Goal: Book appointment/travel/reservation

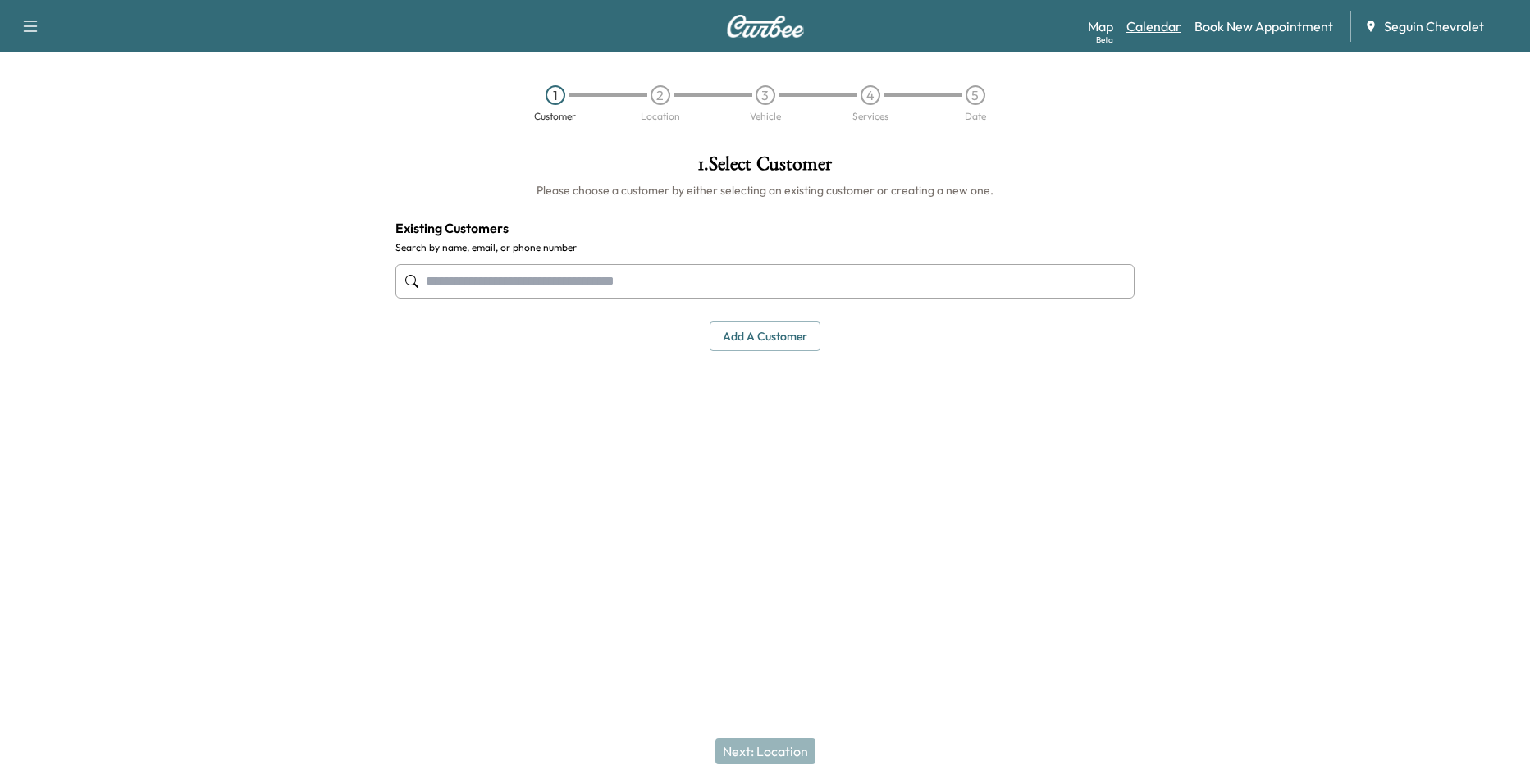
click at [1160, 22] on link "Calendar" at bounding box center [1154, 26] width 55 height 20
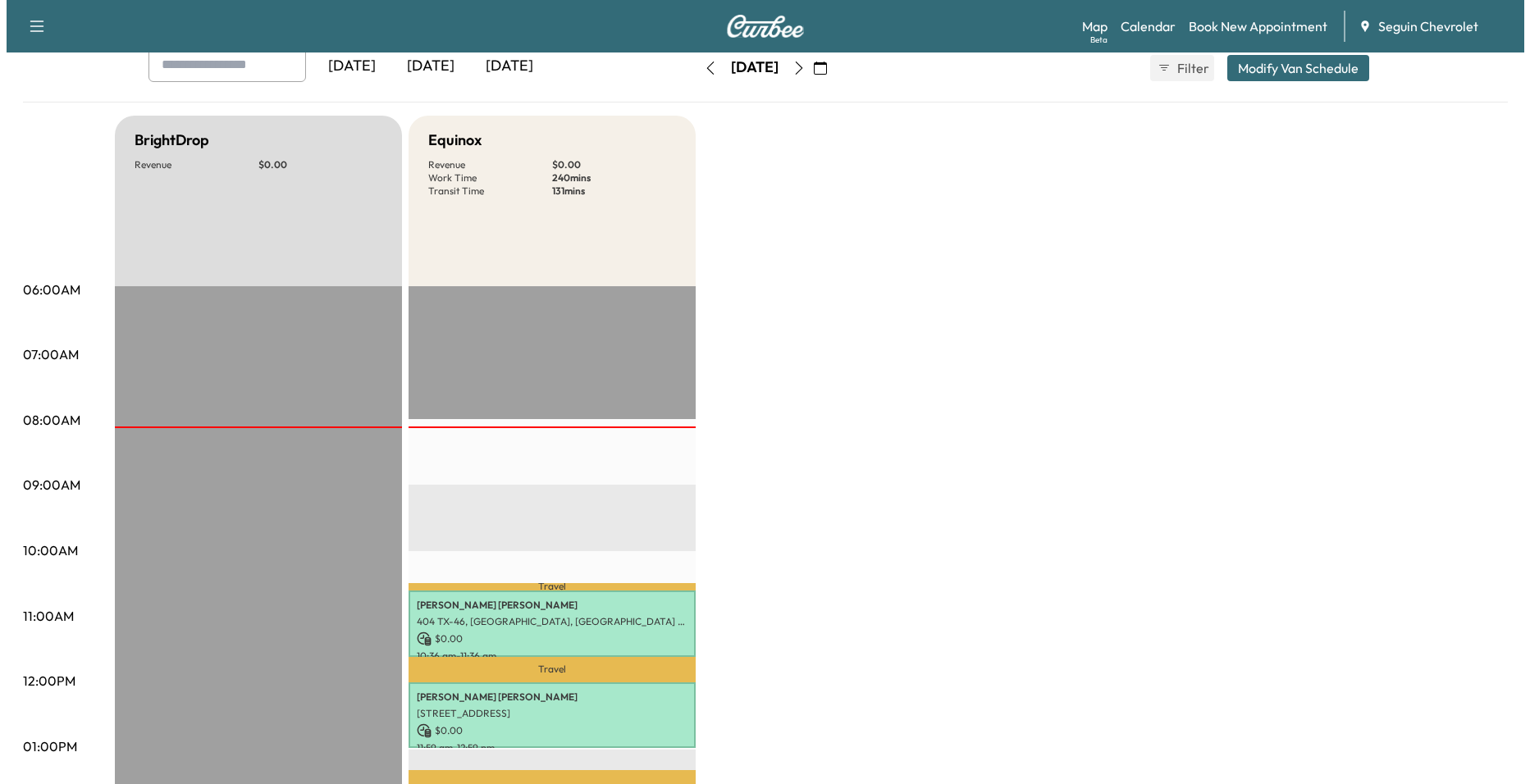
scroll to position [410, 0]
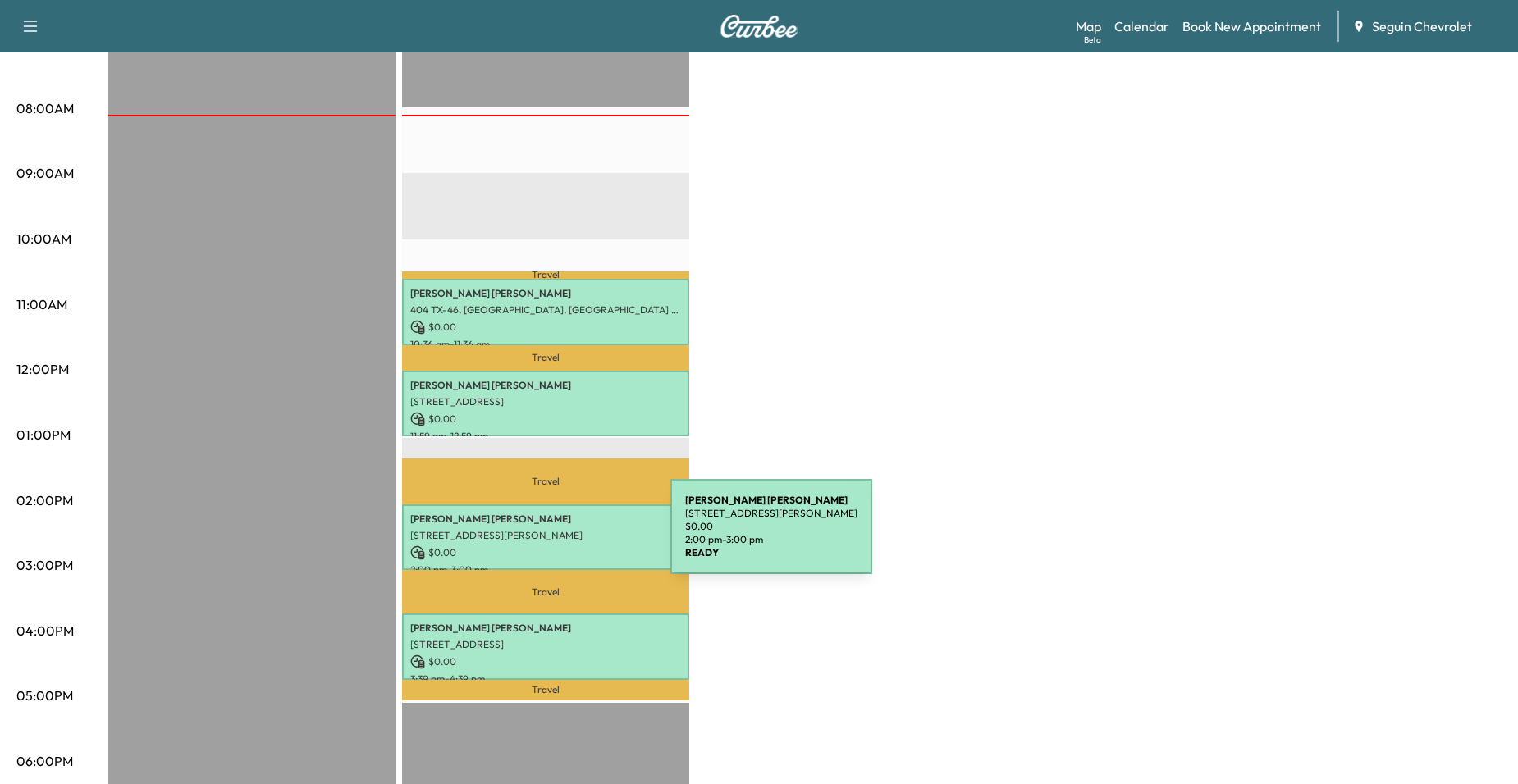
click at [547, 537] on div "[PERSON_NAME] [STREET_ADDRESS] $ 0.00 2:00 pm - 3:00 pm" at bounding box center [546, 538] width 287 height 67
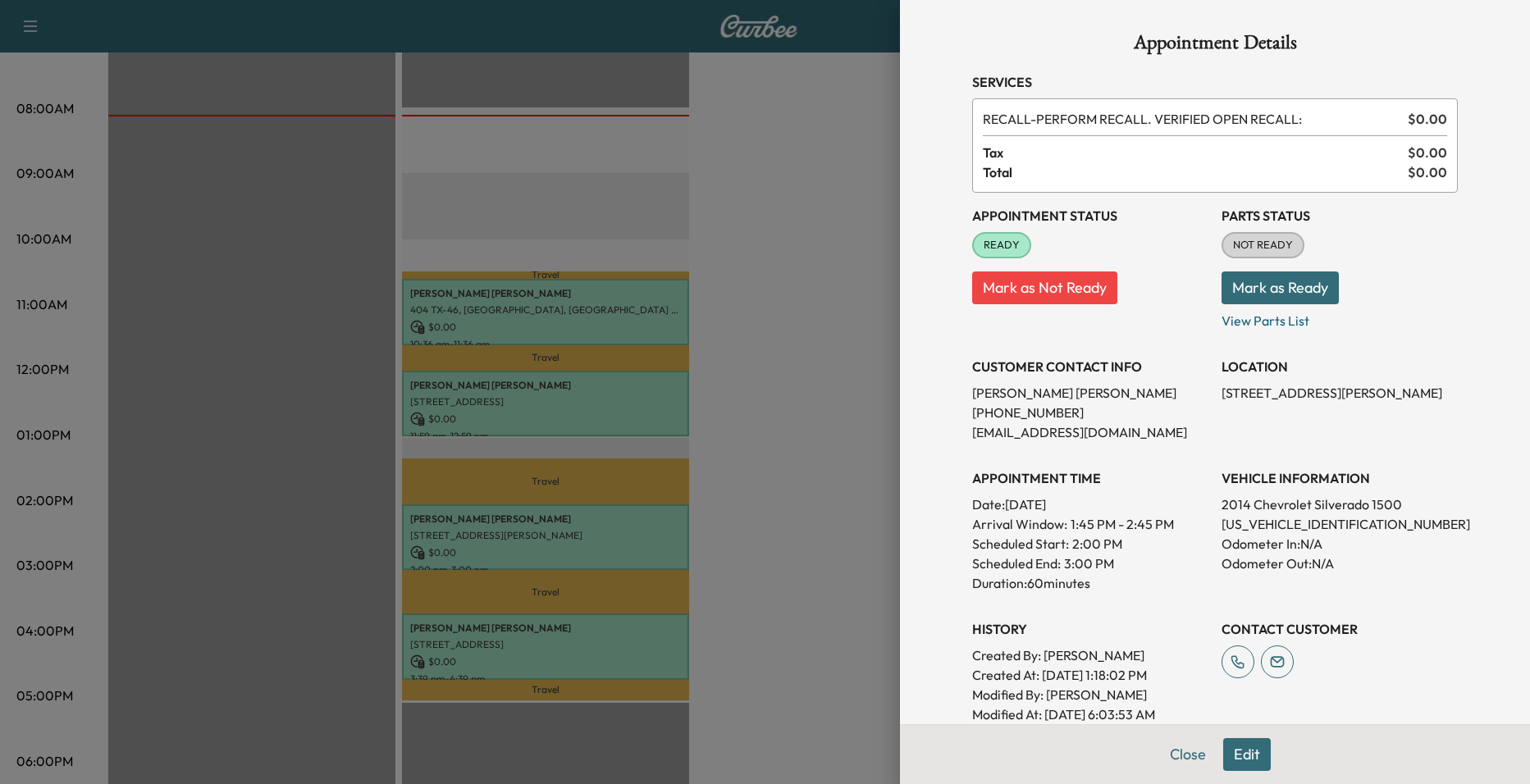
click at [672, 427] on div at bounding box center [765, 392] width 1530 height 784
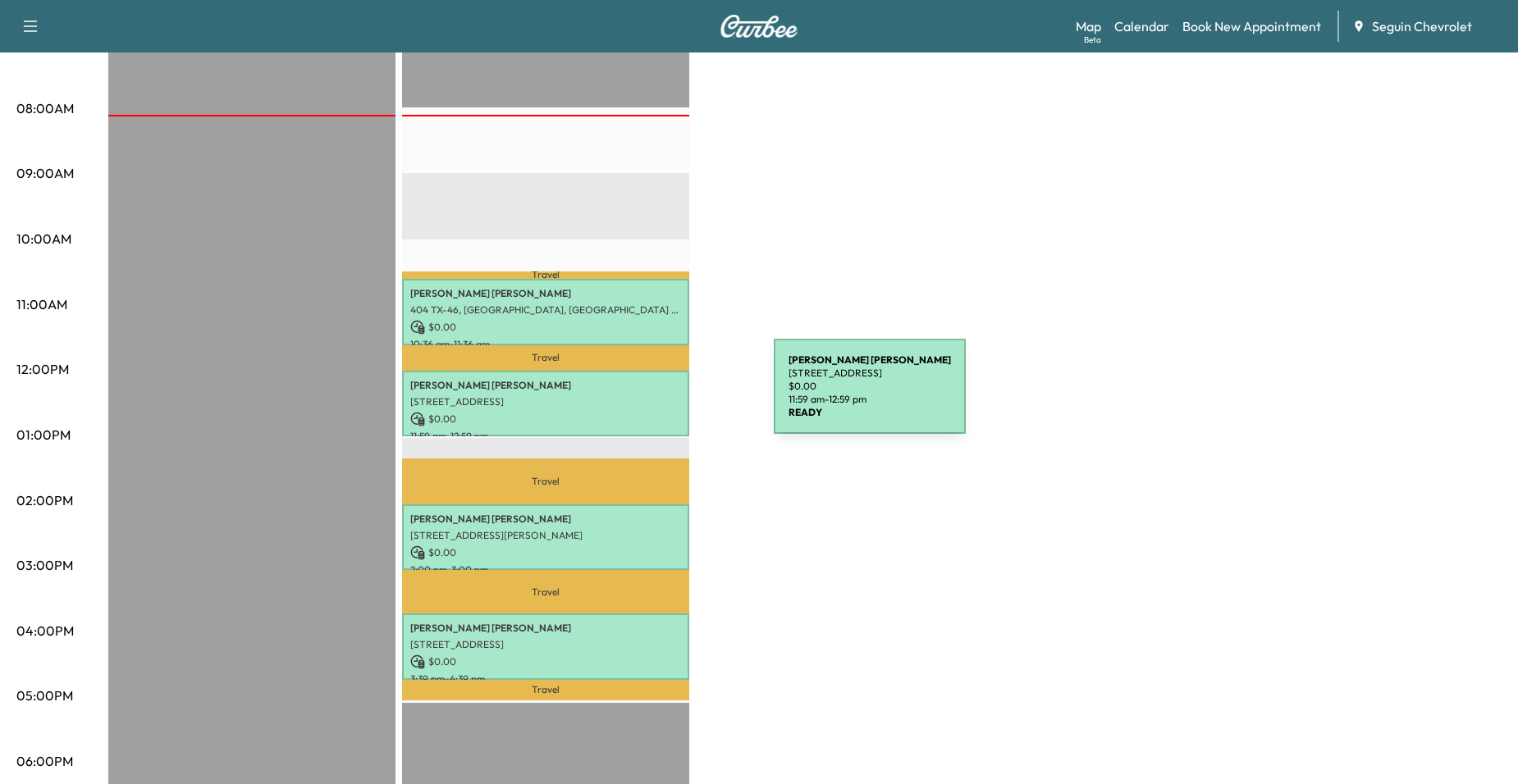
click at [651, 396] on p "[STREET_ADDRESS]" at bounding box center [545, 401] width 270 height 13
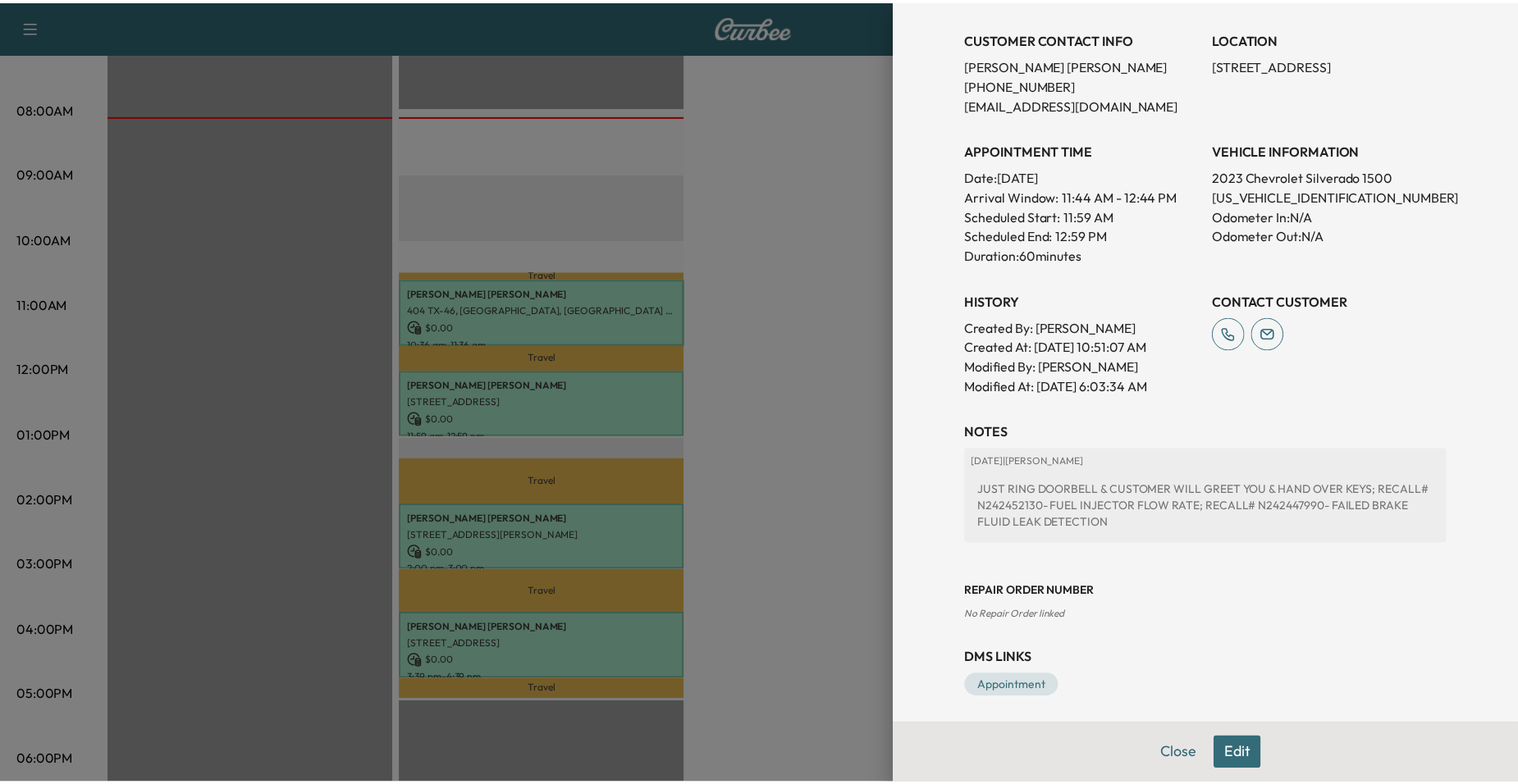
scroll to position [334, 0]
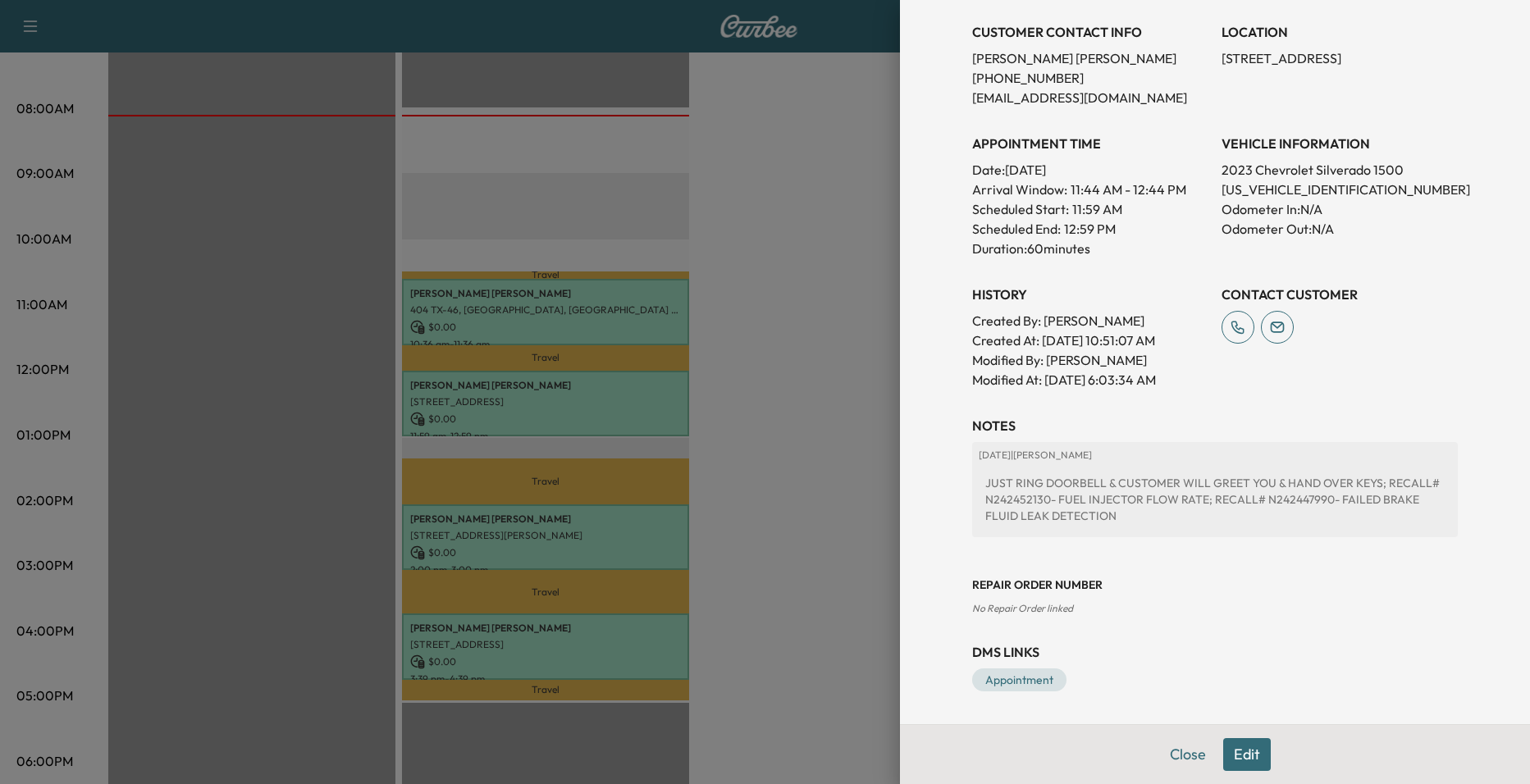
click at [654, 316] on div at bounding box center [765, 392] width 1530 height 784
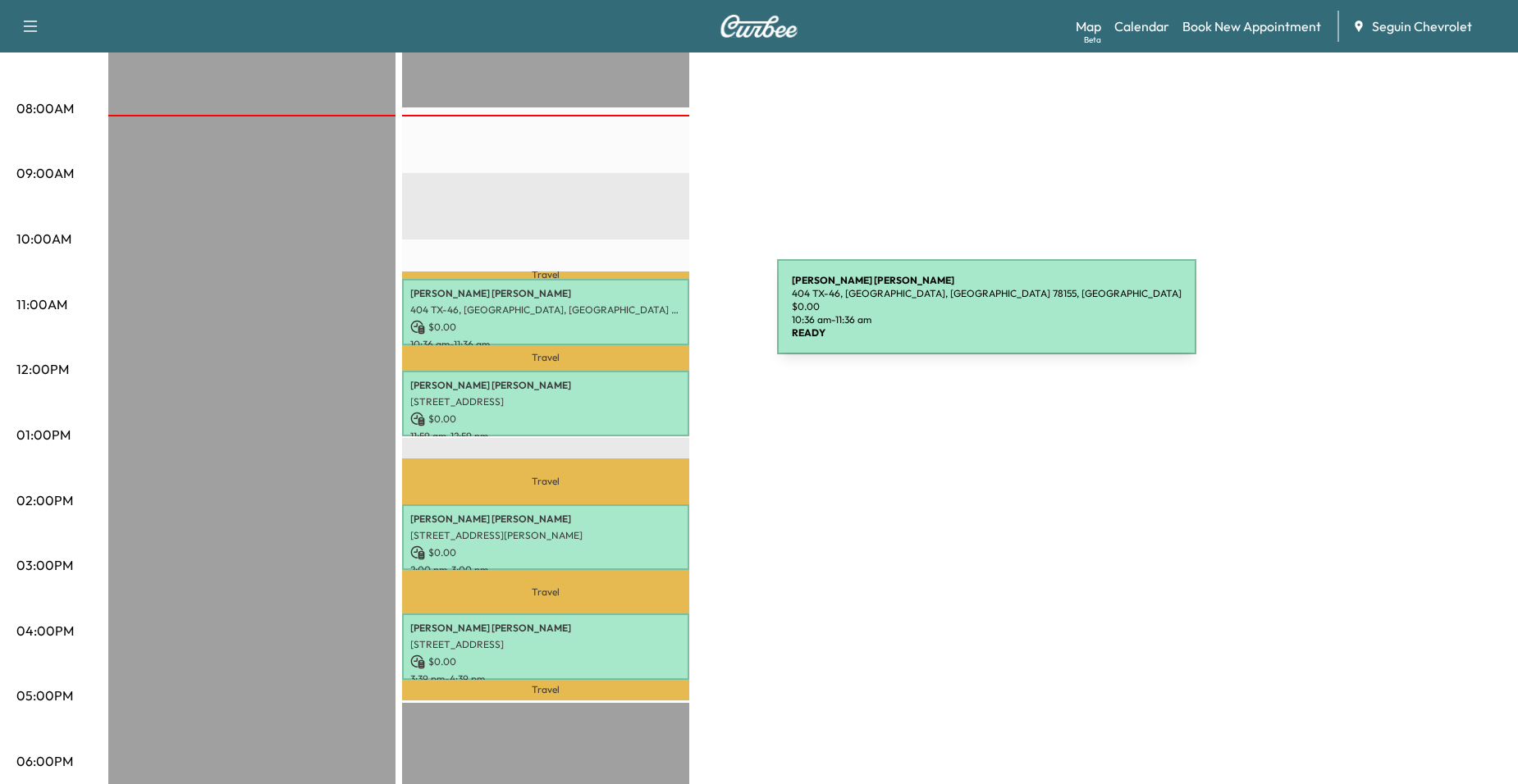
click at [654, 320] on p "$ 0.00" at bounding box center [545, 327] width 270 height 15
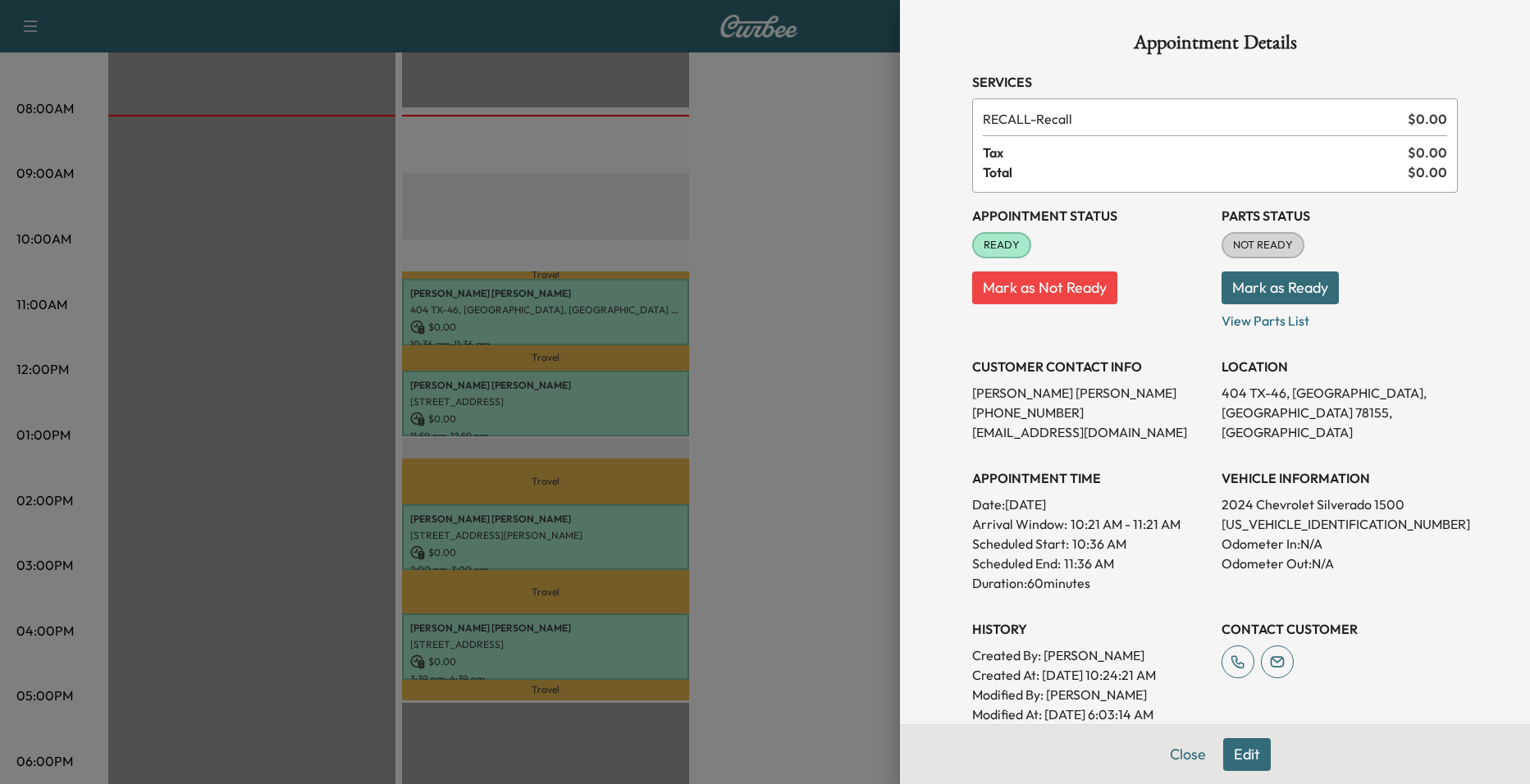
click at [635, 400] on div at bounding box center [765, 392] width 1530 height 784
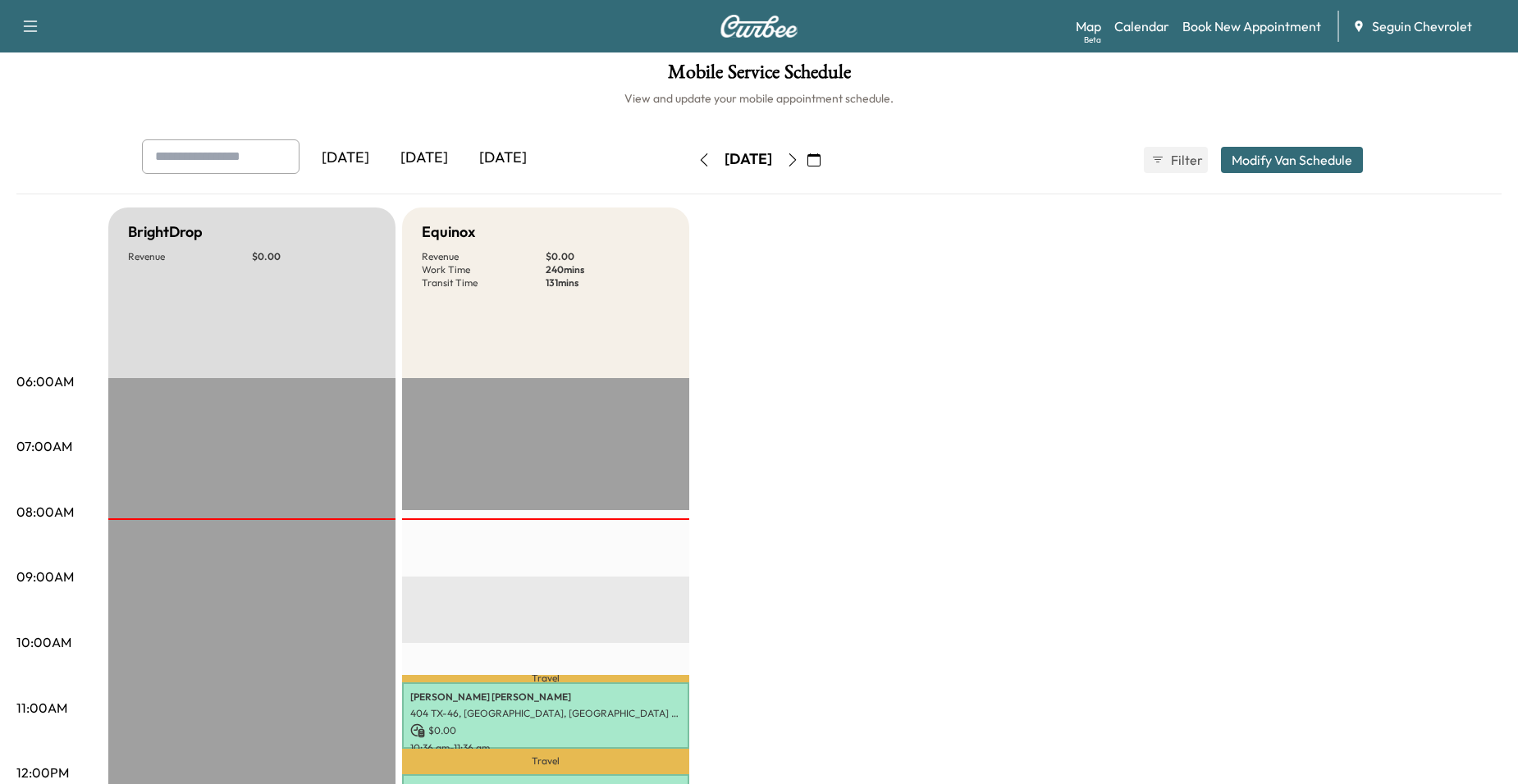
scroll to position [0, 0]
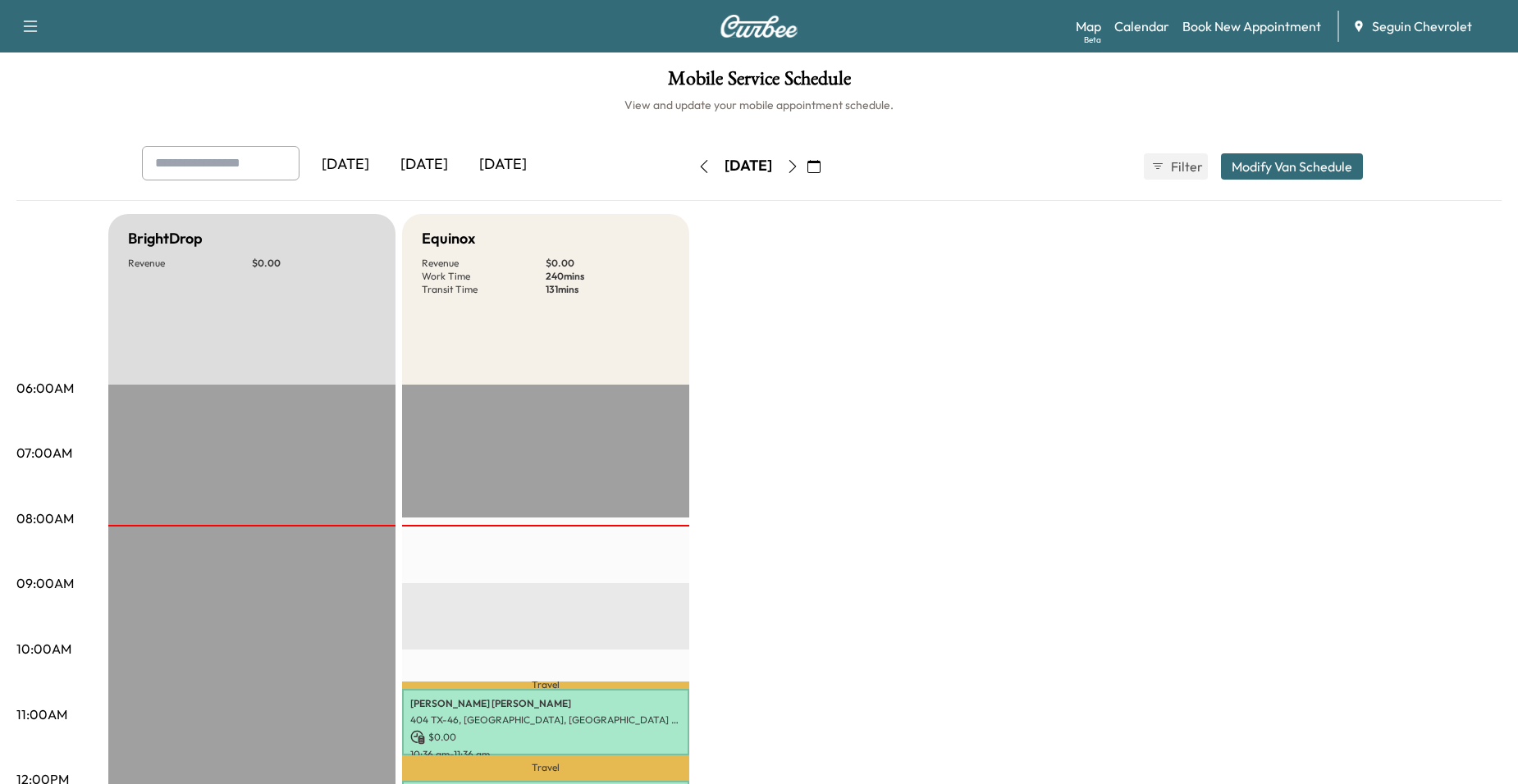
click at [806, 168] on button "button" at bounding box center [792, 167] width 28 height 26
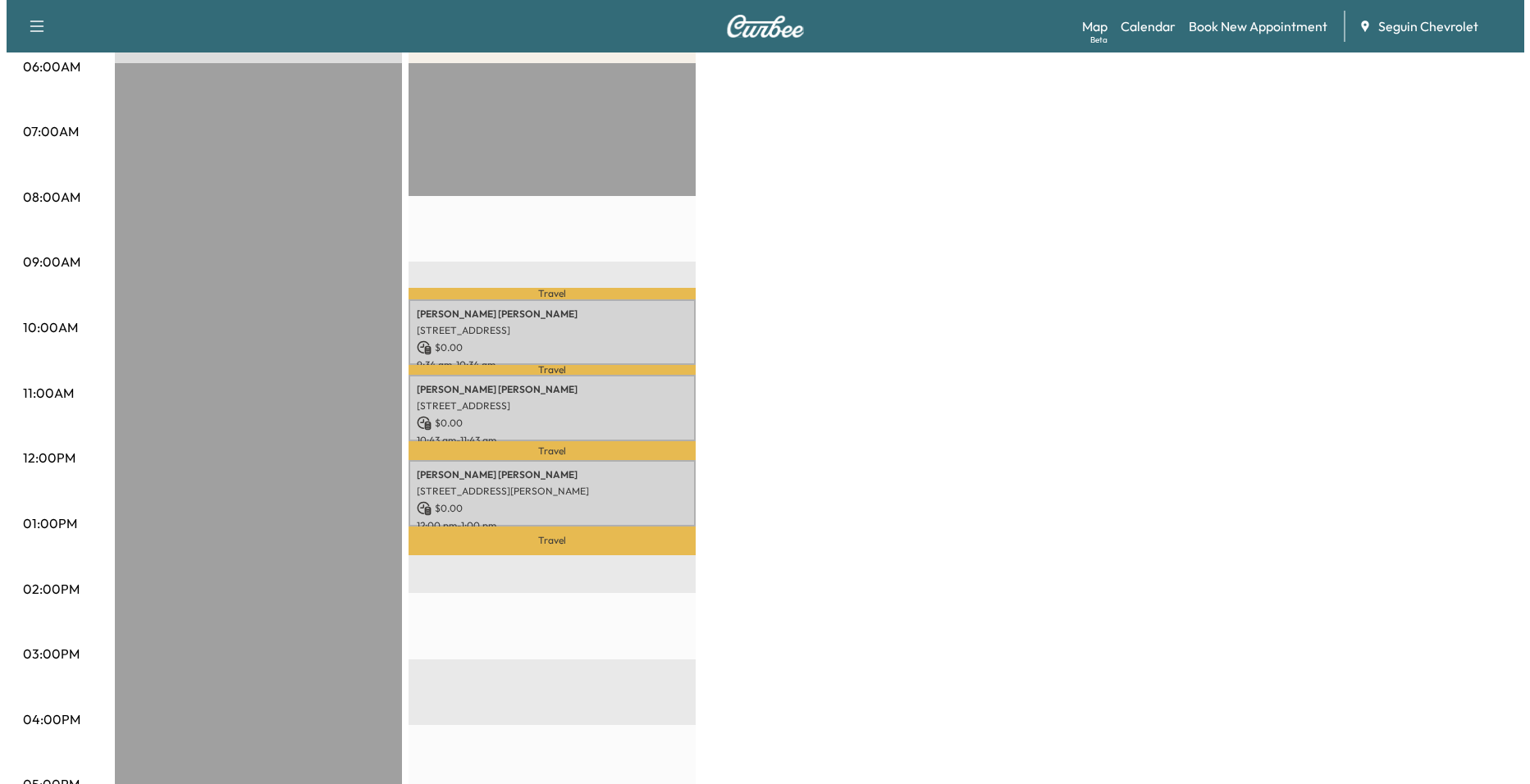
scroll to position [328, 0]
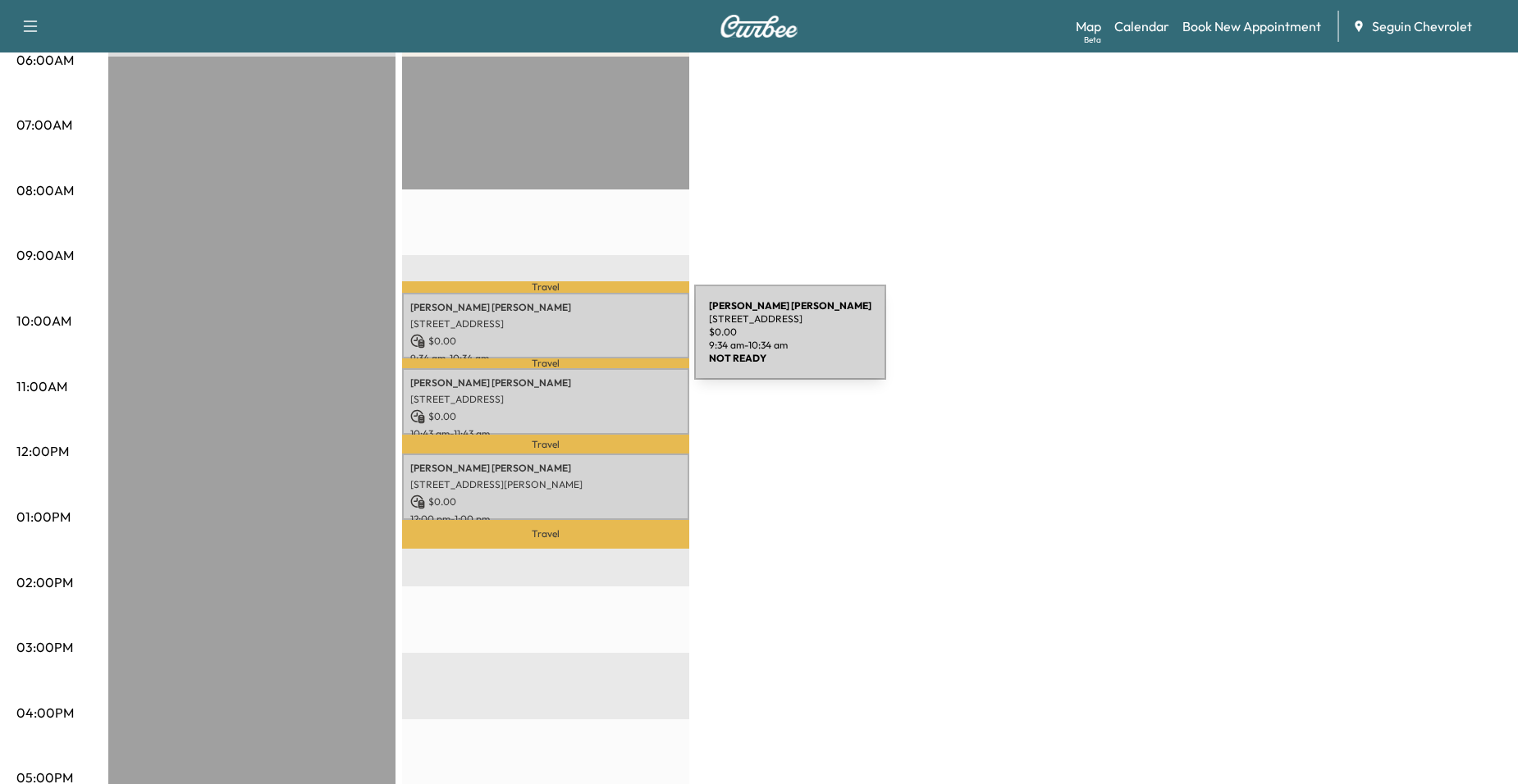
click at [580, 334] on p "$ 0.00" at bounding box center [545, 341] width 270 height 15
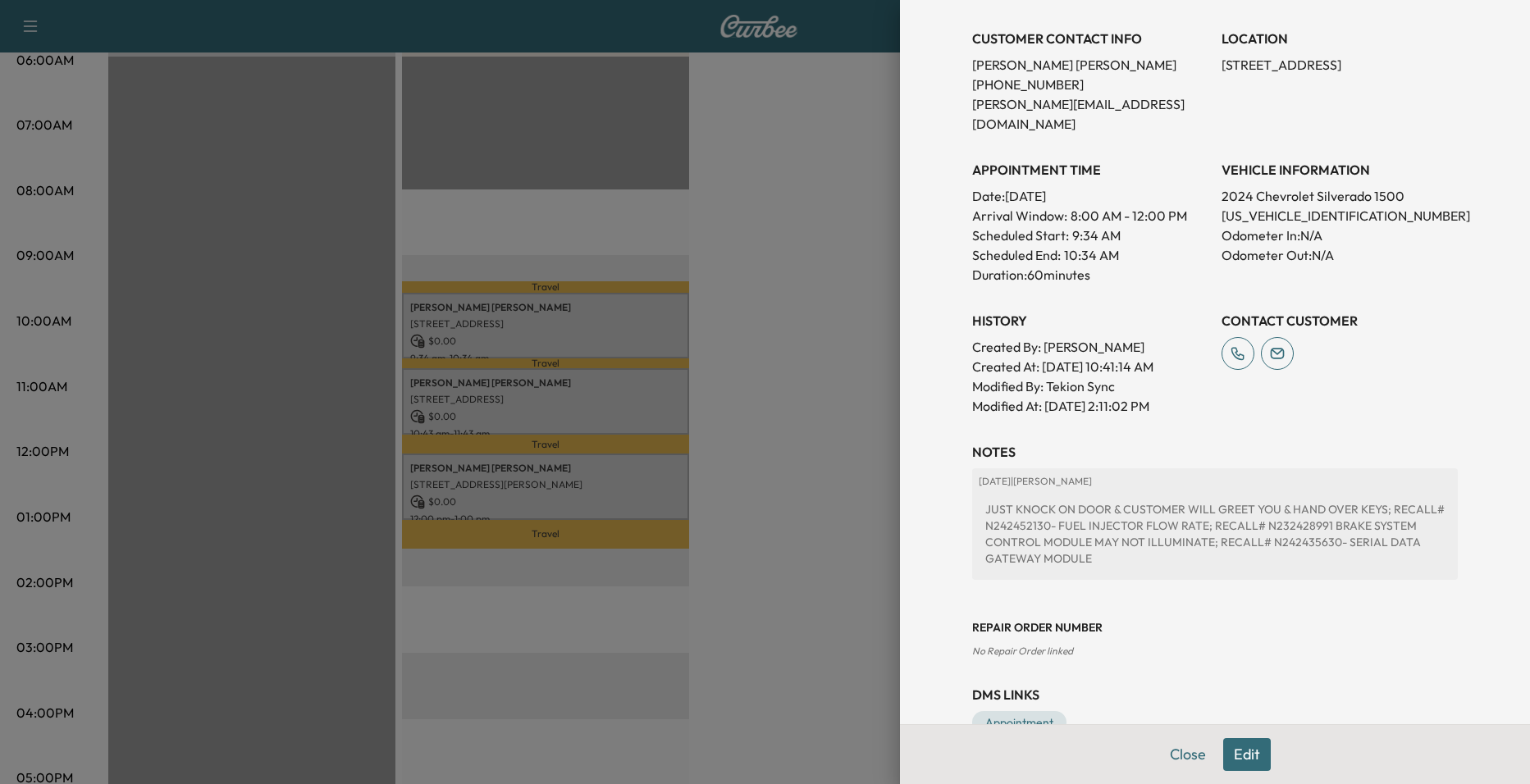
click at [595, 394] on div at bounding box center [765, 392] width 1530 height 784
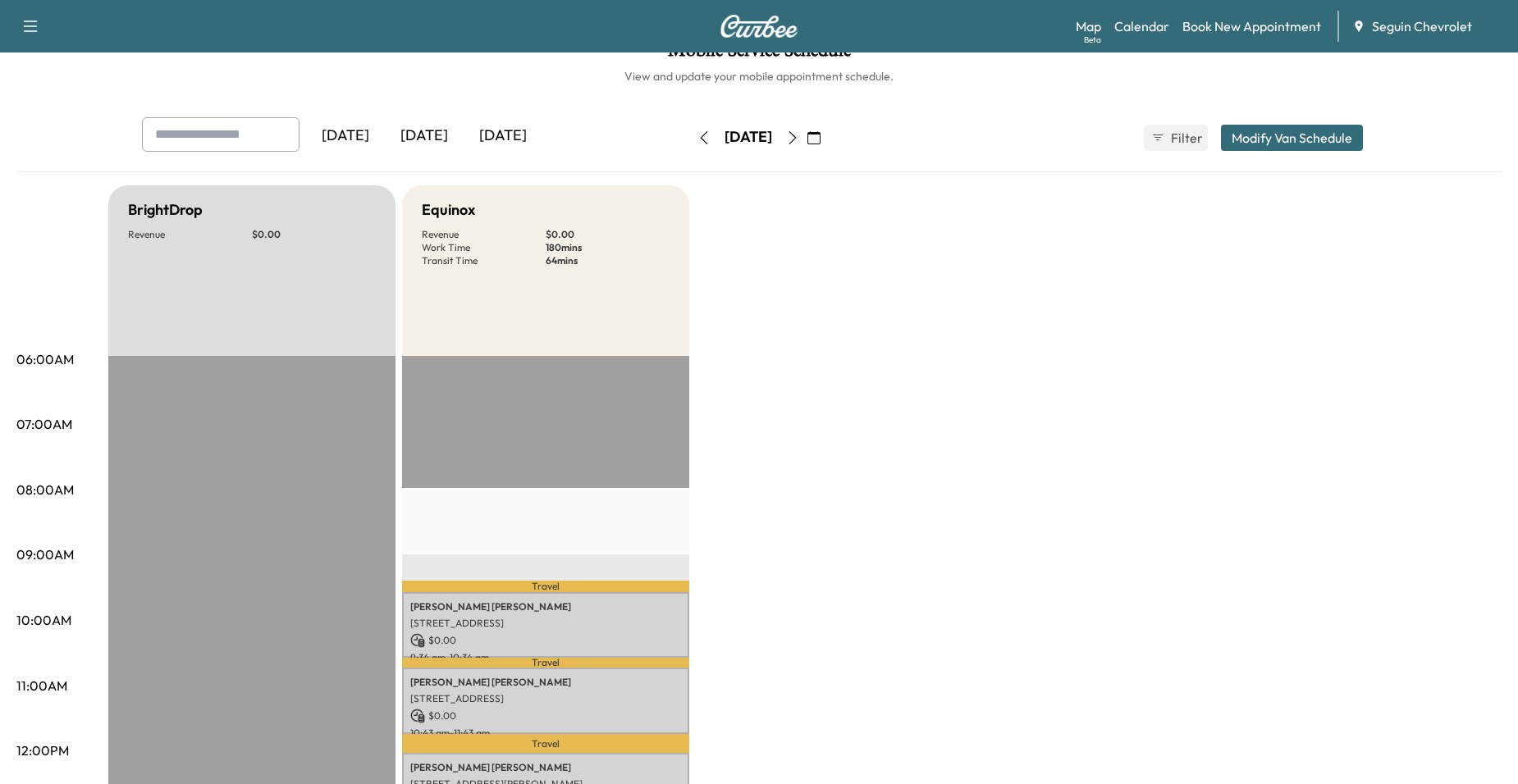
scroll to position [0, 0]
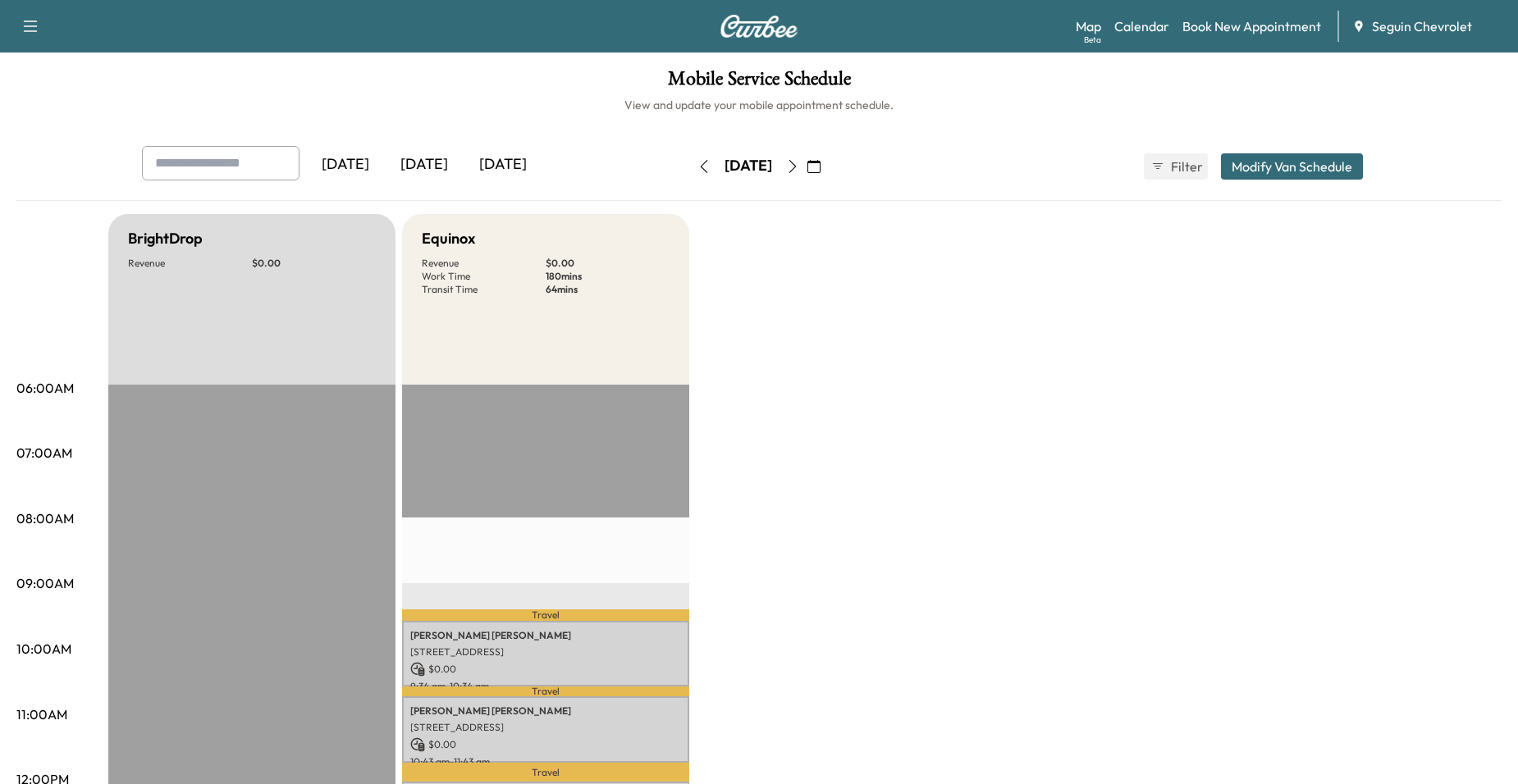
click at [806, 164] on button "button" at bounding box center [792, 167] width 28 height 26
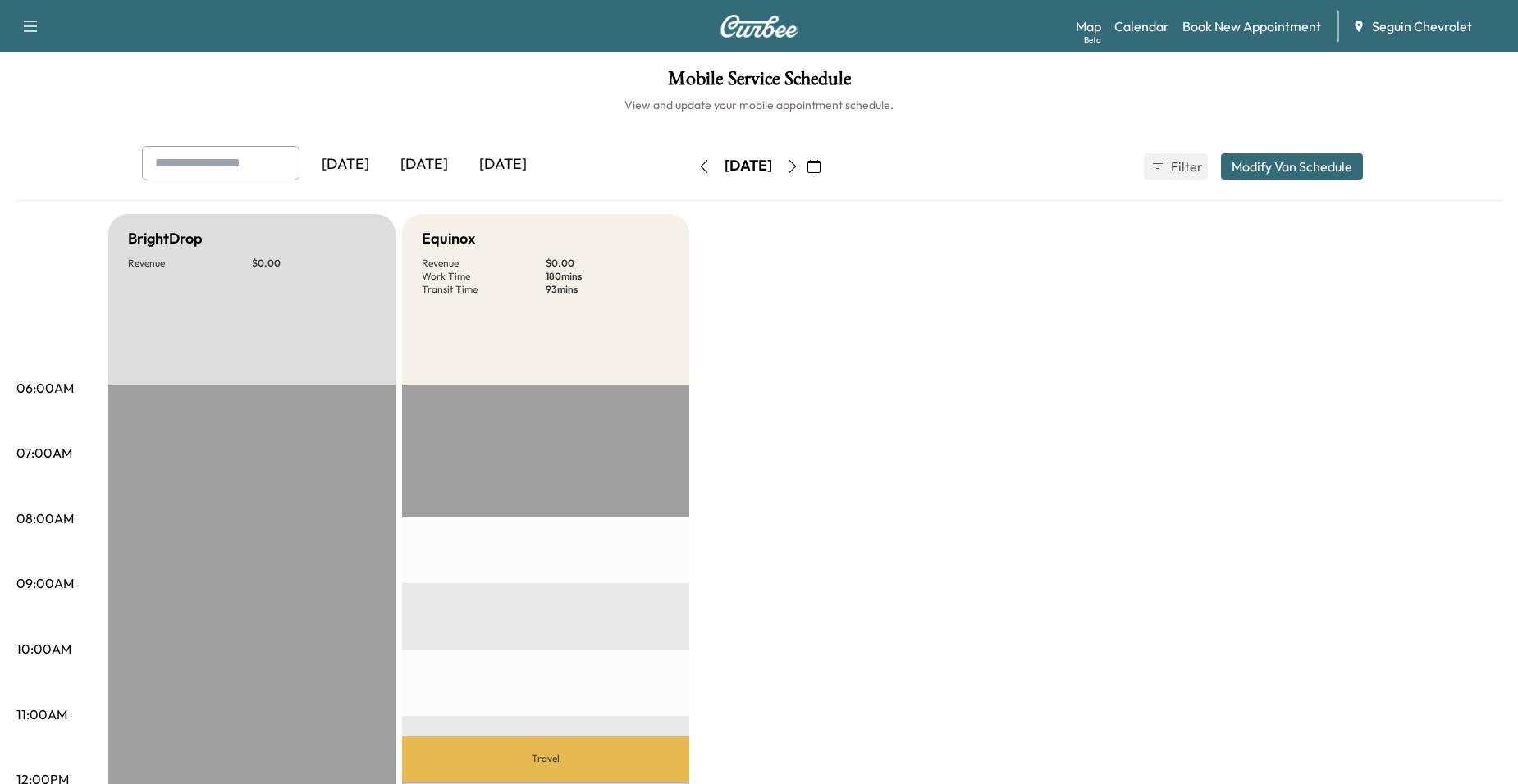
click at [799, 169] on icon "button" at bounding box center [792, 166] width 13 height 13
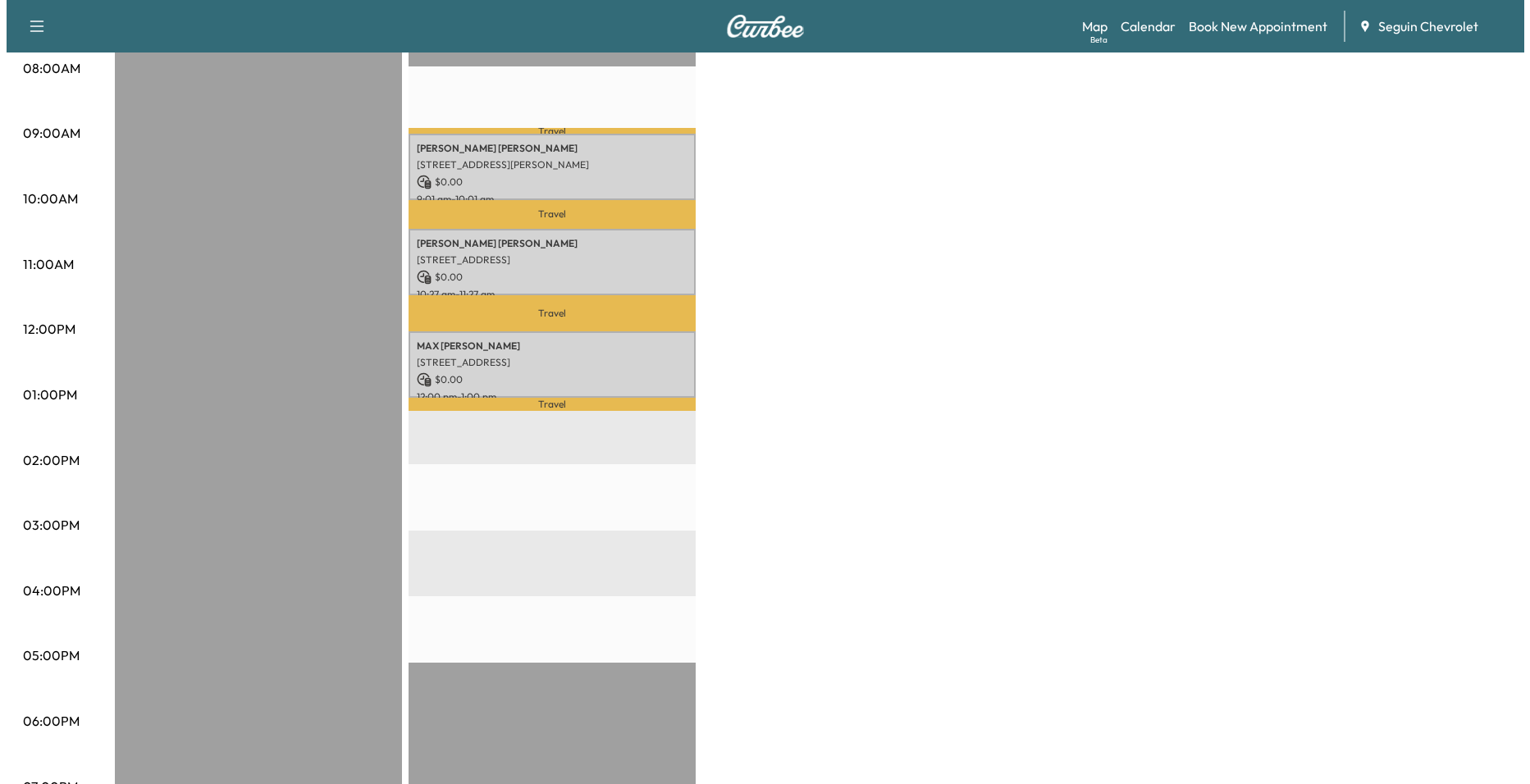
scroll to position [492, 0]
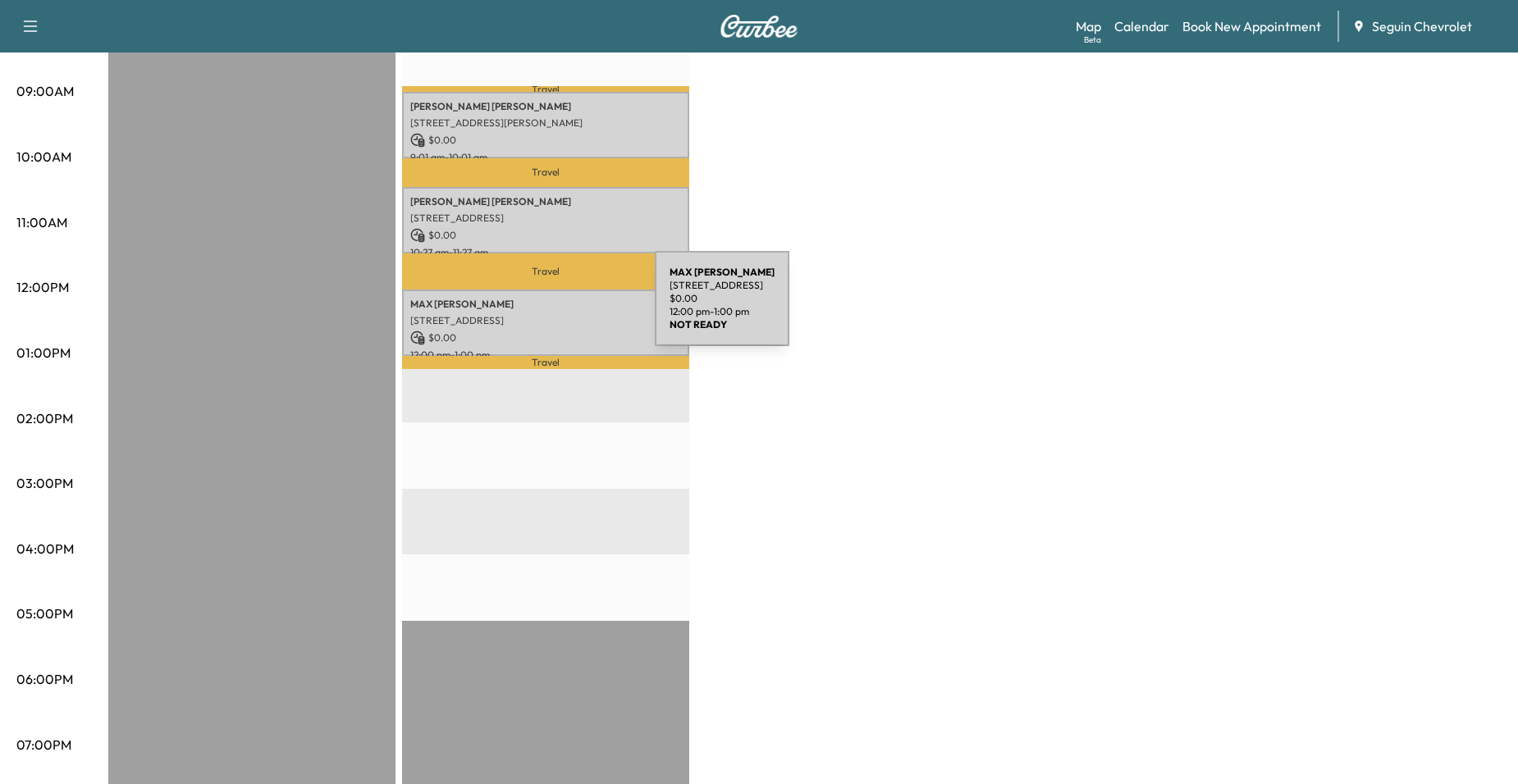
click at [532, 308] on div "[PERSON_NAME] [STREET_ADDRESS][PERSON_NAME] $ 0.00 12:00 pm - 1:00 pm" at bounding box center [546, 322] width 287 height 67
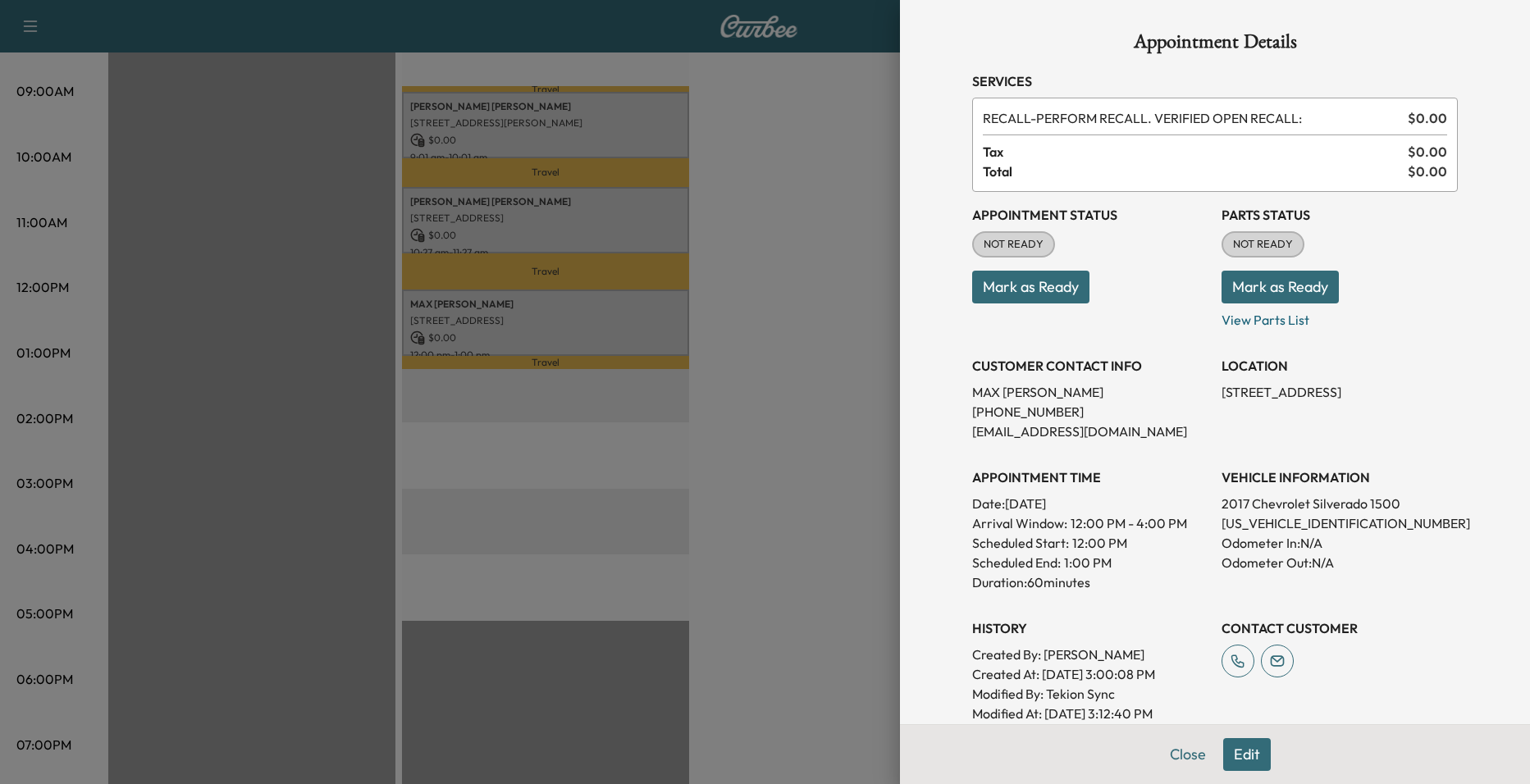
scroll to position [0, 0]
click at [771, 404] on div at bounding box center [765, 392] width 1530 height 784
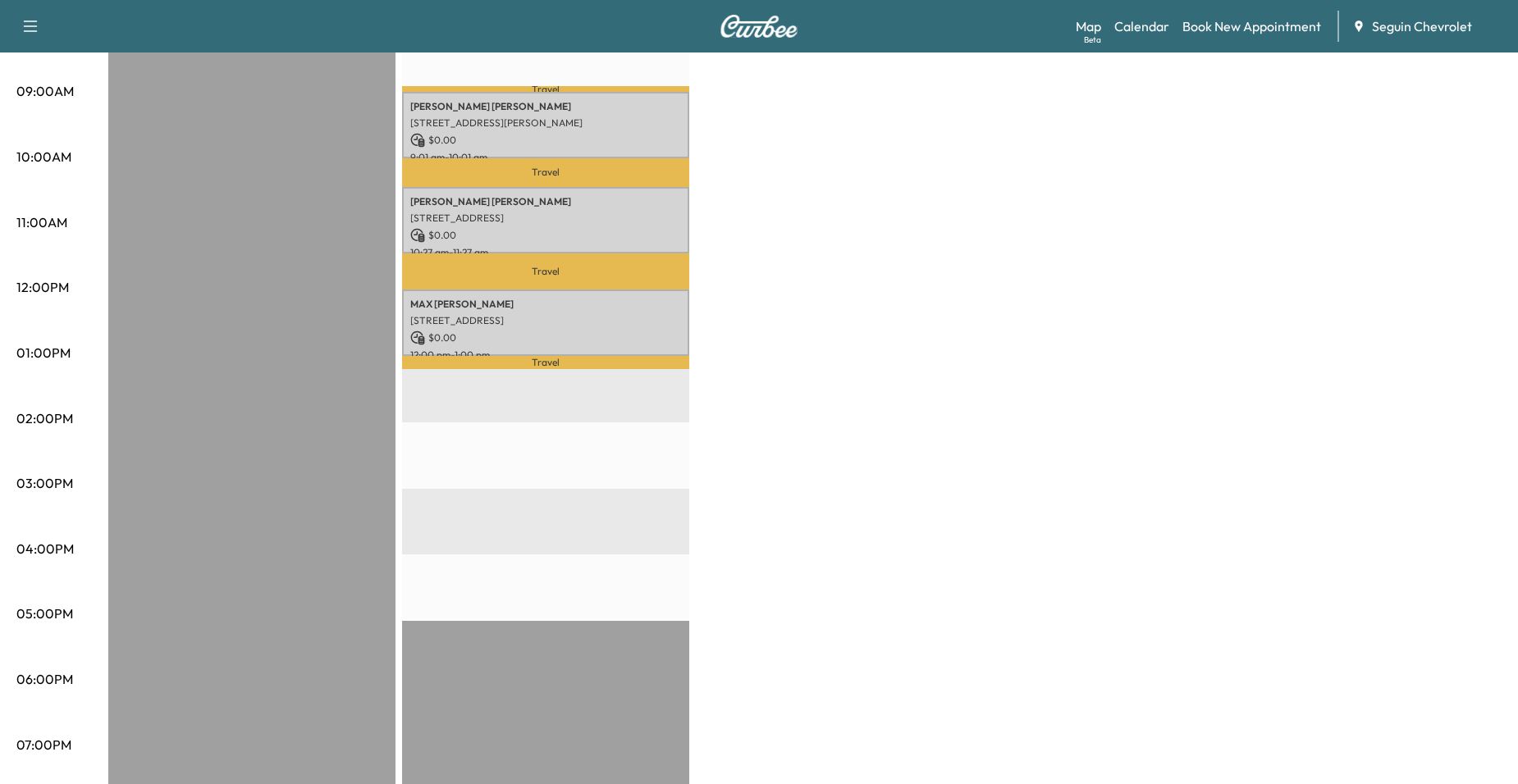
click at [656, 298] on p "[PERSON_NAME]" at bounding box center [545, 303] width 270 height 13
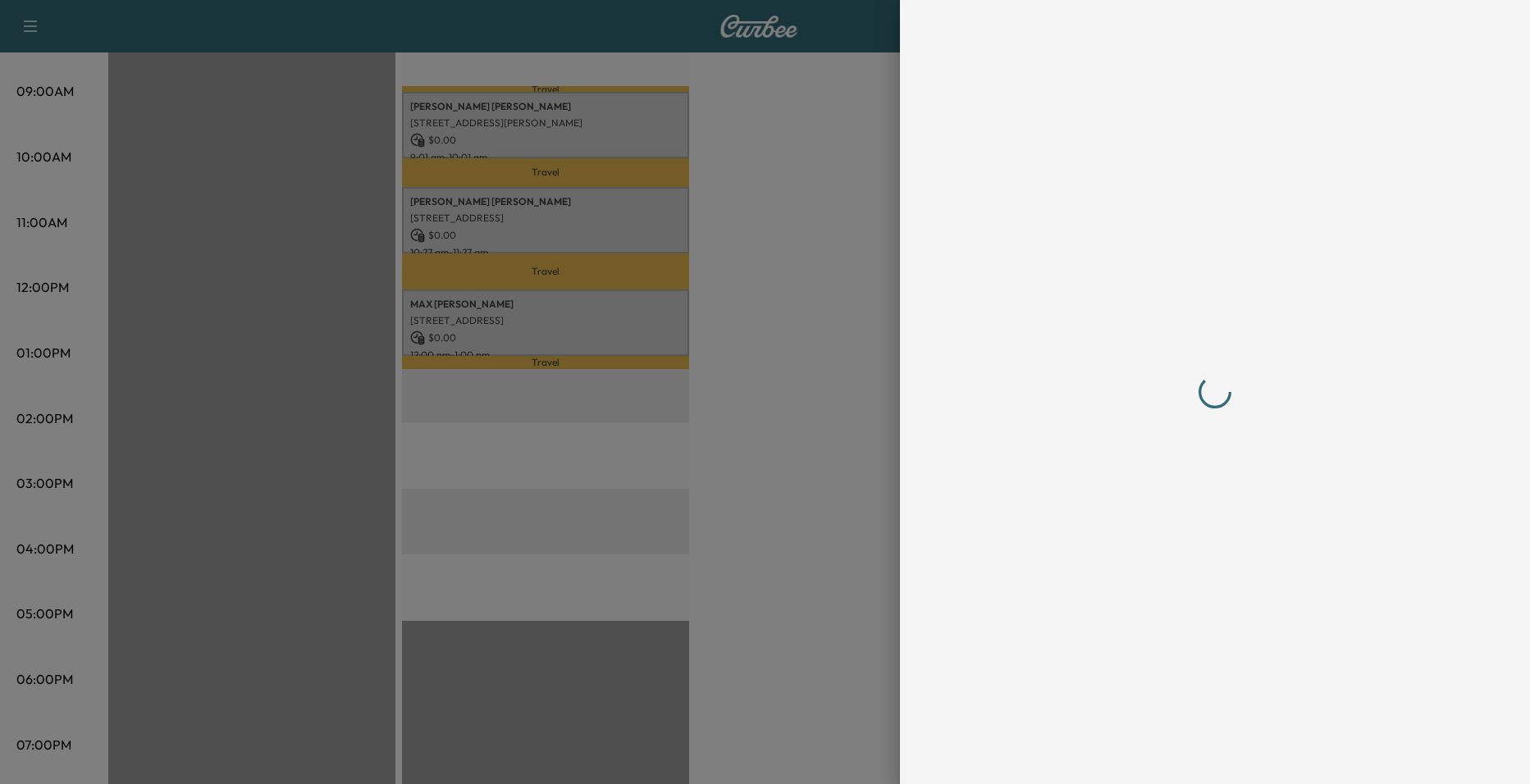
click at [773, 325] on div at bounding box center [765, 392] width 1530 height 784
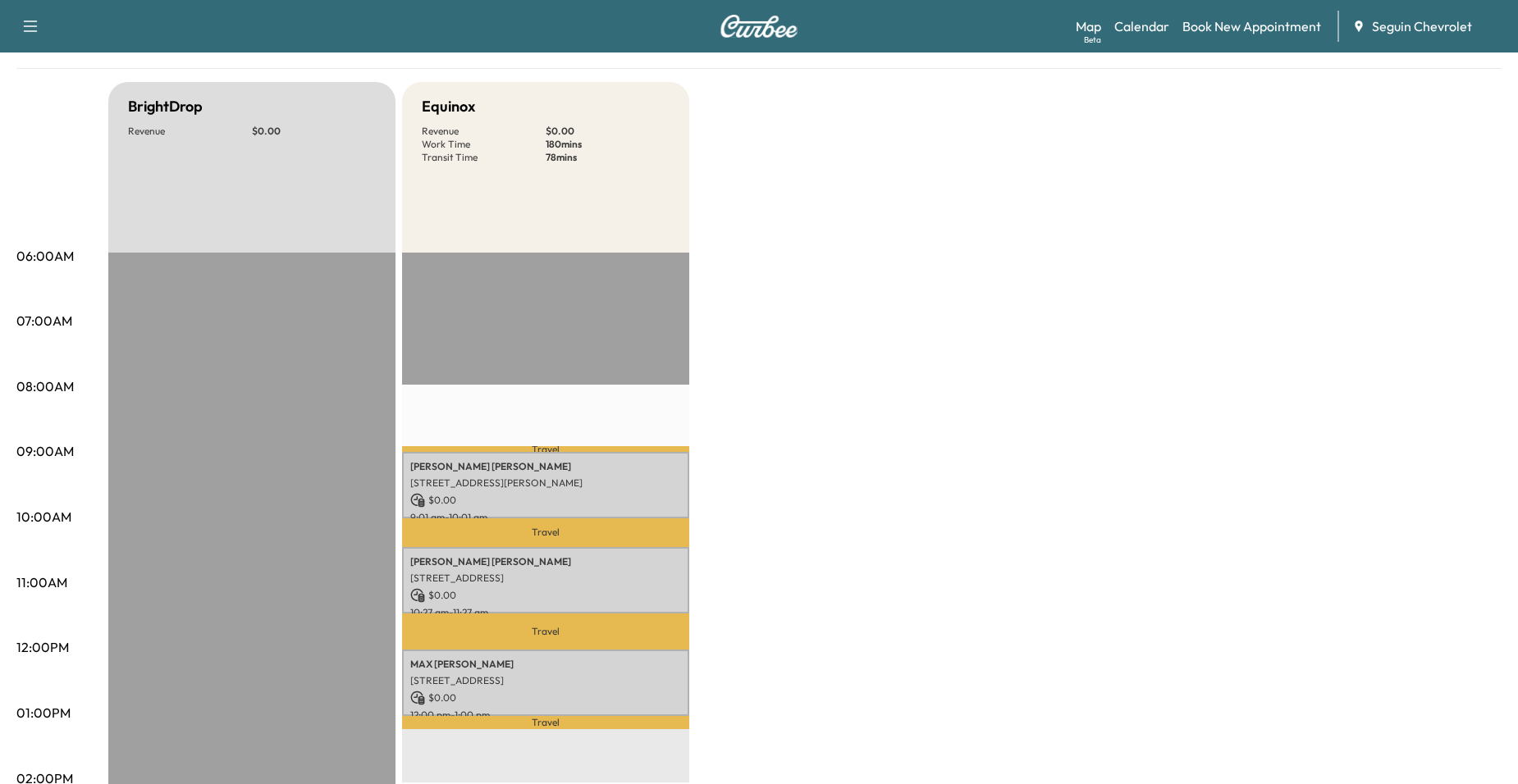
scroll to position [82, 0]
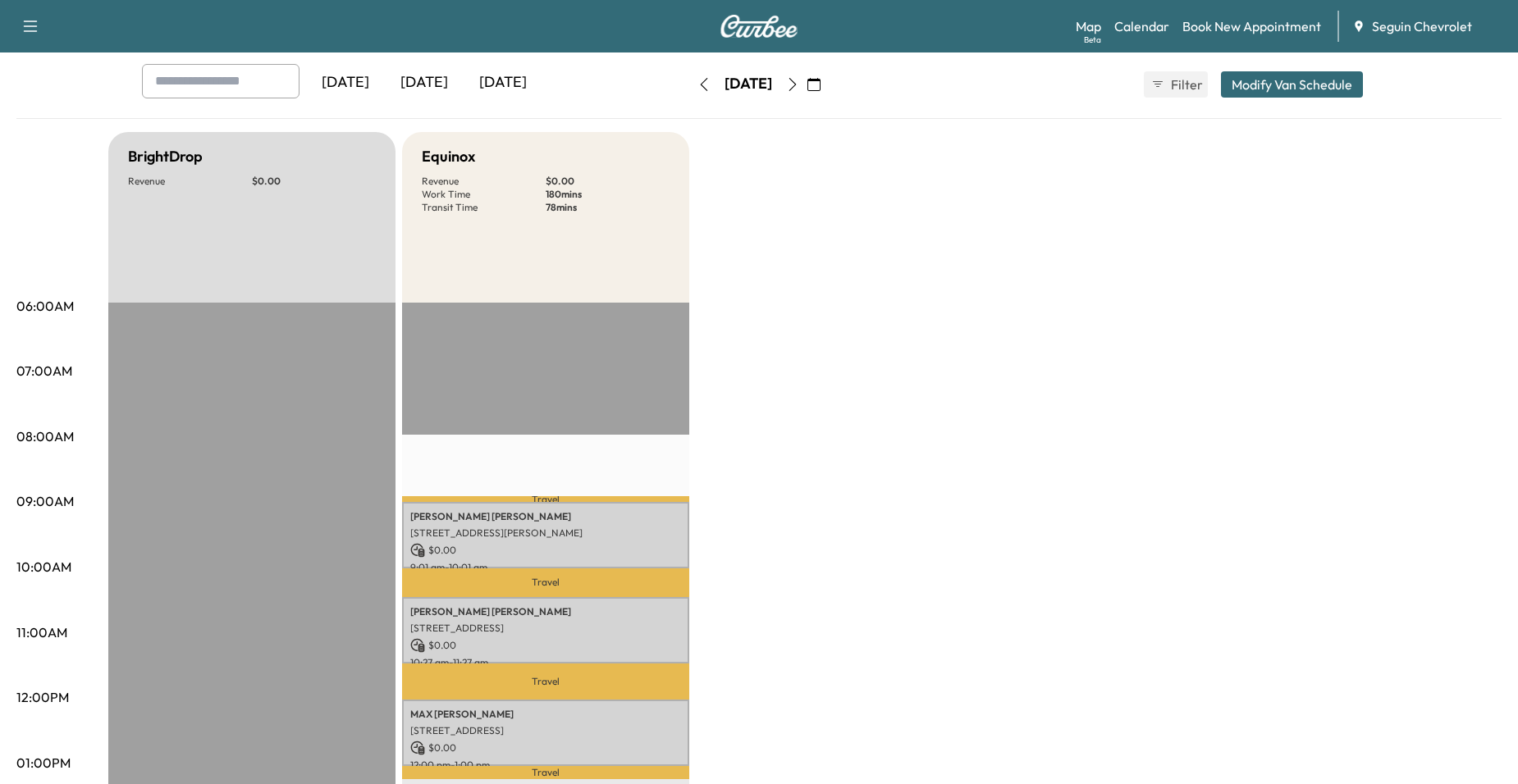
click at [806, 84] on button "button" at bounding box center [792, 85] width 28 height 26
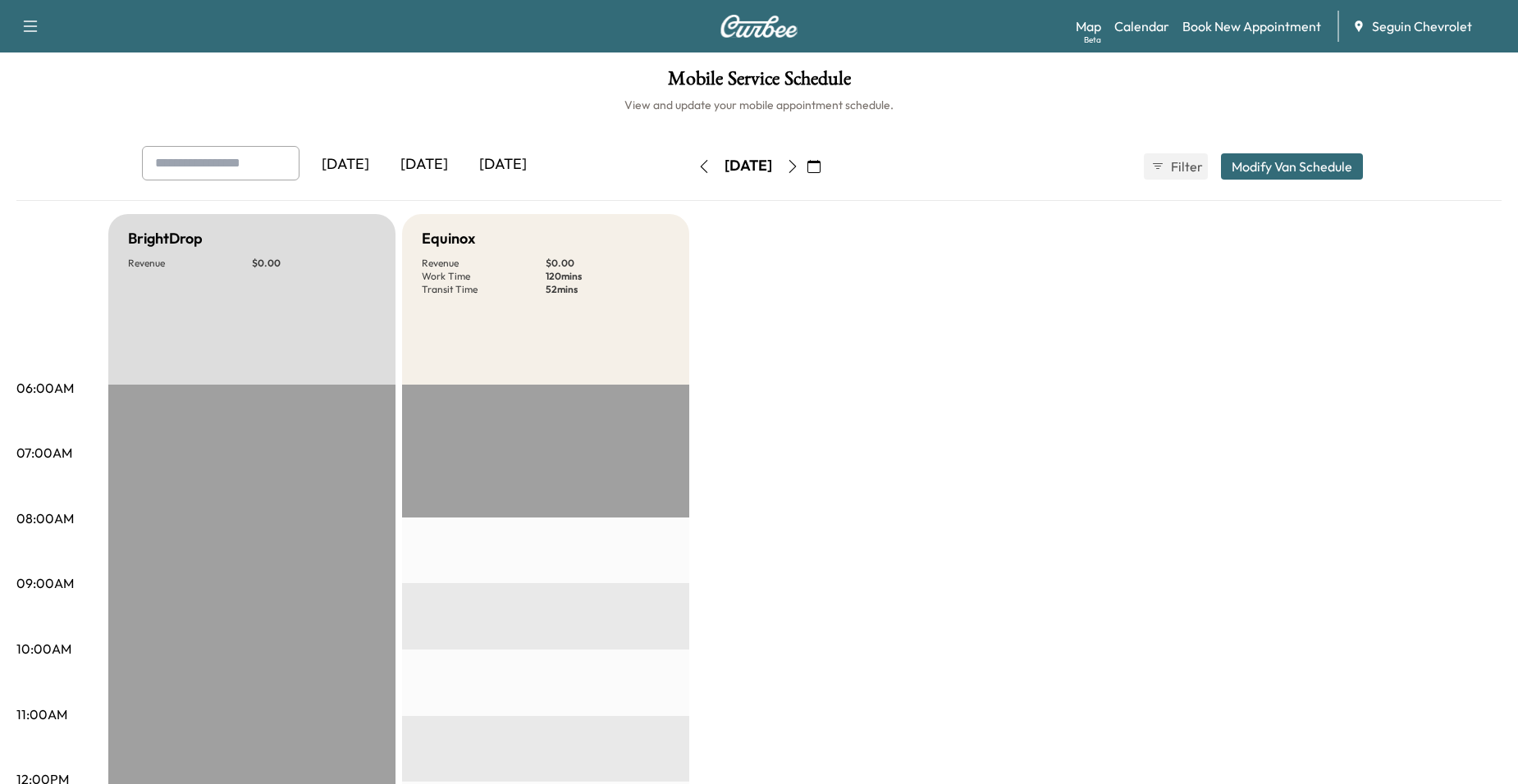
click at [806, 175] on button "button" at bounding box center [792, 167] width 28 height 26
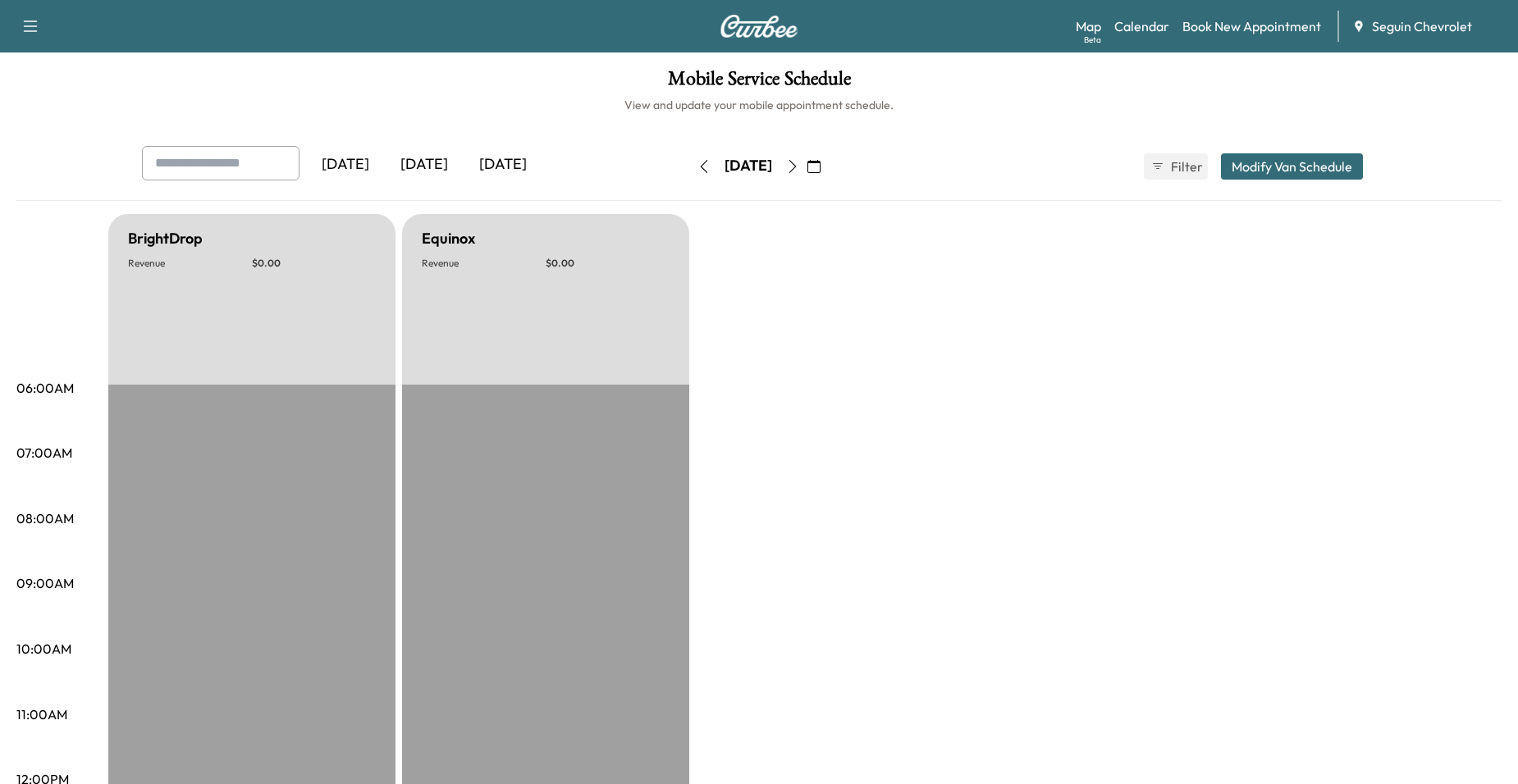
click at [806, 174] on div "[DATE]" at bounding box center [748, 167] width 117 height 26
click at [806, 174] on button "button" at bounding box center [792, 167] width 28 height 26
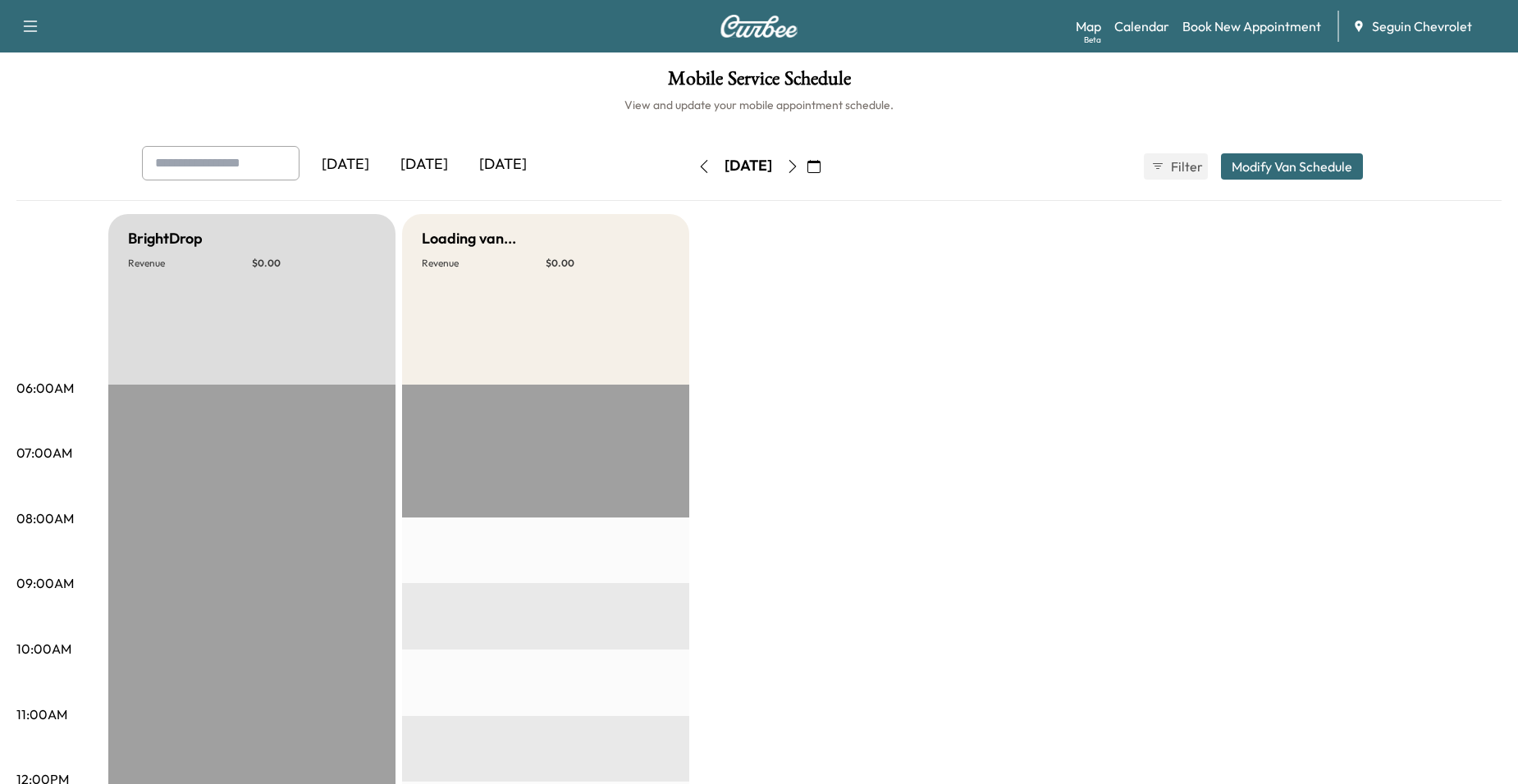
click at [806, 174] on button "button" at bounding box center [792, 167] width 28 height 26
click at [690, 164] on button "button" at bounding box center [704, 167] width 28 height 26
click at [806, 167] on button "button" at bounding box center [792, 167] width 28 height 26
click at [806, 166] on button "button" at bounding box center [792, 167] width 28 height 26
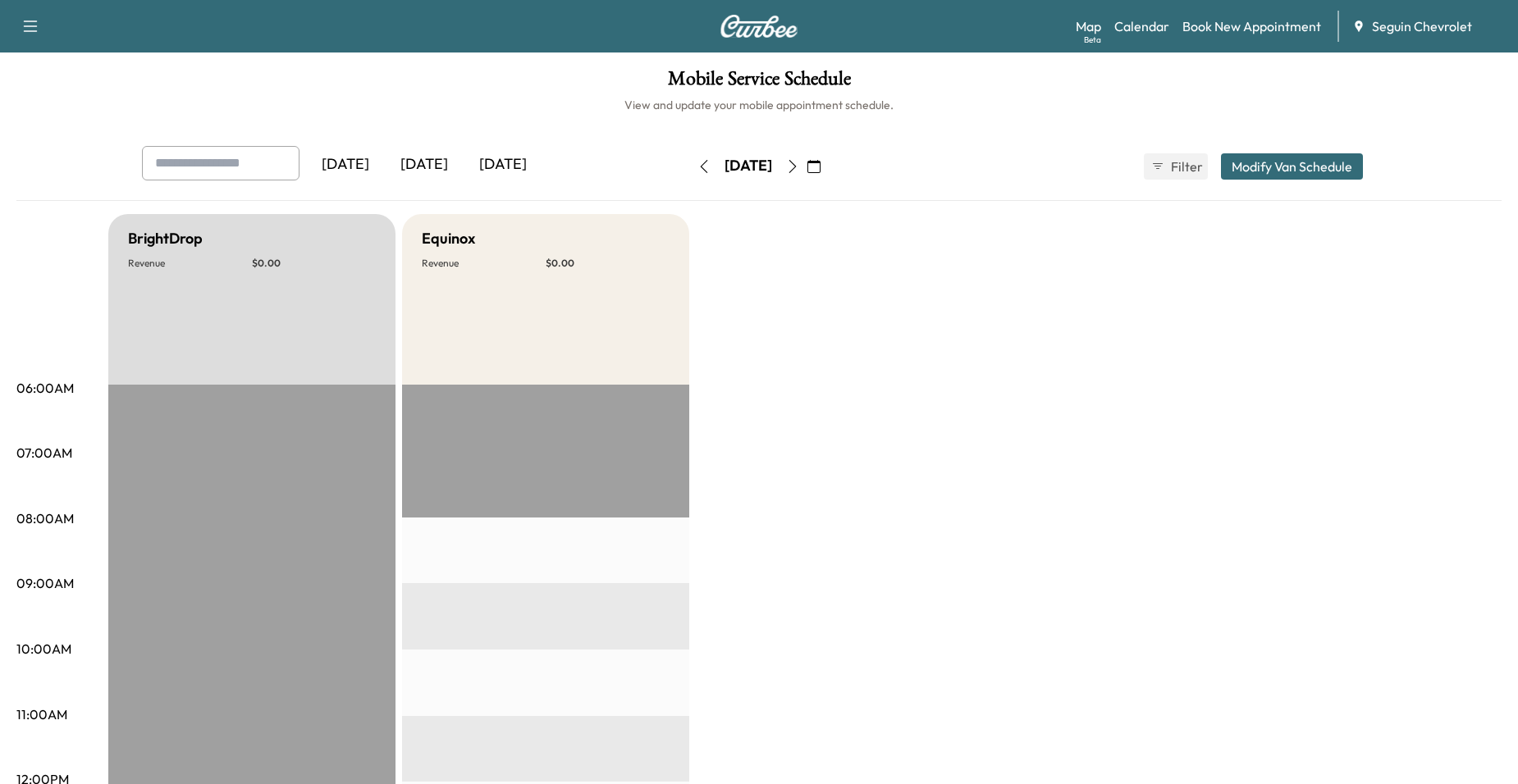
click at [806, 169] on button "button" at bounding box center [792, 167] width 28 height 26
click at [806, 175] on button "button" at bounding box center [792, 167] width 28 height 26
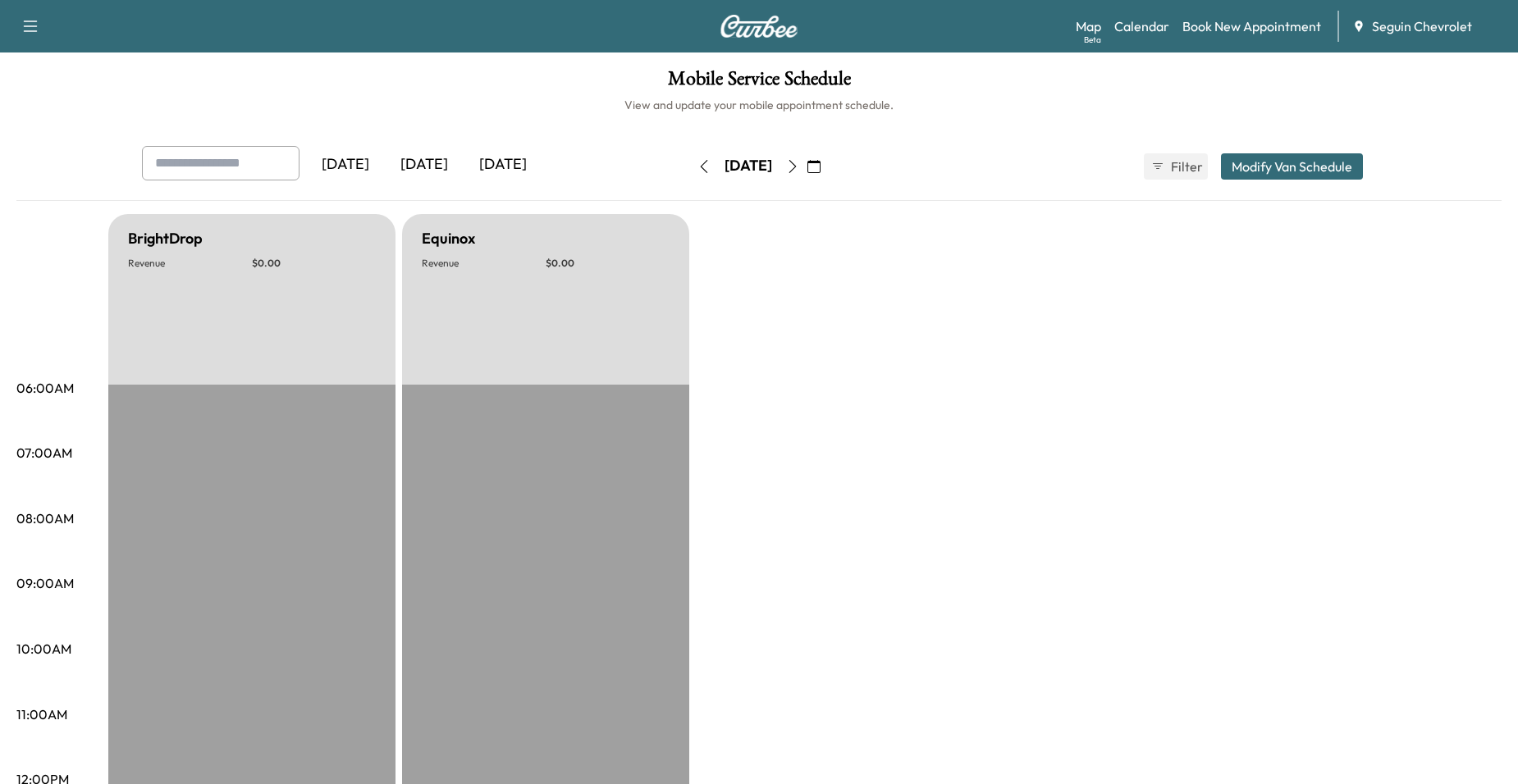
click at [806, 161] on button "button" at bounding box center [792, 167] width 28 height 26
click at [806, 158] on button "button" at bounding box center [792, 167] width 28 height 26
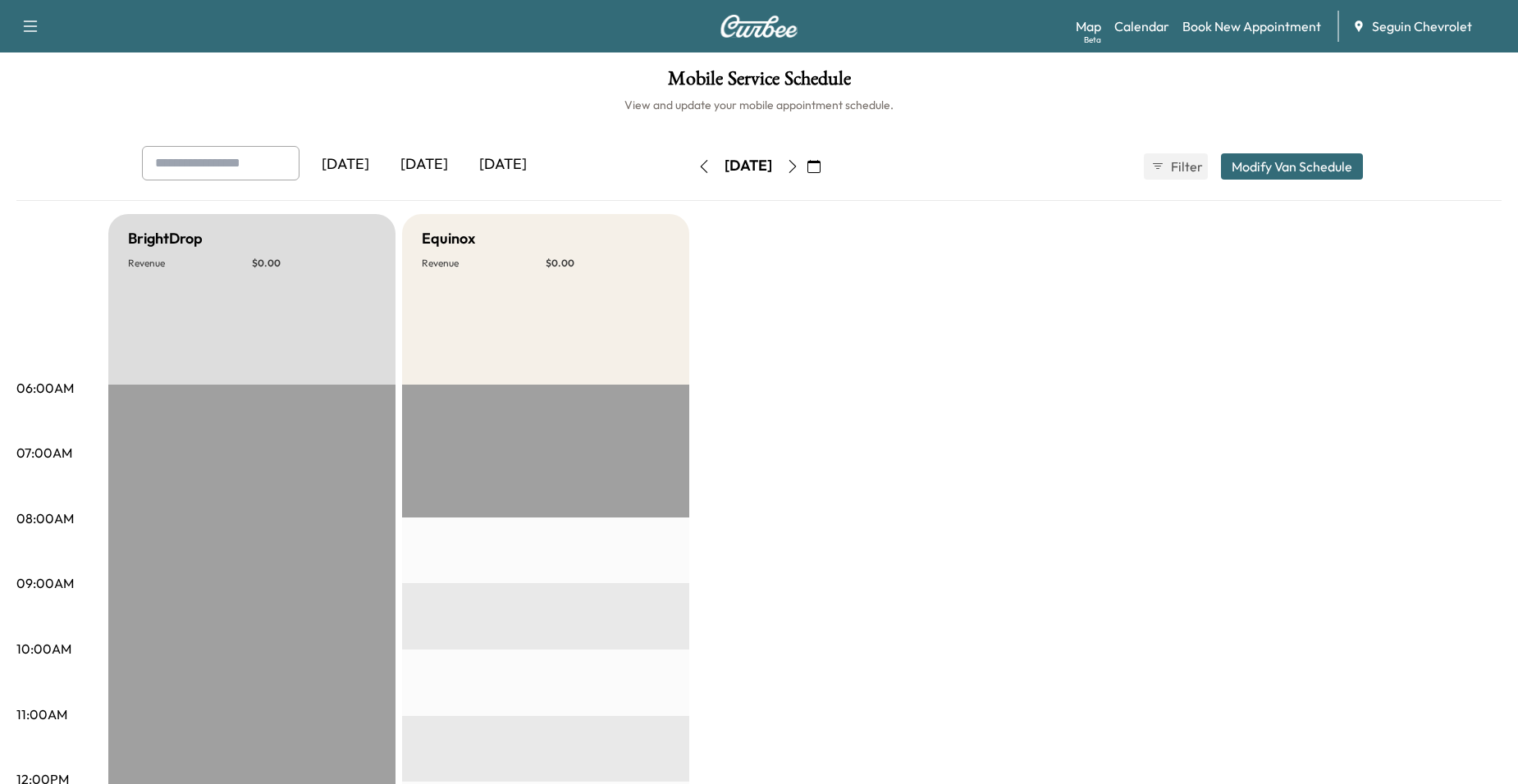
click at [806, 164] on button "button" at bounding box center [792, 167] width 28 height 26
click at [799, 164] on icon "button" at bounding box center [792, 166] width 13 height 13
click at [796, 161] on icon "button" at bounding box center [792, 166] width 7 height 13
click at [799, 168] on icon "button" at bounding box center [792, 166] width 13 height 13
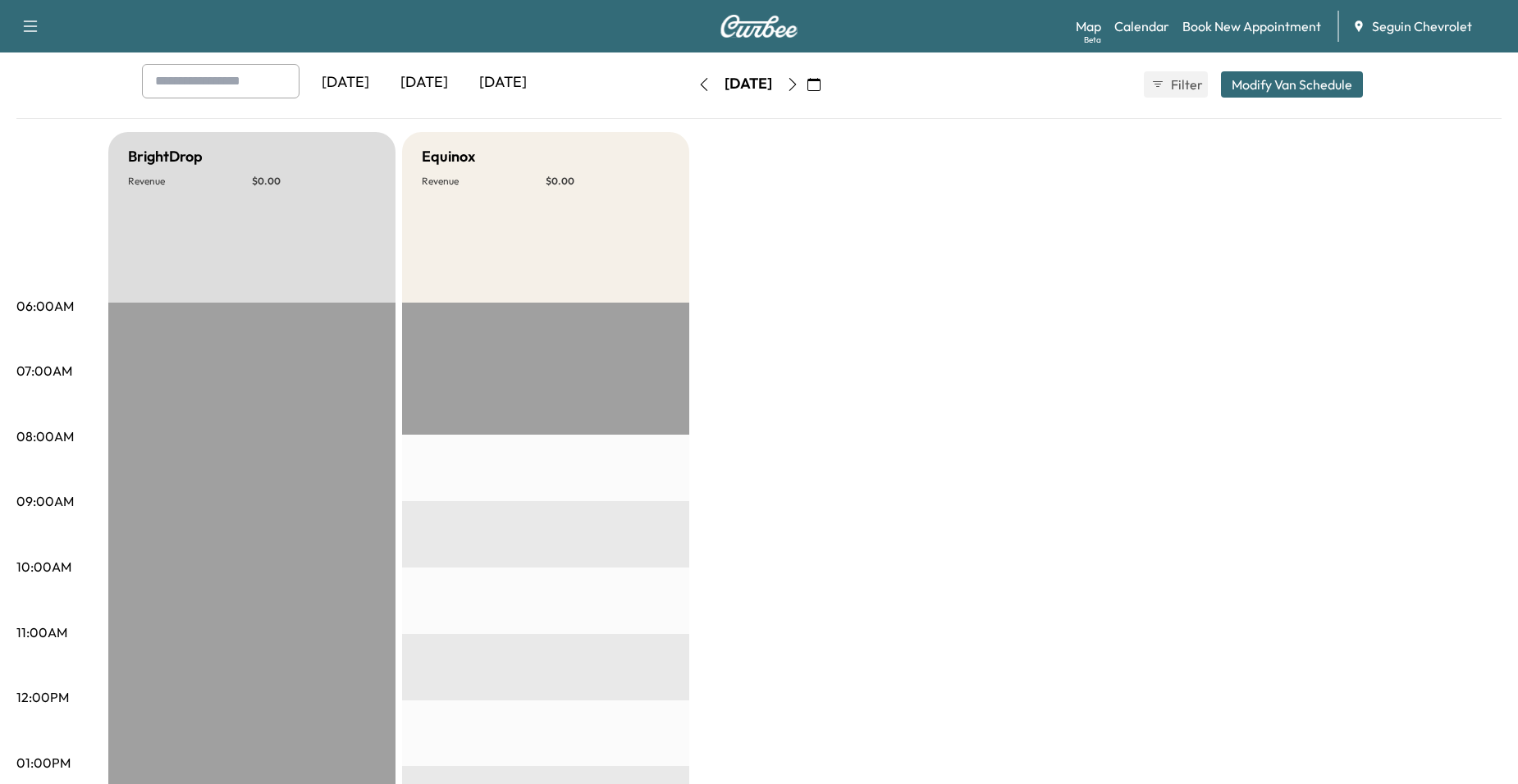
click at [806, 81] on button "button" at bounding box center [792, 85] width 28 height 26
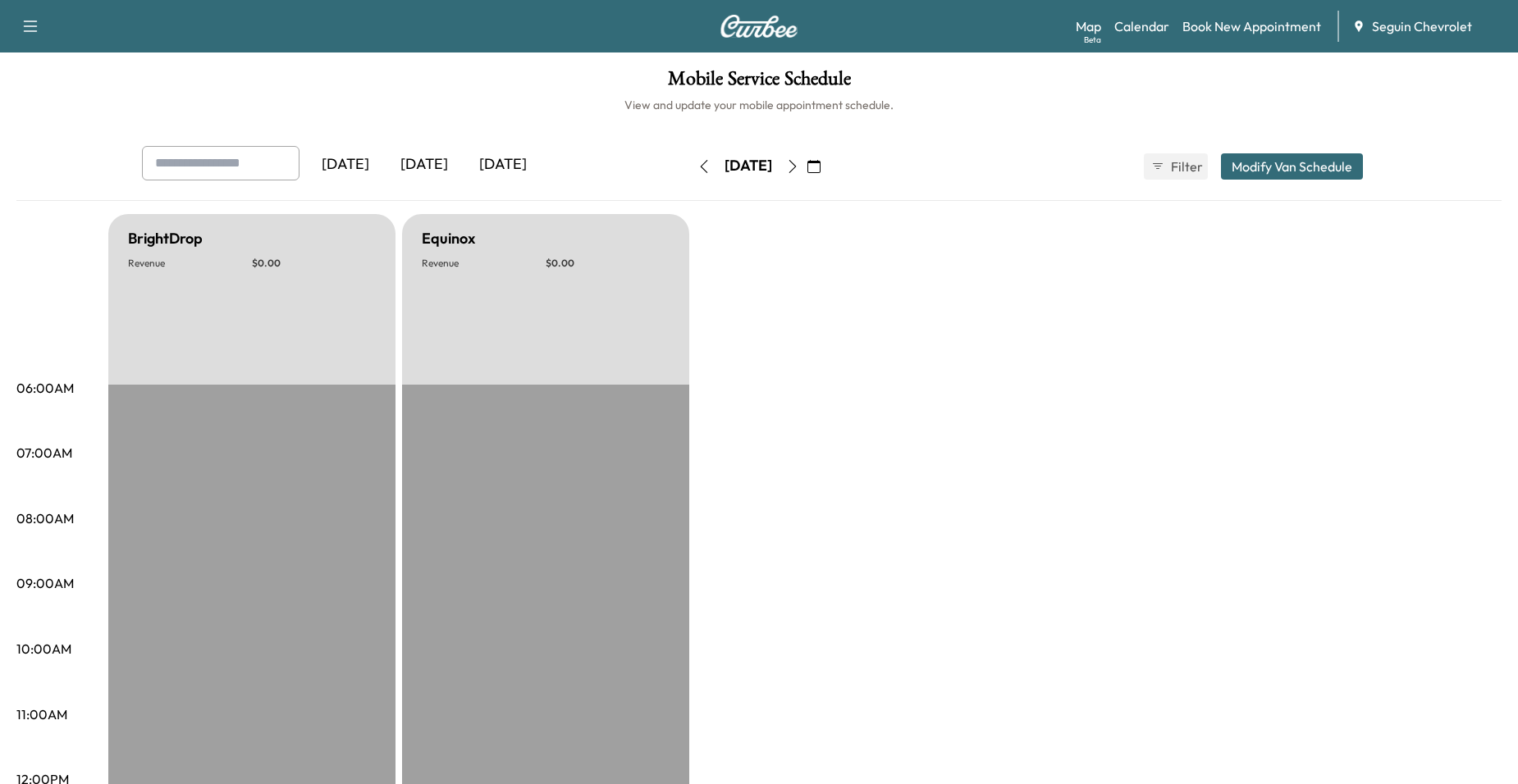
click at [806, 156] on div "[DATE]" at bounding box center [748, 167] width 117 height 26
click at [806, 164] on button "button" at bounding box center [792, 167] width 28 height 26
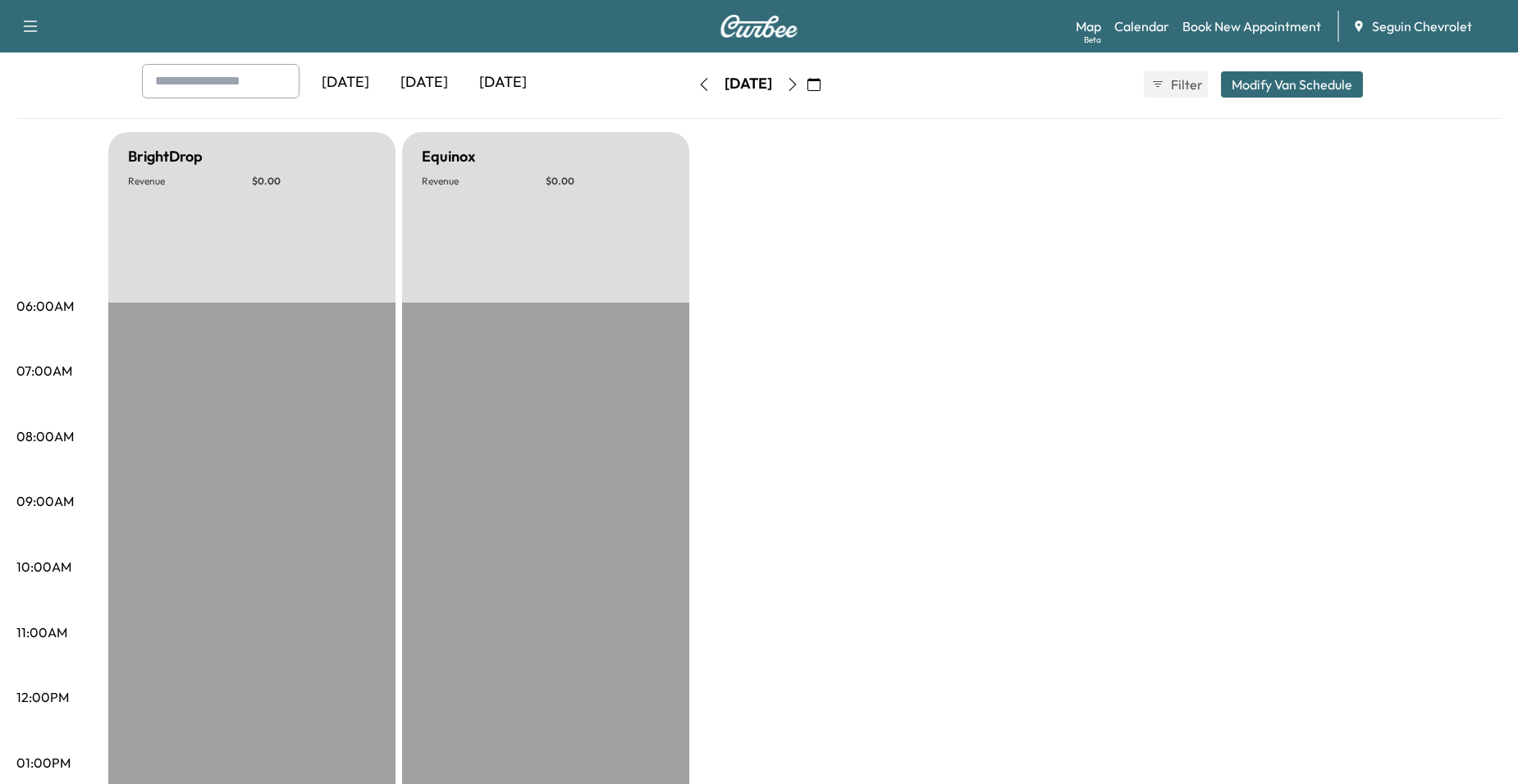
click at [806, 95] on div "[DATE]" at bounding box center [748, 85] width 117 height 26
click at [806, 95] on button "button" at bounding box center [792, 85] width 28 height 26
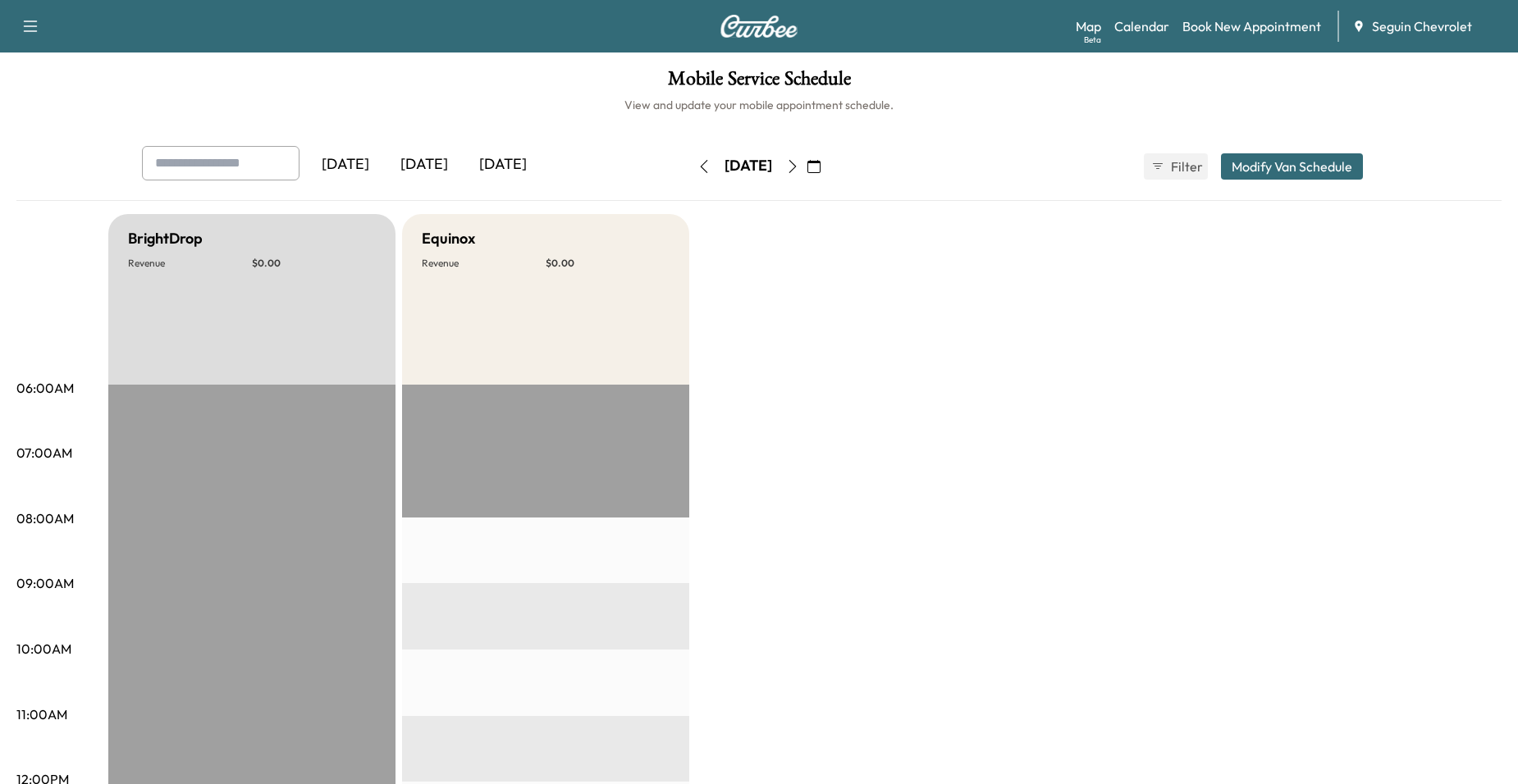
click at [820, 171] on icon "button" at bounding box center [813, 166] width 13 height 13
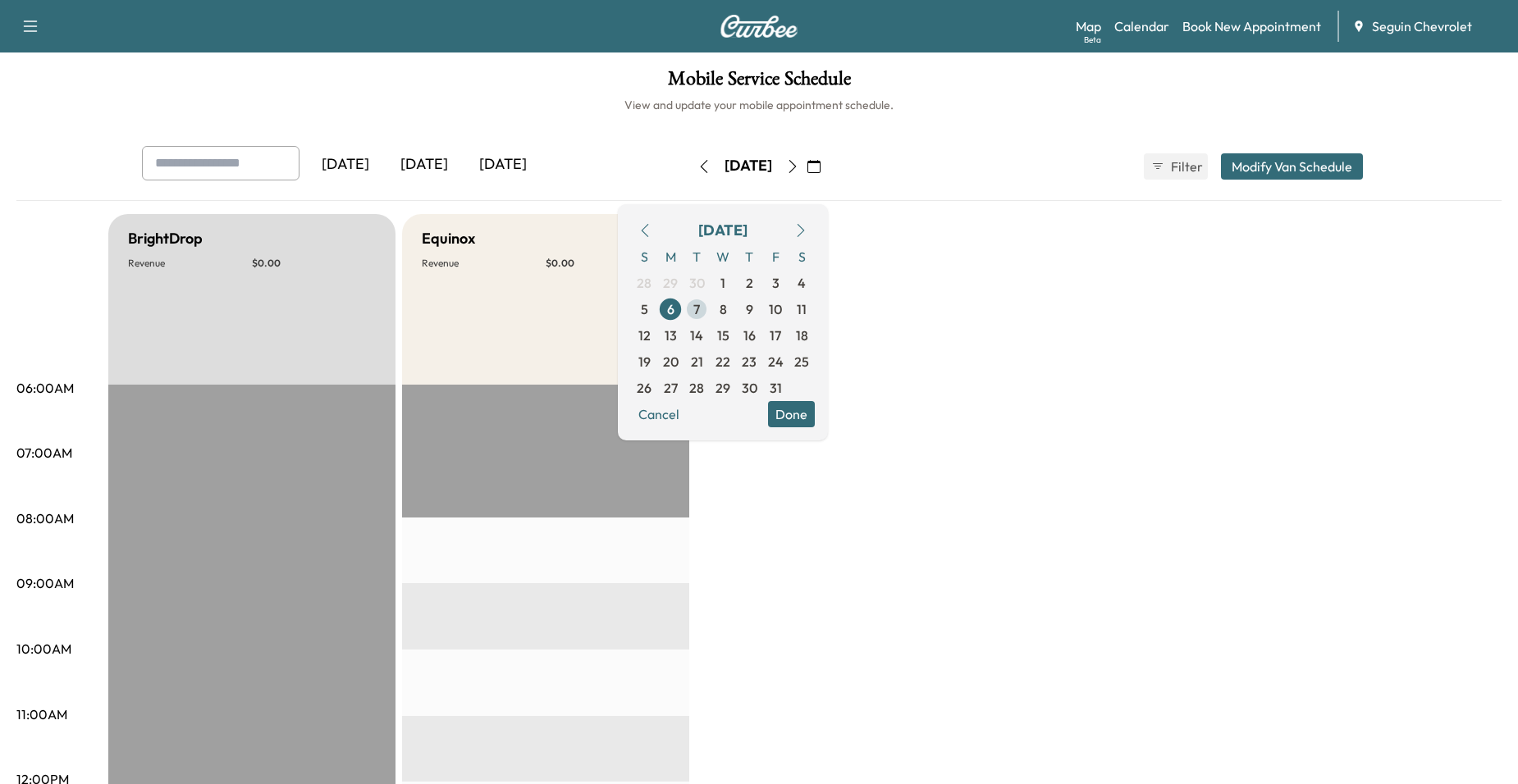
click at [710, 313] on span "7" at bounding box center [697, 309] width 26 height 26
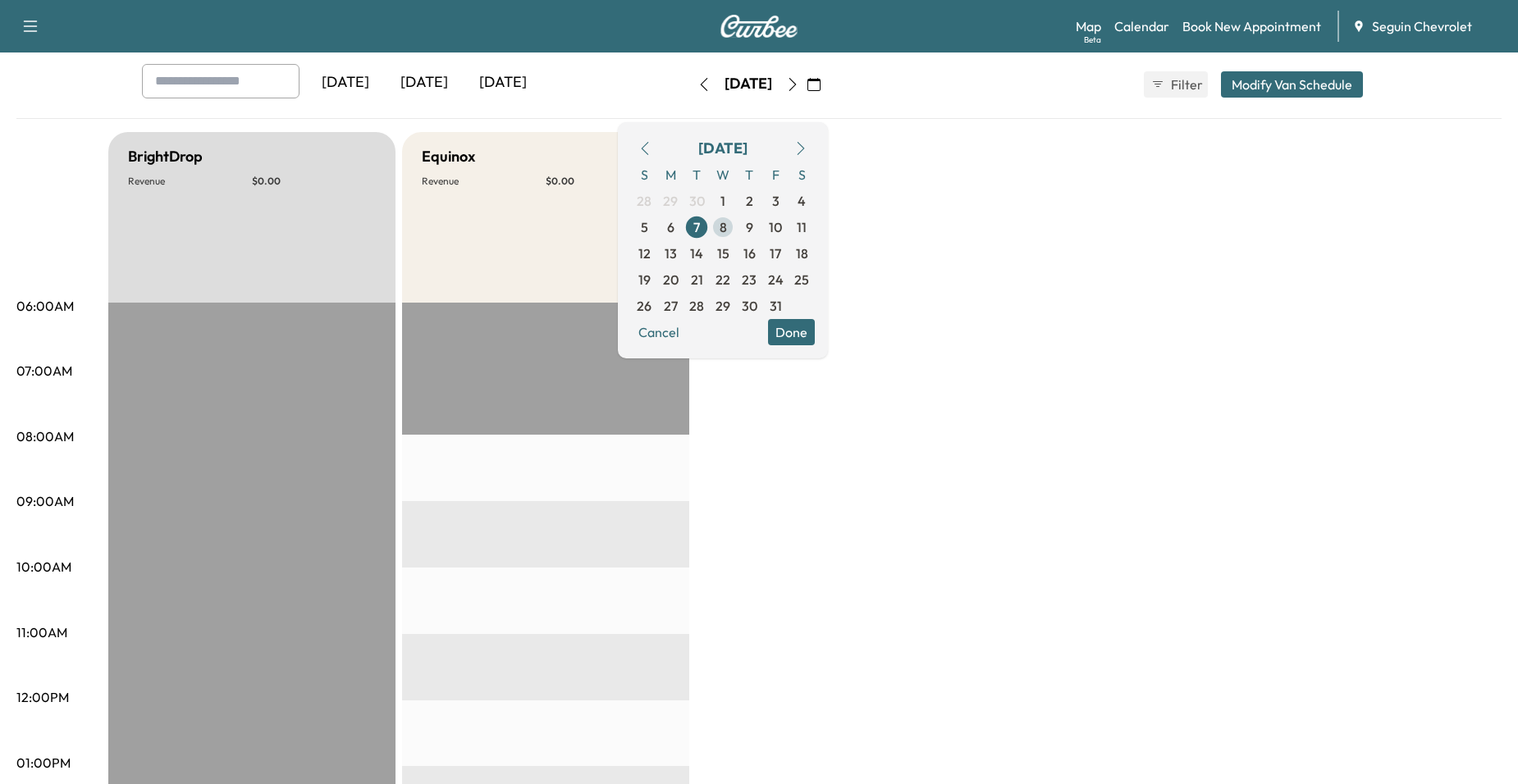
click at [736, 230] on span "8" at bounding box center [723, 227] width 26 height 26
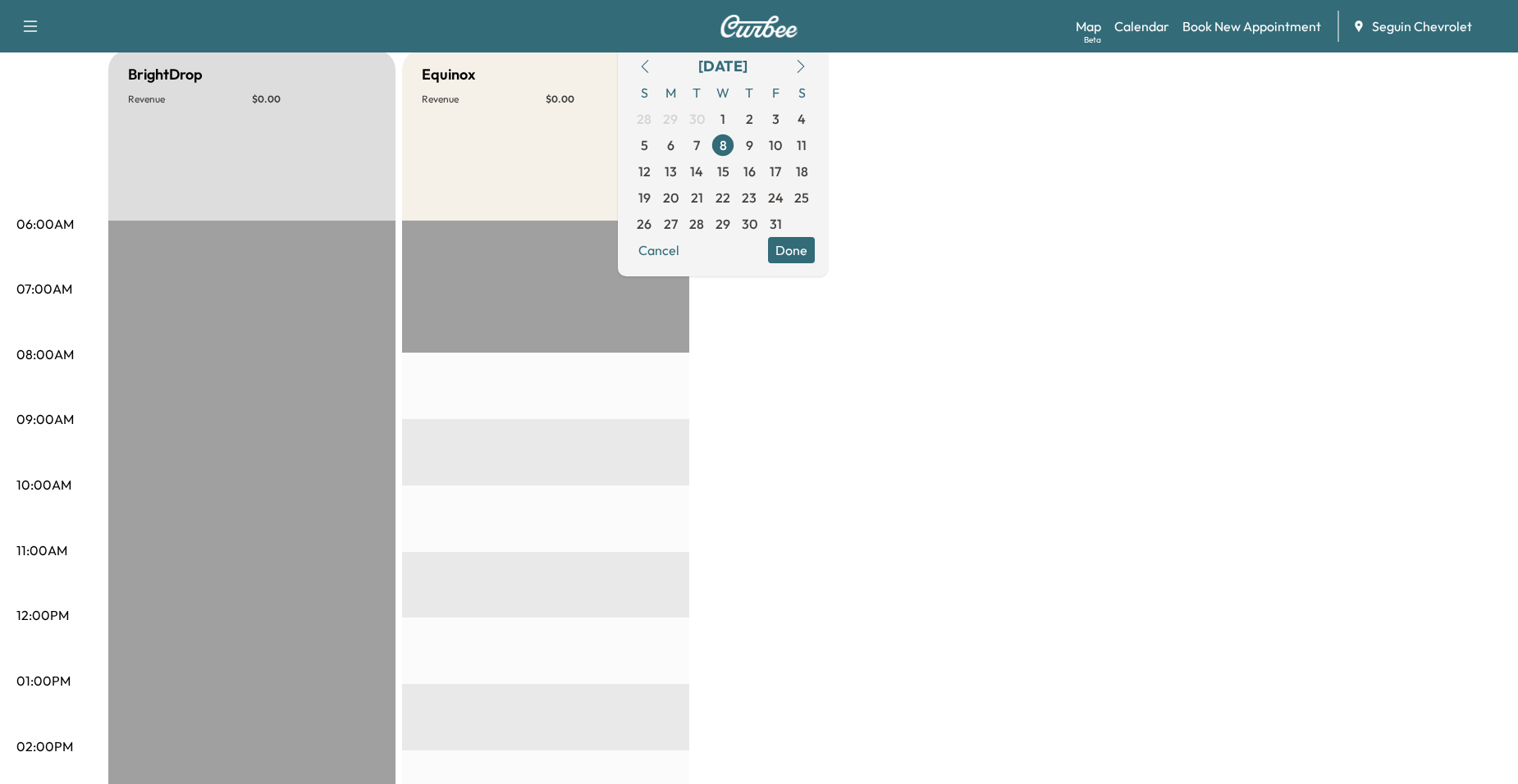
click at [762, 141] on span "9" at bounding box center [749, 145] width 26 height 26
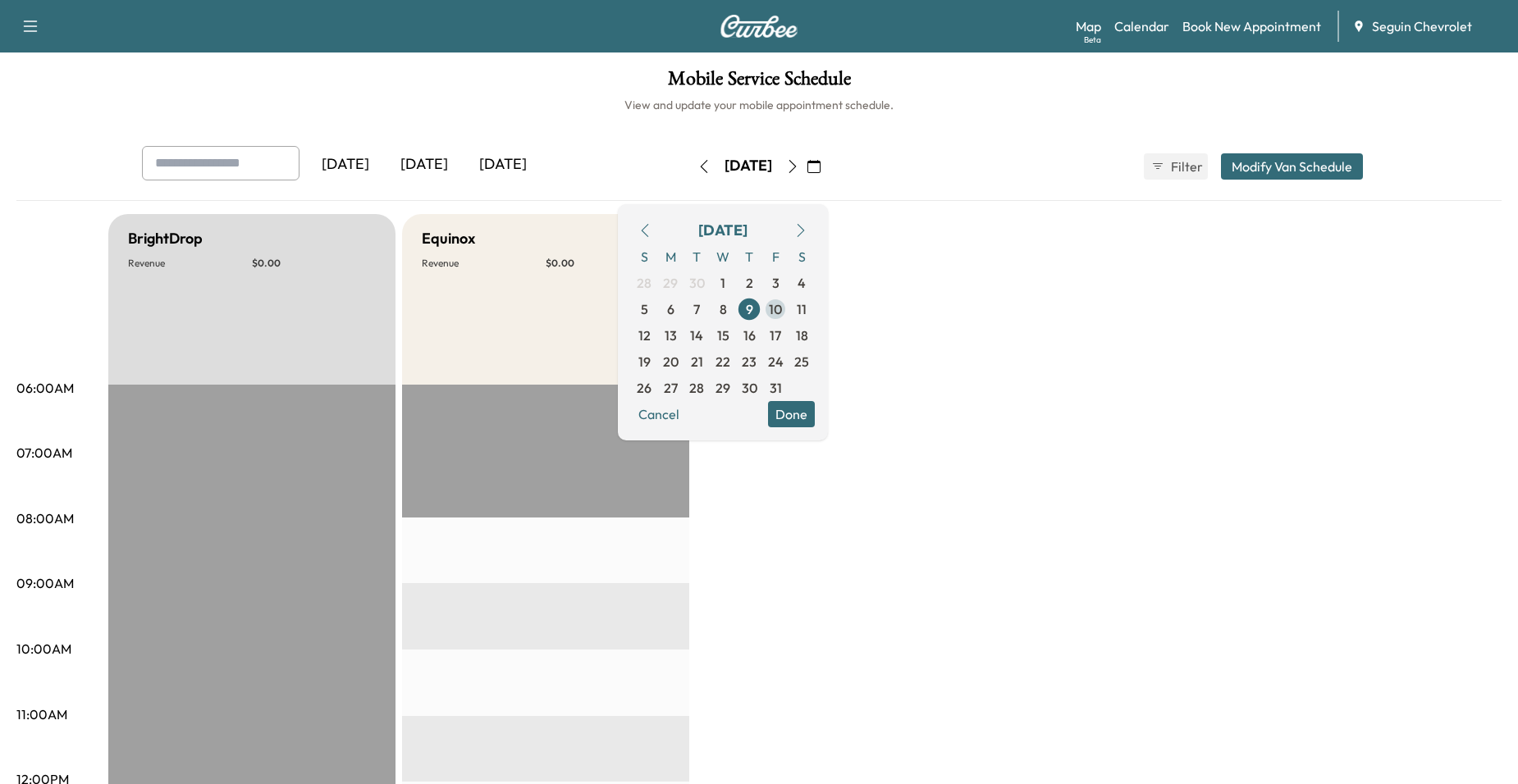
click at [788, 306] on span "10" at bounding box center [775, 309] width 26 height 26
click at [677, 330] on span "13" at bounding box center [671, 335] width 12 height 20
click at [710, 329] on span "14" at bounding box center [697, 335] width 26 height 26
click at [736, 326] on span "15" at bounding box center [723, 335] width 26 height 26
click at [762, 330] on span "16" at bounding box center [749, 335] width 26 height 26
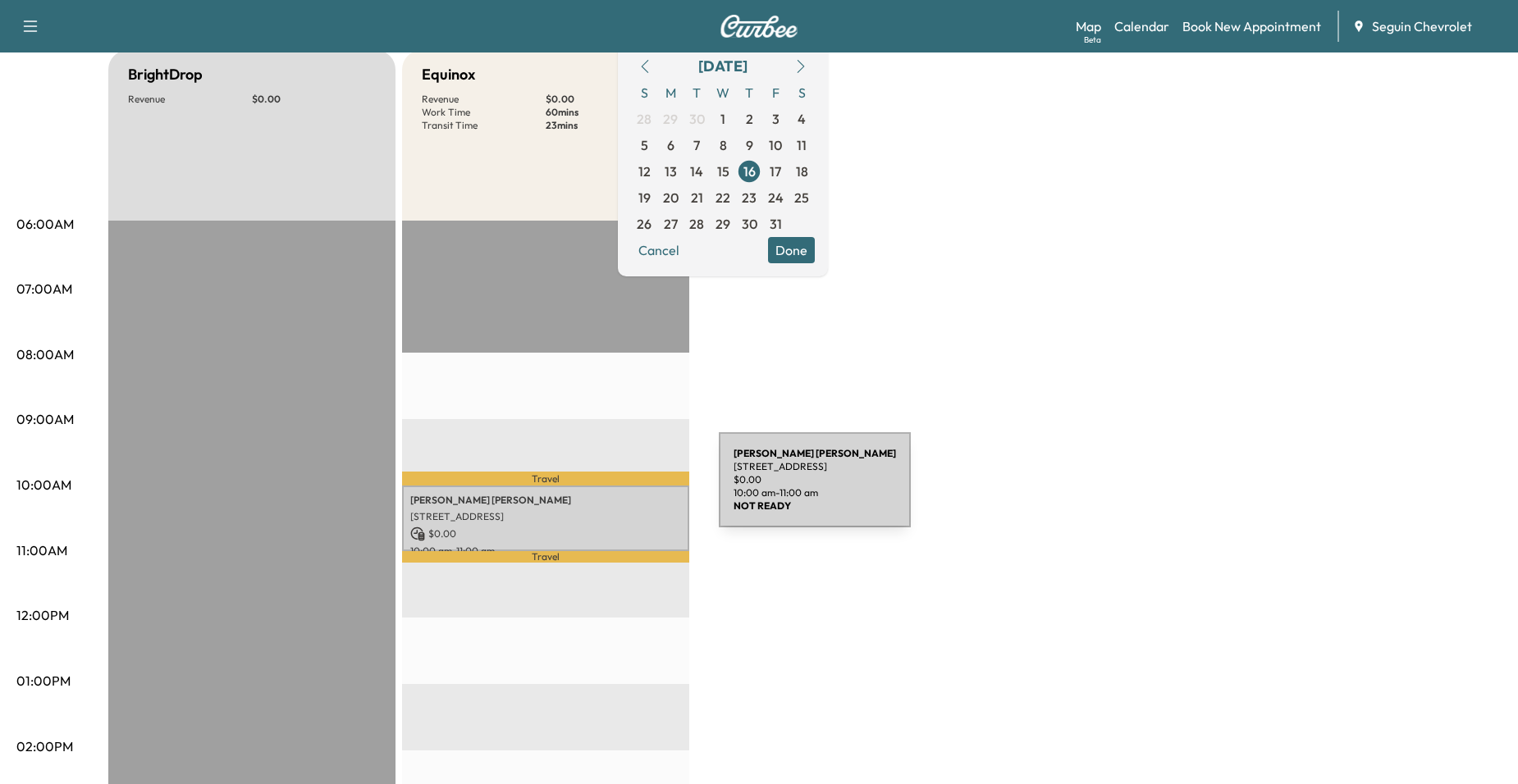
click at [595, 494] on p "[PERSON_NAME]" at bounding box center [545, 500] width 270 height 13
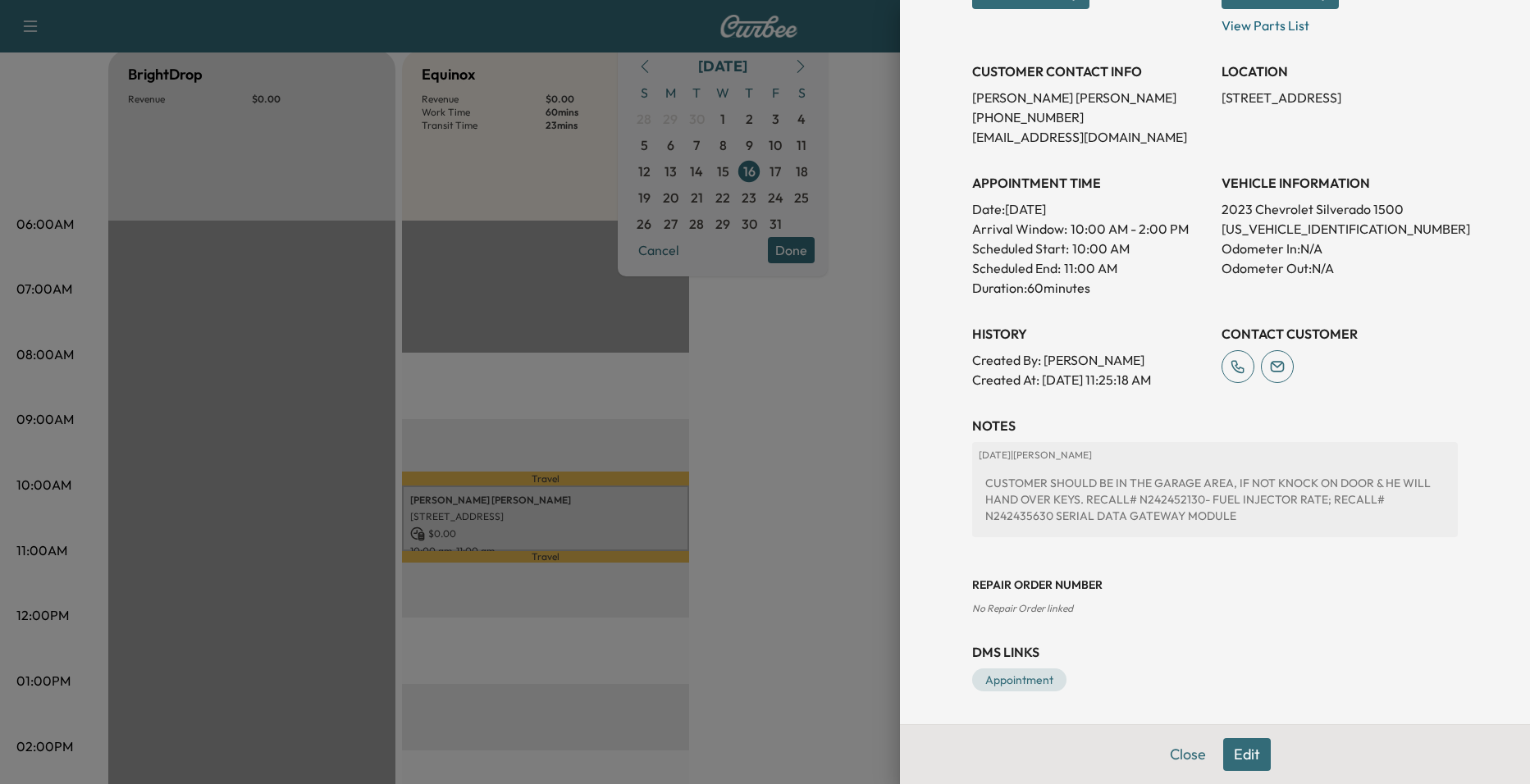
click at [798, 443] on div at bounding box center [765, 392] width 1530 height 784
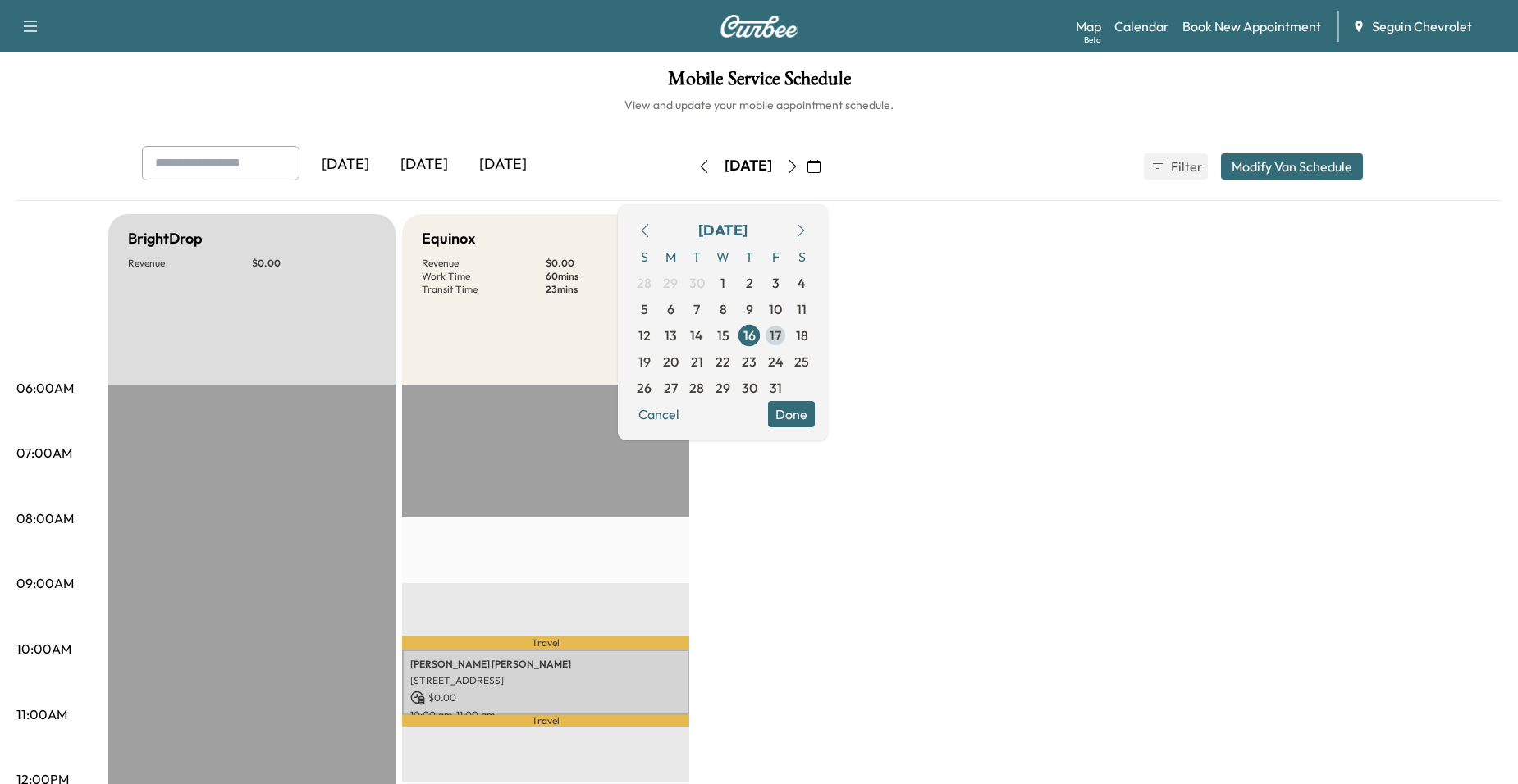
click at [781, 336] on span "17" at bounding box center [775, 335] width 12 height 20
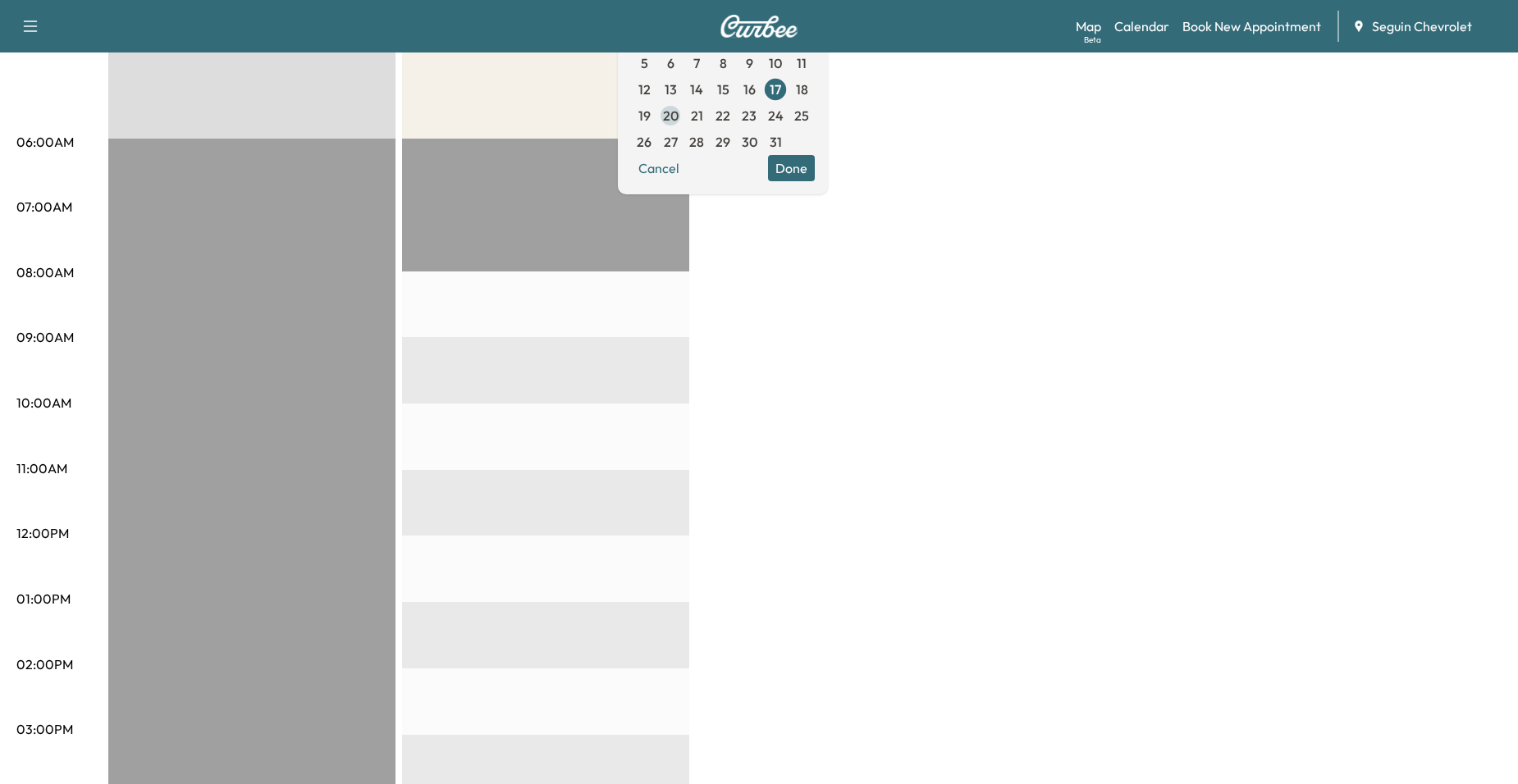
click at [679, 120] on span "20" at bounding box center [671, 116] width 16 height 20
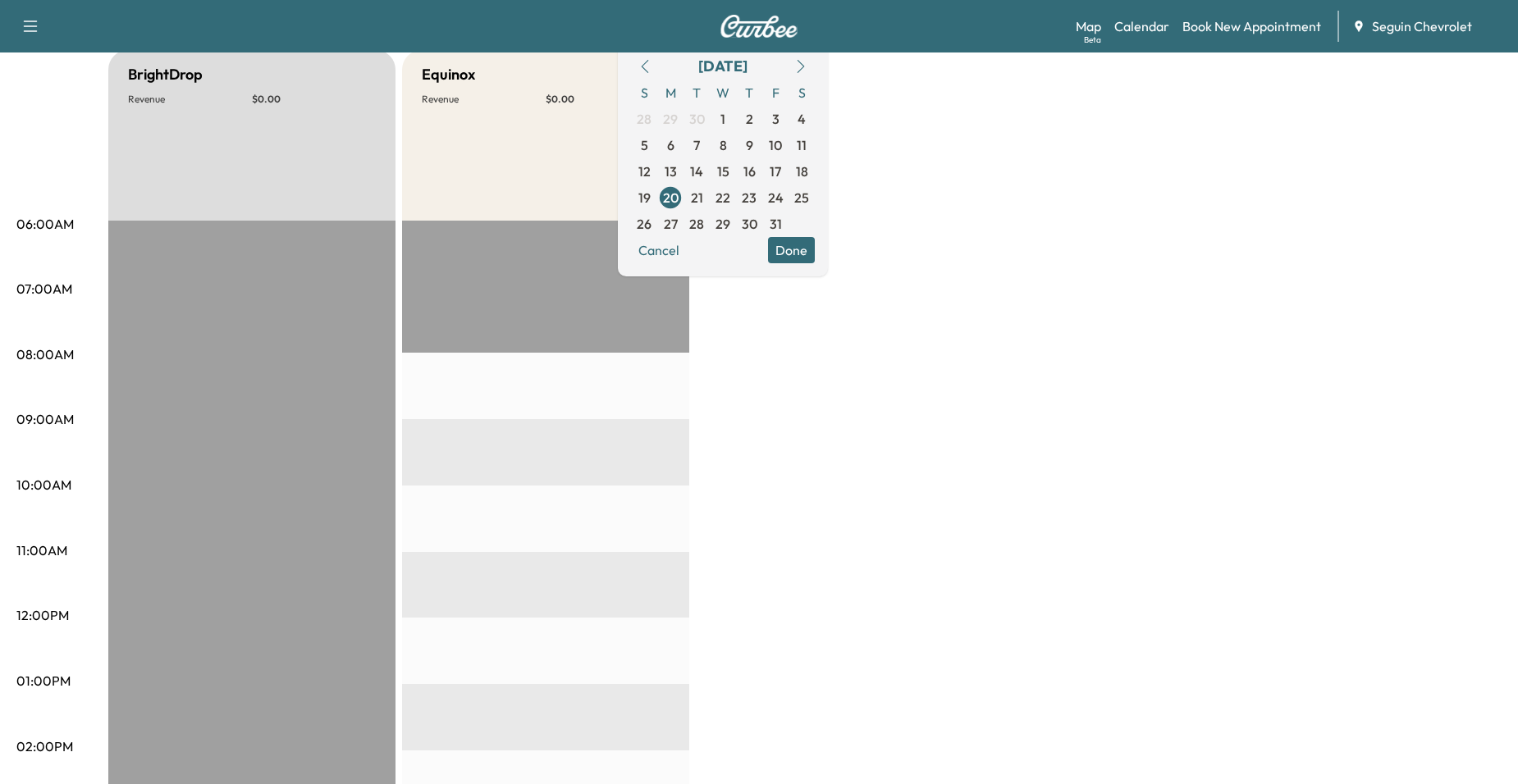
click at [710, 210] on span "28" at bounding box center [697, 223] width 26 height 26
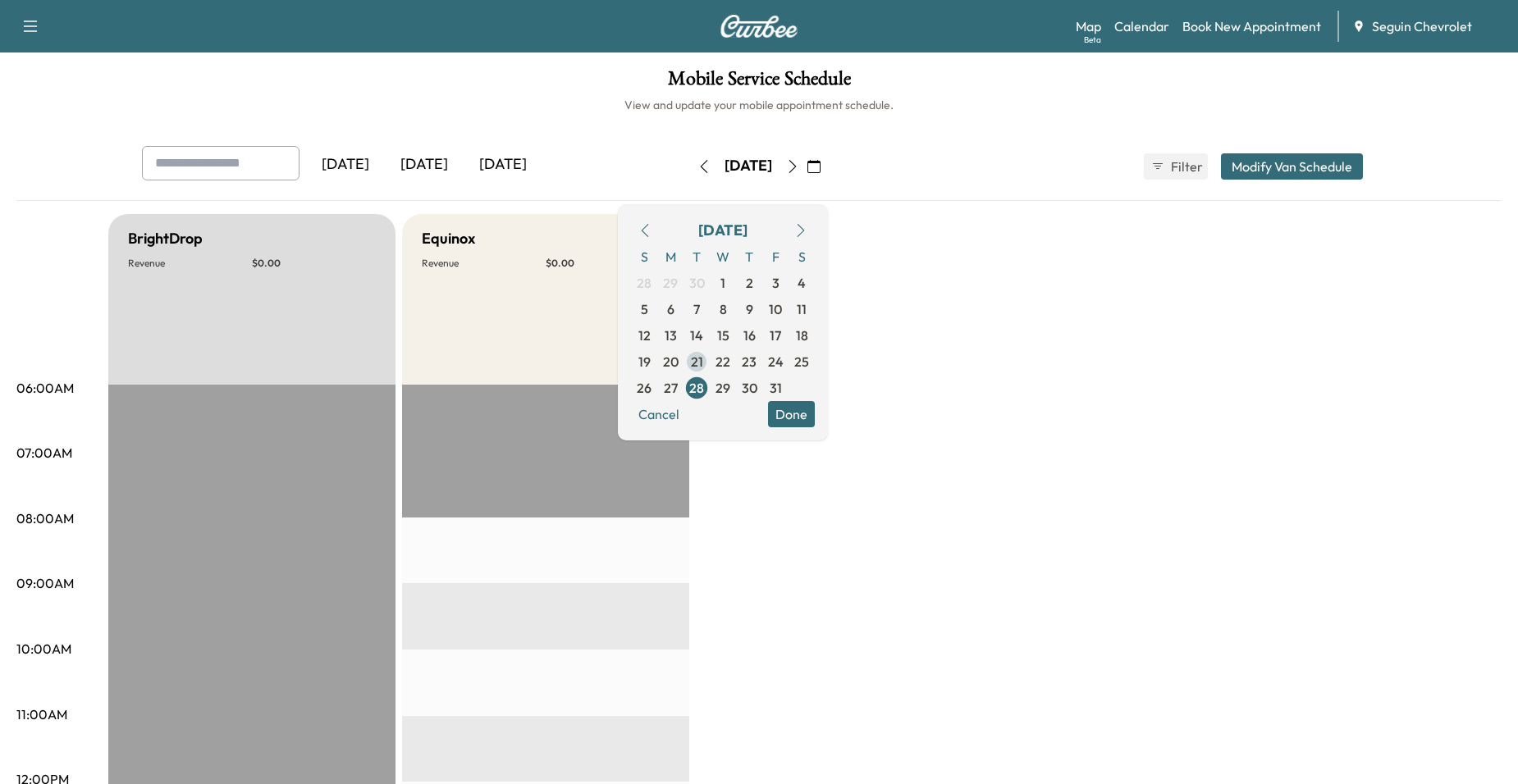
click at [704, 365] on span "21" at bounding box center [697, 362] width 12 height 20
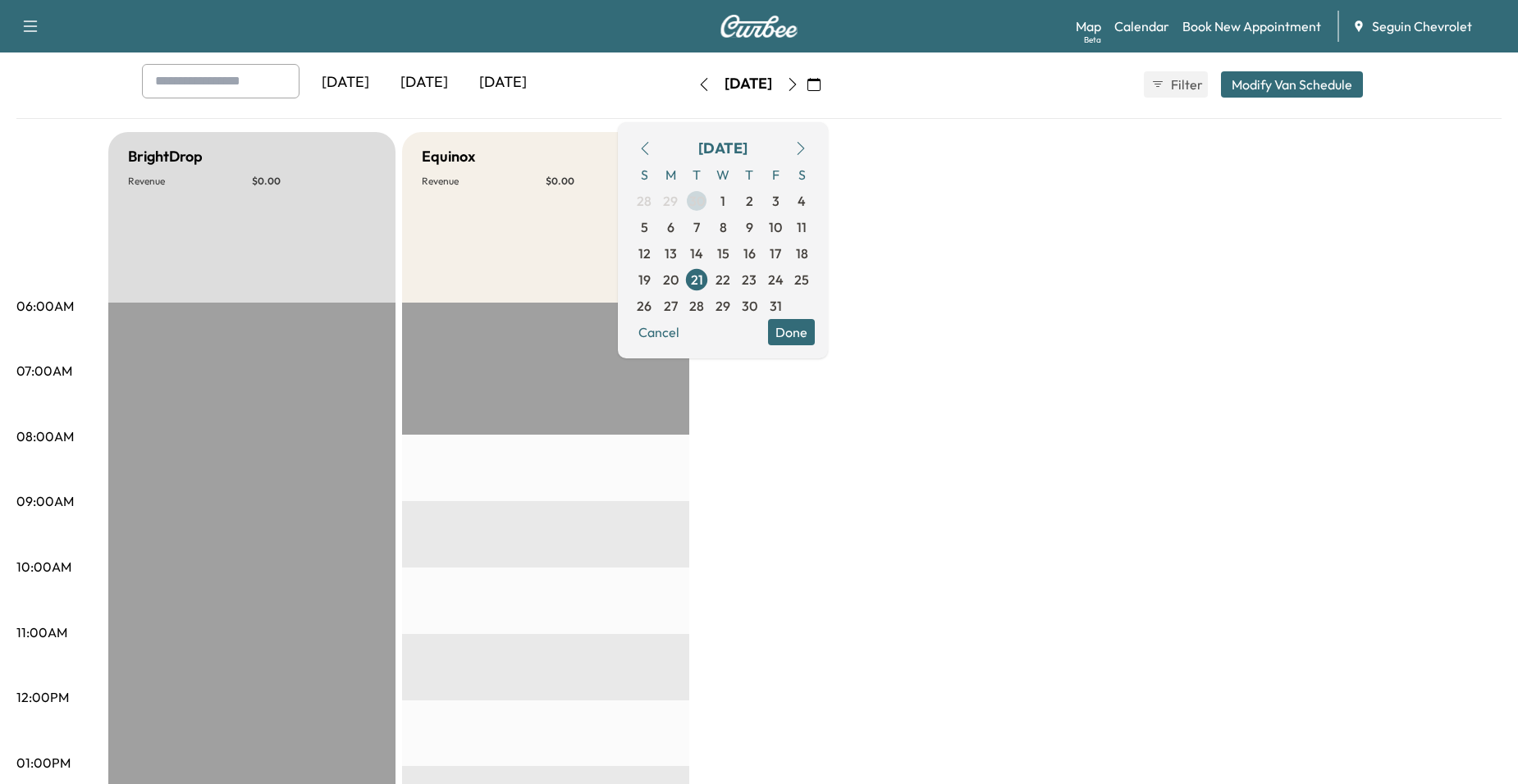
click at [731, 284] on span "22" at bounding box center [723, 279] width 15 height 20
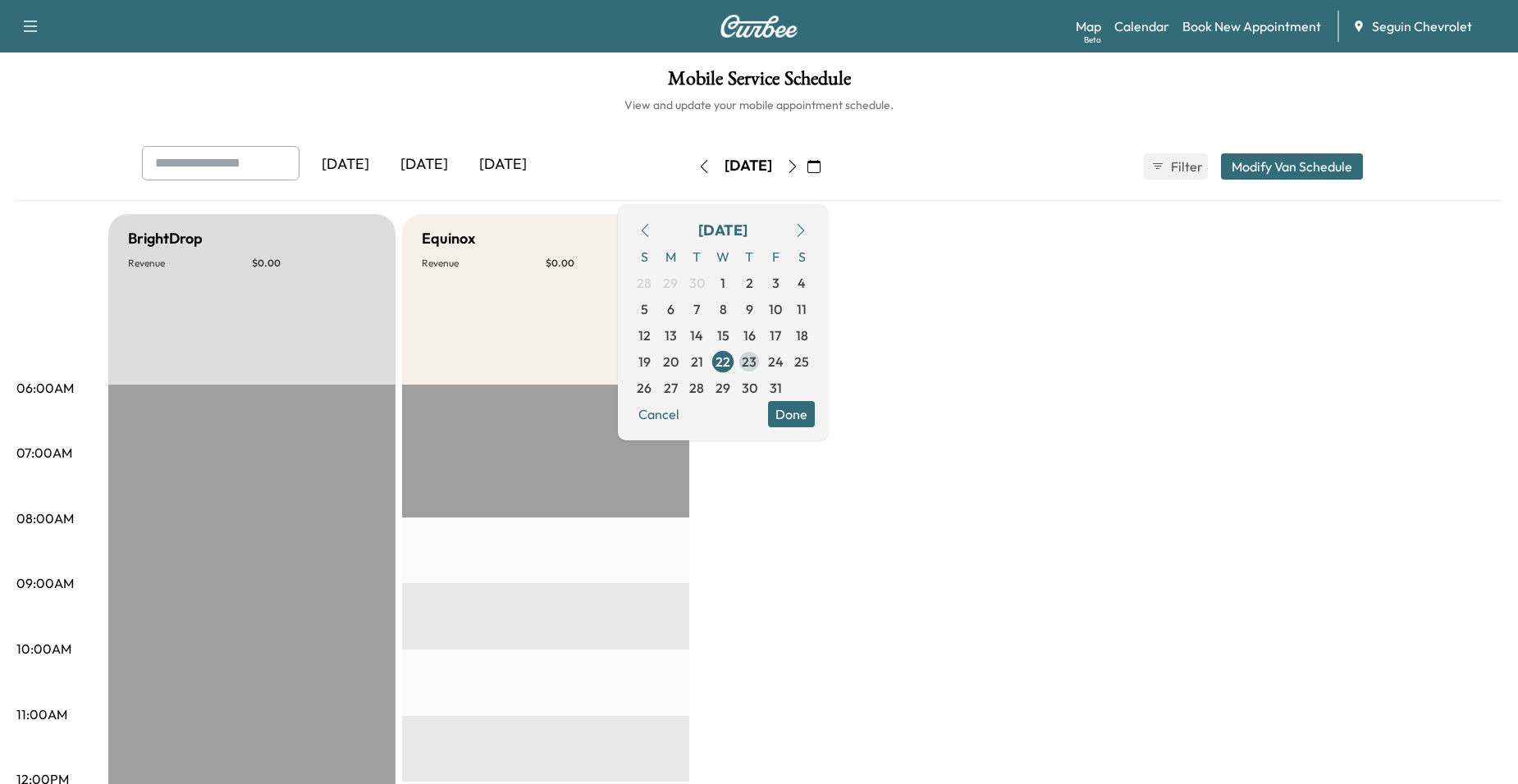
click at [757, 362] on span "23" at bounding box center [749, 362] width 15 height 20
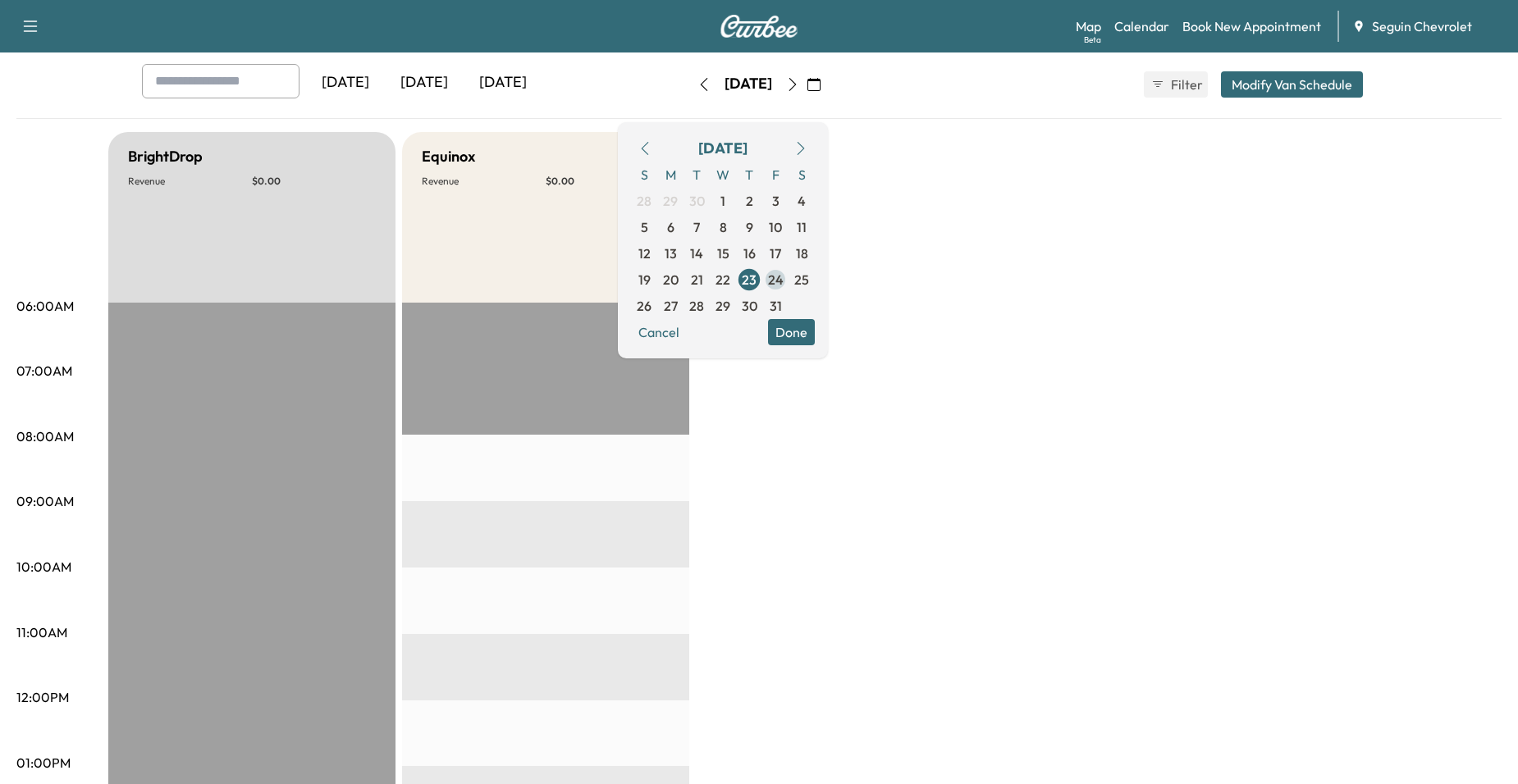
click at [783, 288] on span "24" at bounding box center [776, 279] width 16 height 20
click at [710, 304] on span "28" at bounding box center [697, 306] width 26 height 26
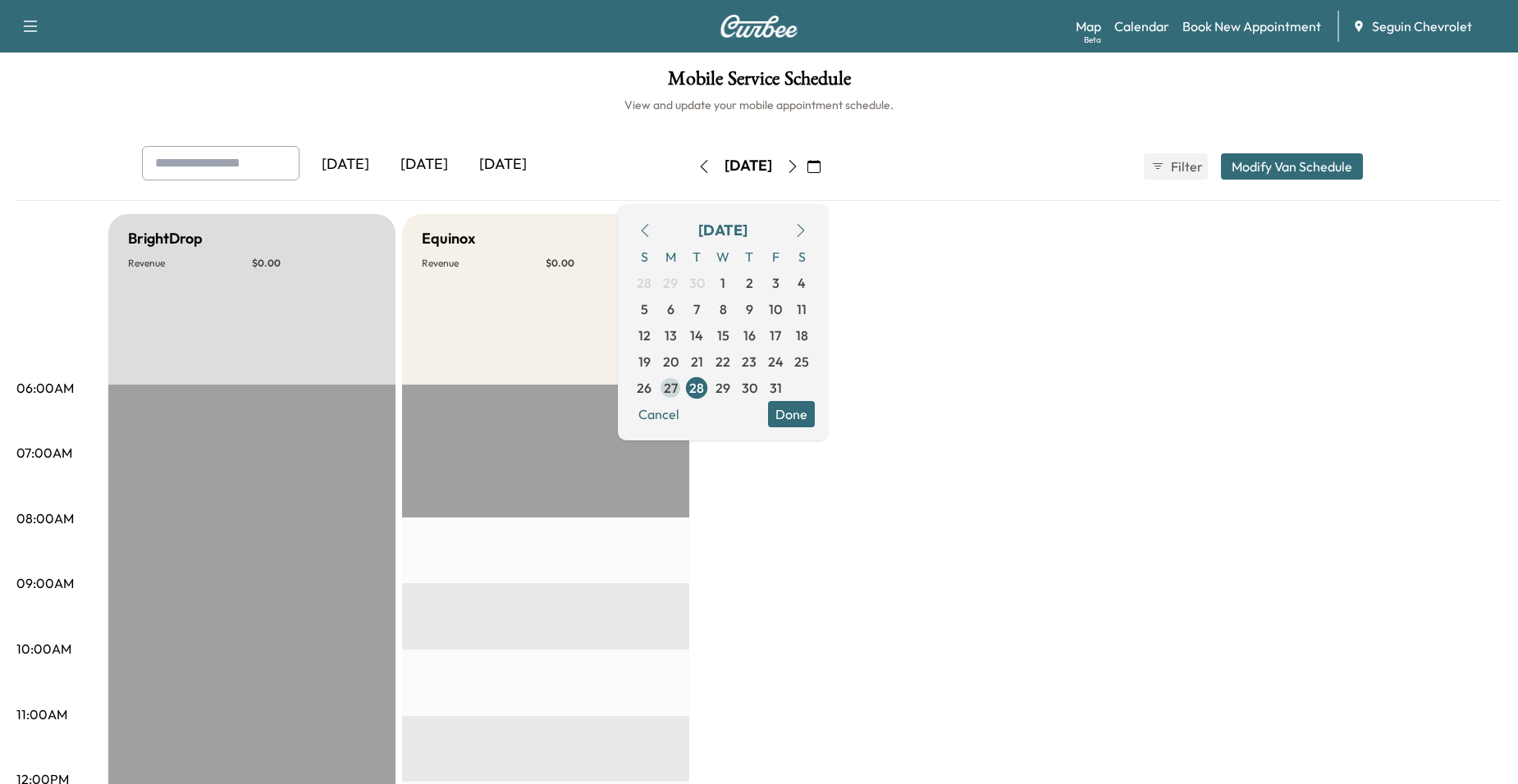
click at [678, 386] on span "27" at bounding box center [671, 388] width 14 height 20
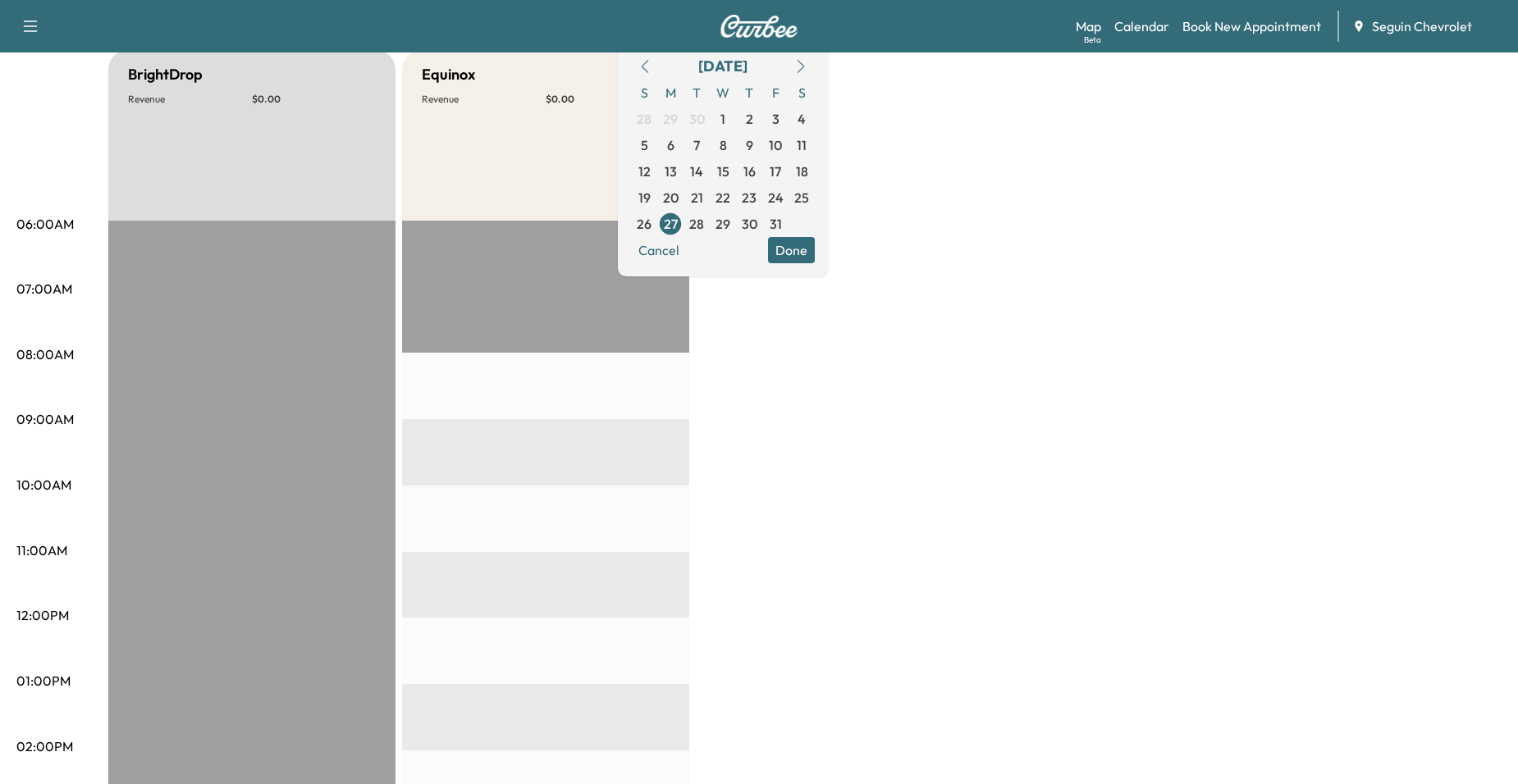
click at [758, 240] on div "Cancel Done" at bounding box center [723, 250] width 184 height 26
click at [710, 233] on span "28" at bounding box center [697, 223] width 26 height 26
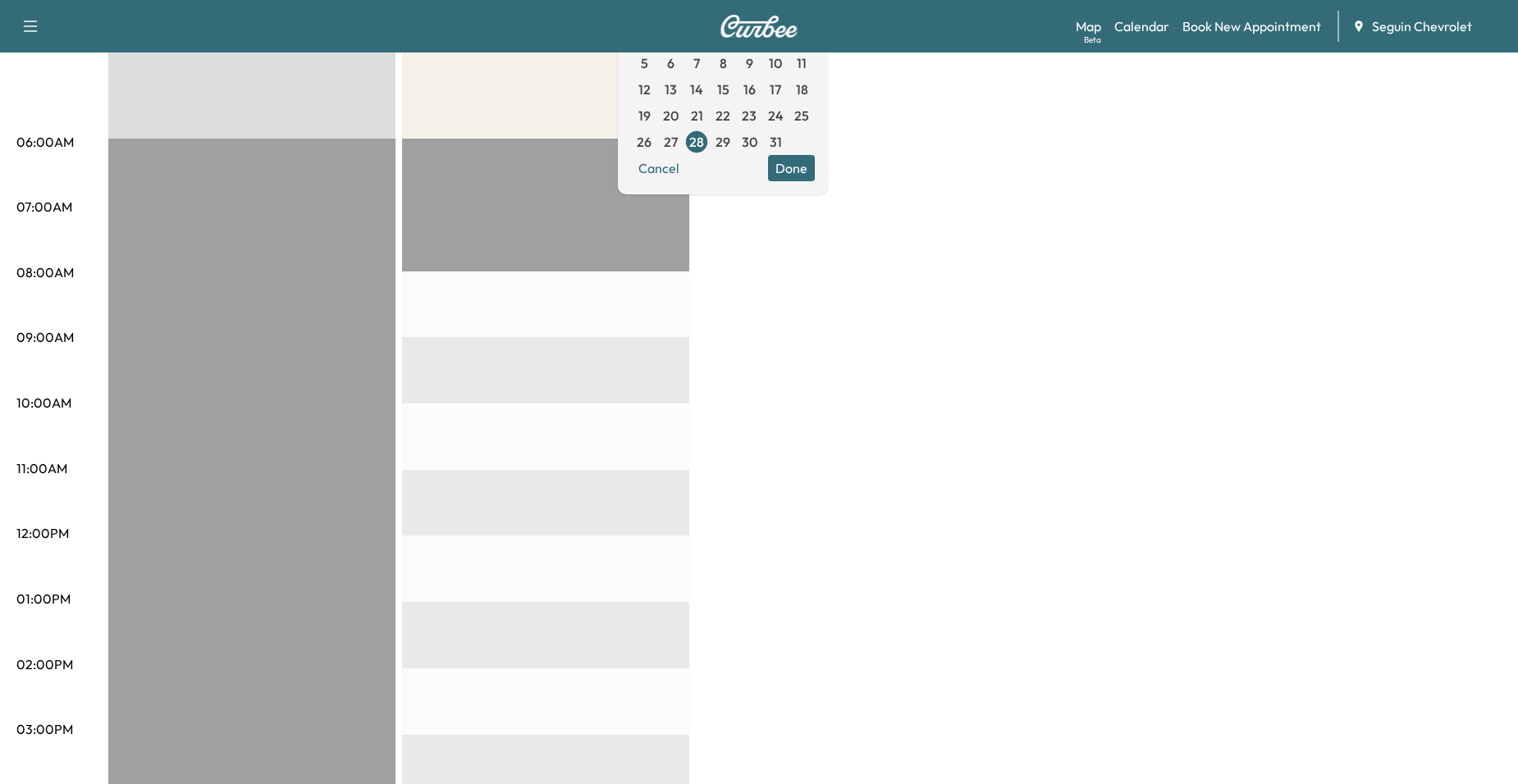
click at [731, 149] on span "29" at bounding box center [723, 142] width 15 height 20
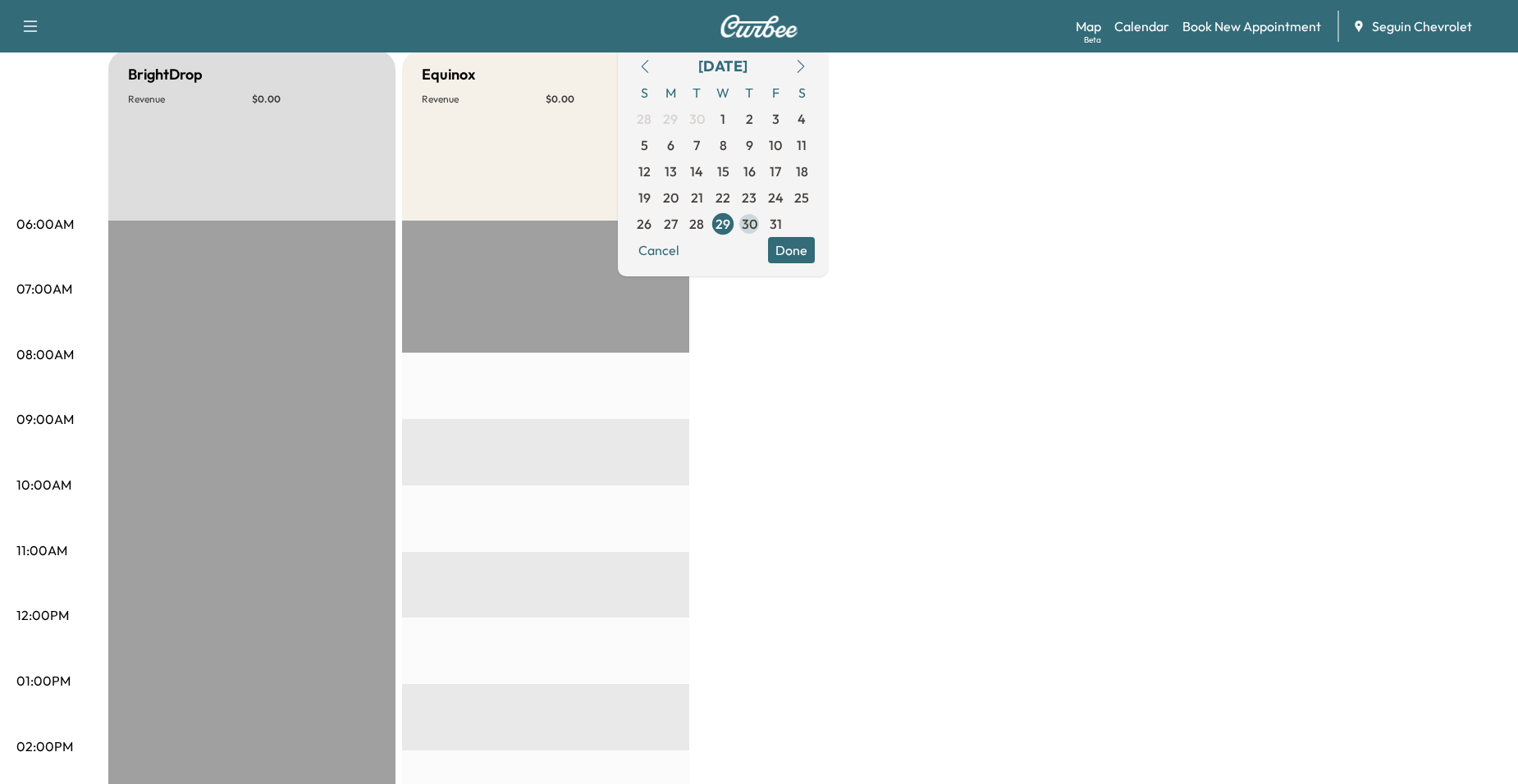
click at [758, 228] on span "30" at bounding box center [750, 224] width 16 height 20
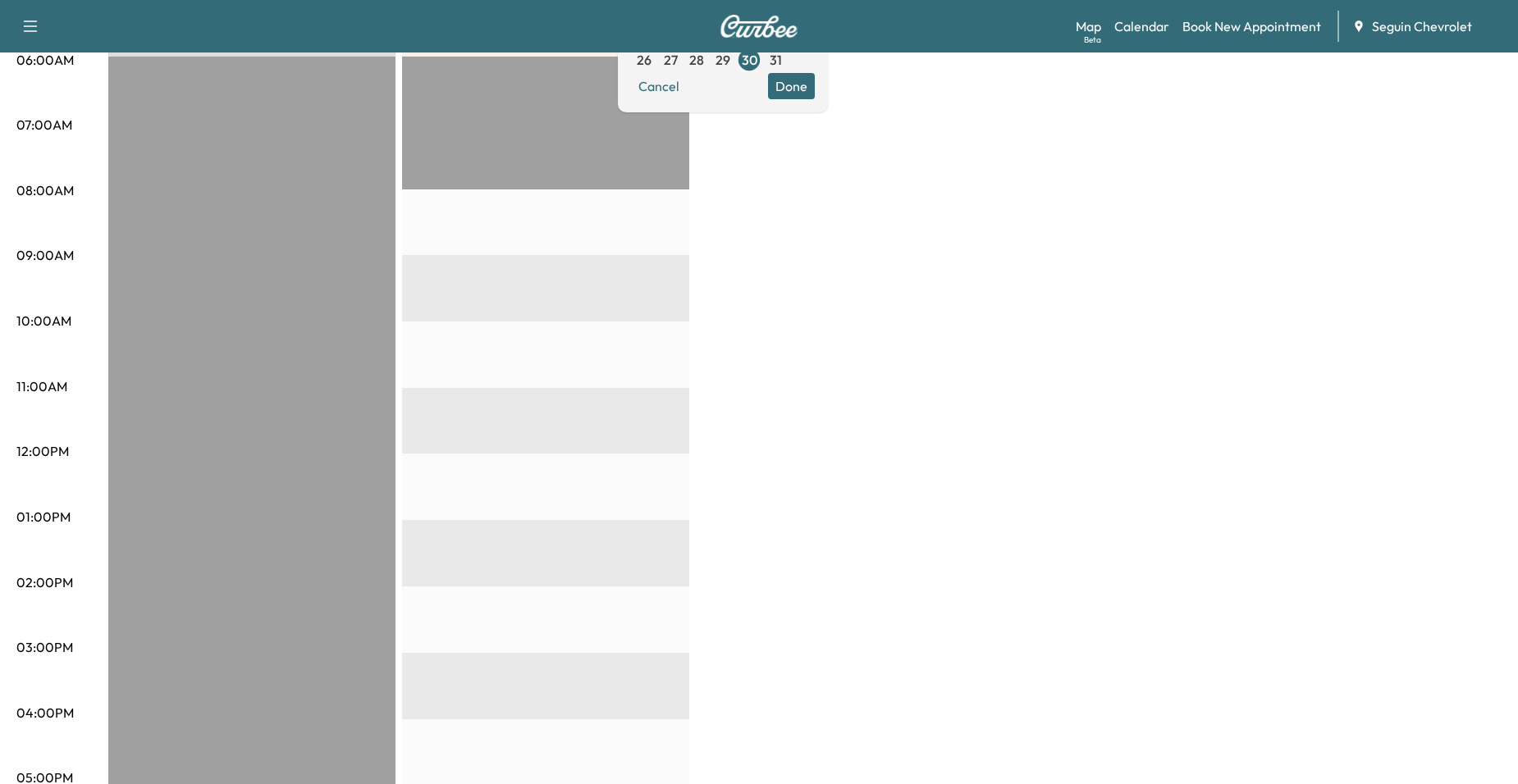
click at [814, 90] on button "Done" at bounding box center [791, 86] width 47 height 26
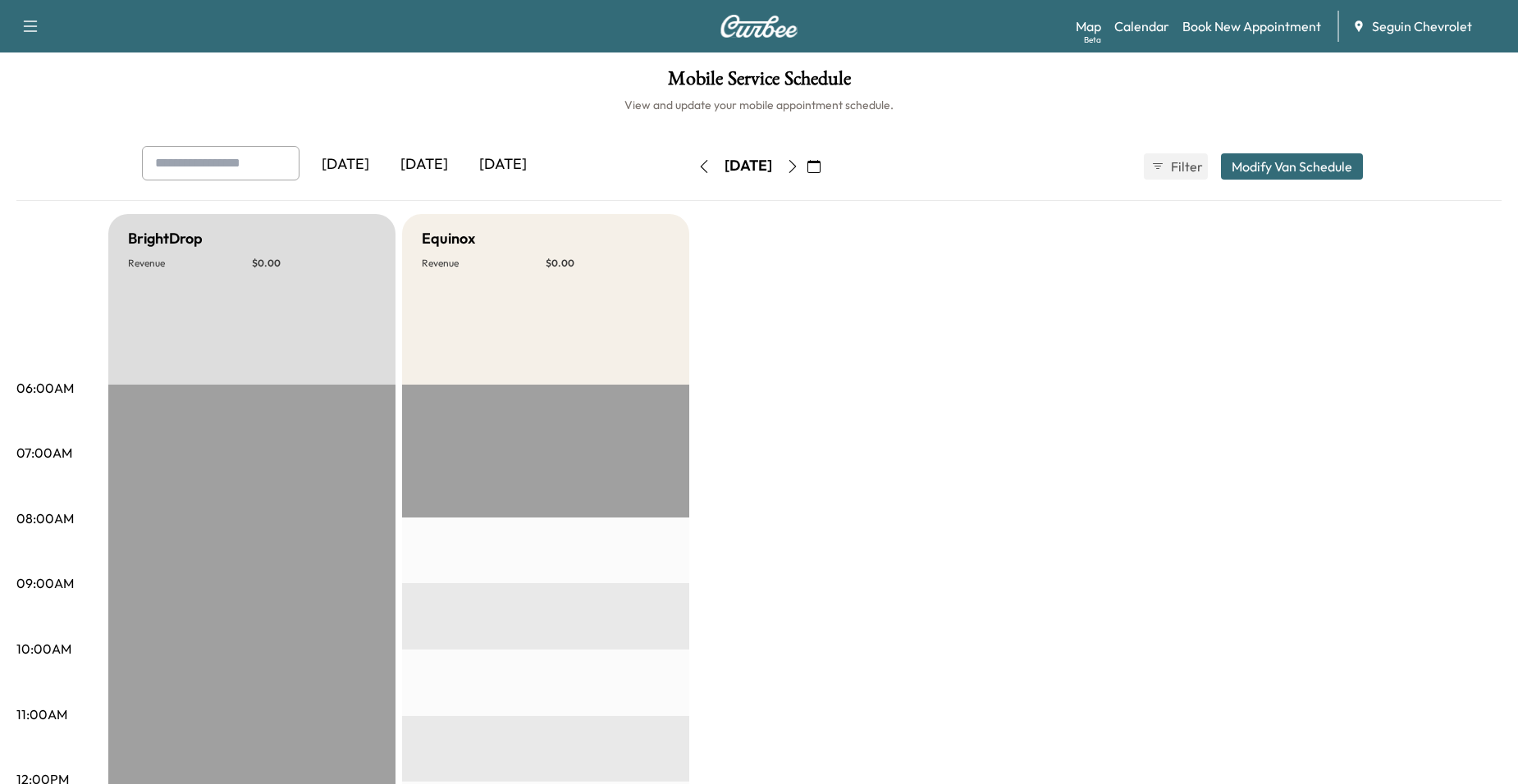
click at [828, 164] on button "button" at bounding box center [814, 167] width 28 height 26
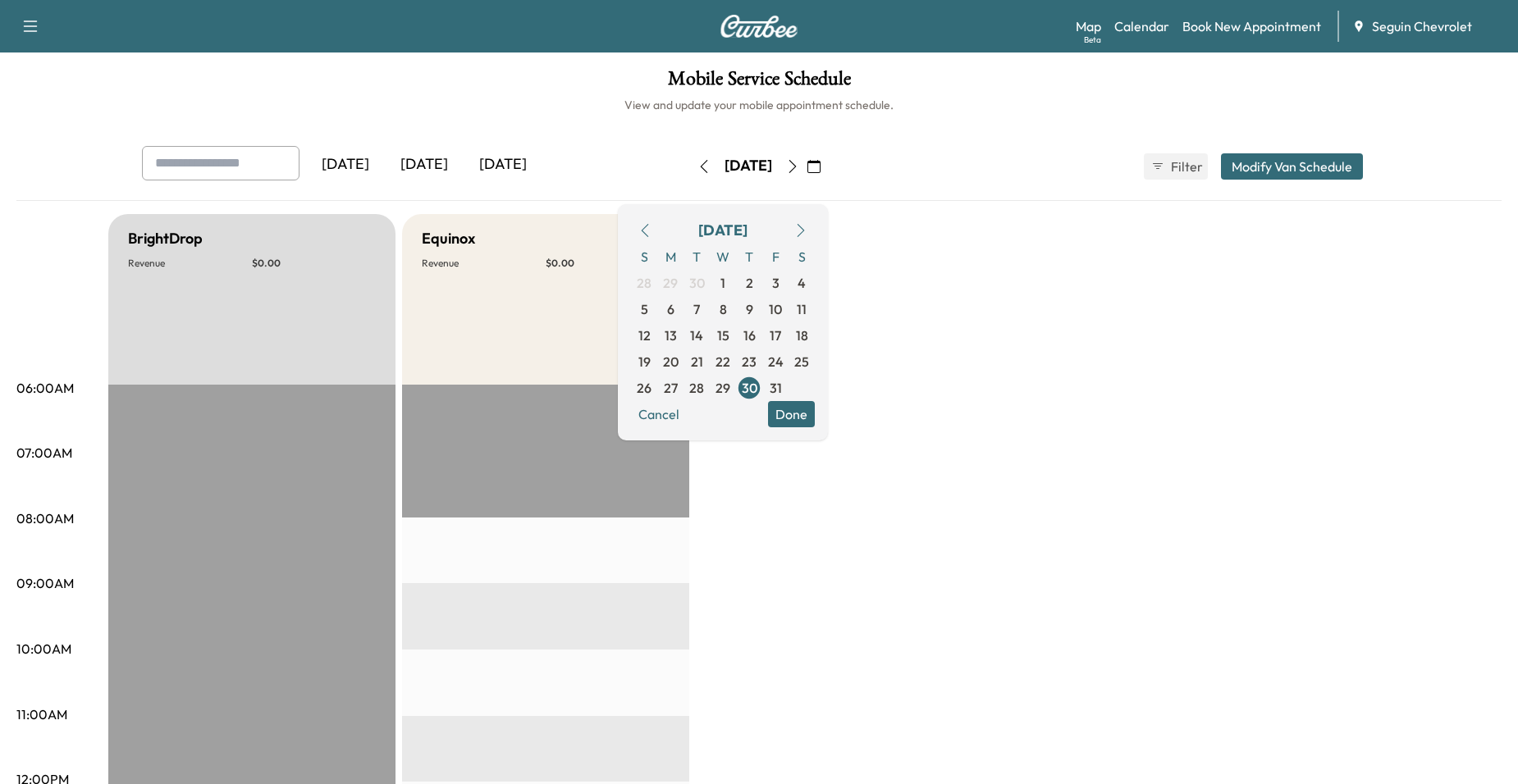
click at [652, 230] on icon "button" at bounding box center [645, 229] width 13 height 13
click at [677, 336] on span "15" at bounding box center [671, 335] width 12 height 20
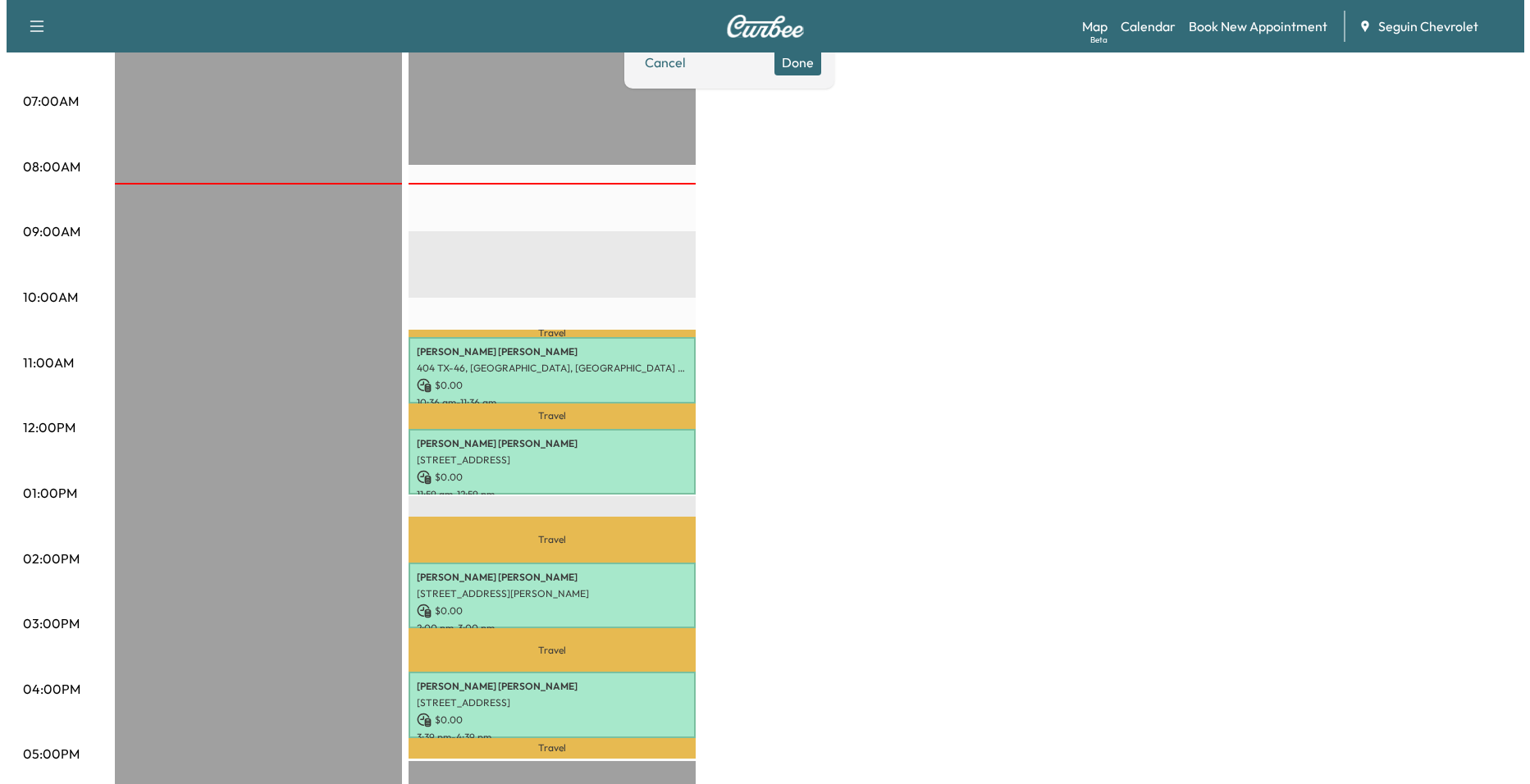
scroll to position [492, 0]
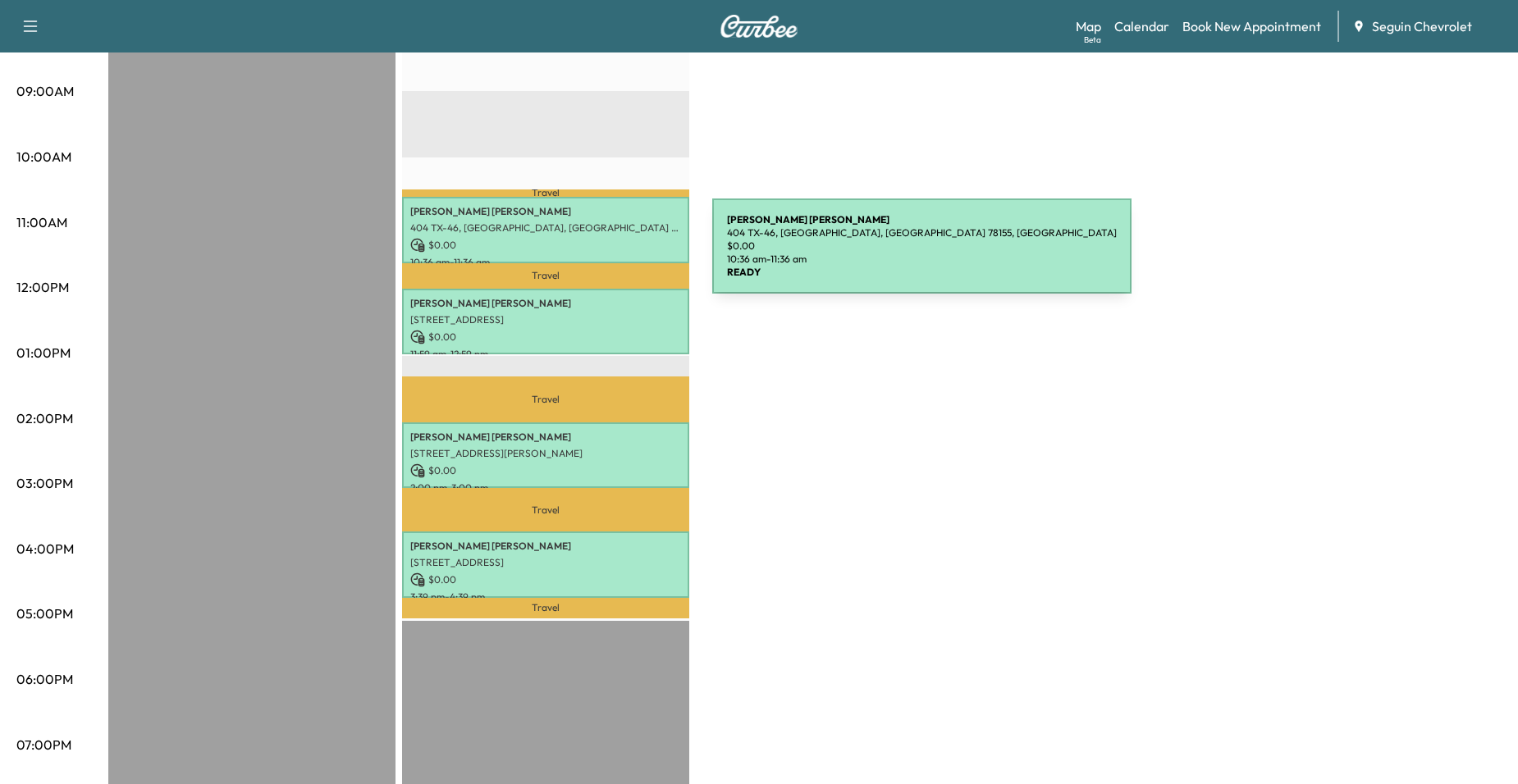
click at [586, 244] on p "$ 0.00" at bounding box center [545, 244] width 270 height 15
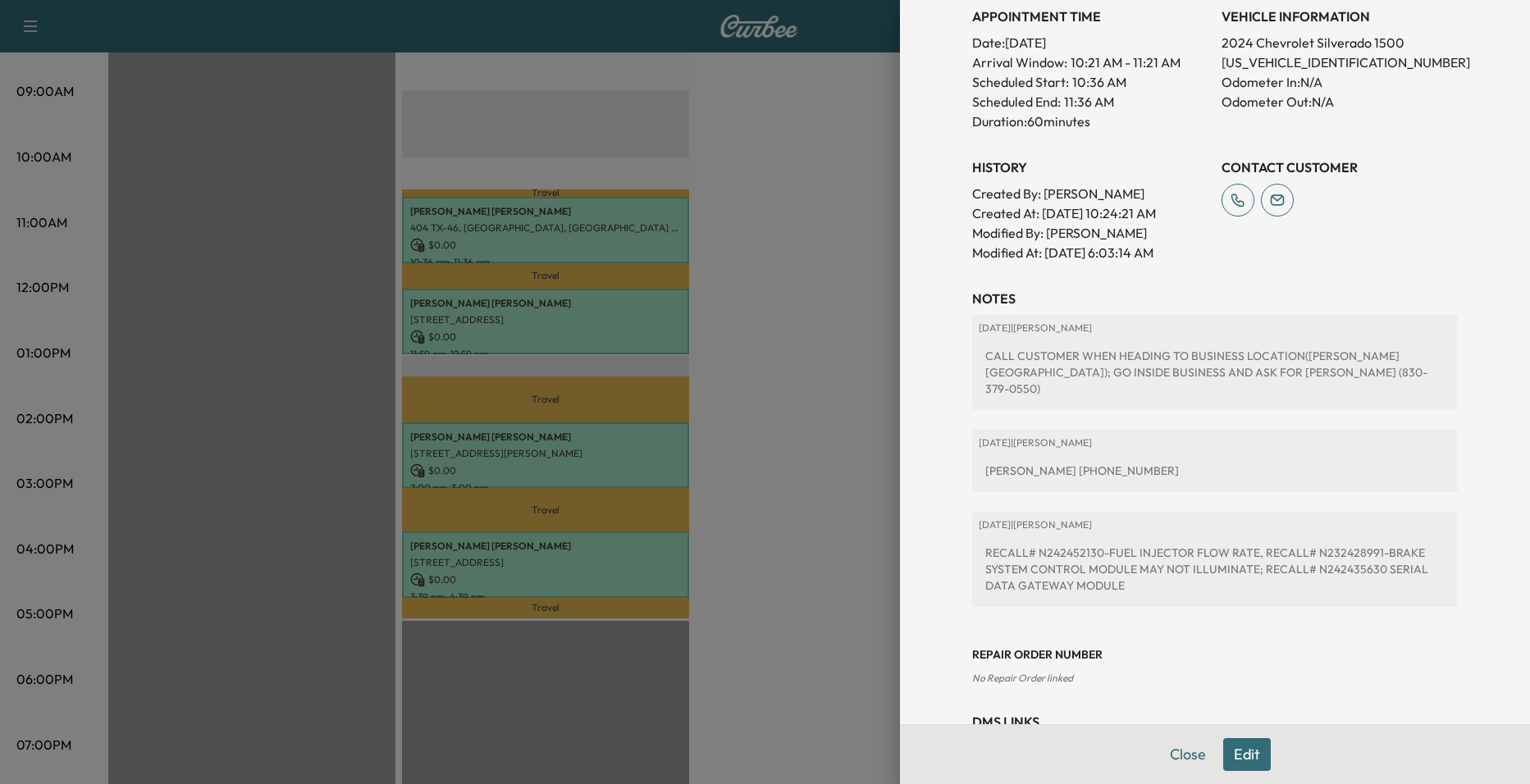
scroll to position [515, 0]
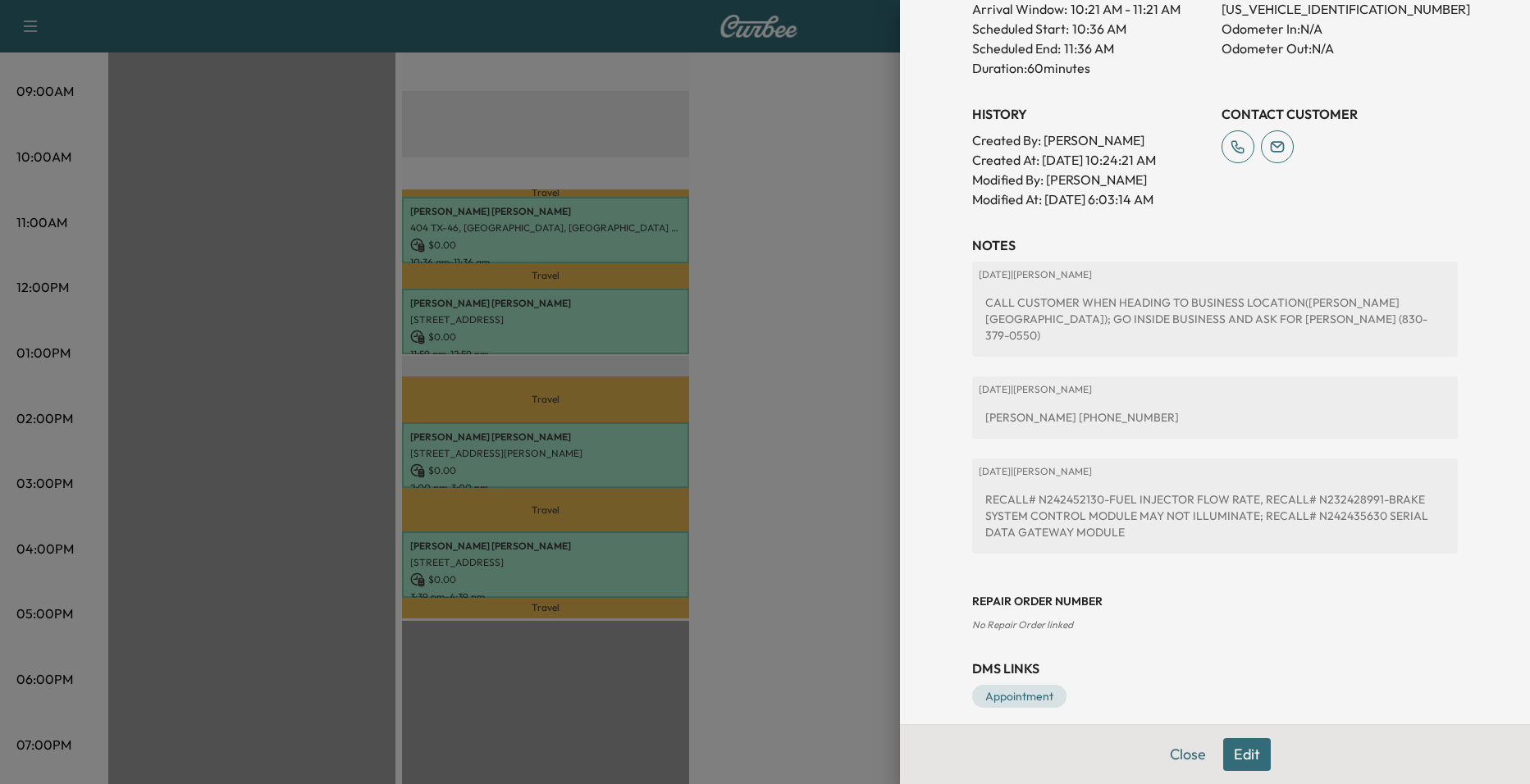
click at [589, 323] on div at bounding box center [765, 392] width 1530 height 784
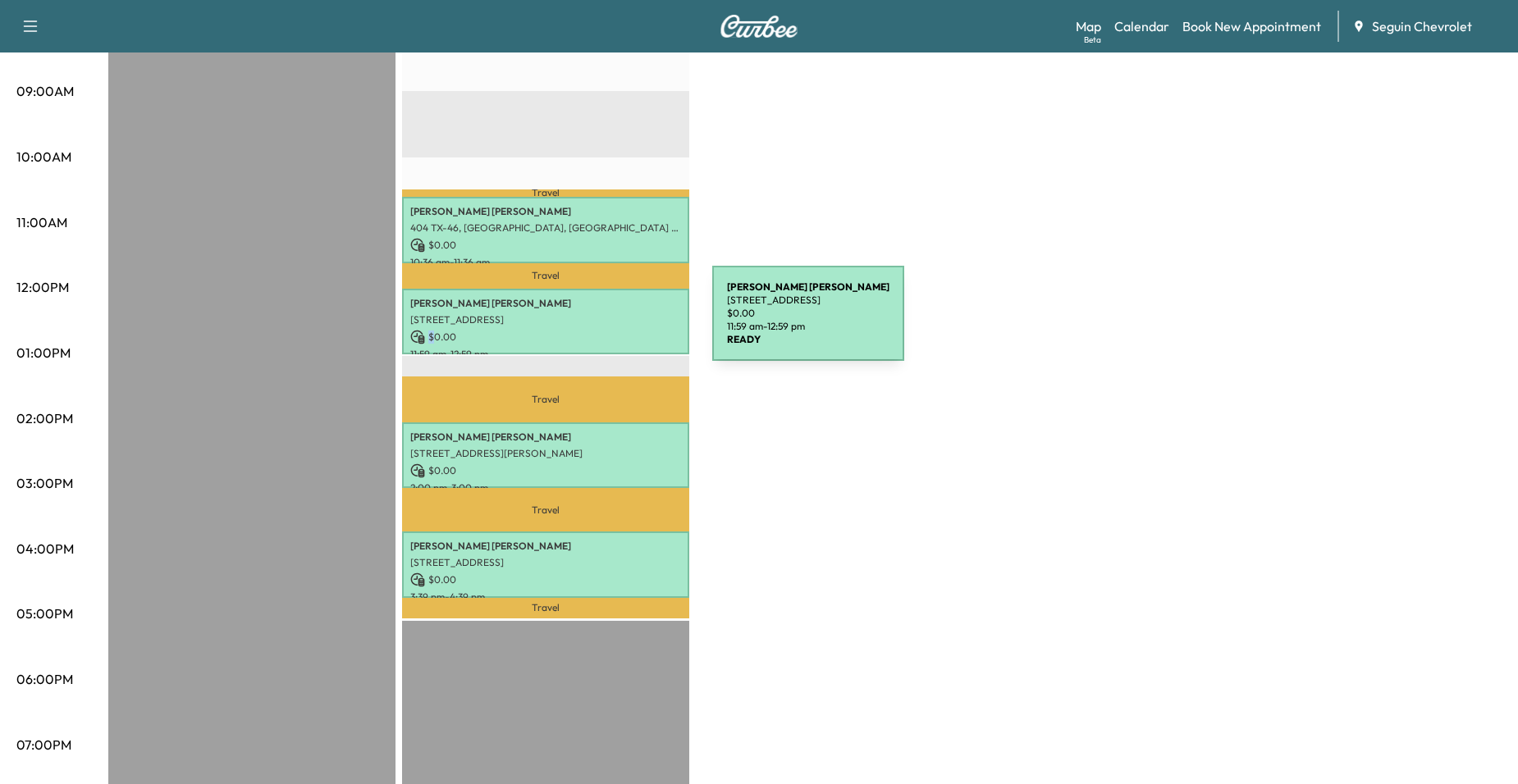
click at [589, 323] on div "[PERSON_NAME] [STREET_ADDRESS] $ 0.00 11:59 am - 12:59 pm" at bounding box center [546, 321] width 287 height 67
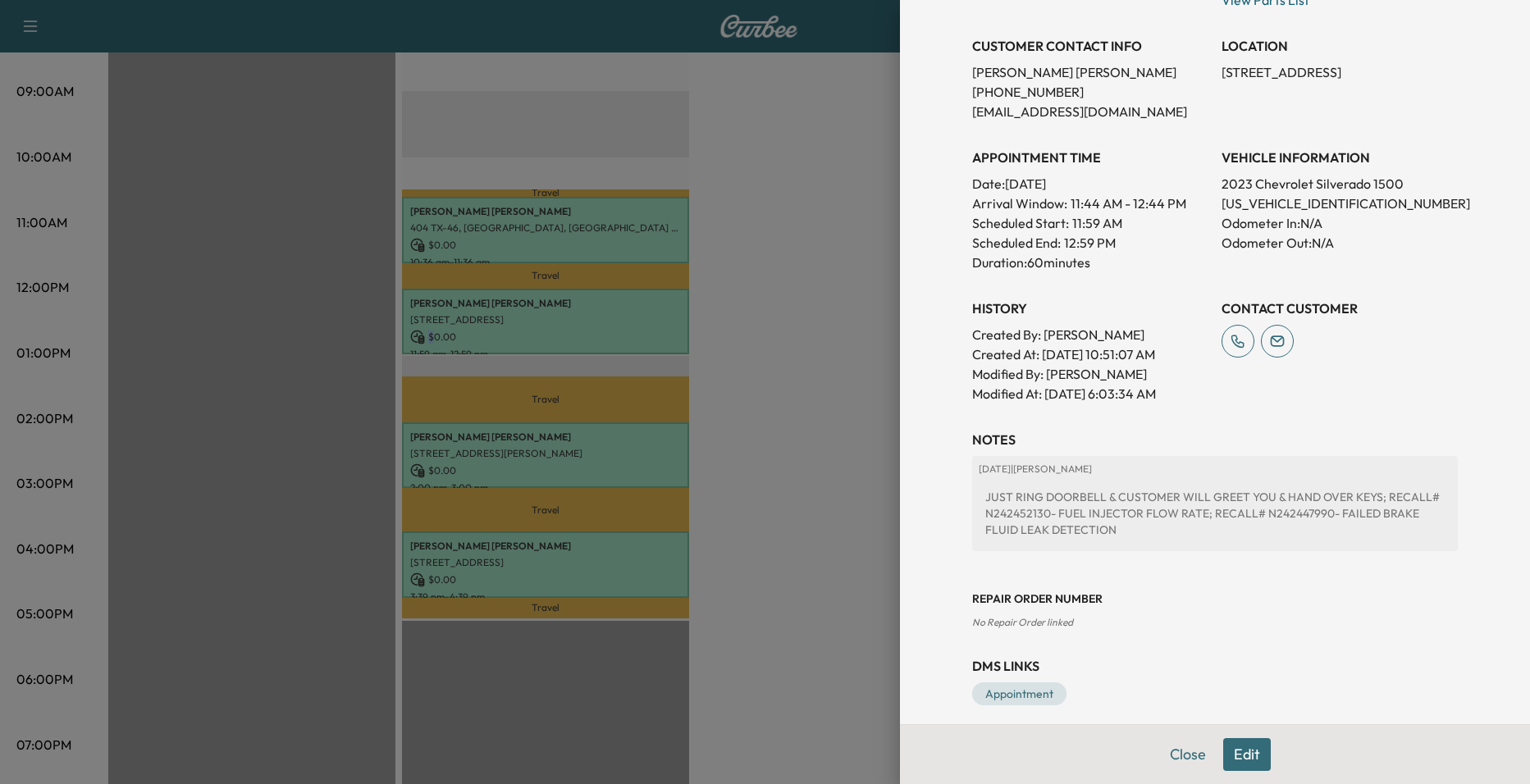
scroll to position [334, 0]
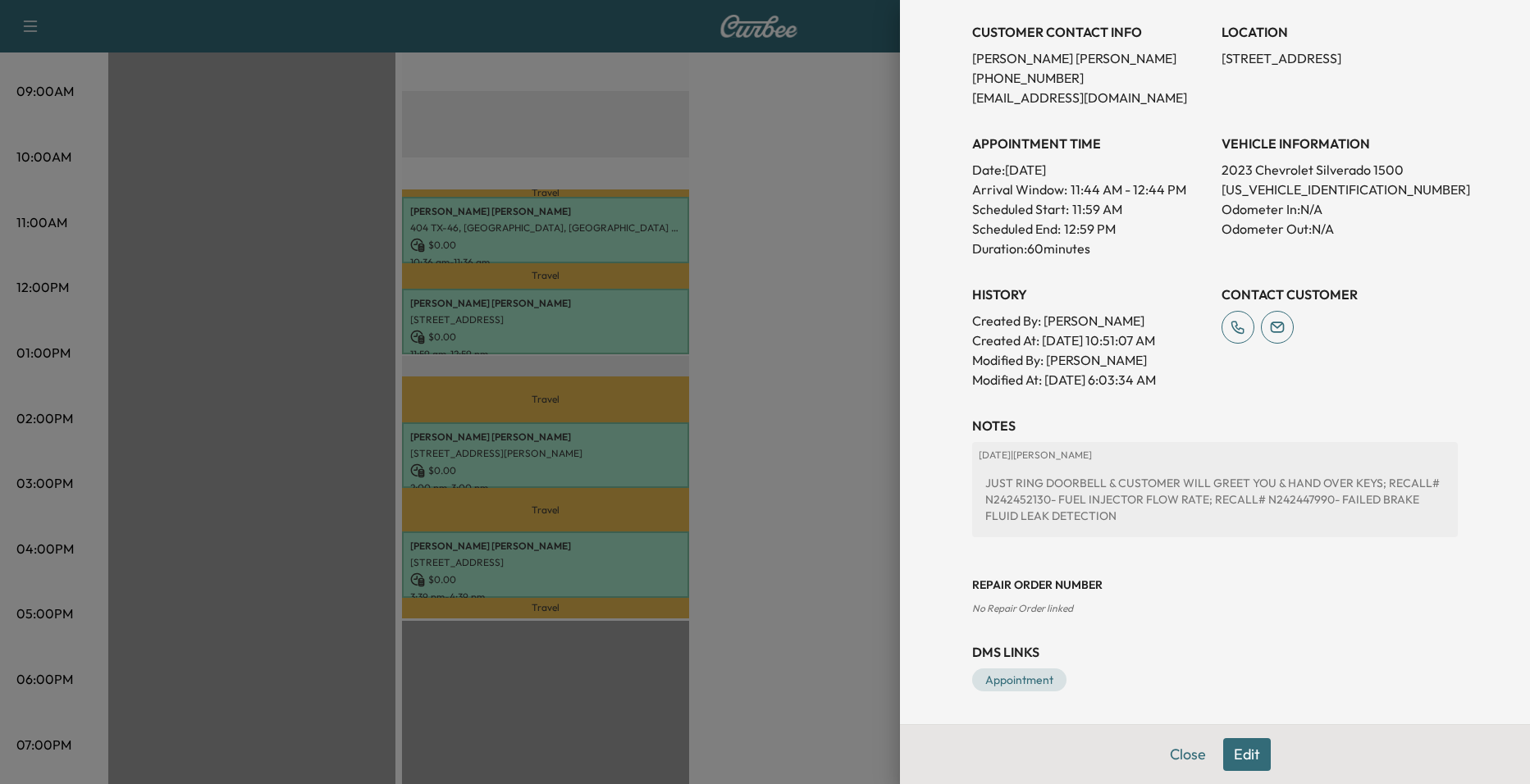
drag, startPoint x: 805, startPoint y: 352, endPoint x: 666, endPoint y: 343, distance: 139.3
click at [804, 352] on div at bounding box center [765, 392] width 1530 height 784
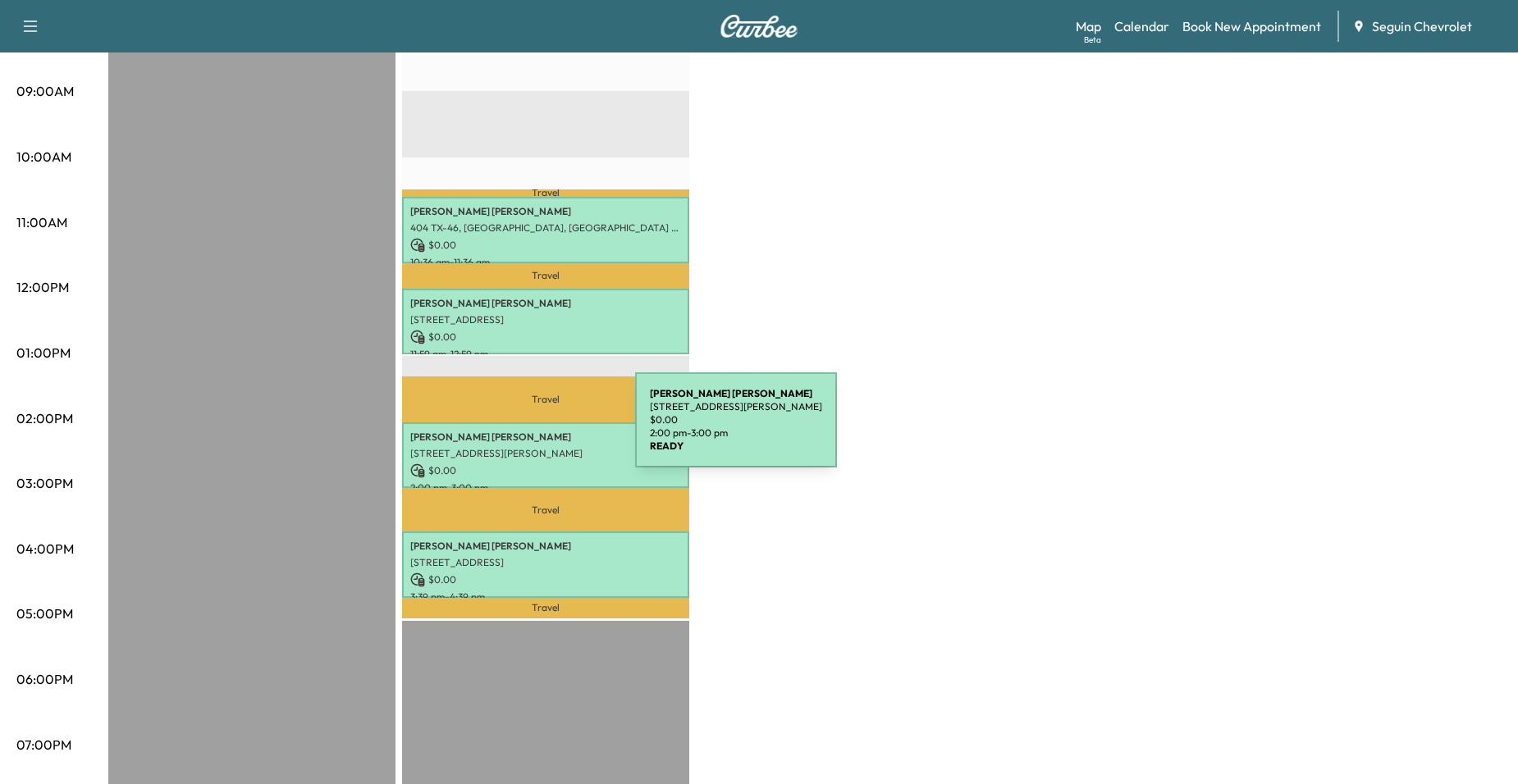
click at [509, 447] on p "[STREET_ADDRESS][PERSON_NAME]" at bounding box center [545, 453] width 270 height 13
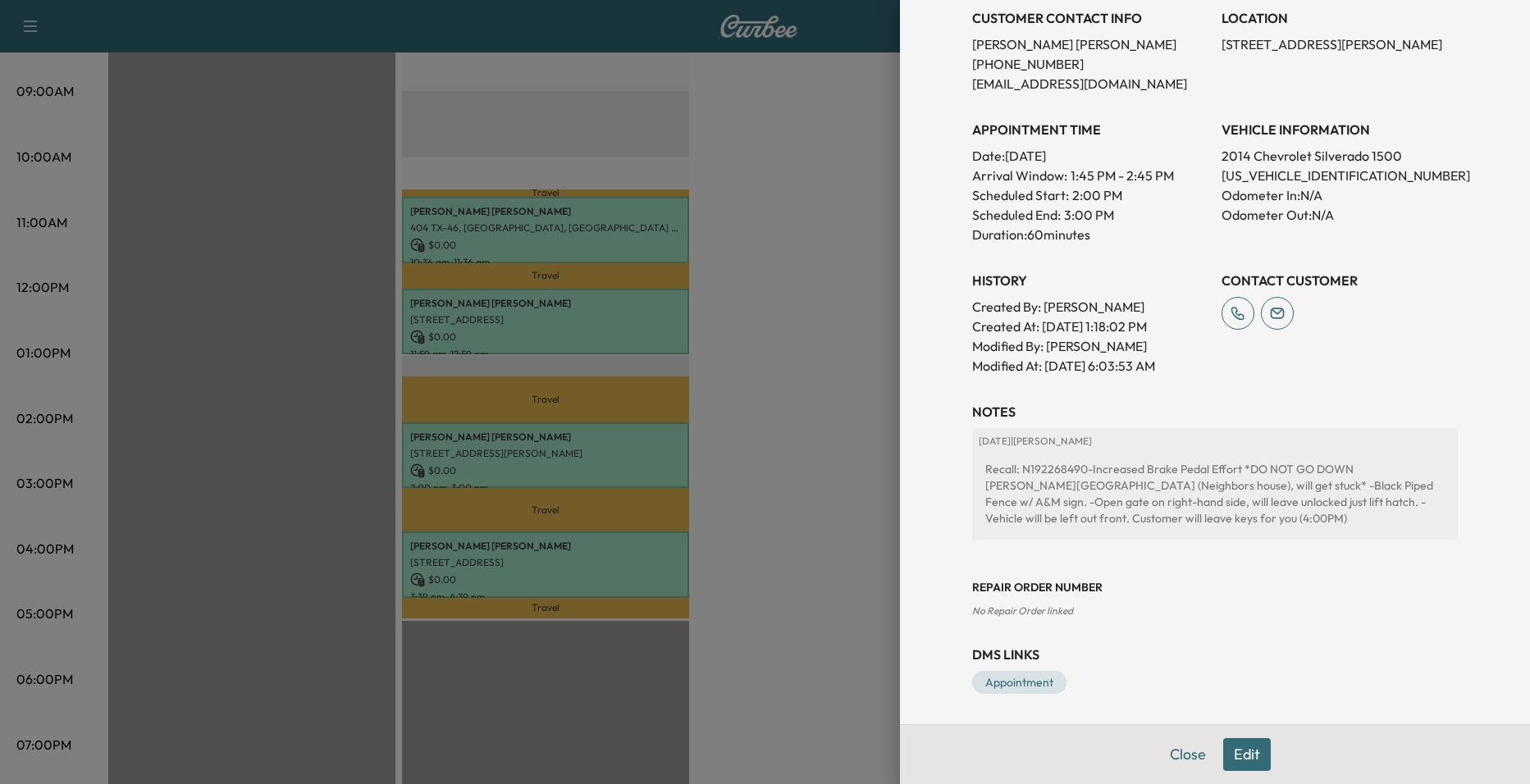
scroll to position [351, 0]
click at [823, 395] on div at bounding box center [765, 392] width 1530 height 784
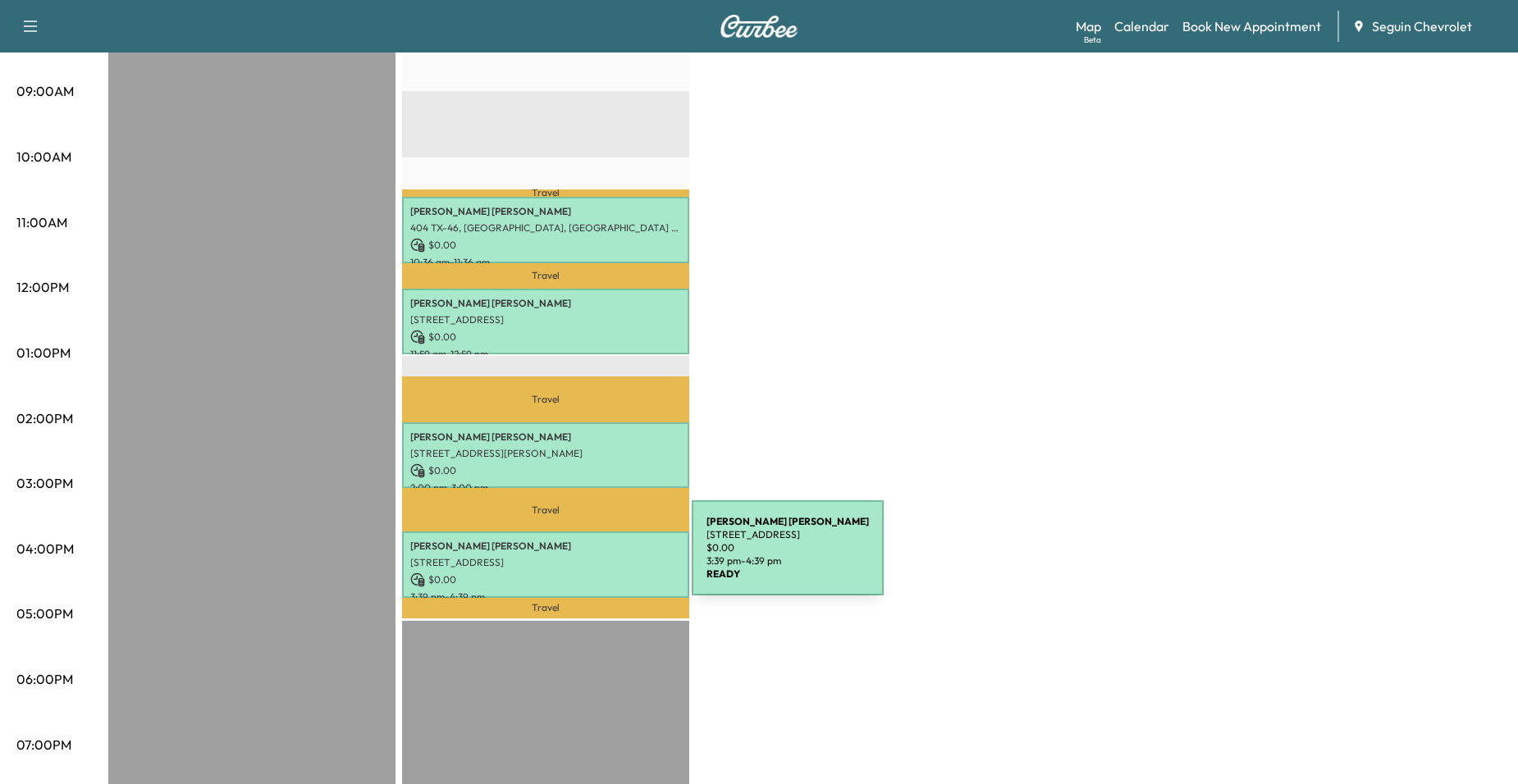
click at [569, 558] on p "[STREET_ADDRESS]" at bounding box center [545, 562] width 270 height 13
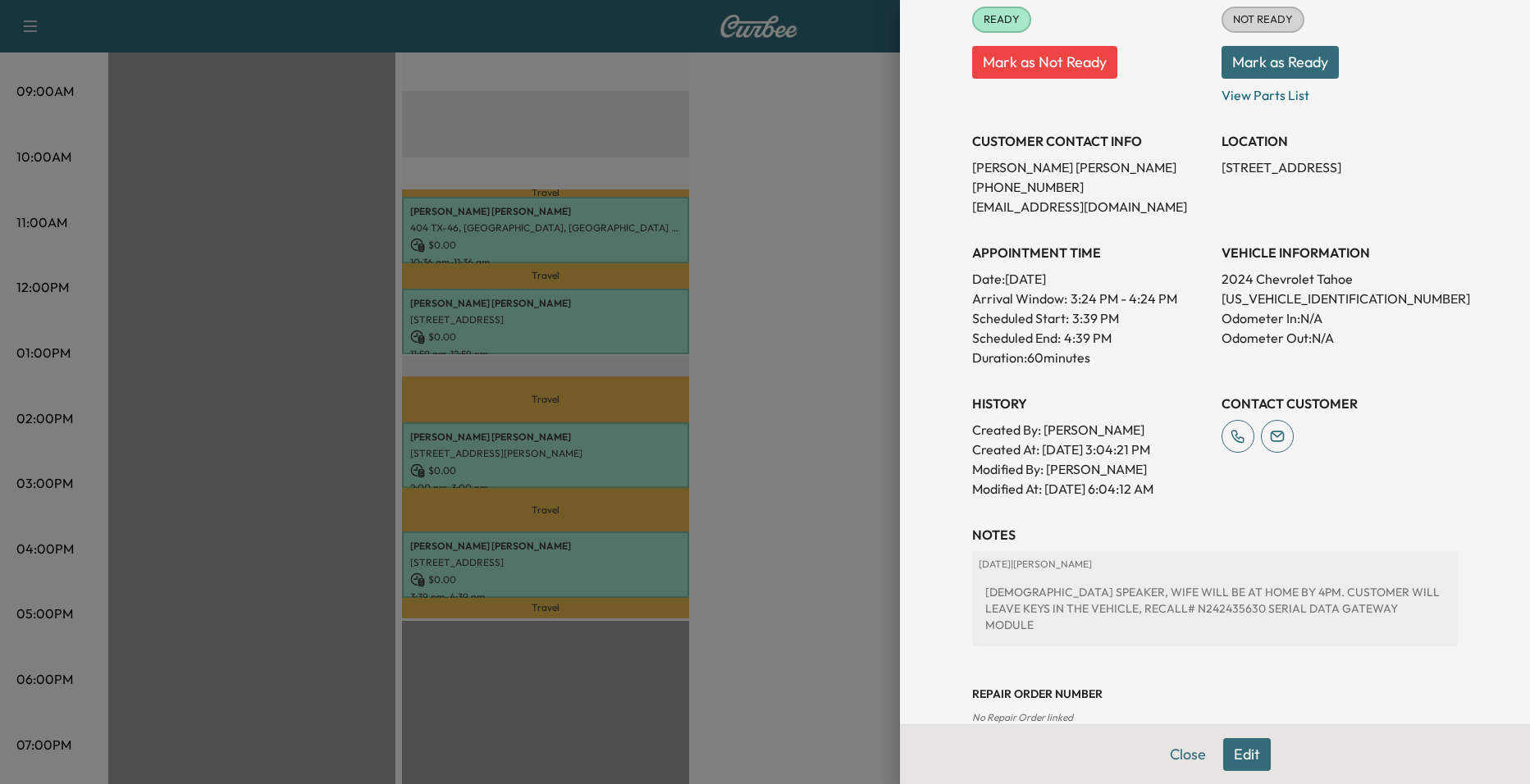
scroll to position [318, 0]
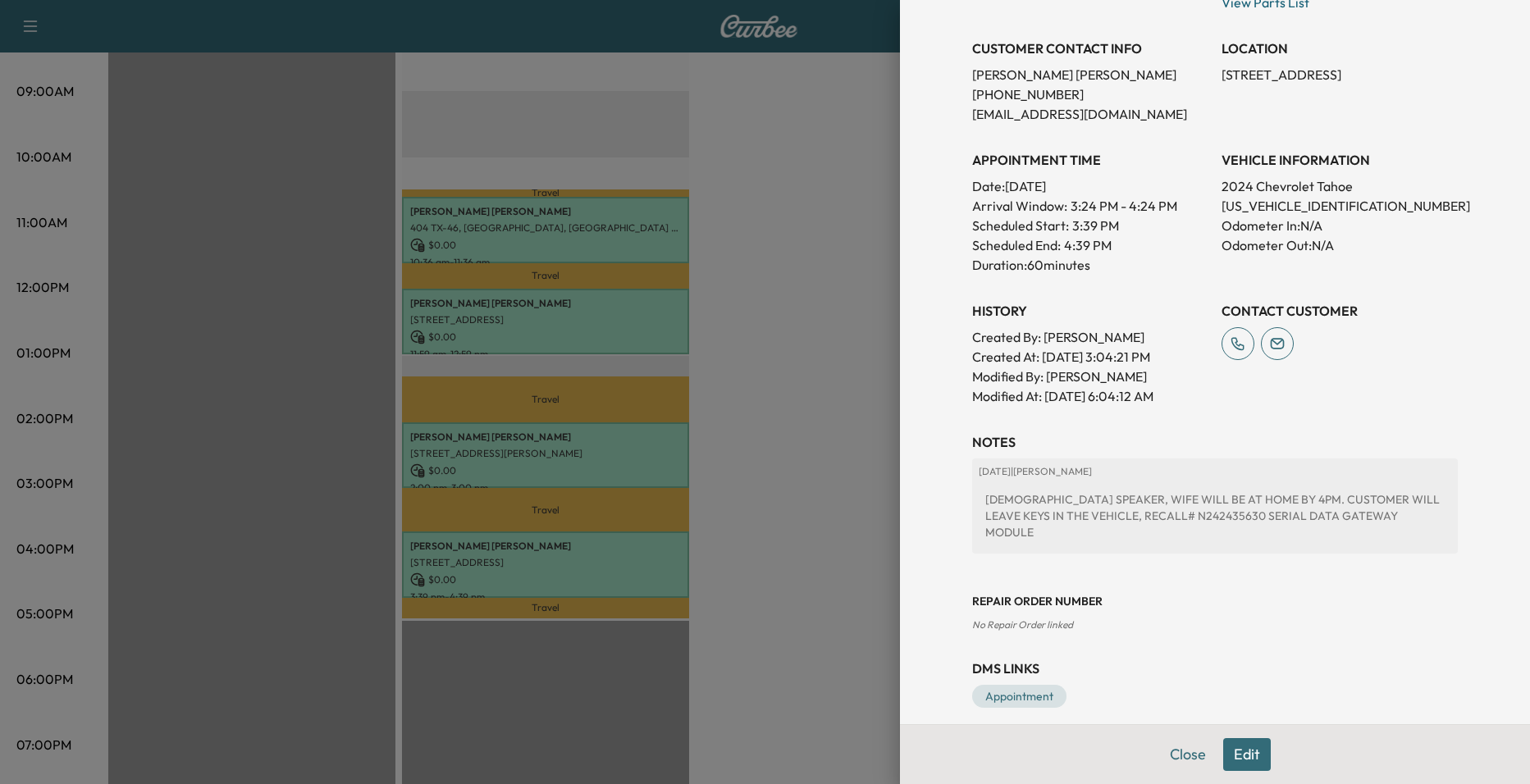
click at [750, 362] on div at bounding box center [765, 392] width 1530 height 784
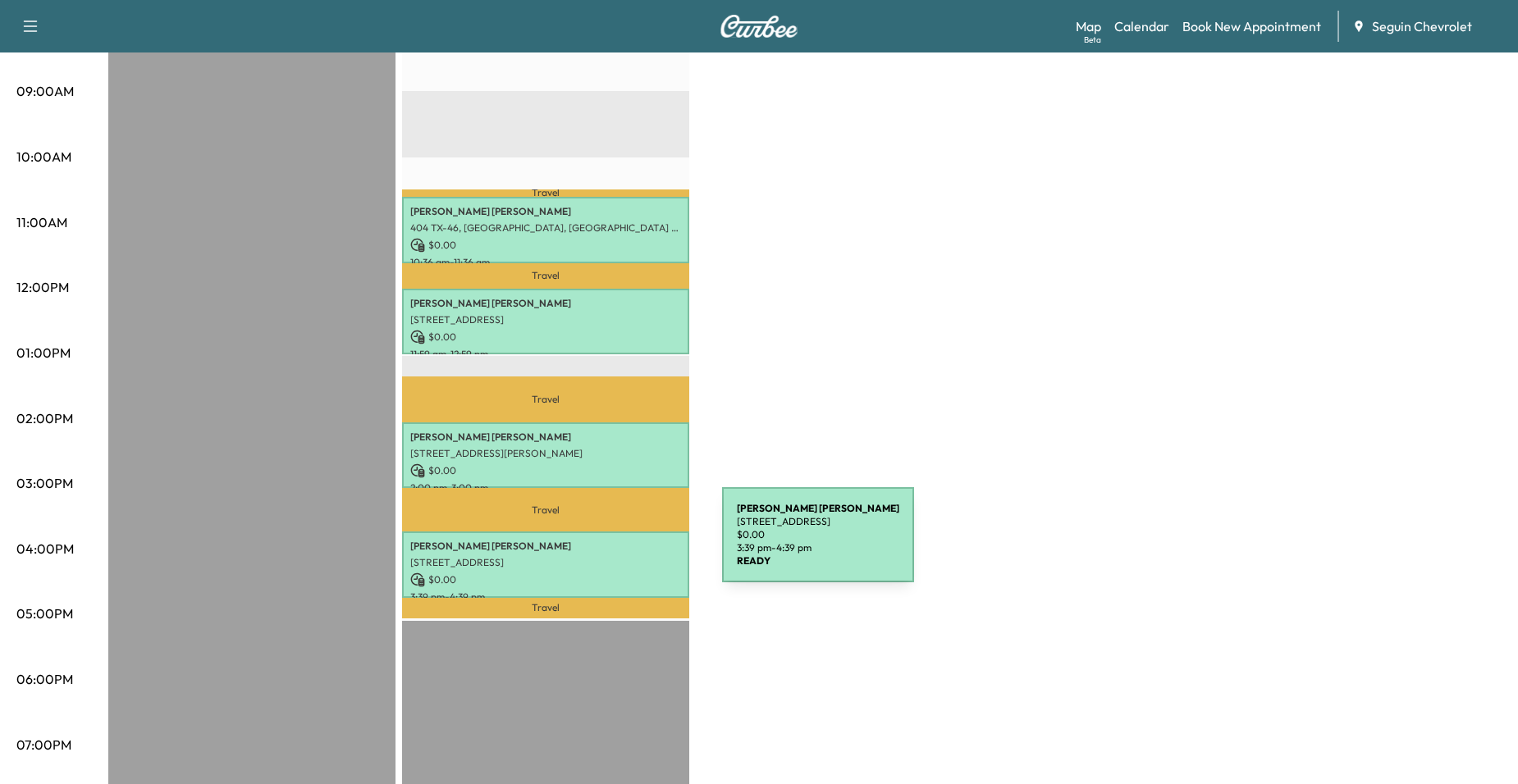
click at [589, 576] on p "$ 0.00" at bounding box center [545, 580] width 270 height 15
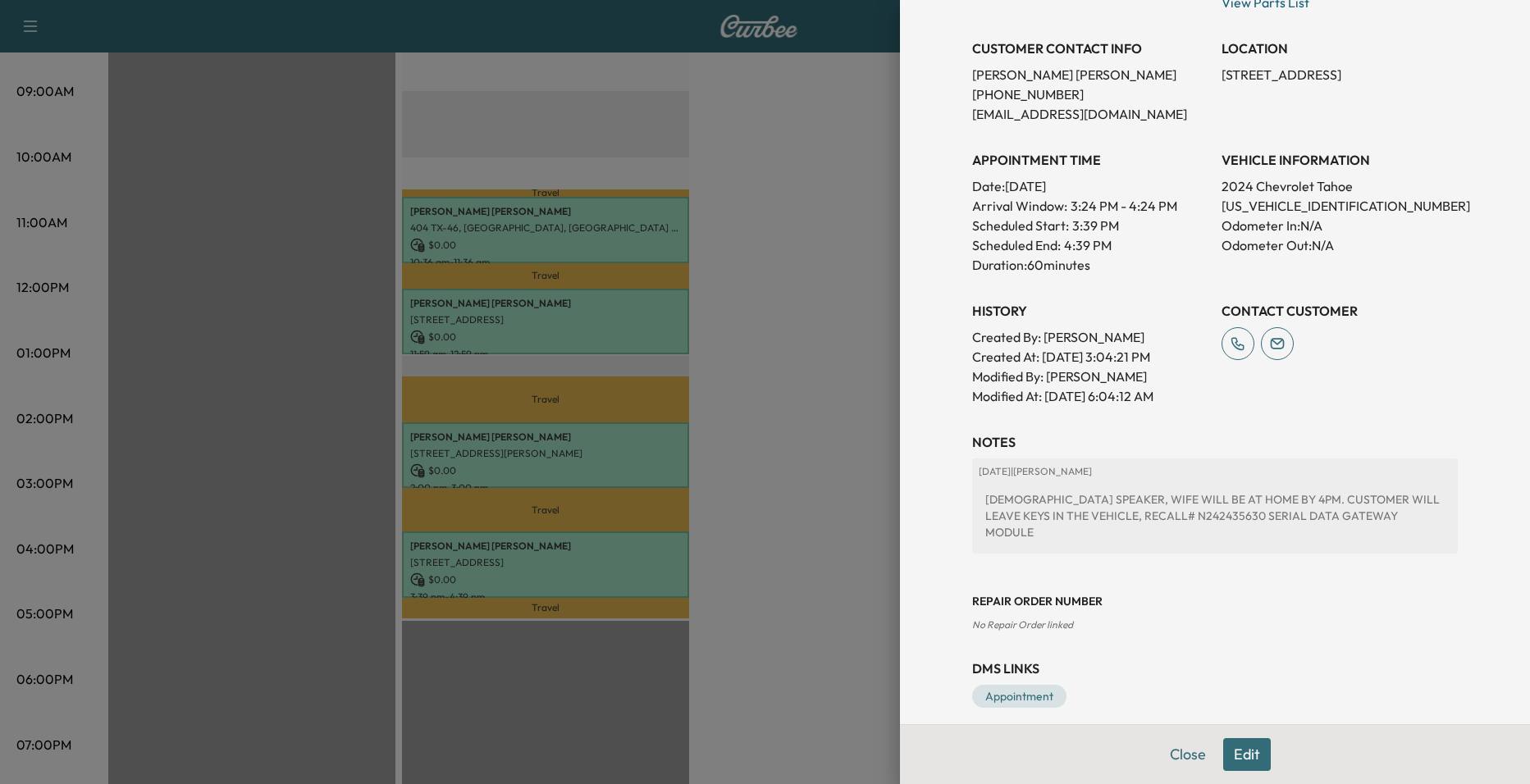
click at [571, 473] on div at bounding box center [765, 392] width 1530 height 784
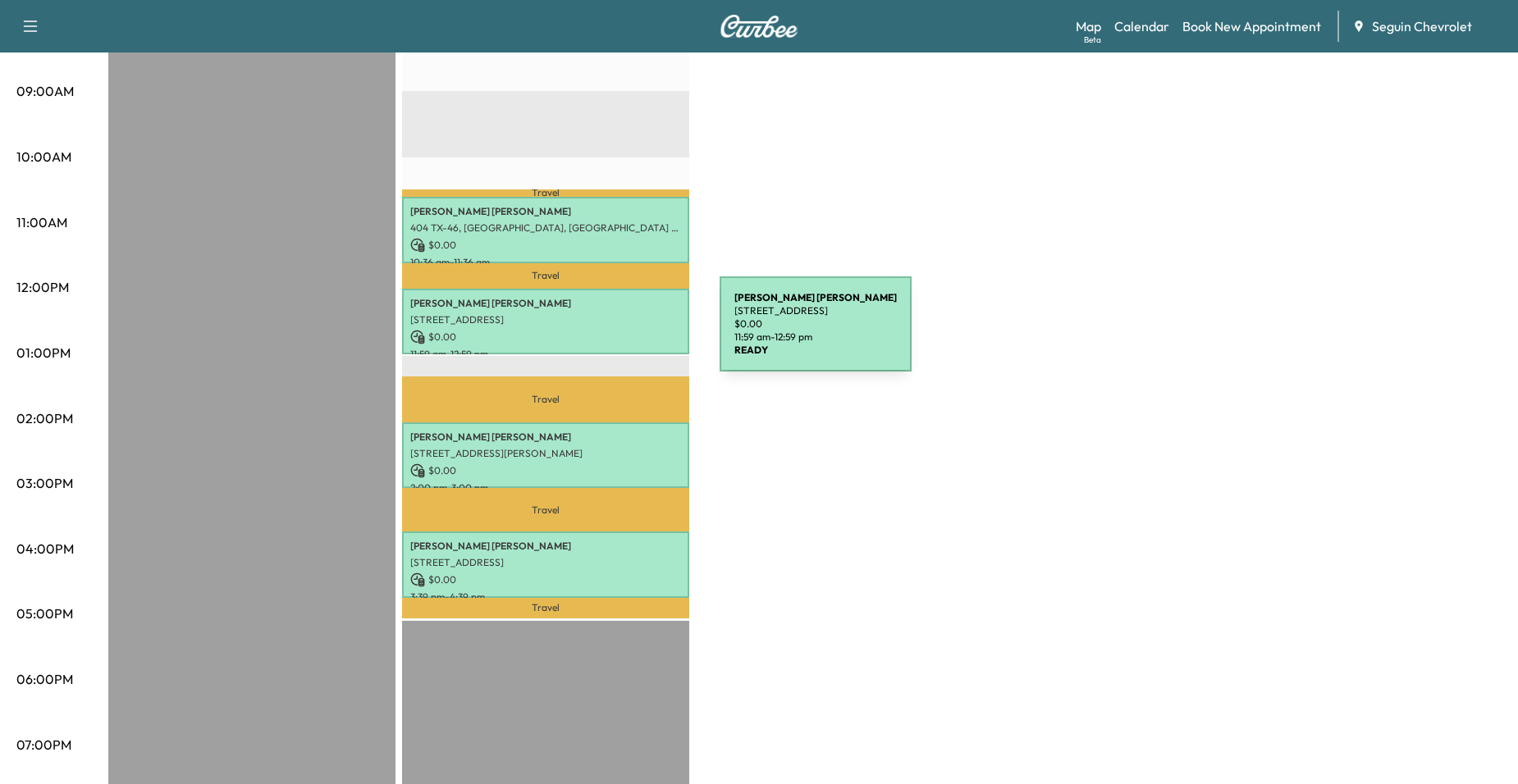
click at [597, 334] on p "$ 0.00" at bounding box center [545, 337] width 270 height 15
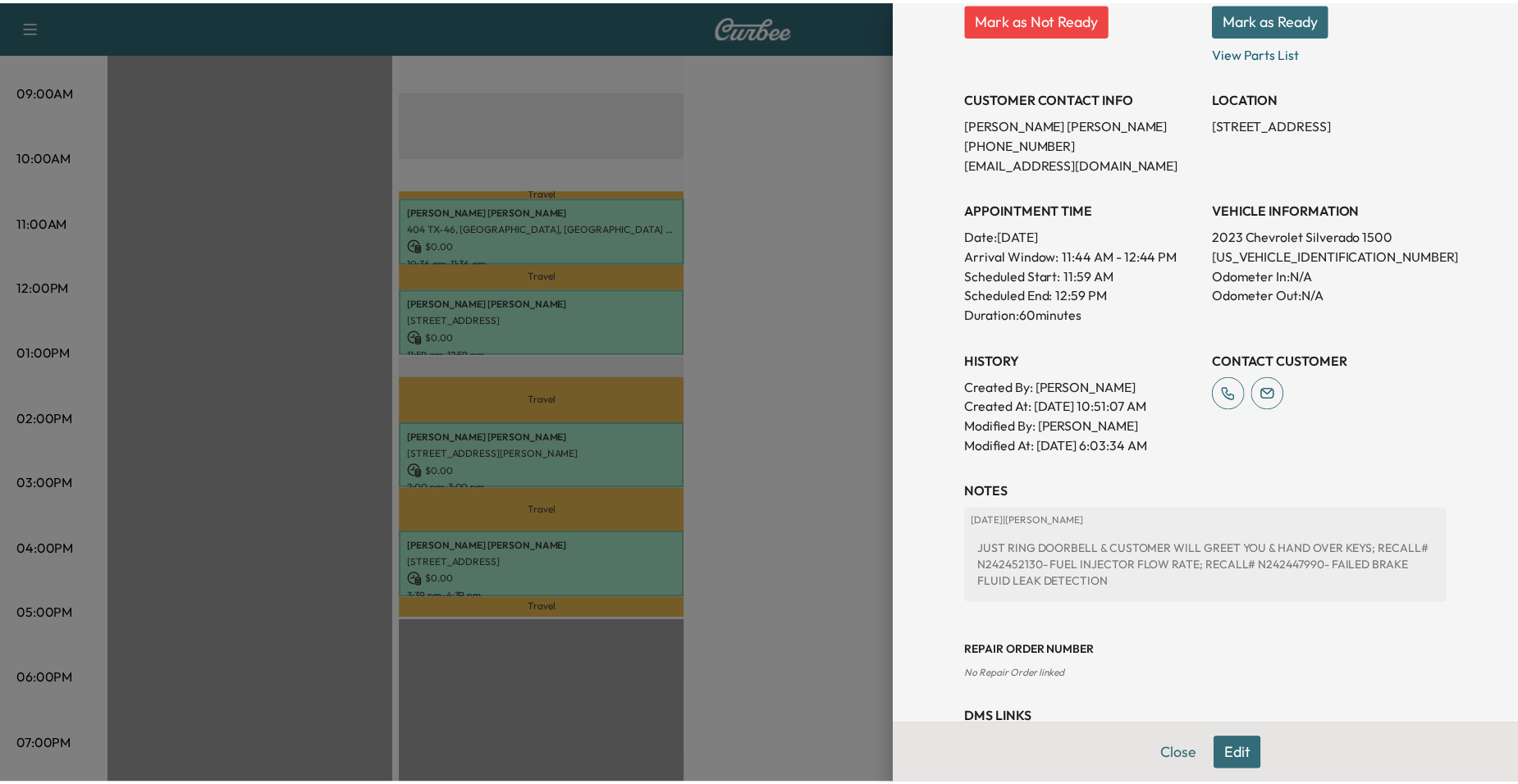
scroll to position [334, 0]
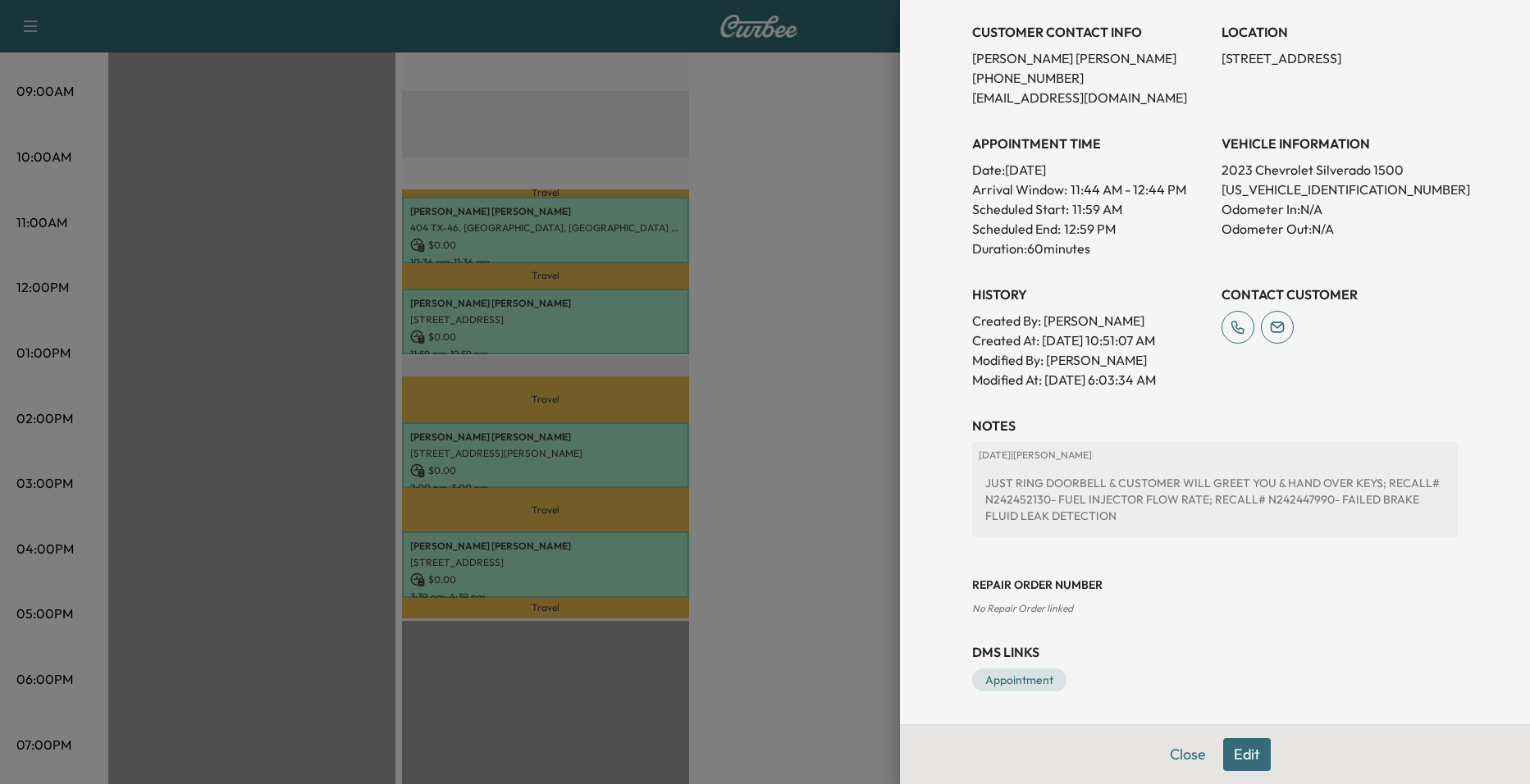
click at [750, 323] on div at bounding box center [765, 392] width 1530 height 784
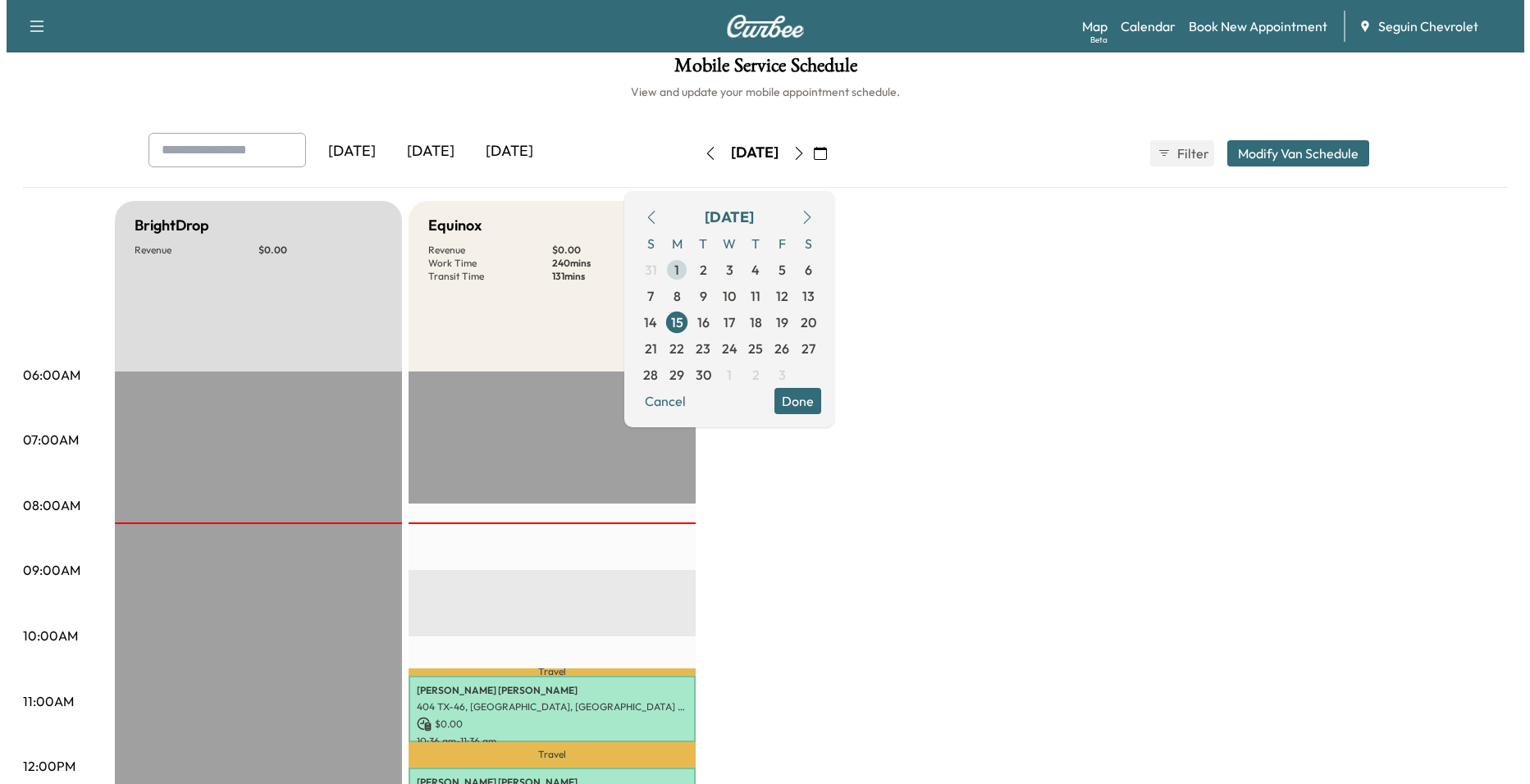
scroll to position [0, 0]
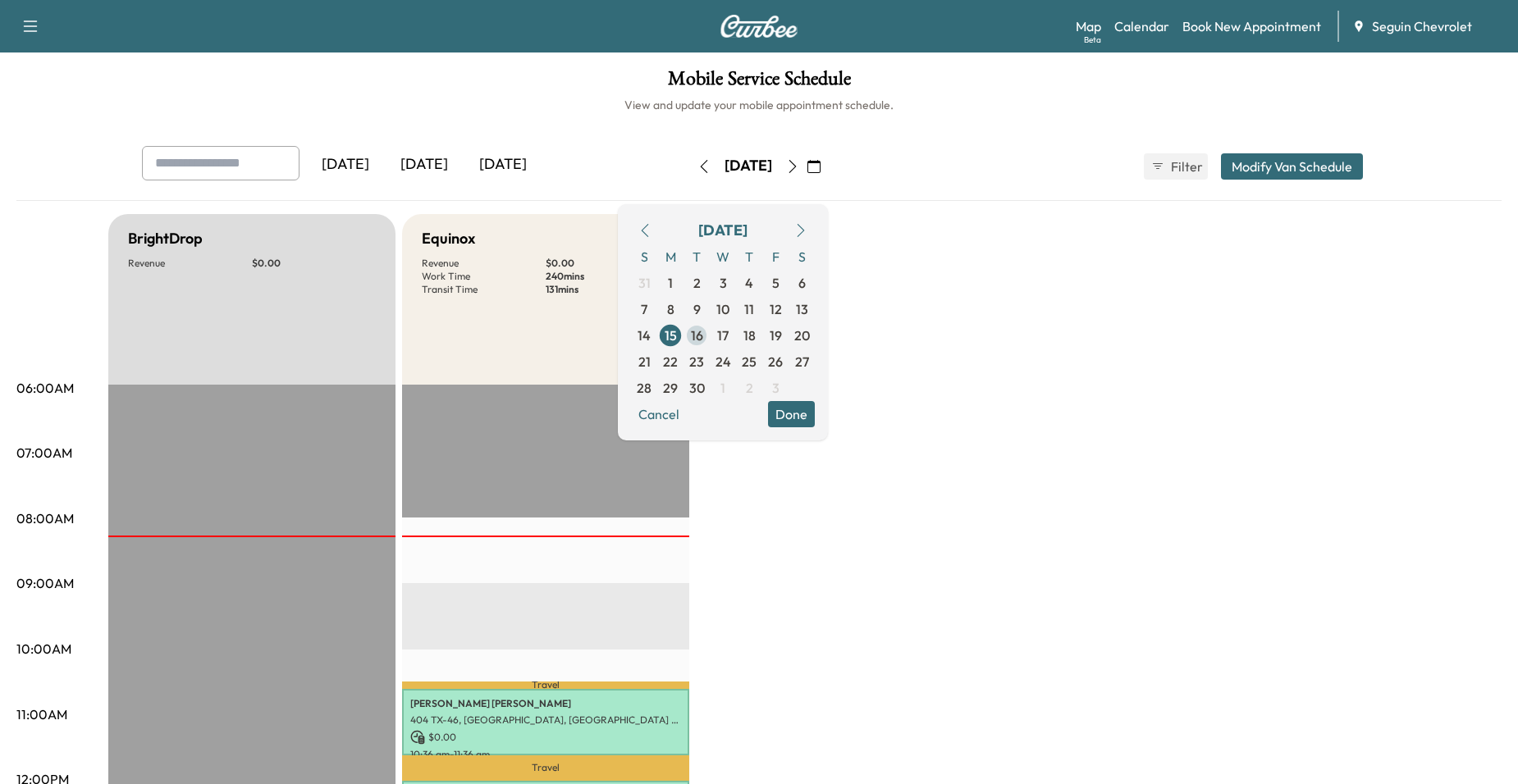
click at [710, 340] on span "16" at bounding box center [697, 335] width 26 height 26
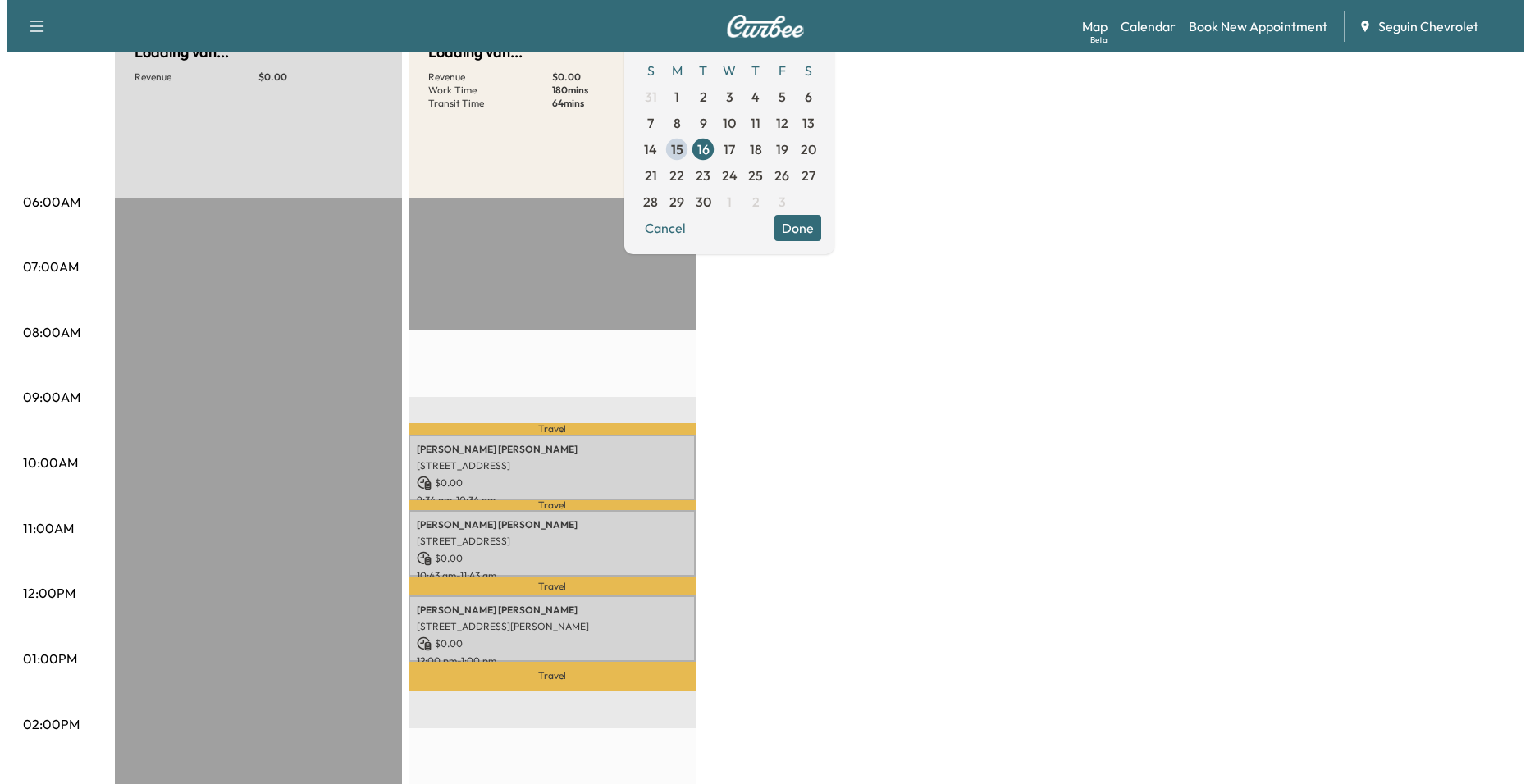
scroll to position [492, 0]
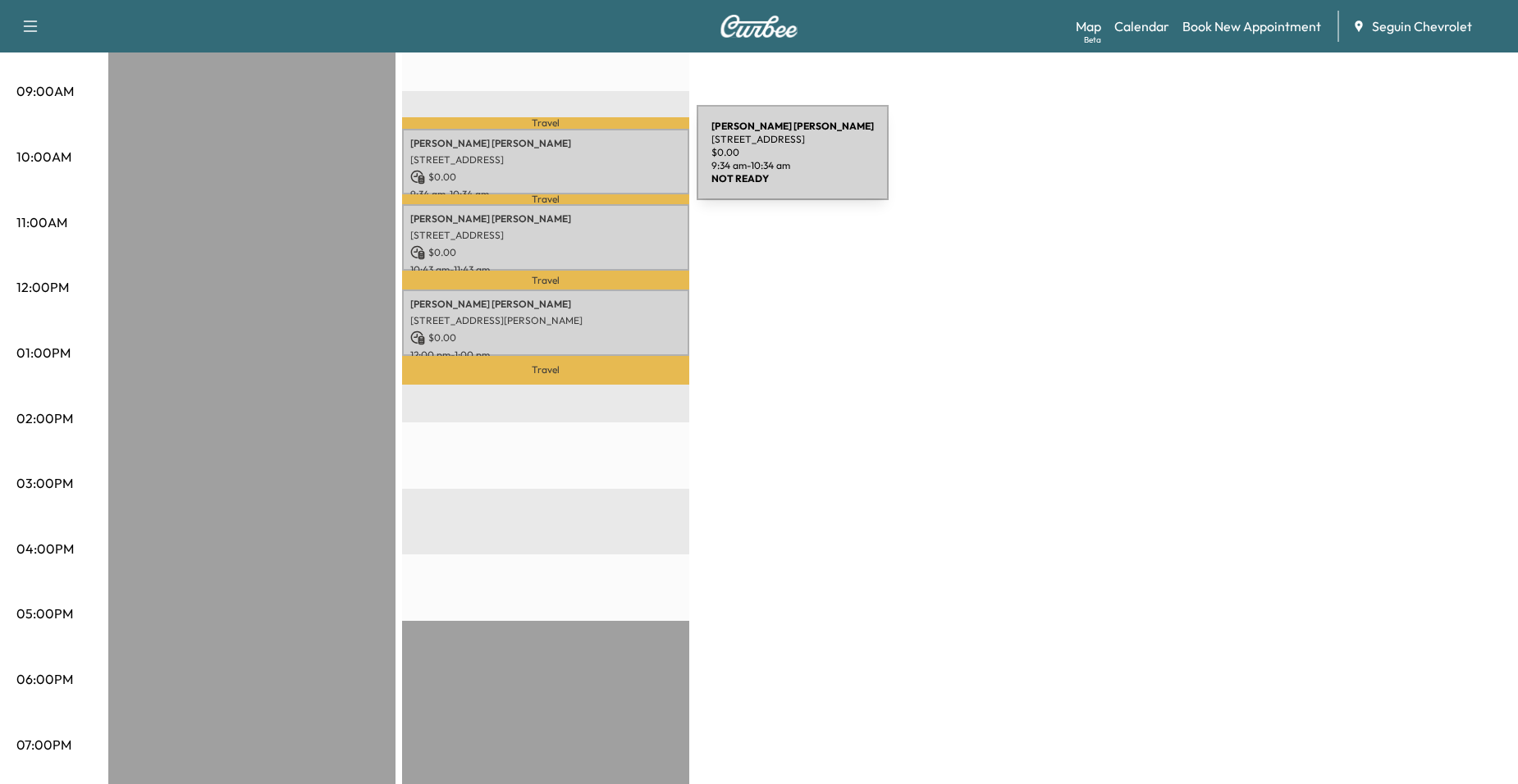
click at [577, 159] on p "[STREET_ADDRESS]" at bounding box center [545, 160] width 270 height 13
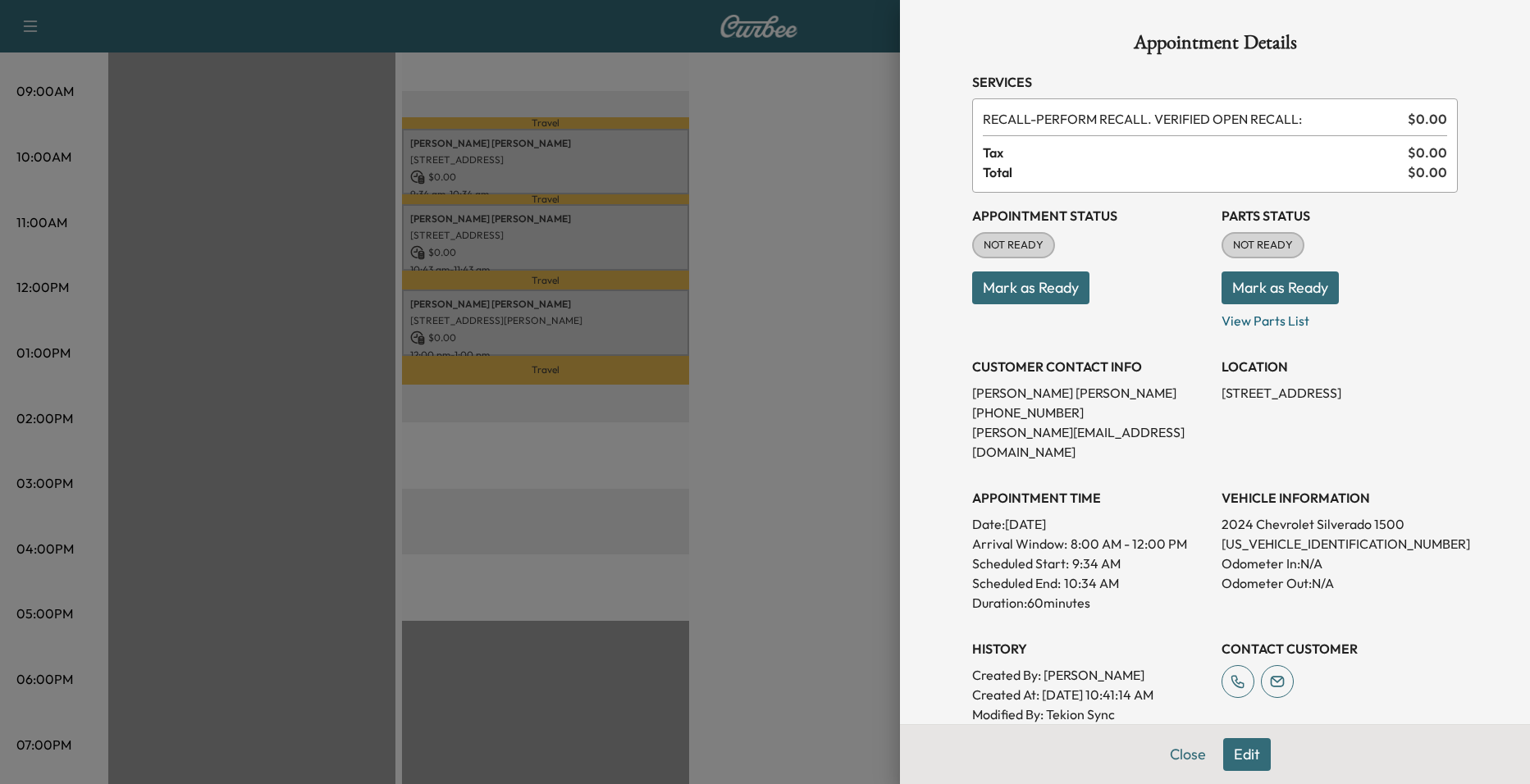
scroll to position [351, 0]
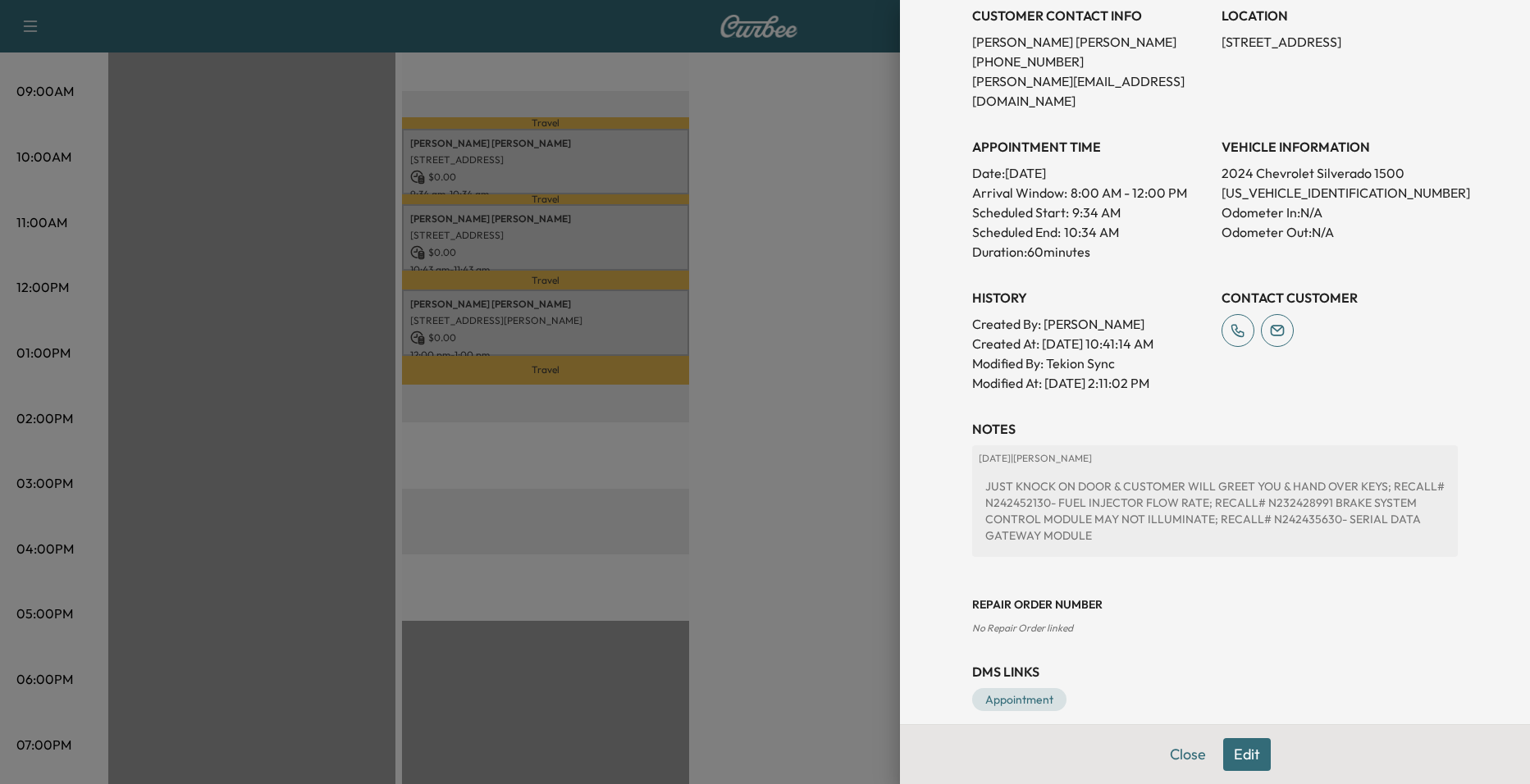
click at [728, 308] on div at bounding box center [765, 392] width 1530 height 784
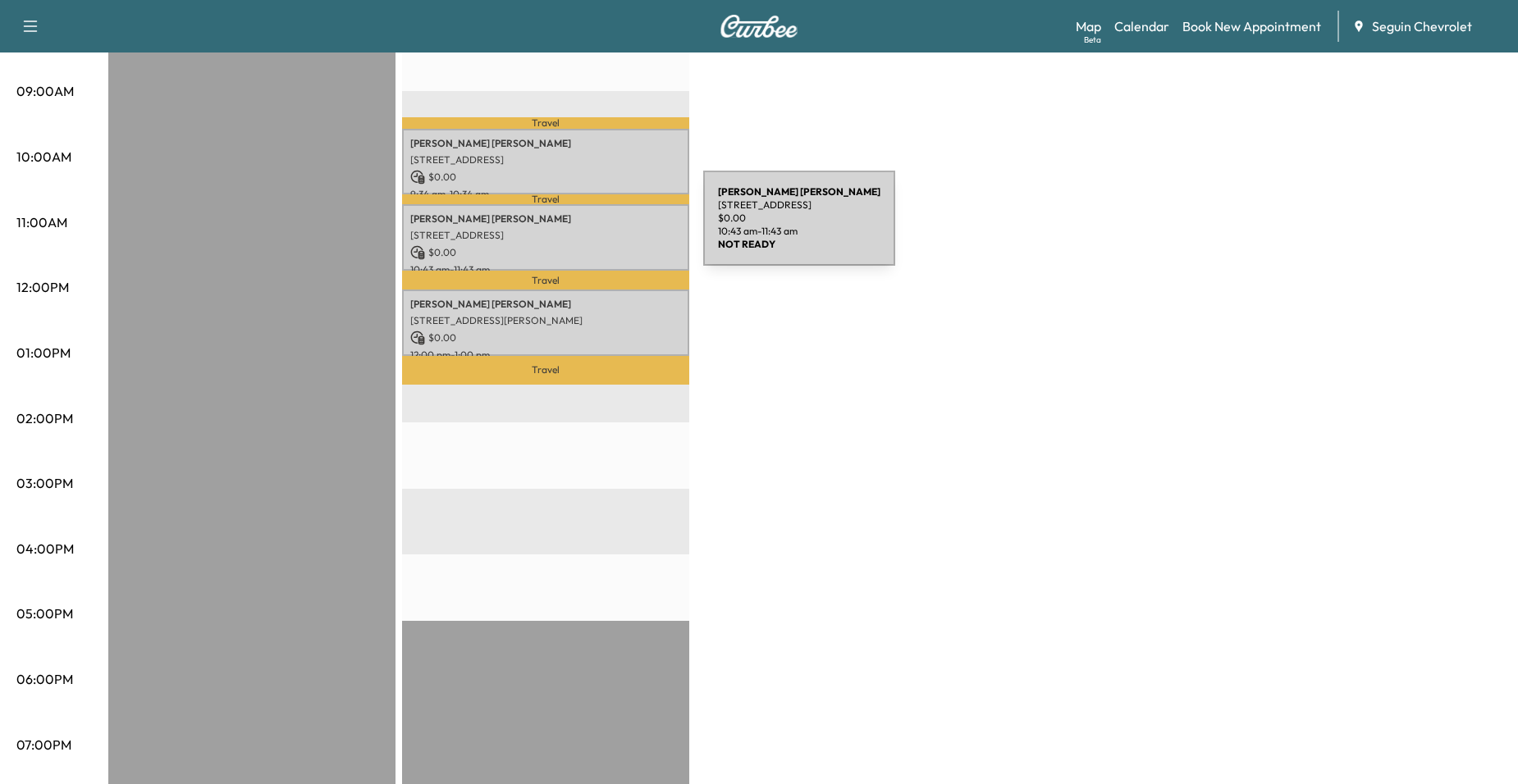
click at [580, 220] on p "[PERSON_NAME]" at bounding box center [545, 218] width 270 height 13
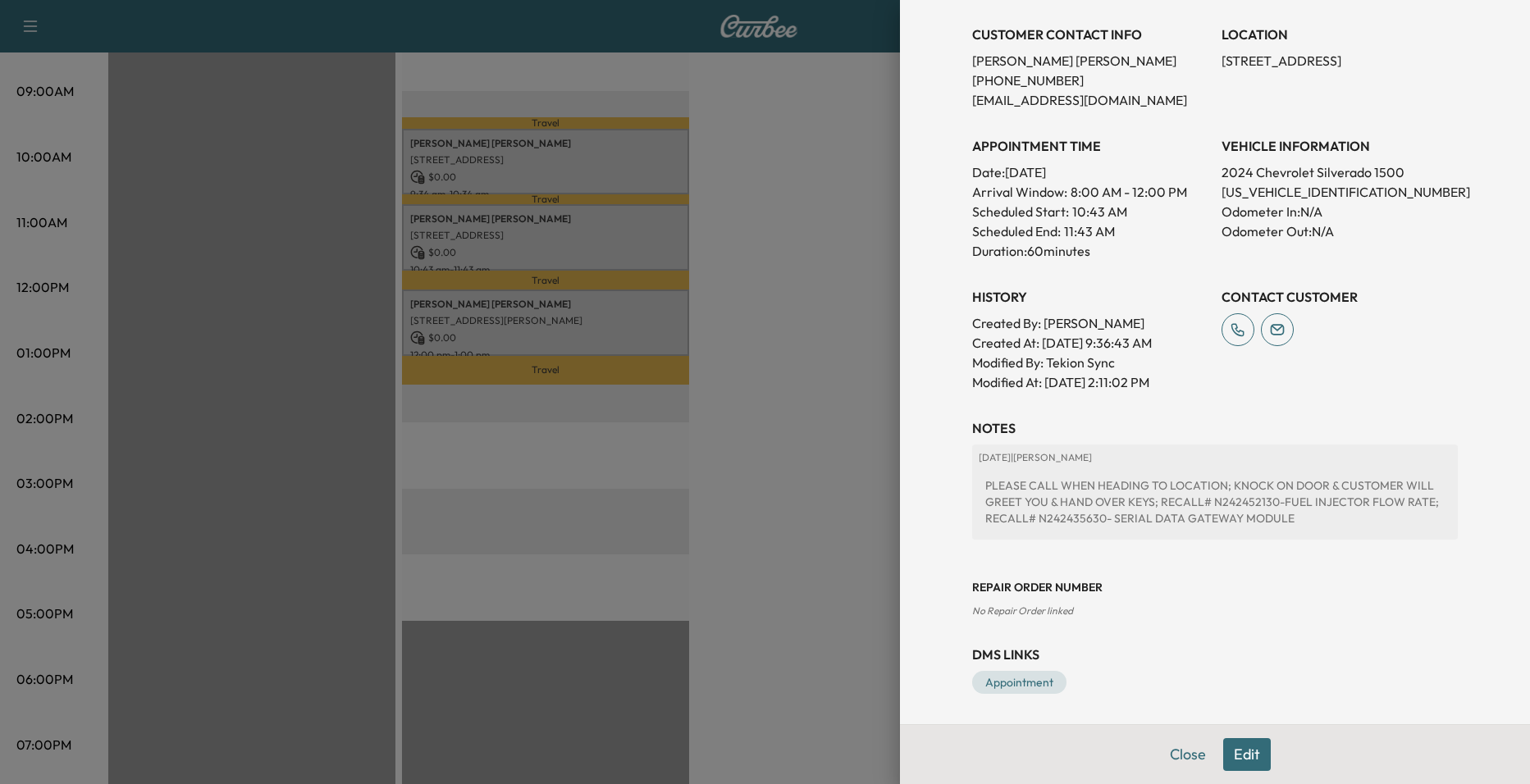
scroll to position [334, 0]
click at [739, 267] on div at bounding box center [765, 392] width 1530 height 784
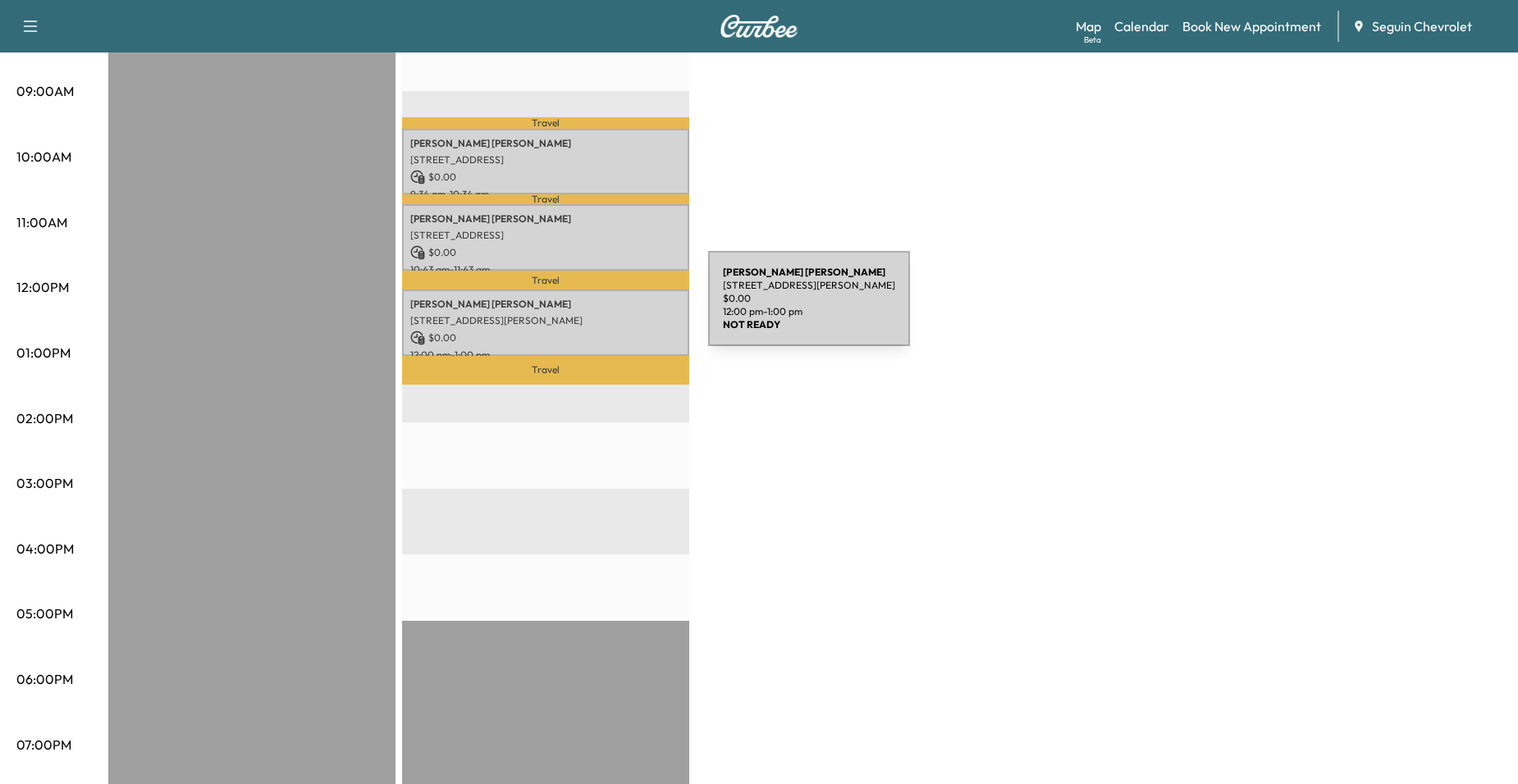
click at [585, 308] on div "[PERSON_NAME] [PERSON_NAME] [STREET_ADDRESS][PERSON_NAME] $ 0.00 12:00 pm - 1:0…" at bounding box center [546, 322] width 287 height 67
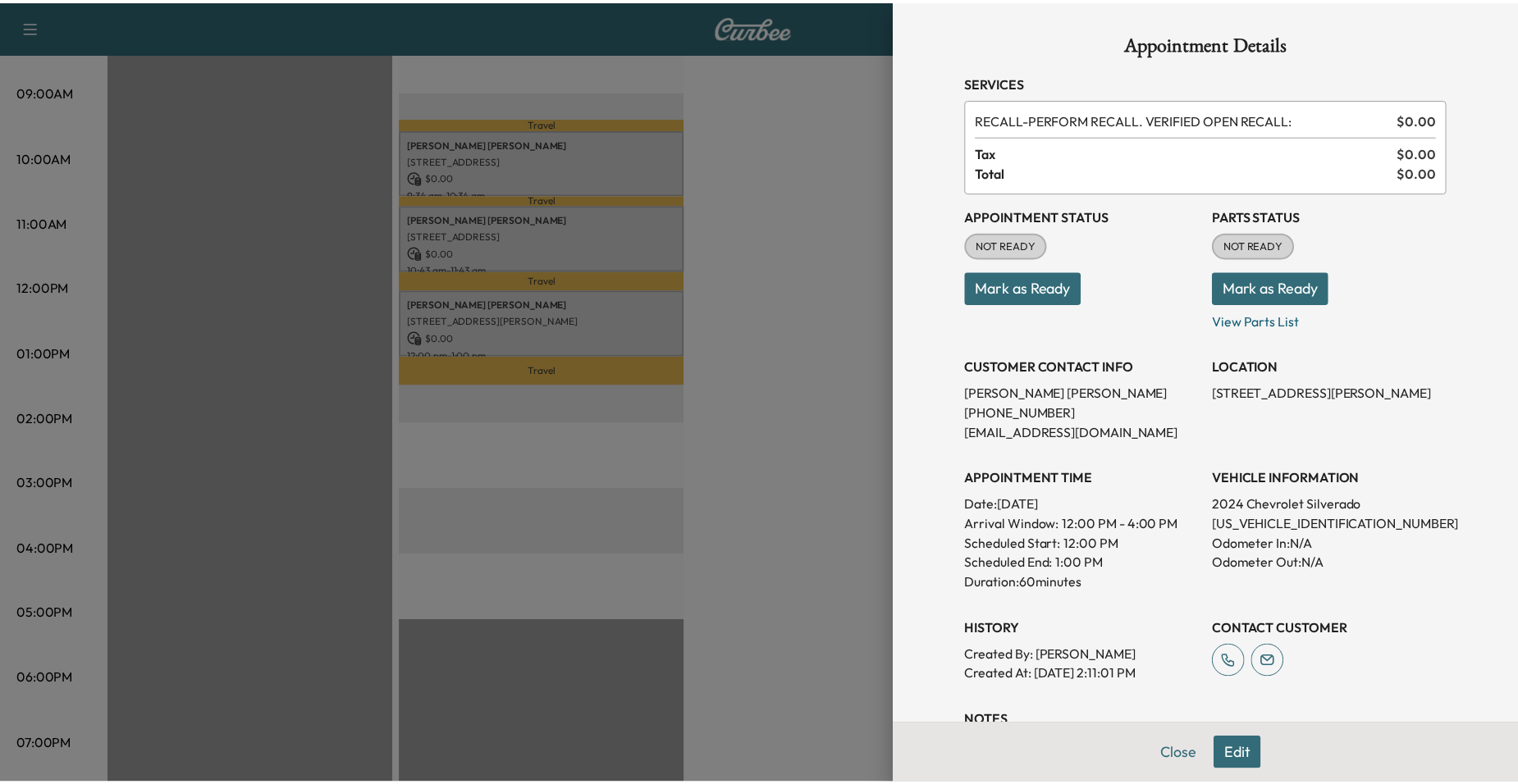
scroll to position [311, 0]
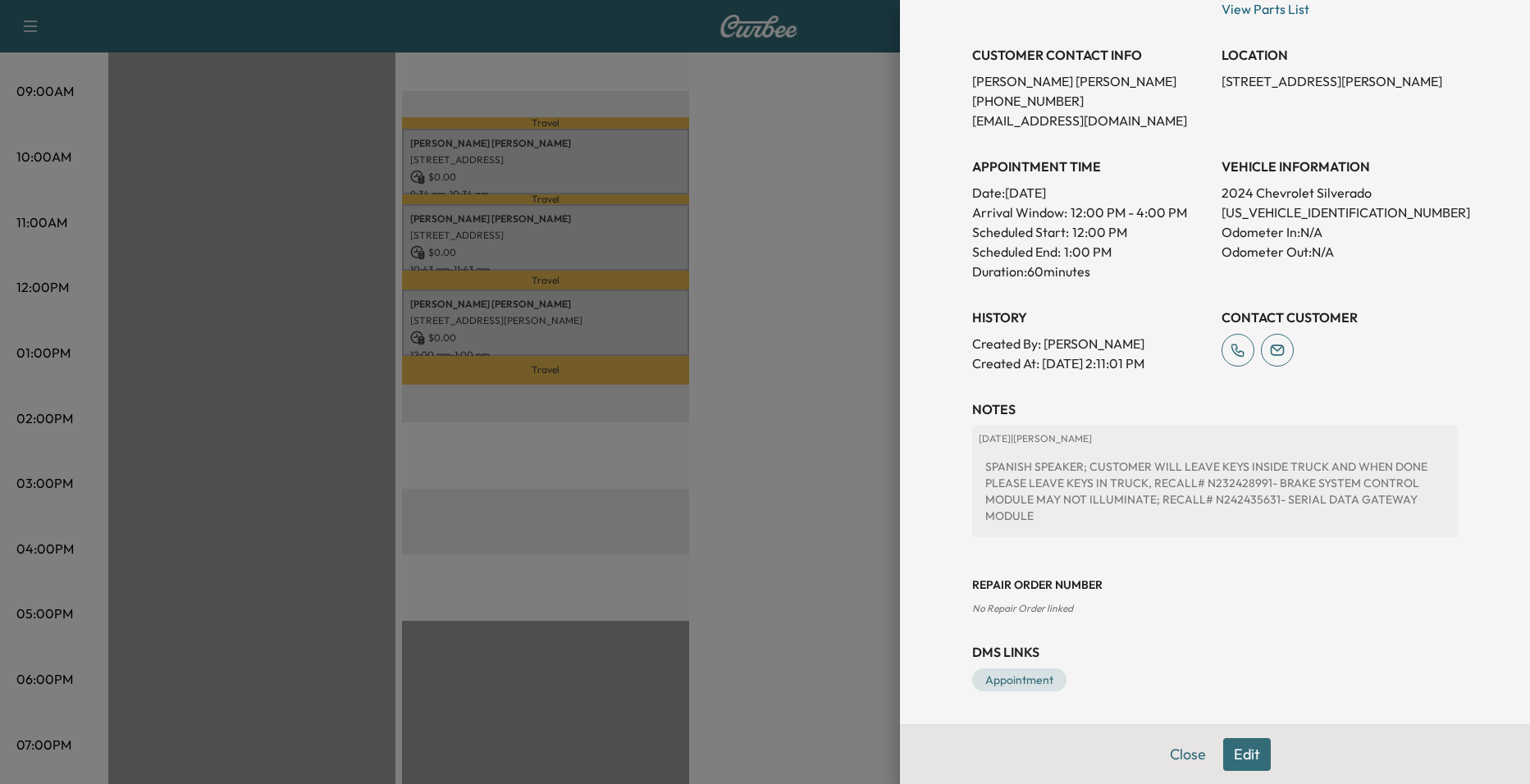
click at [827, 329] on div at bounding box center [765, 392] width 1530 height 784
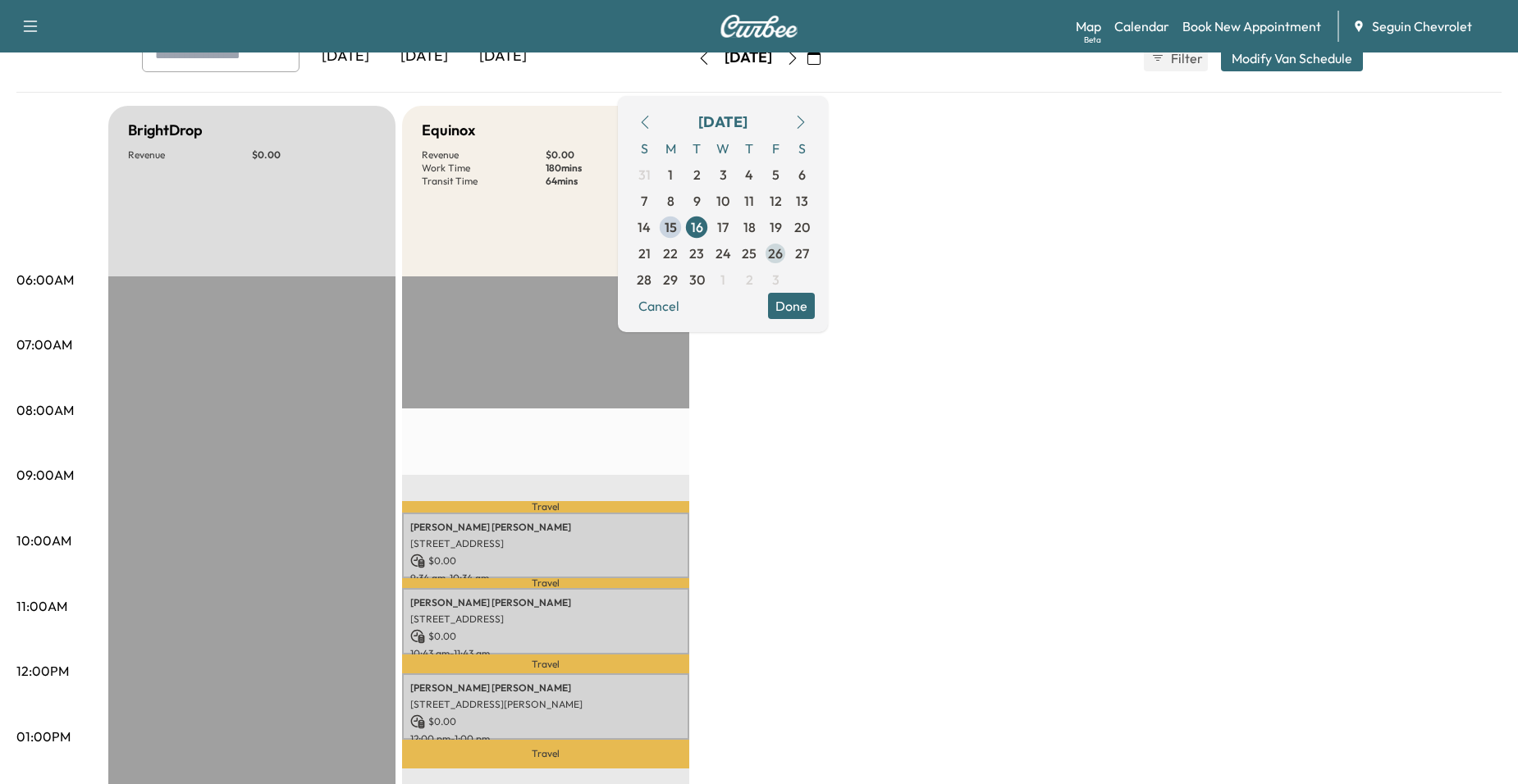
scroll to position [0, 0]
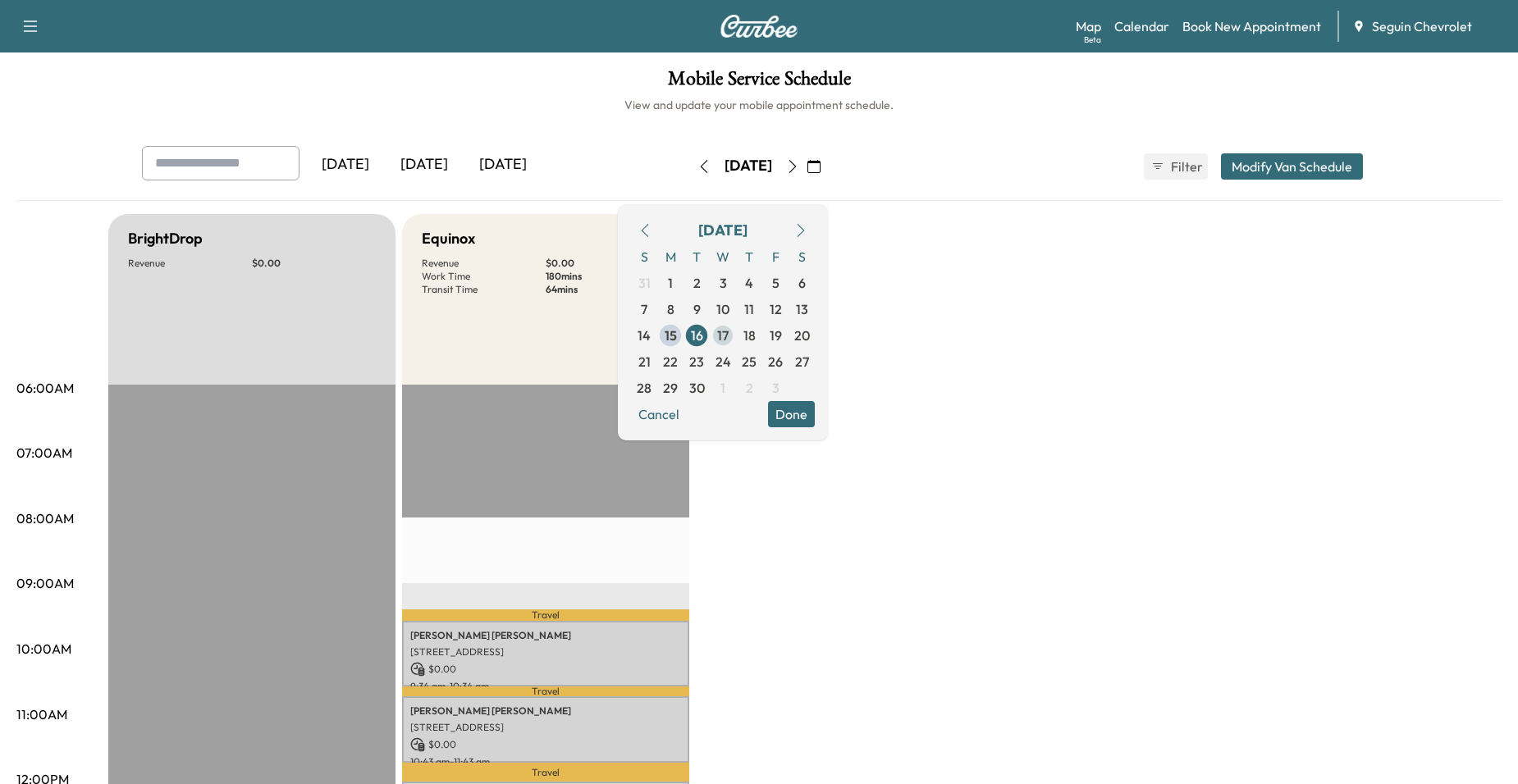
click at [729, 337] on span "17" at bounding box center [724, 335] width 12 height 20
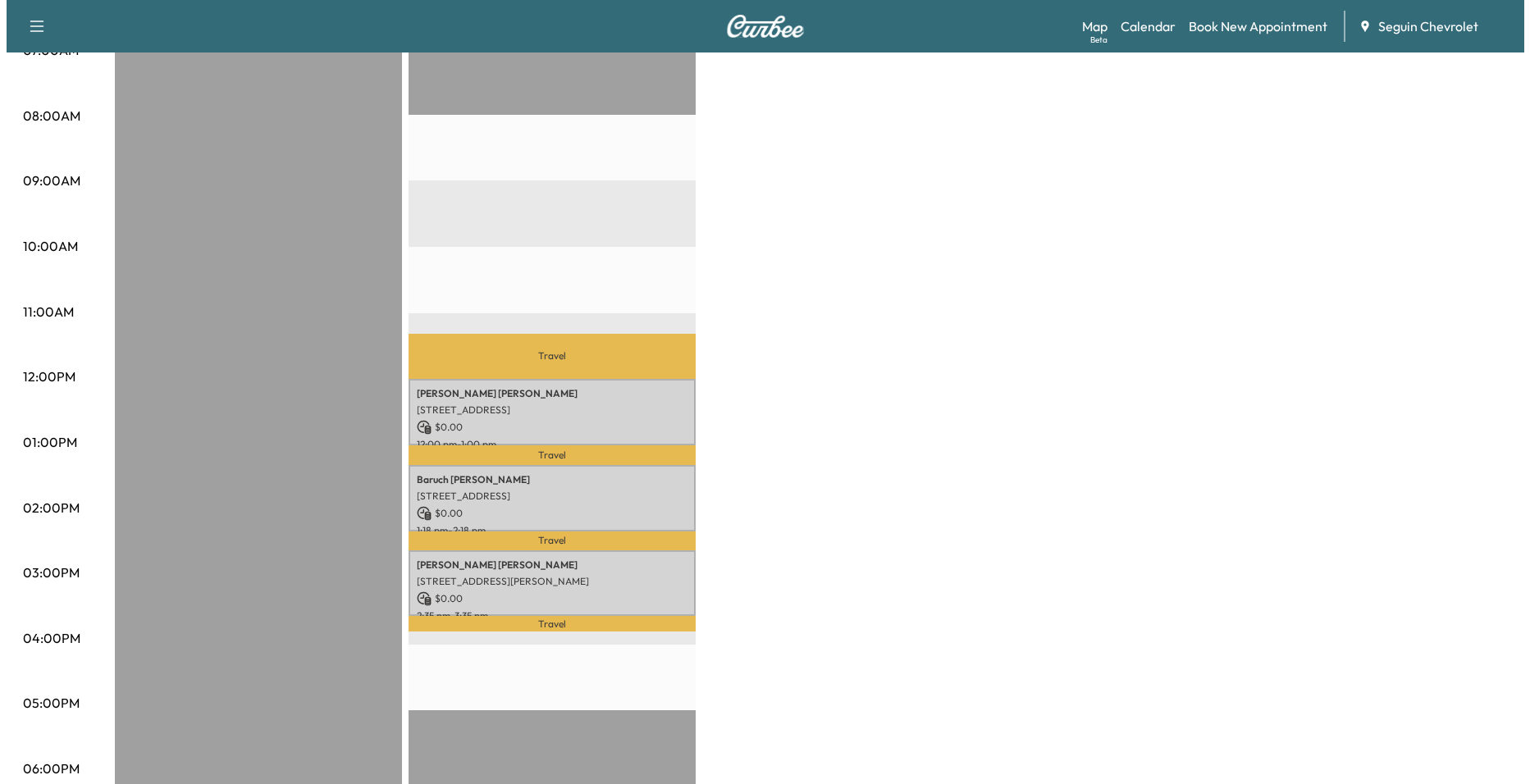
scroll to position [410, 0]
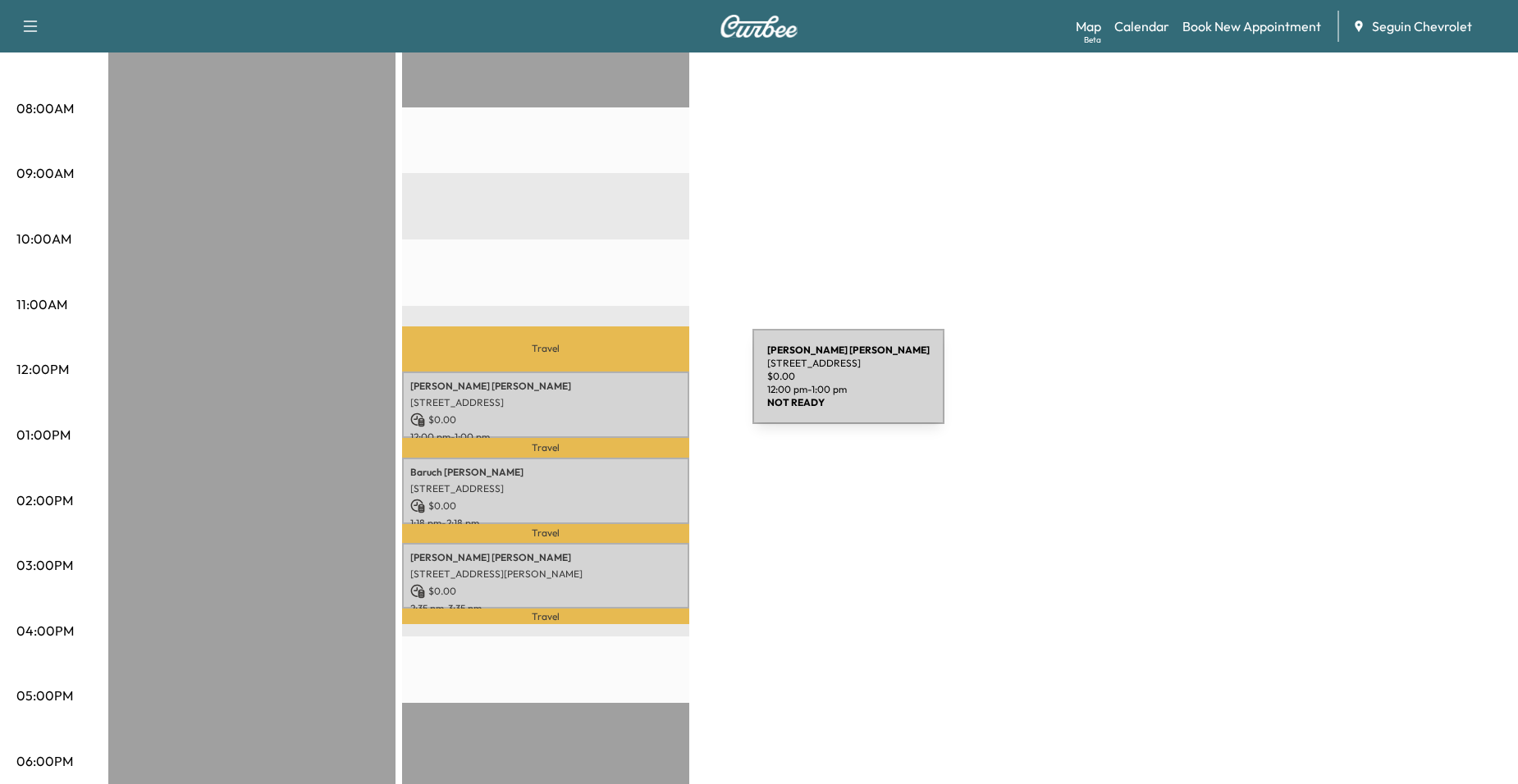
click at [630, 385] on p "[PERSON_NAME]" at bounding box center [545, 386] width 270 height 13
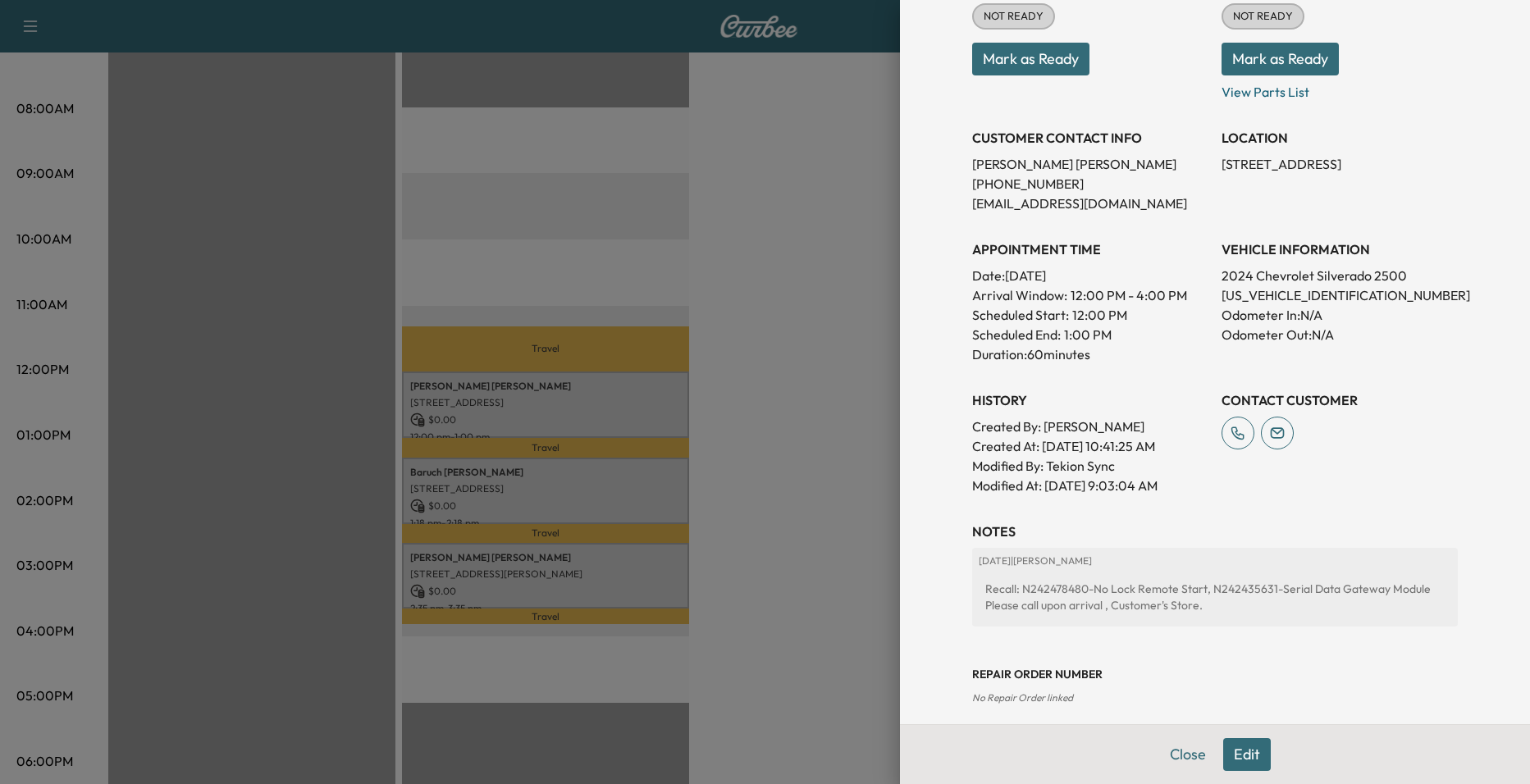
scroll to position [318, 0]
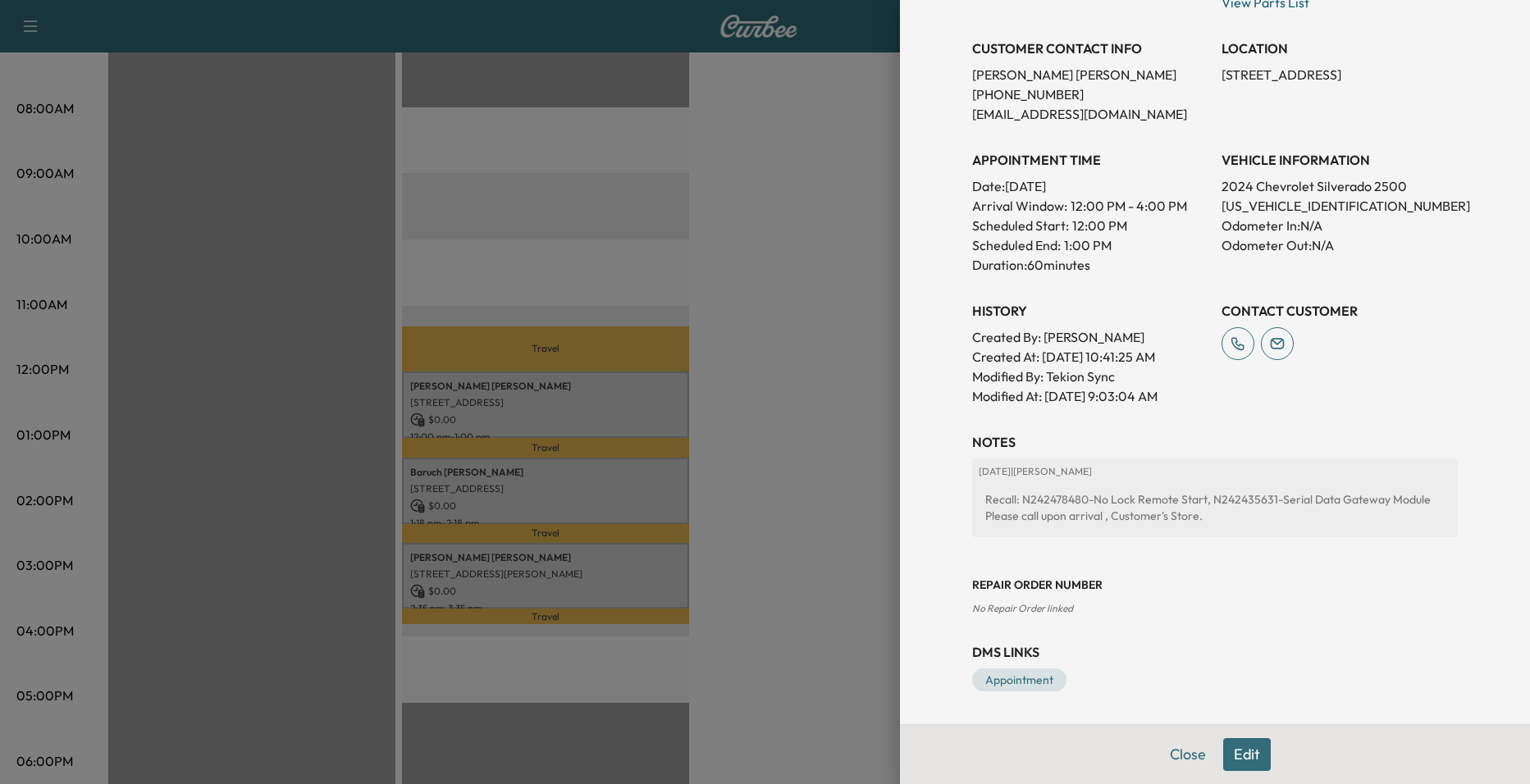
click at [707, 447] on div at bounding box center [765, 392] width 1530 height 784
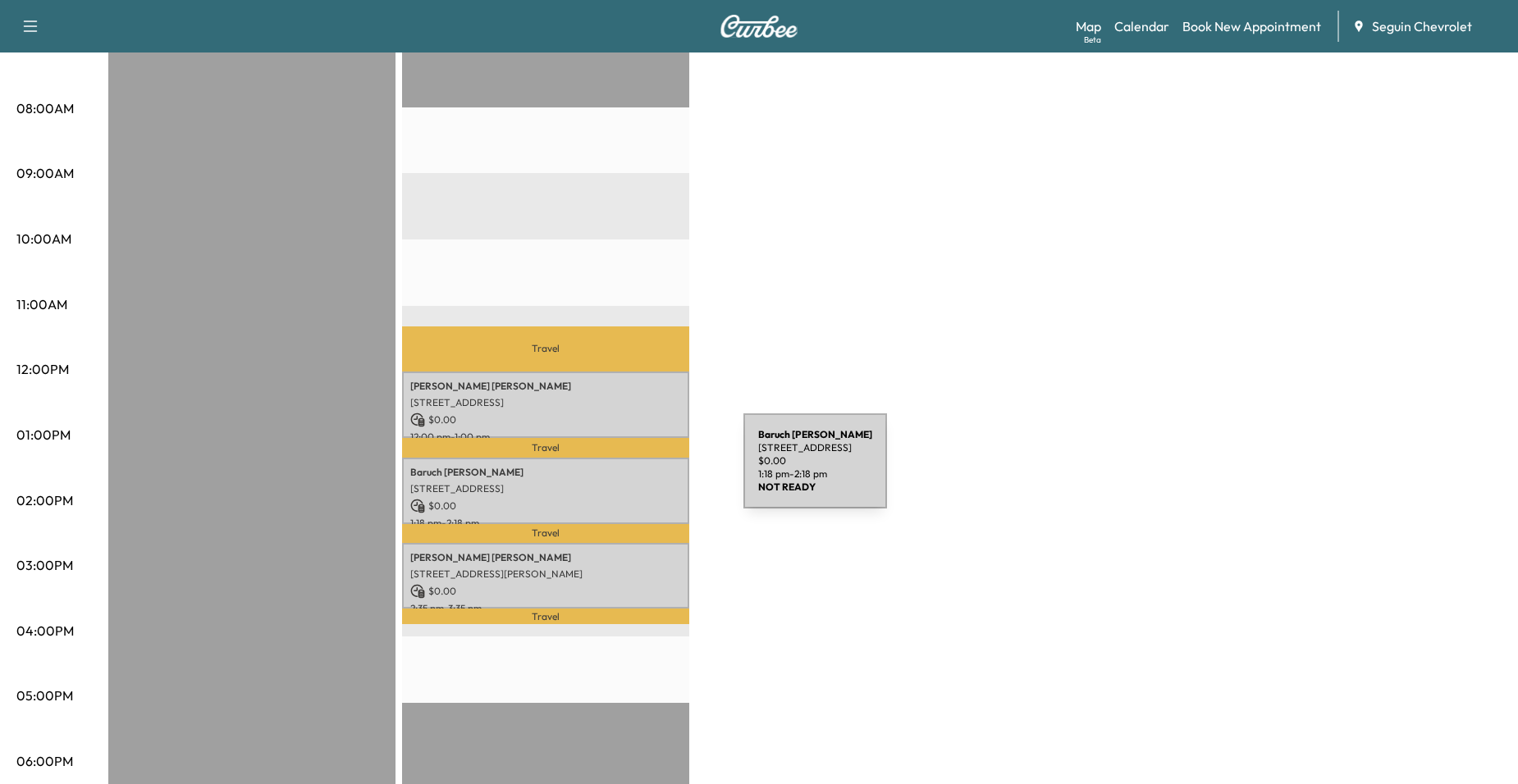
click at [618, 472] on p "[PERSON_NAME] Roman" at bounding box center [545, 472] width 270 height 13
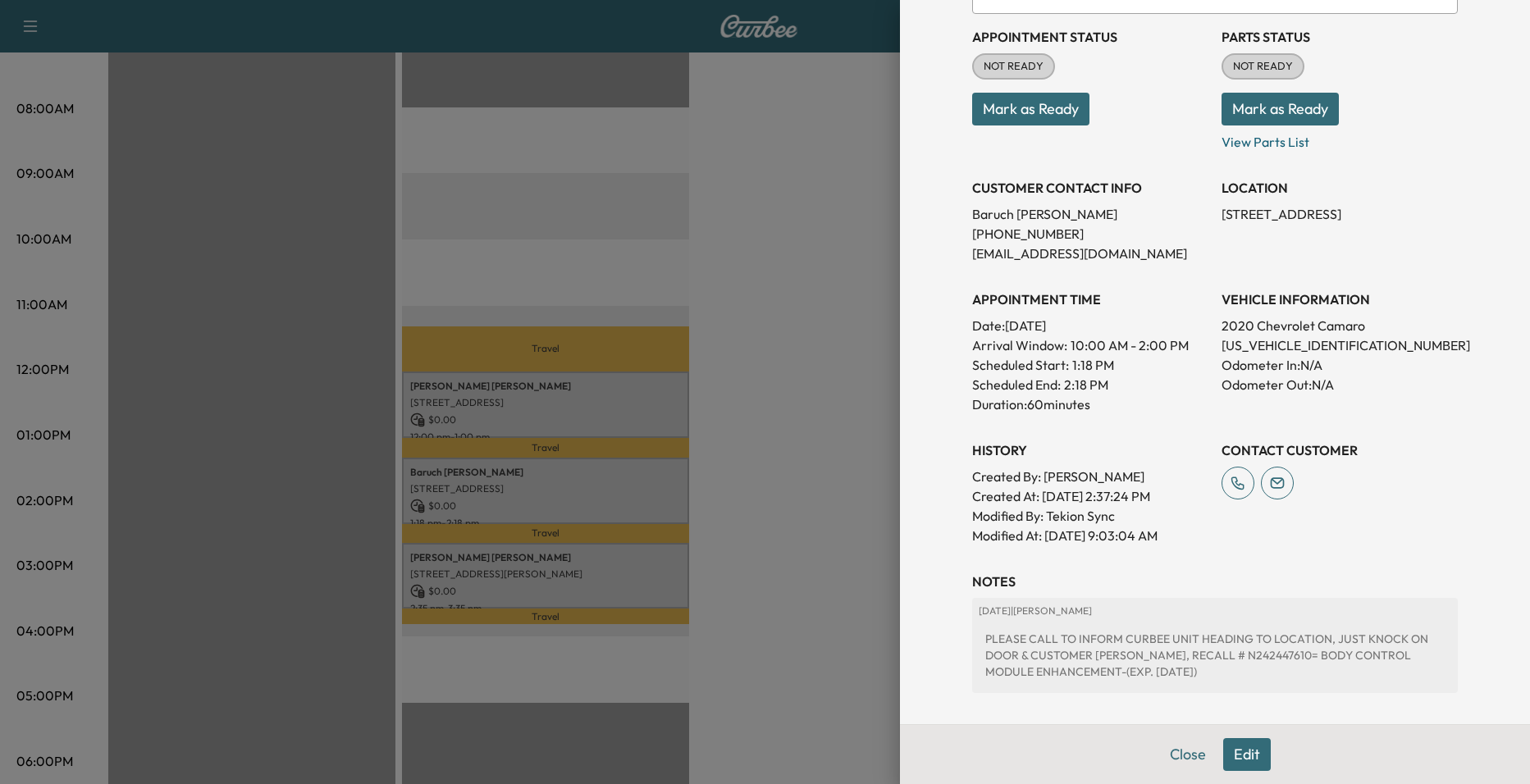
scroll to position [334, 0]
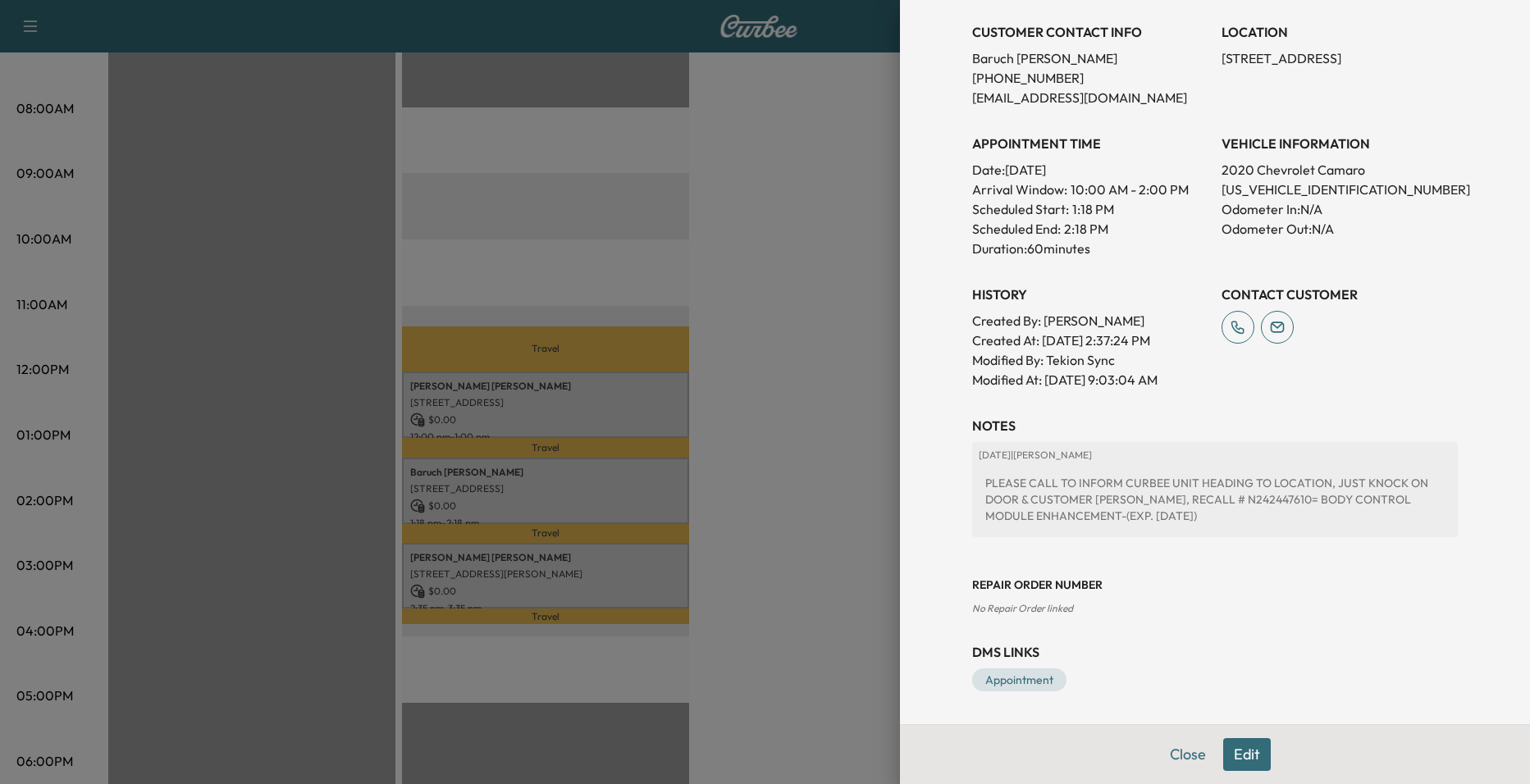
click at [761, 404] on div at bounding box center [765, 392] width 1530 height 784
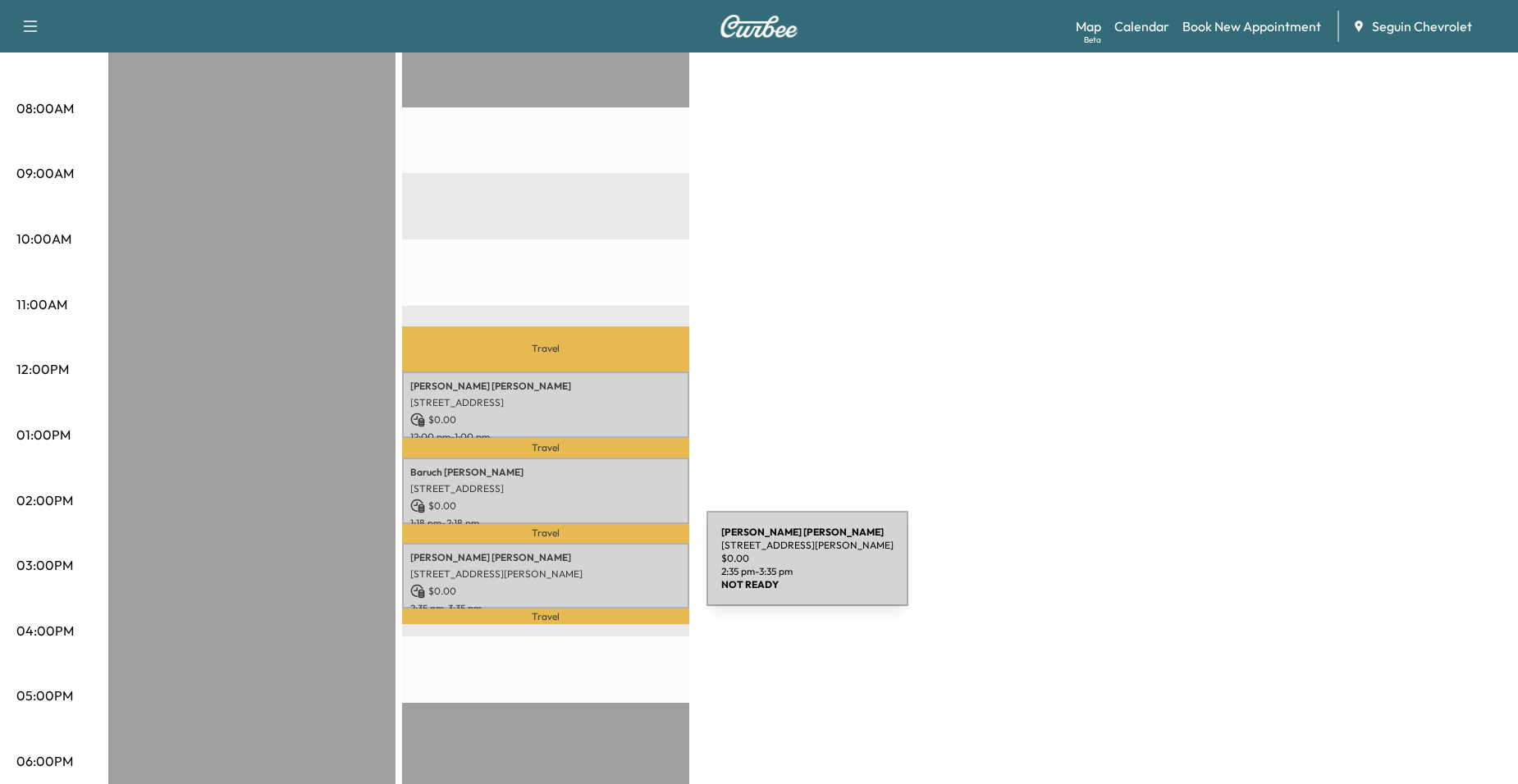
click at [582, 570] on p "[STREET_ADDRESS][PERSON_NAME]" at bounding box center [545, 574] width 270 height 13
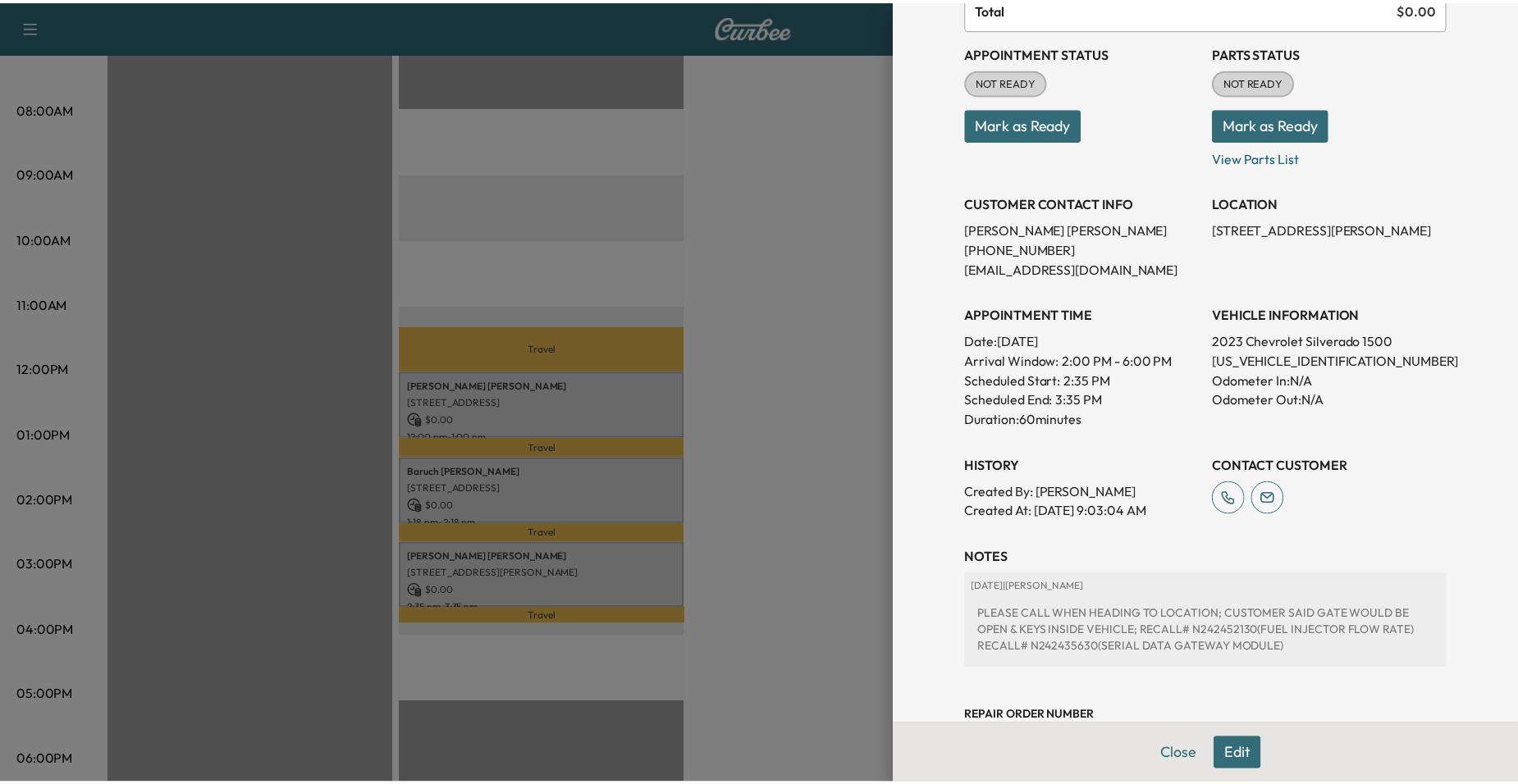
scroll to position [295, 0]
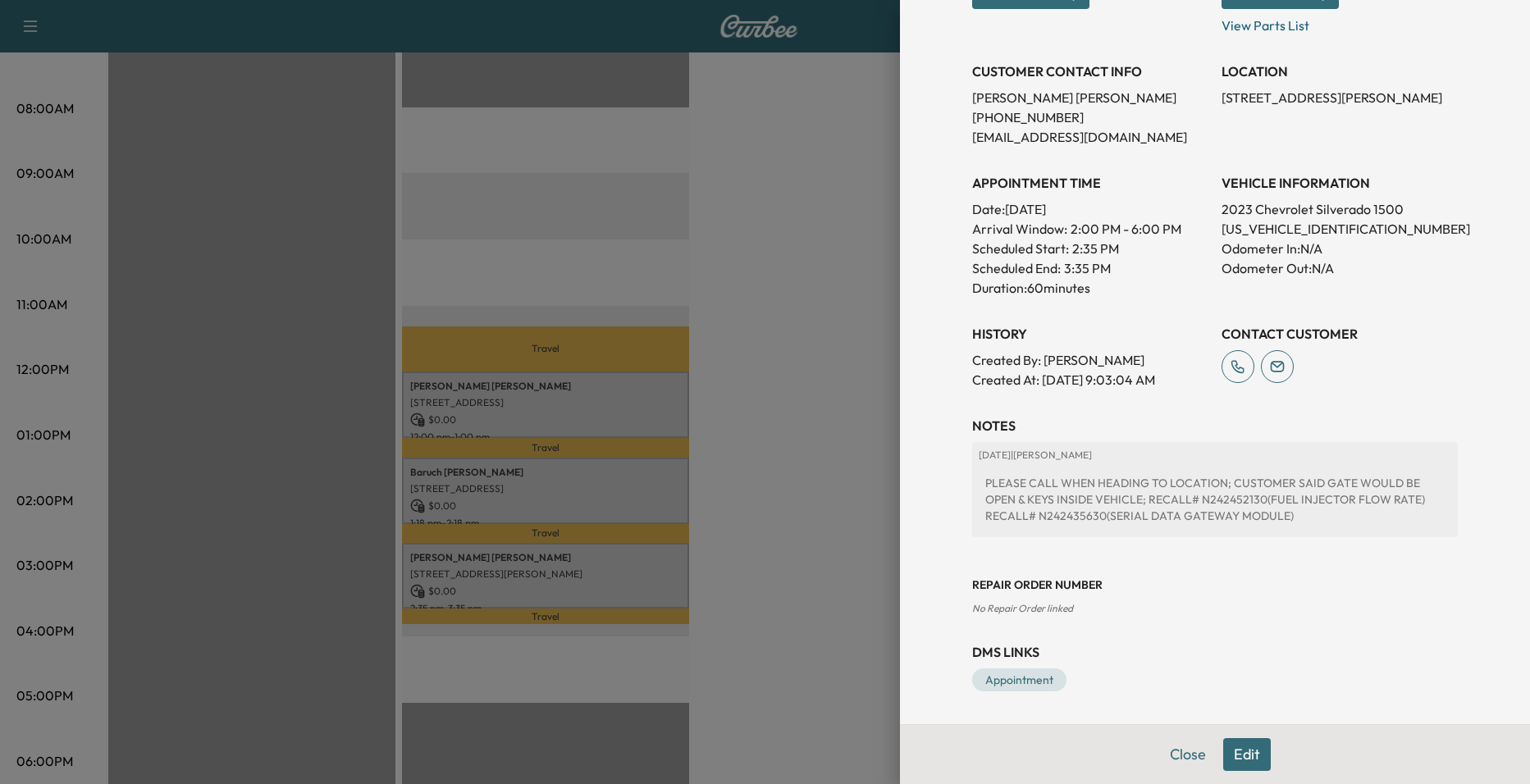
click at [839, 396] on div at bounding box center [765, 392] width 1530 height 784
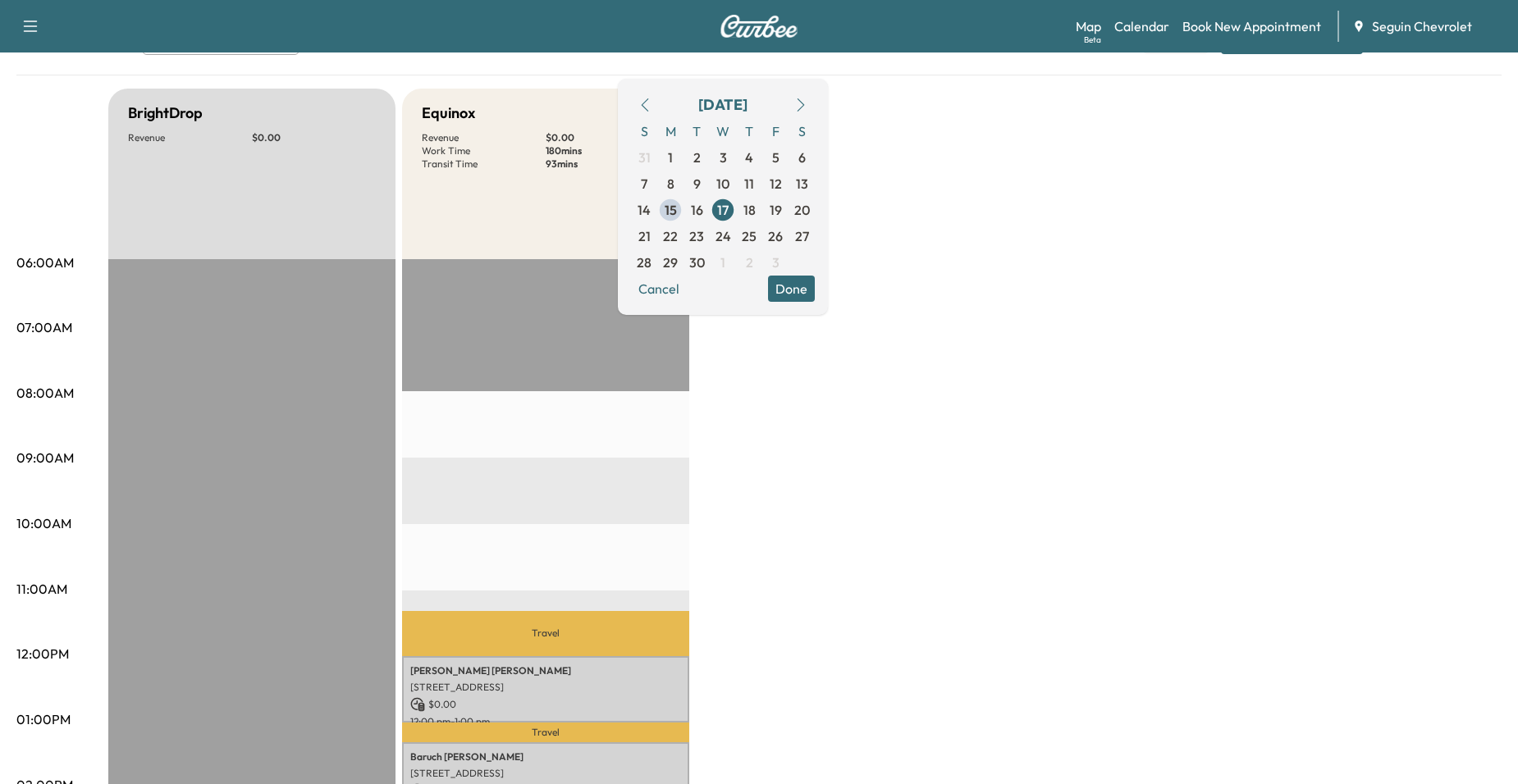
scroll to position [0, 0]
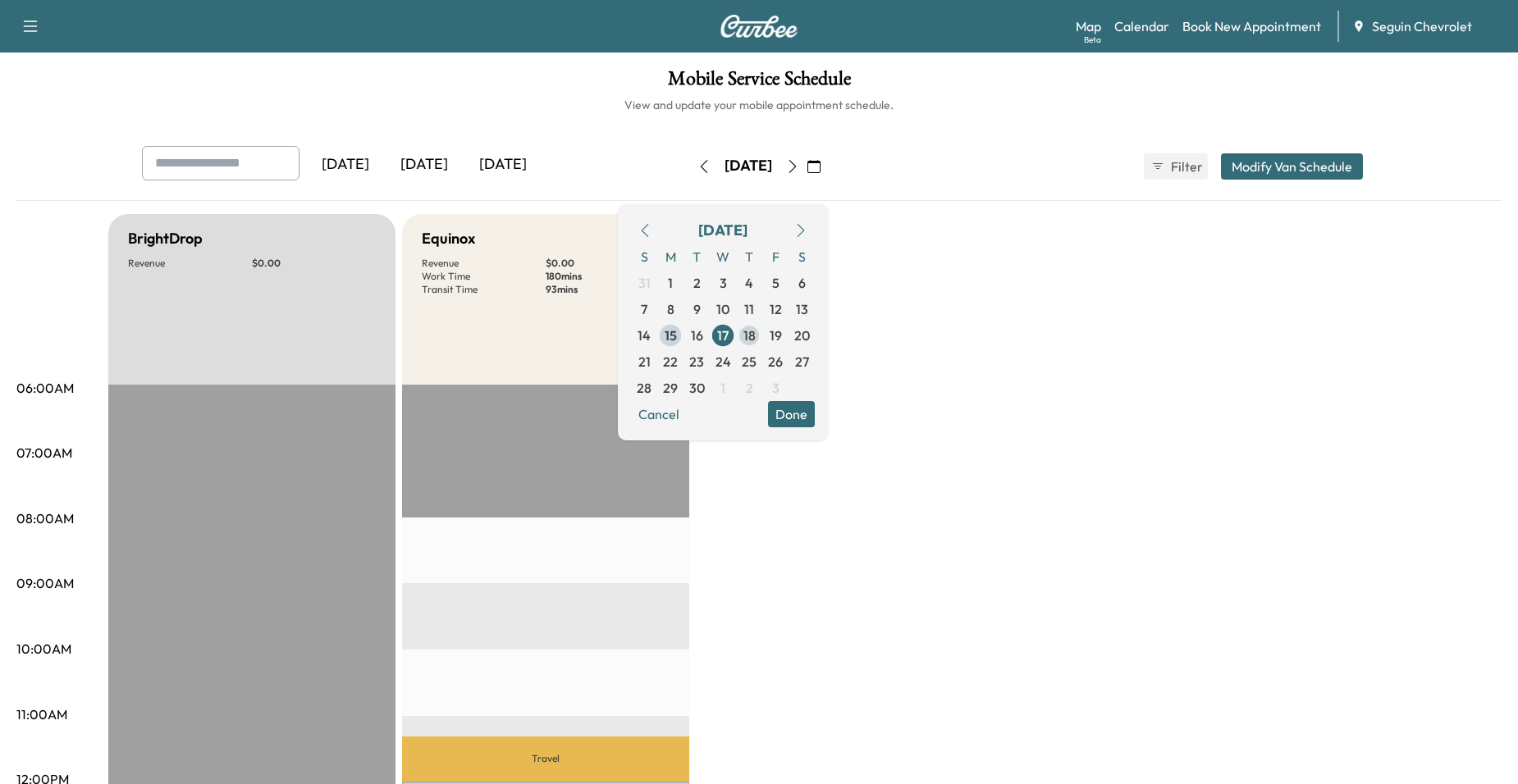
click at [762, 339] on span "18" at bounding box center [749, 335] width 26 height 26
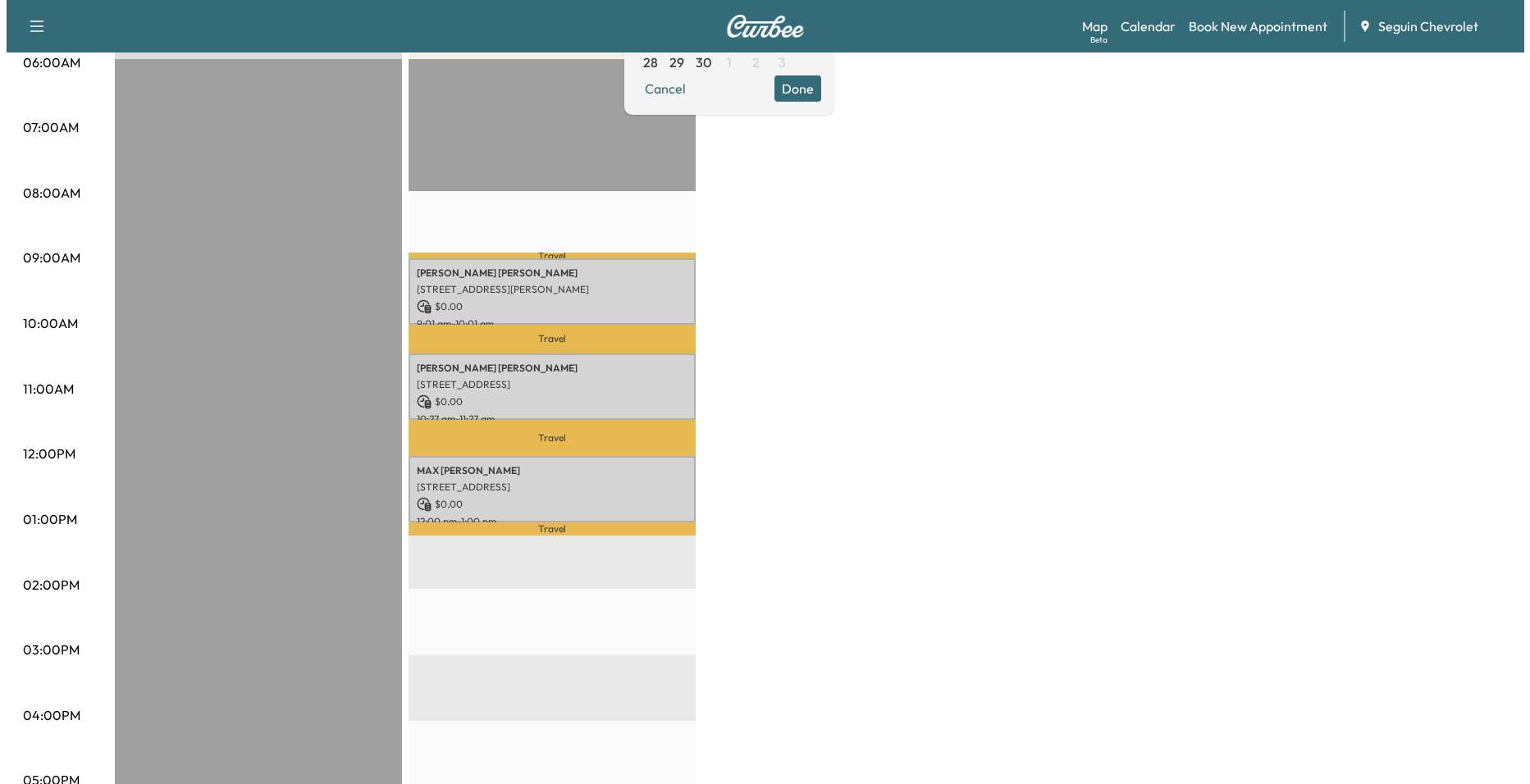
scroll to position [328, 0]
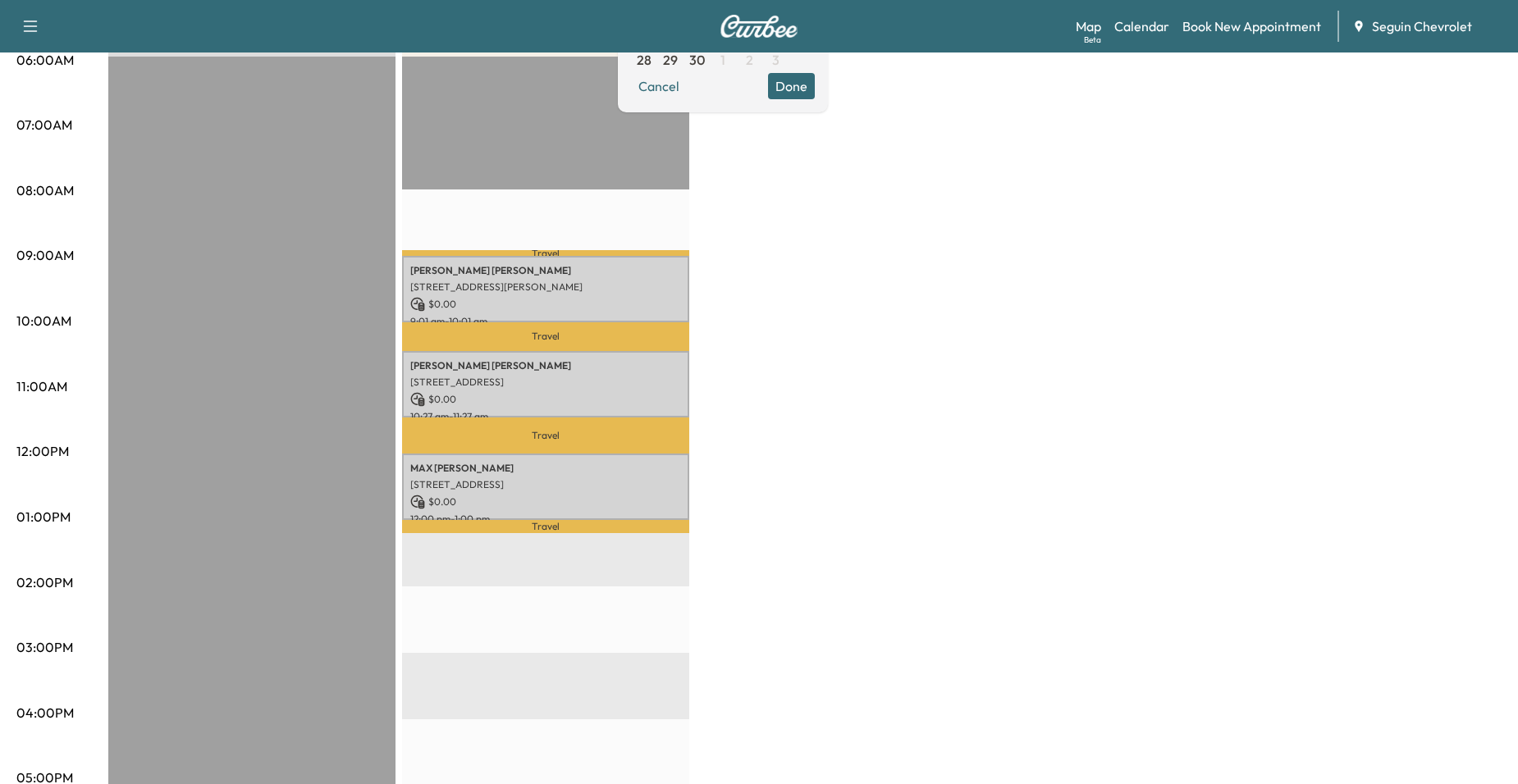
click at [613, 329] on p "Travel" at bounding box center [546, 336] width 287 height 29
click at [613, 311] on div "[PERSON_NAME] [STREET_ADDRESS][PERSON_NAME] $ 0.00 9:01 am - 10:01 am" at bounding box center [546, 289] width 287 height 67
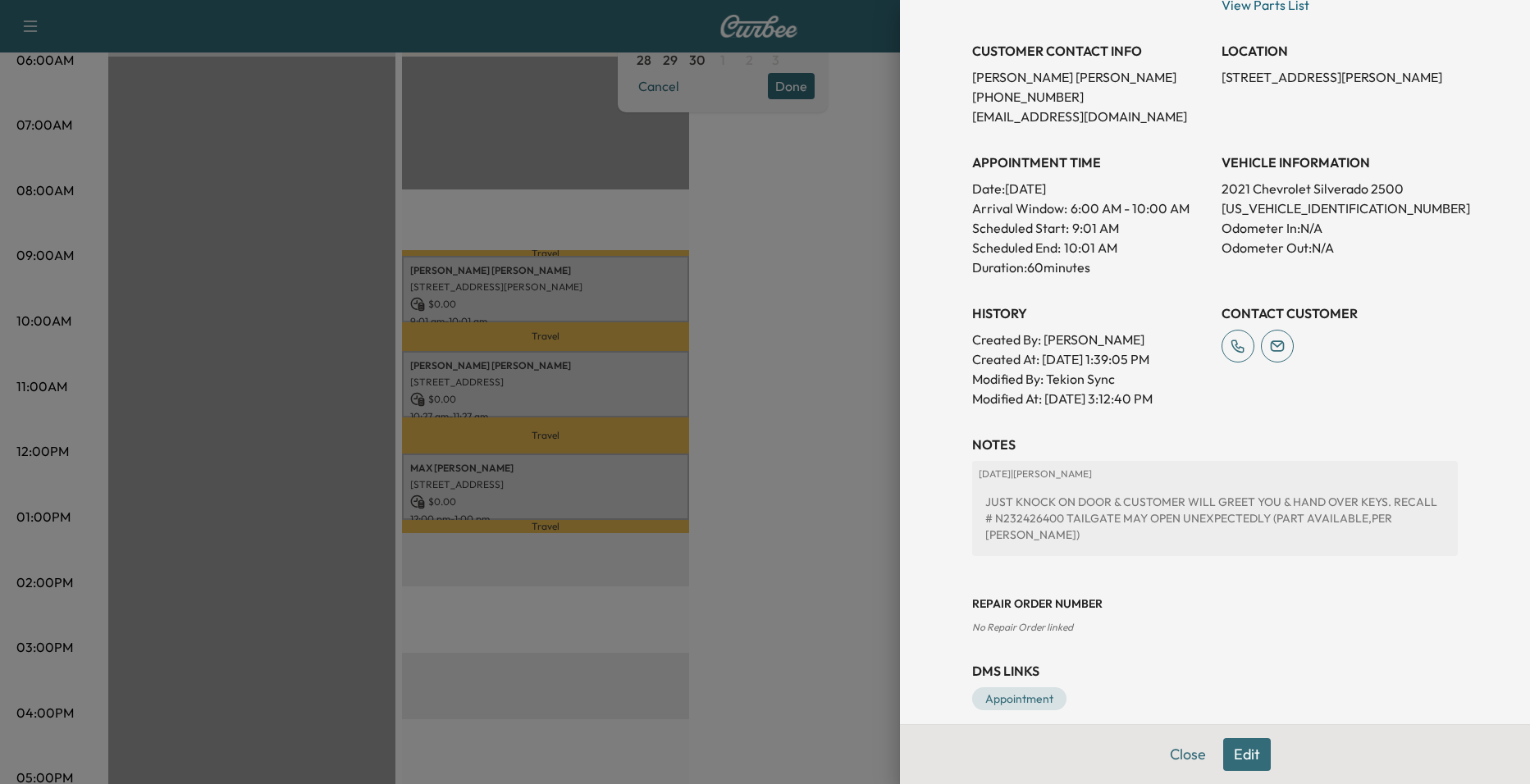
scroll to position [318, 0]
click at [800, 379] on div at bounding box center [765, 392] width 1530 height 784
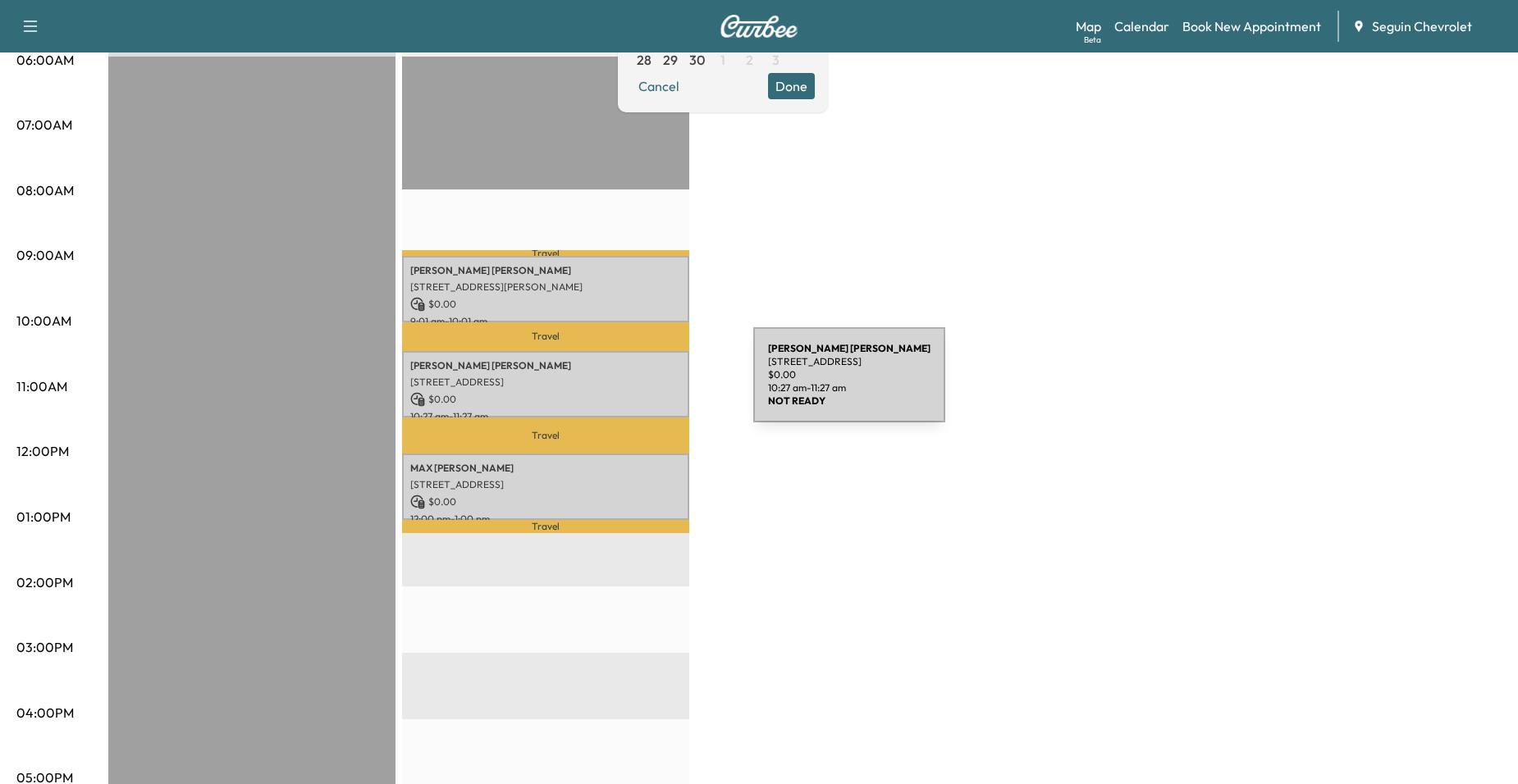
click at [620, 385] on p "[STREET_ADDRESS]" at bounding box center [545, 382] width 270 height 13
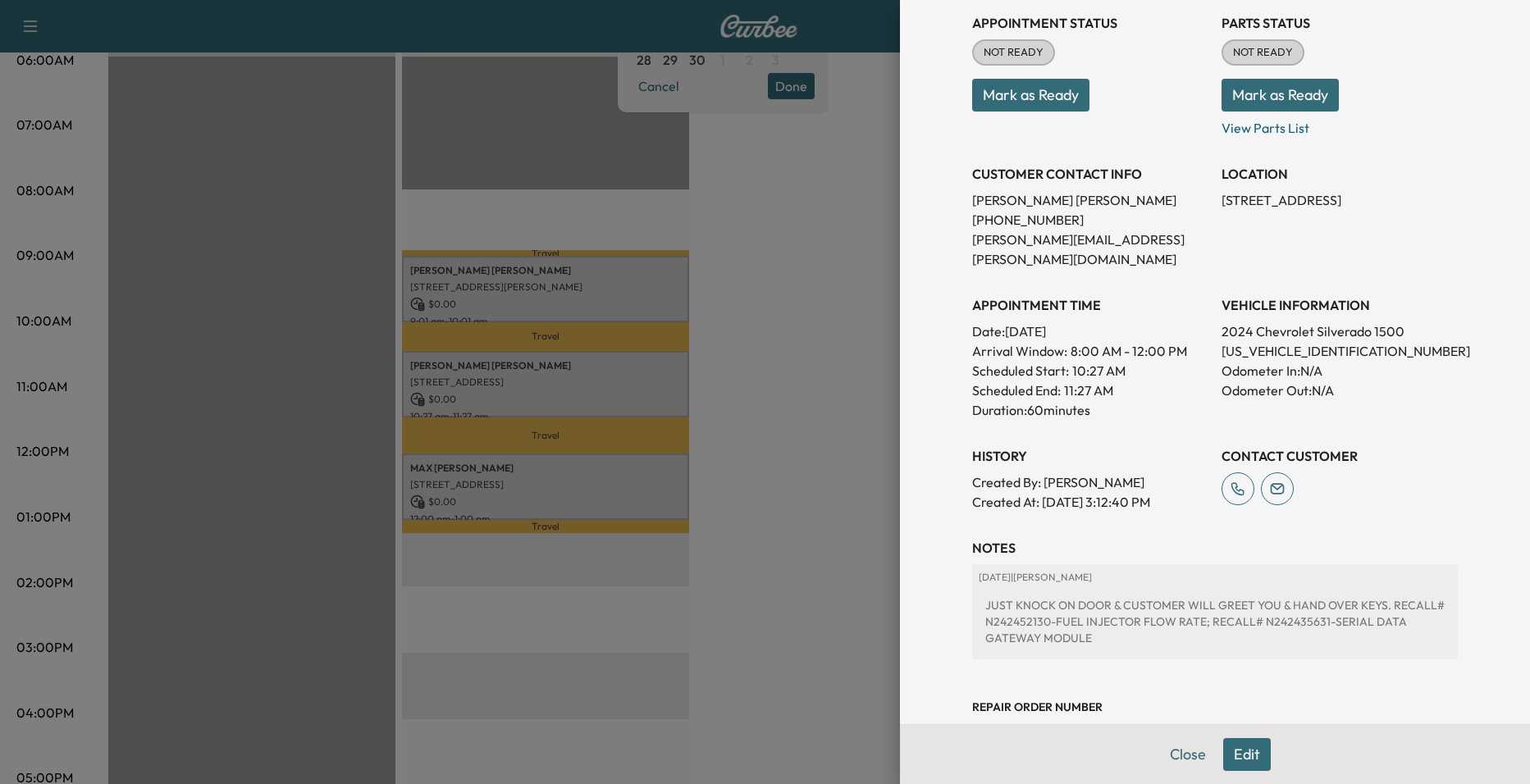
scroll to position [295, 0]
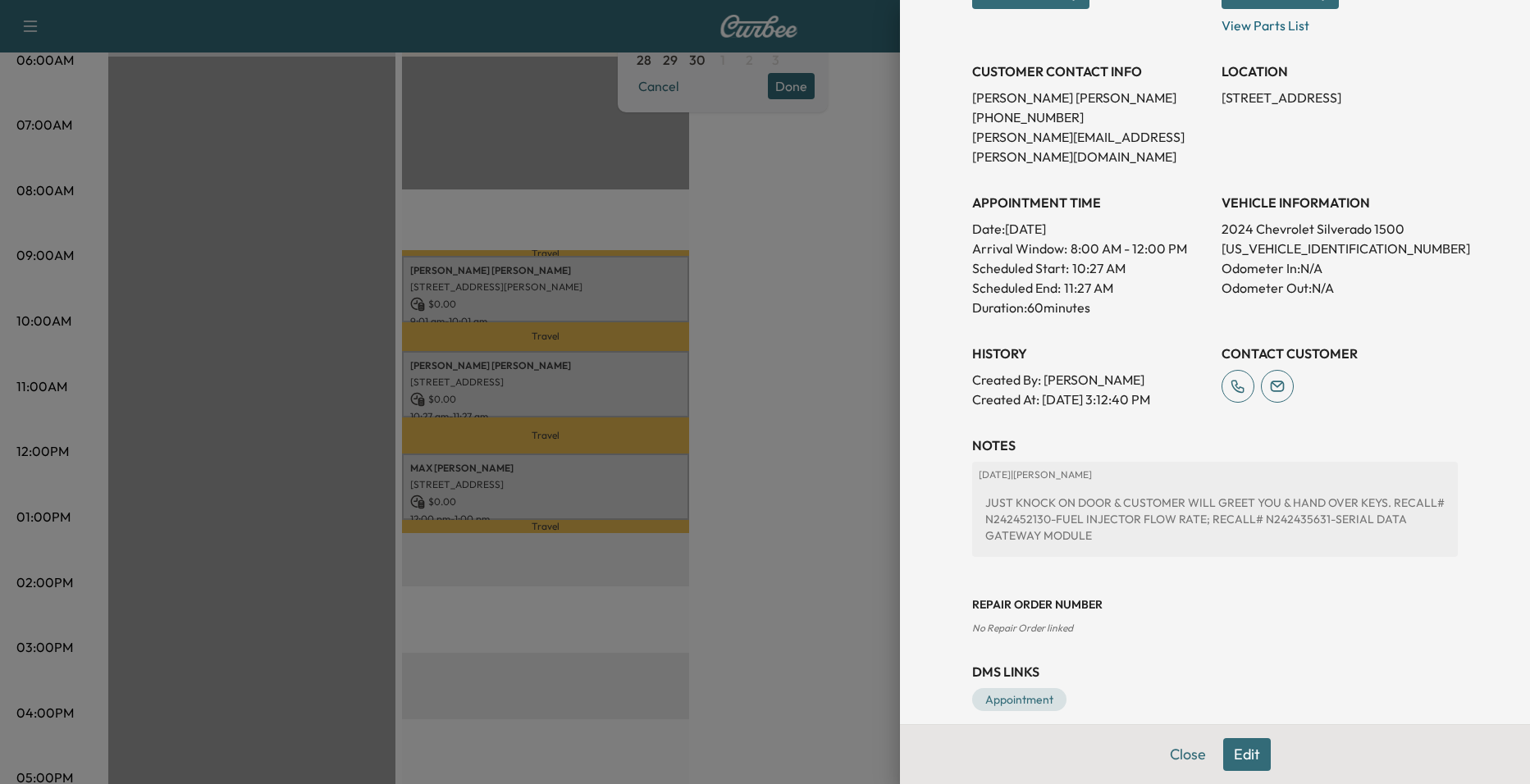
drag, startPoint x: 760, startPoint y: 367, endPoint x: 700, endPoint y: 396, distance: 66.6
click at [759, 367] on div at bounding box center [765, 392] width 1530 height 784
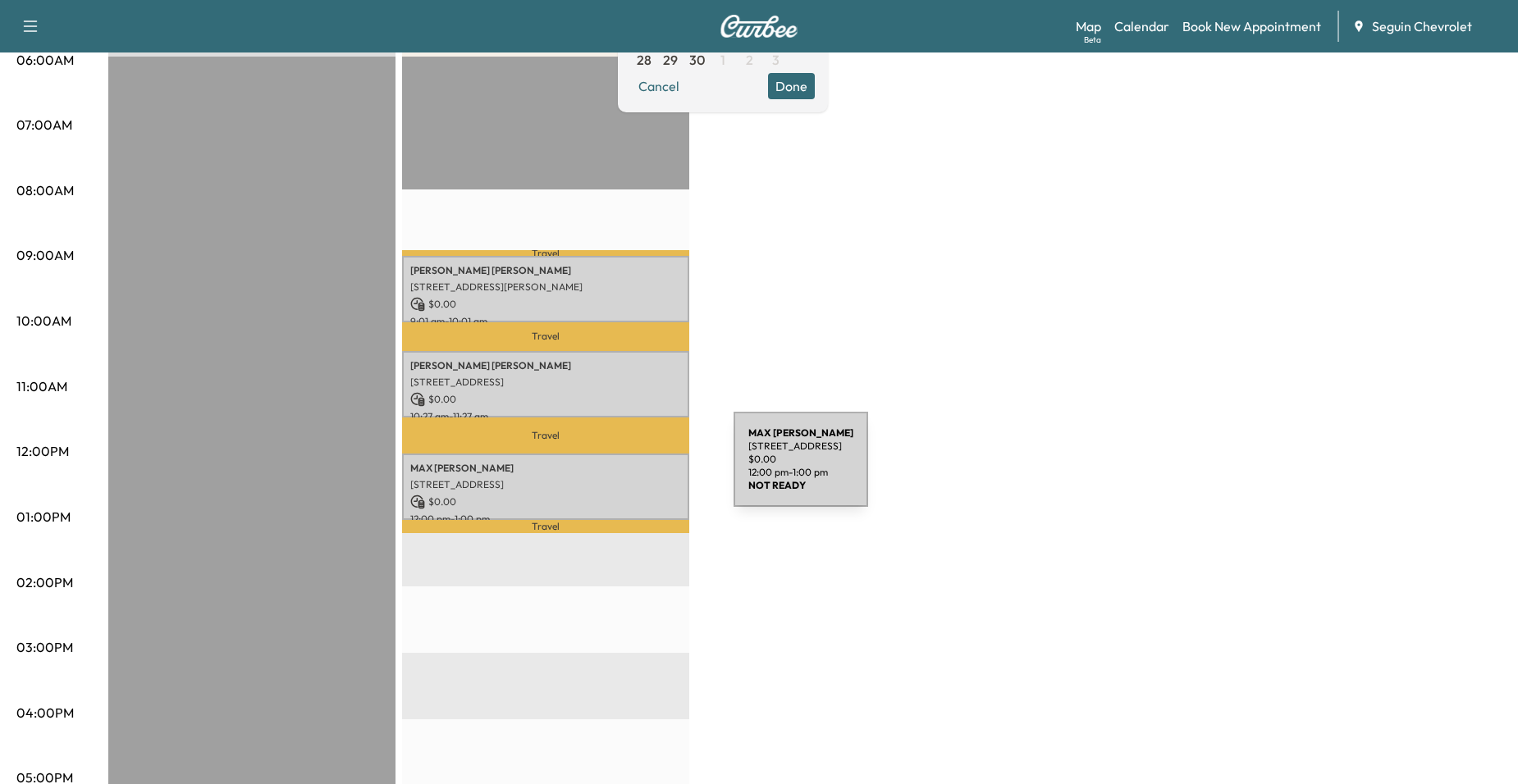
click at [611, 469] on p "[PERSON_NAME]" at bounding box center [545, 468] width 270 height 13
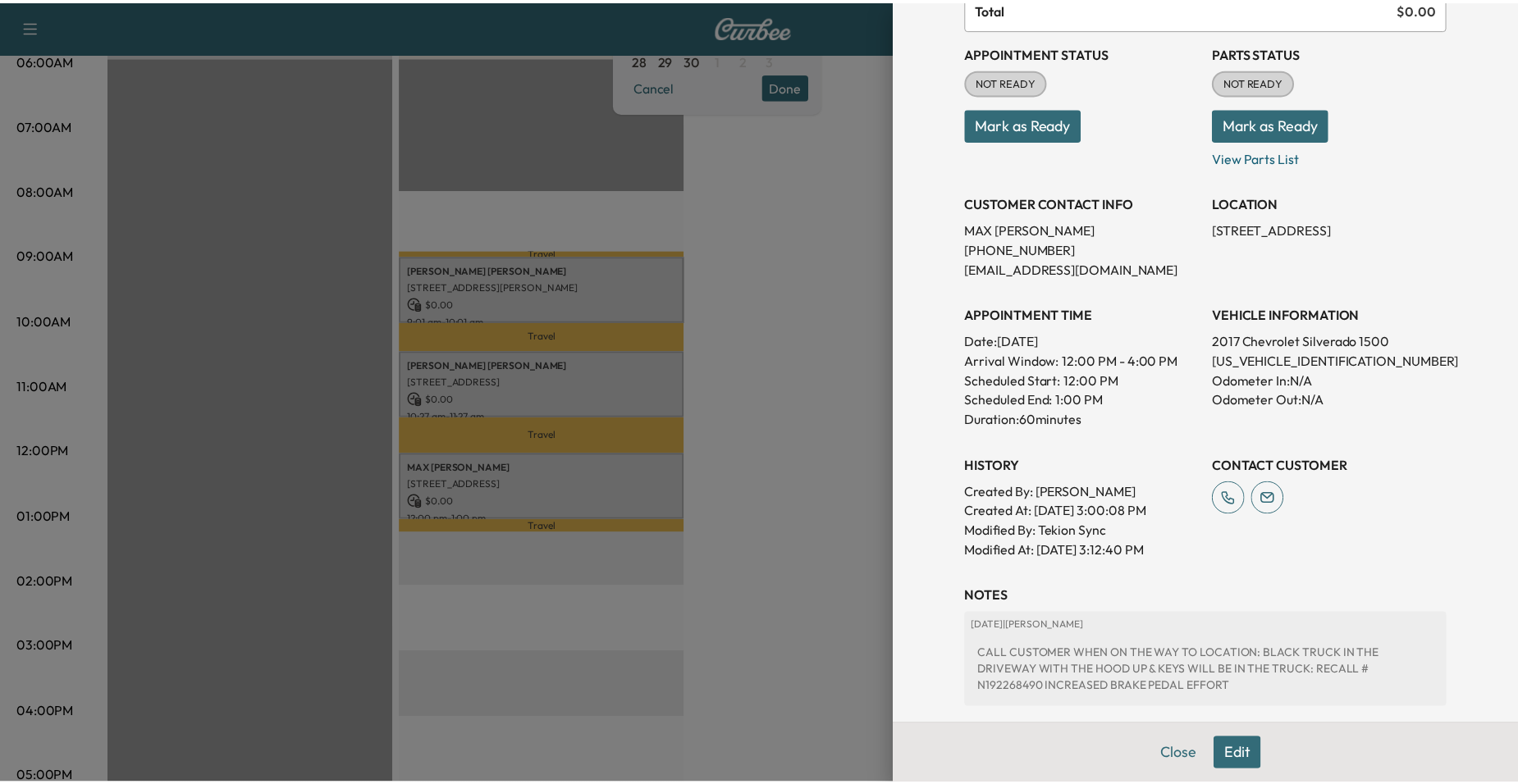
scroll to position [334, 0]
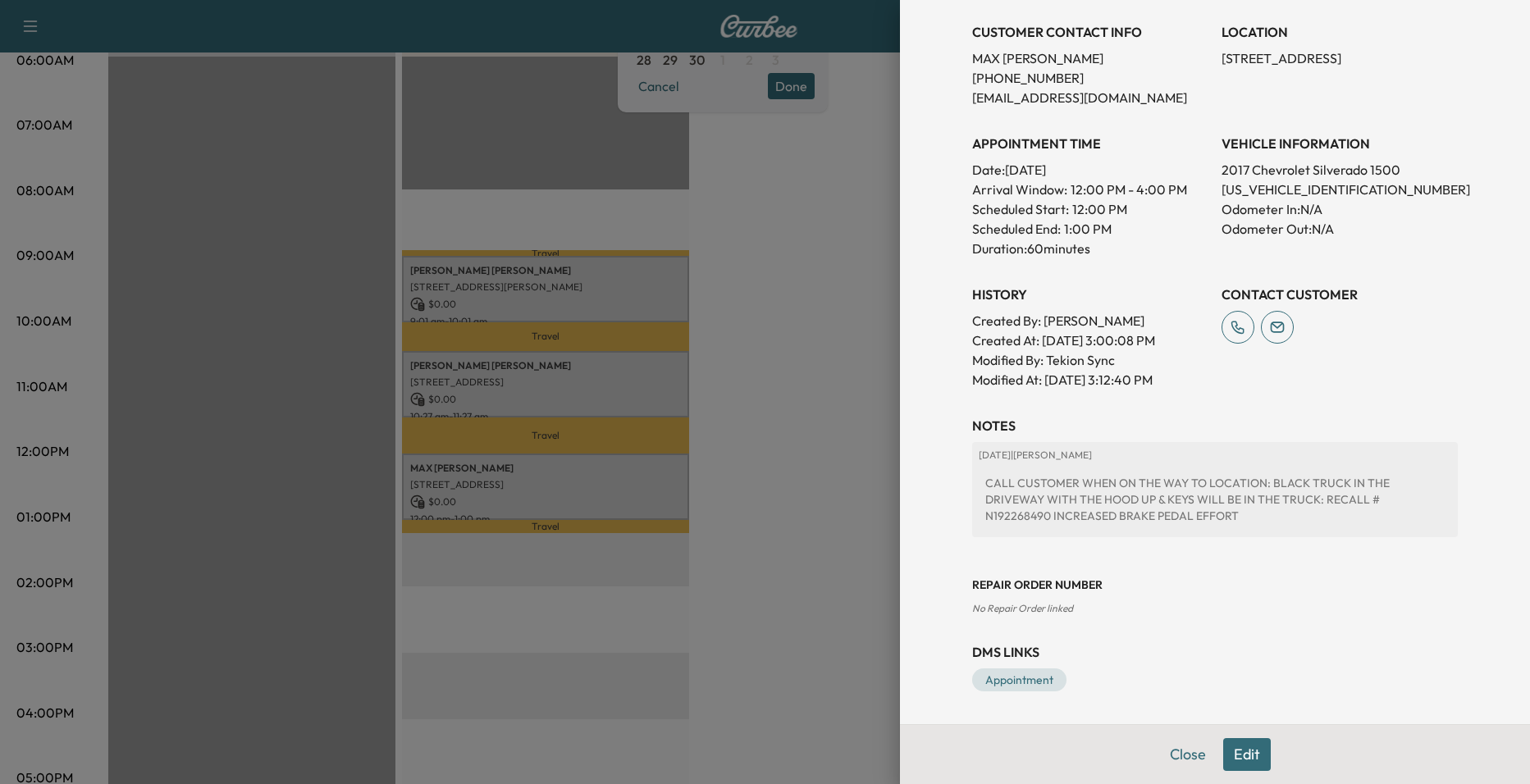
click at [821, 353] on div at bounding box center [765, 392] width 1530 height 784
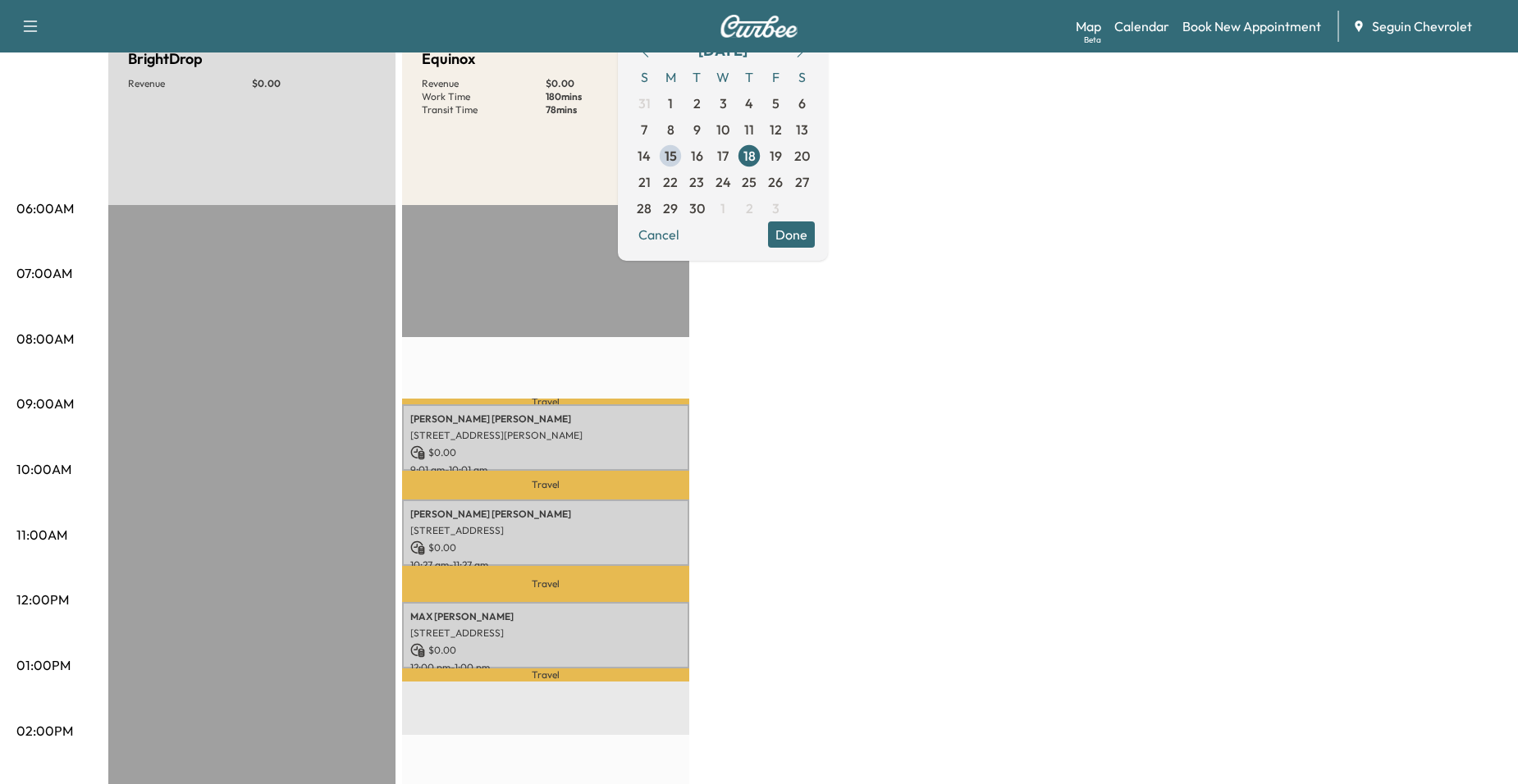
scroll to position [0, 0]
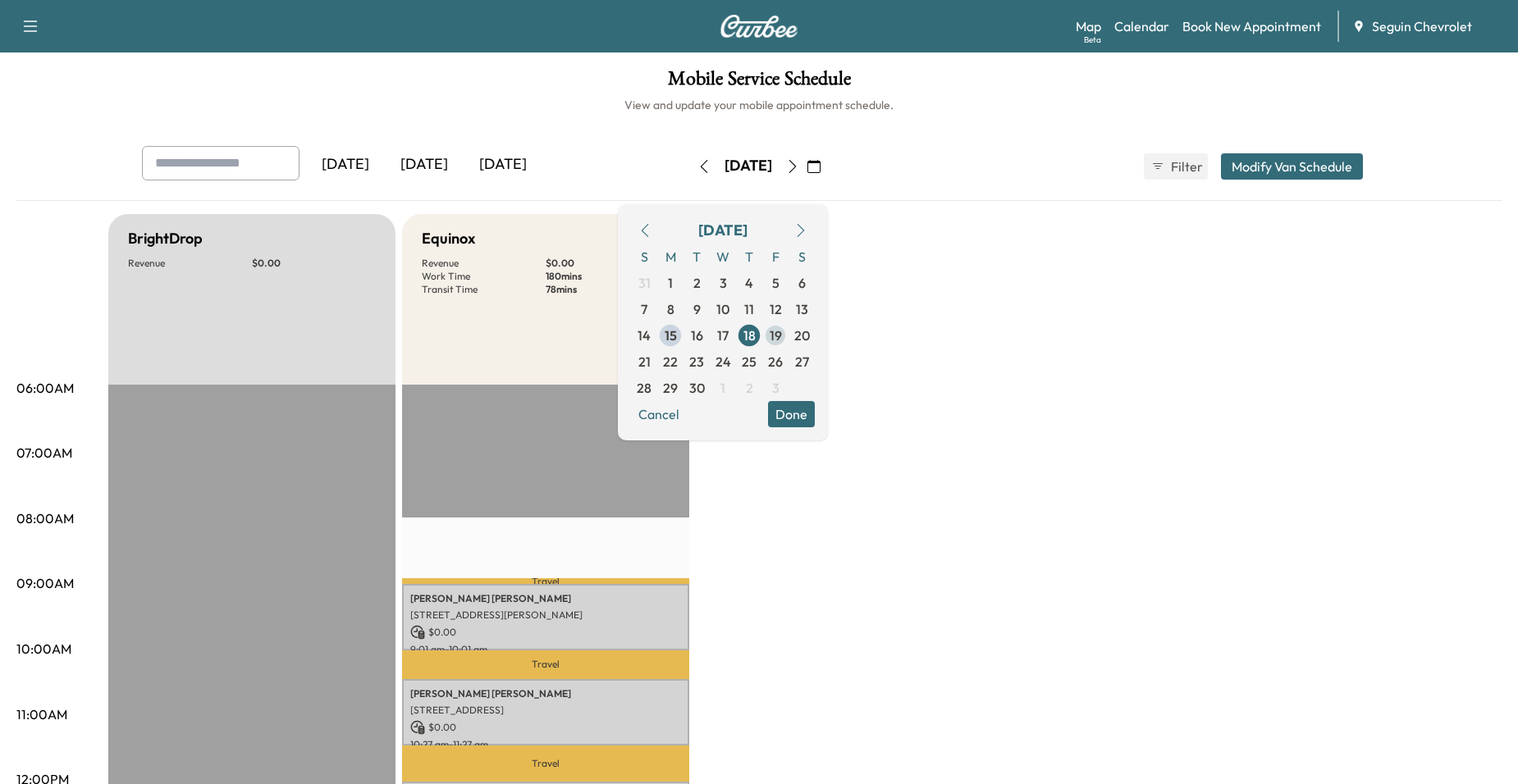
click at [788, 343] on span "19" at bounding box center [775, 335] width 26 height 26
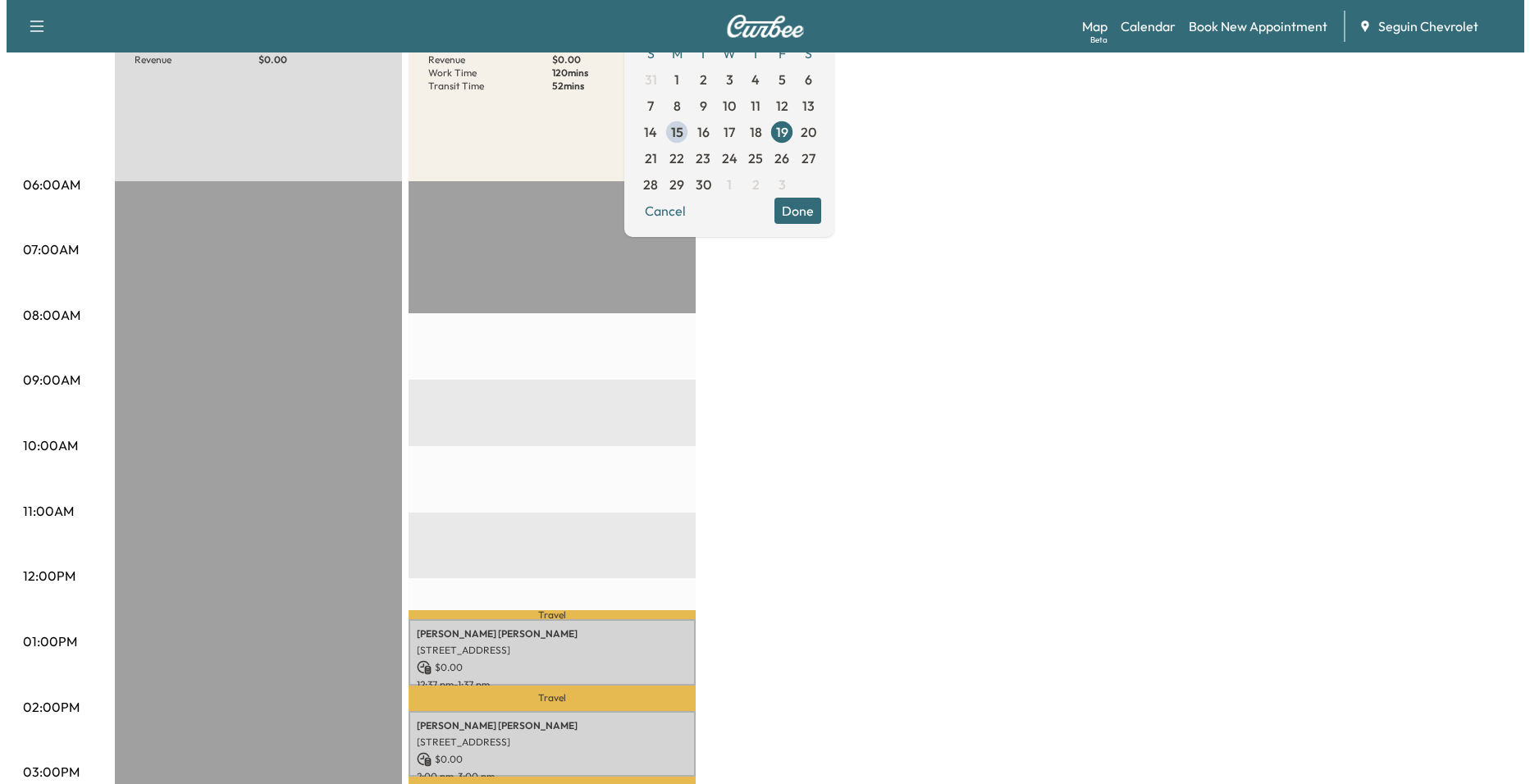
scroll to position [492, 0]
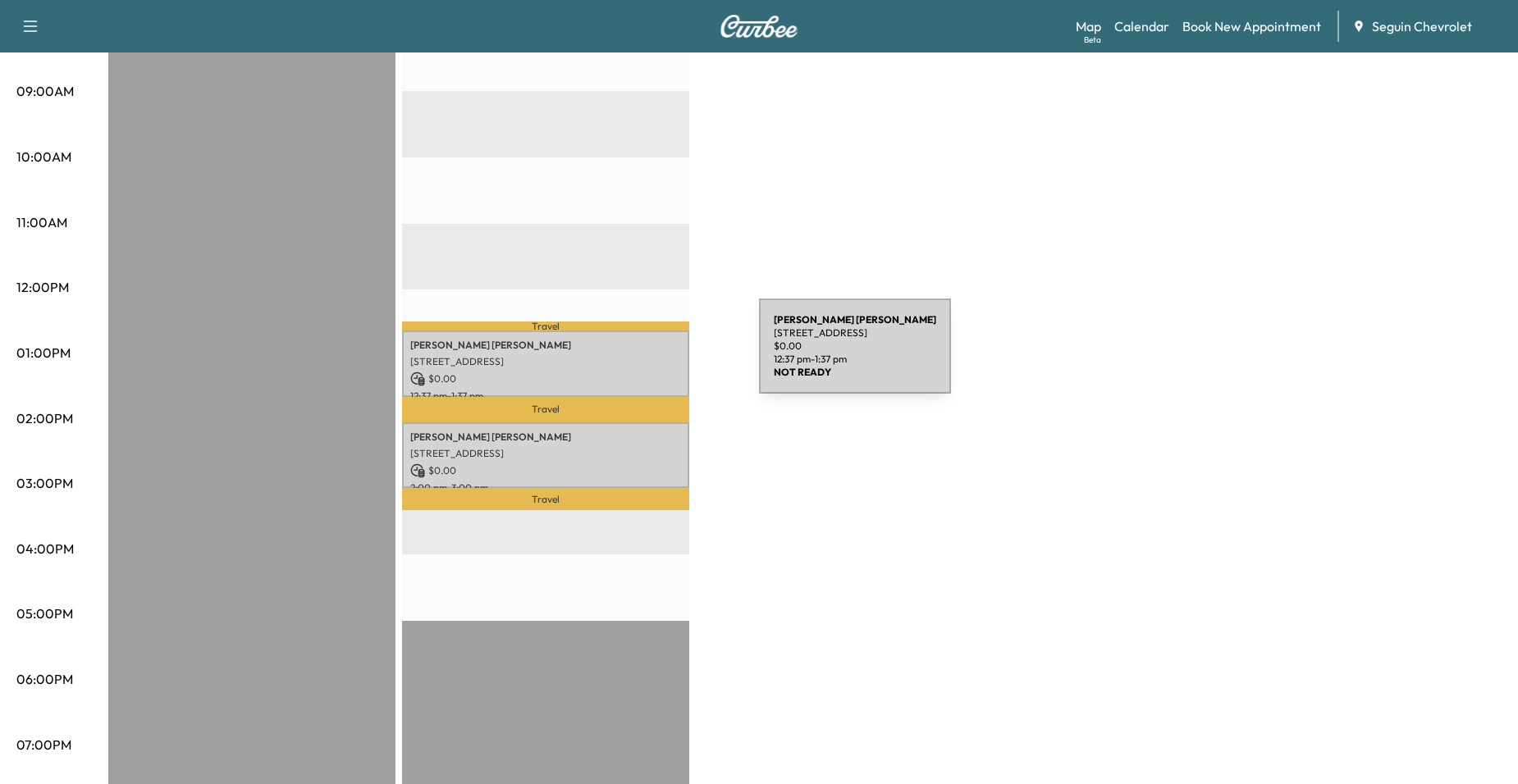
click at [636, 356] on p "[STREET_ADDRESS]" at bounding box center [545, 361] width 270 height 13
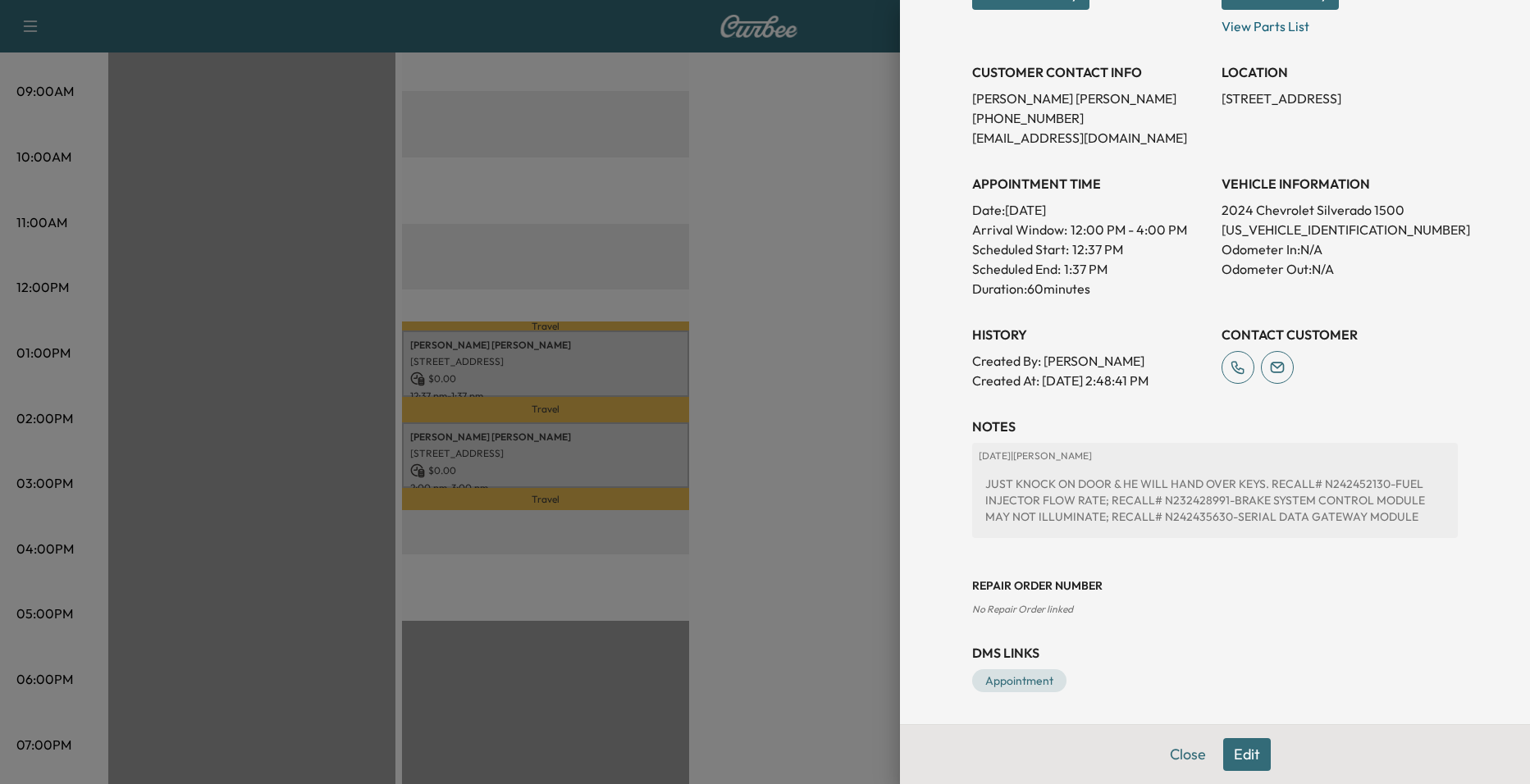
scroll to position [295, 0]
click at [560, 473] on div at bounding box center [765, 392] width 1530 height 784
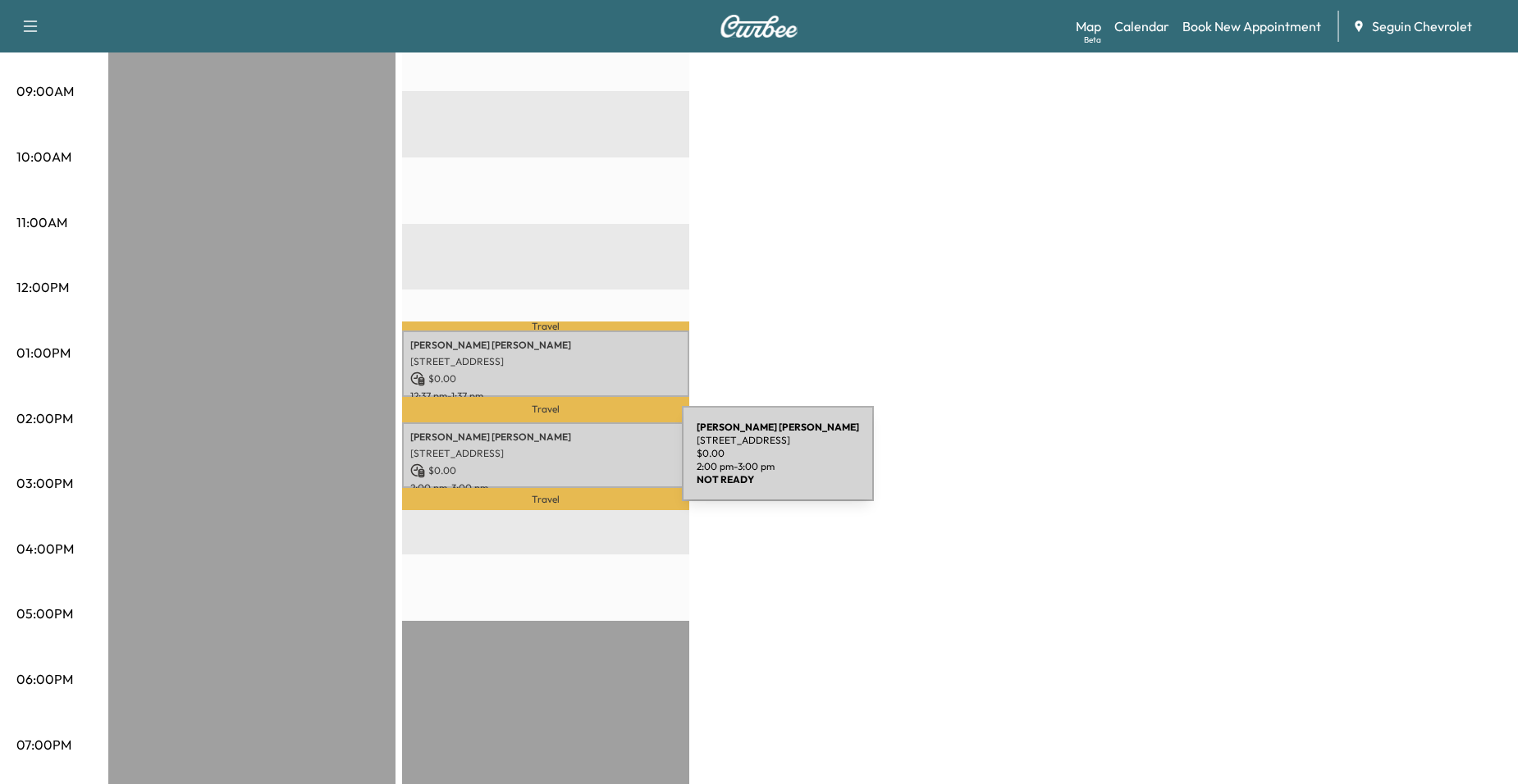
click at [556, 464] on p "$ 0.00" at bounding box center [545, 471] width 270 height 15
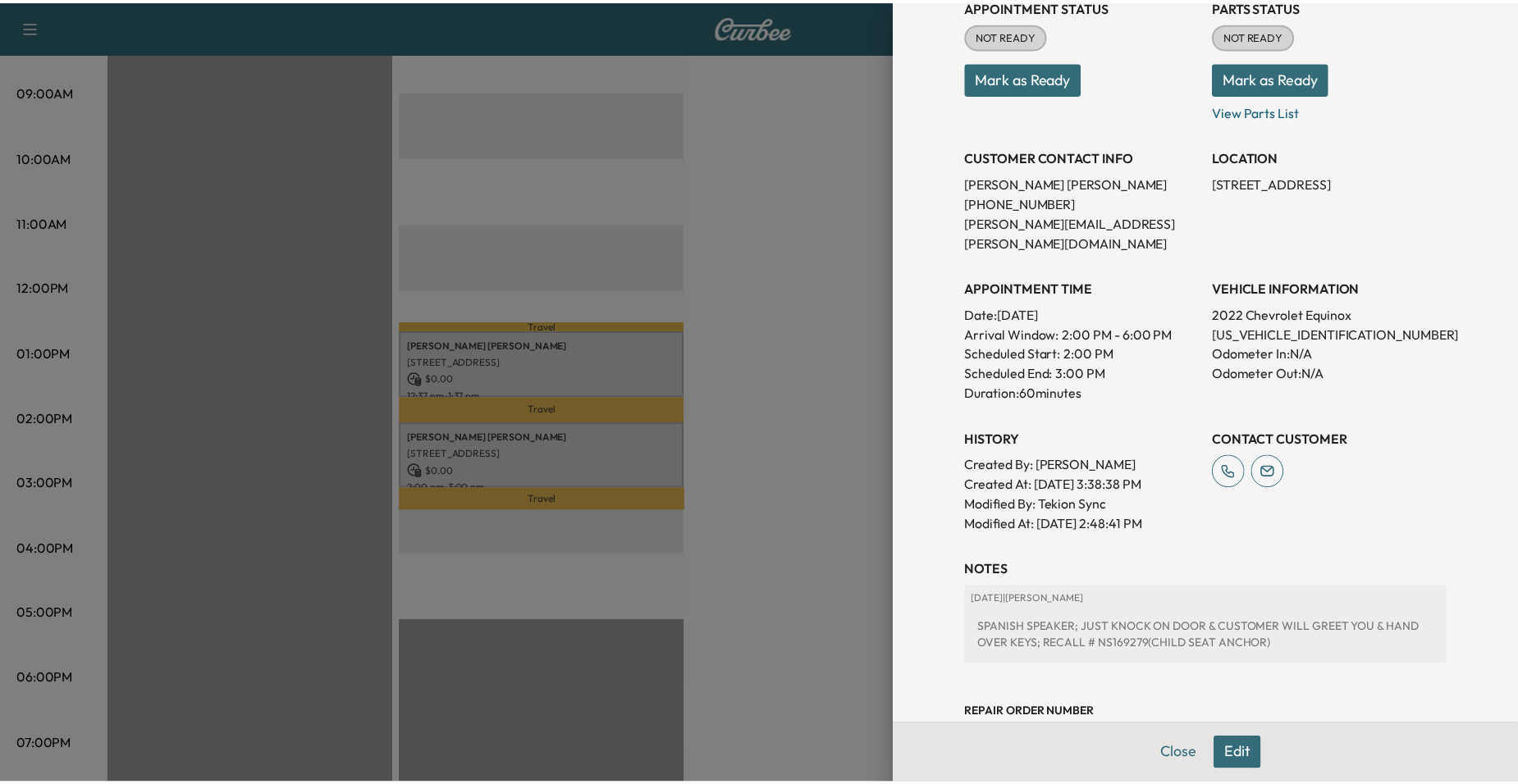
scroll to position [318, 0]
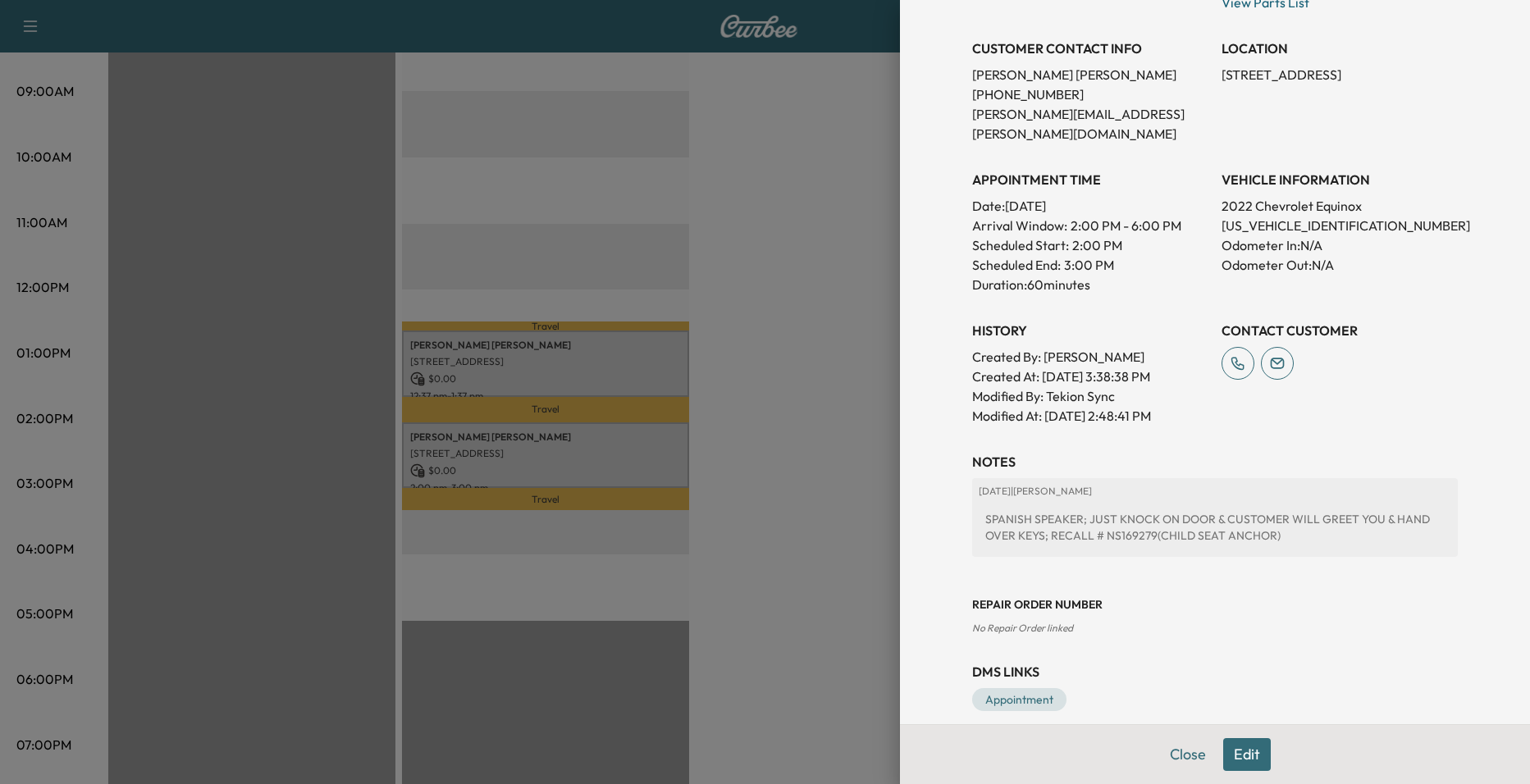
click at [797, 408] on div at bounding box center [765, 392] width 1530 height 784
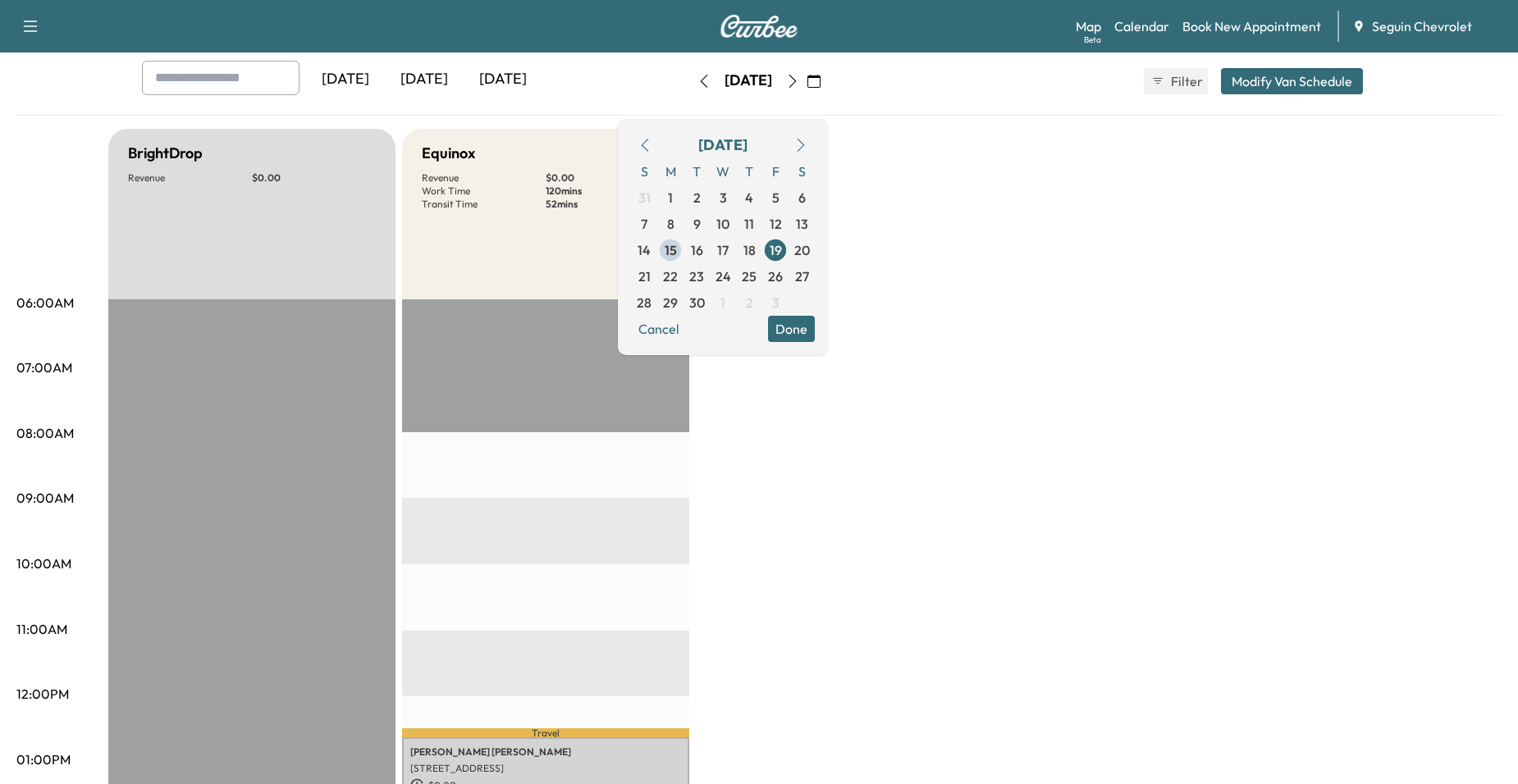
scroll to position [82, 0]
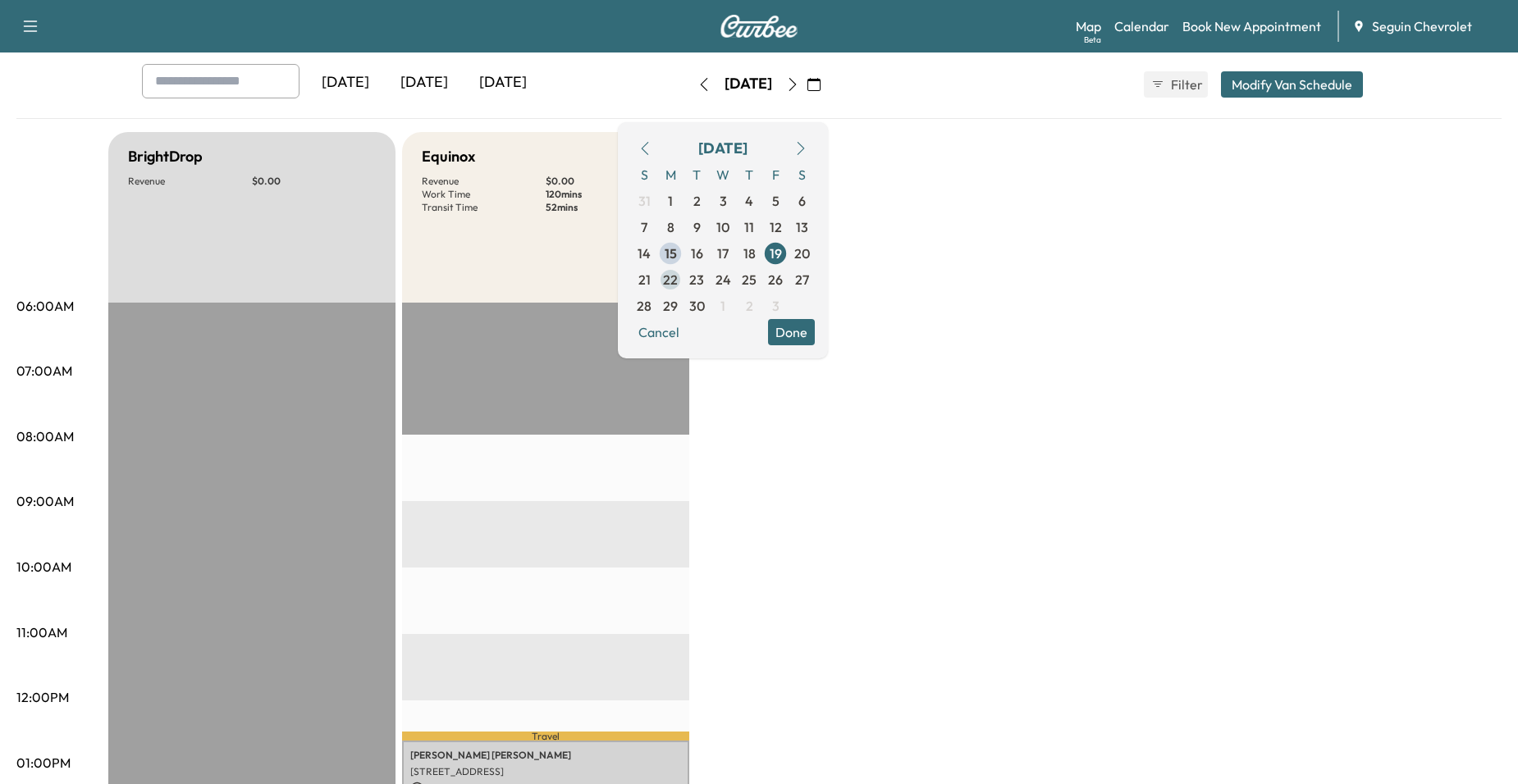
click at [678, 288] on span "22" at bounding box center [670, 279] width 15 height 20
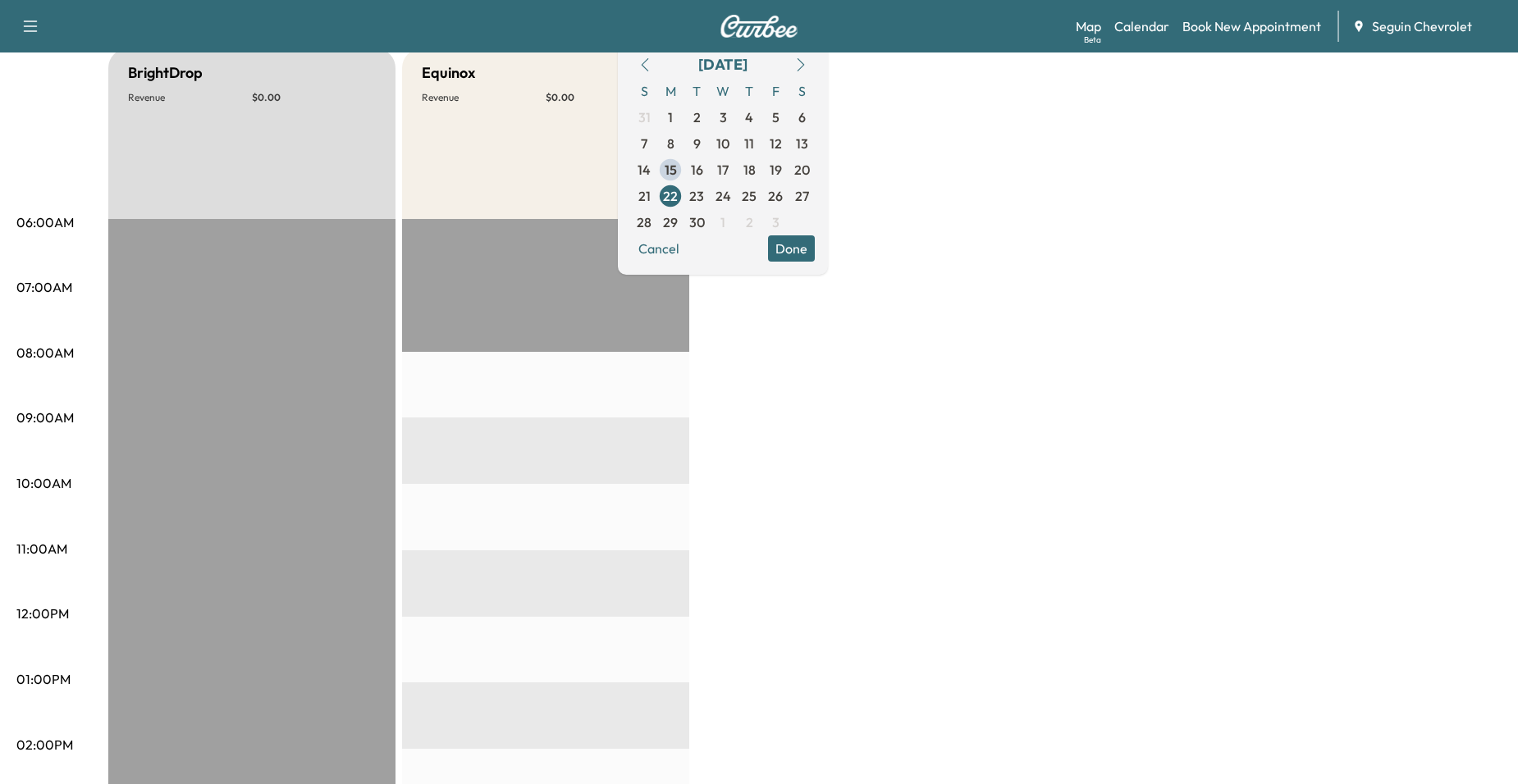
scroll to position [164, 0]
click at [704, 196] on span "23" at bounding box center [697, 197] width 15 height 20
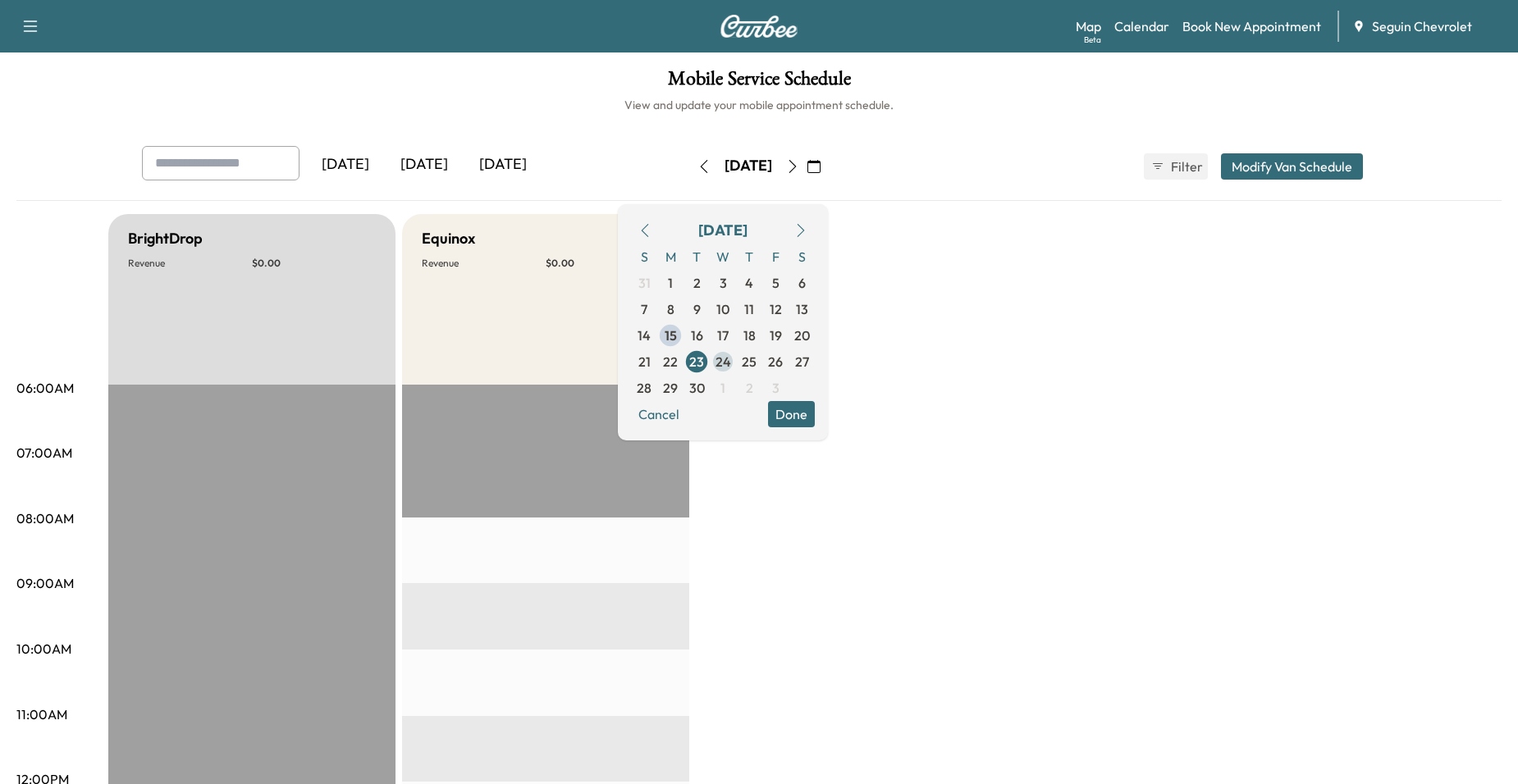
click at [736, 366] on span "24" at bounding box center [723, 361] width 26 height 26
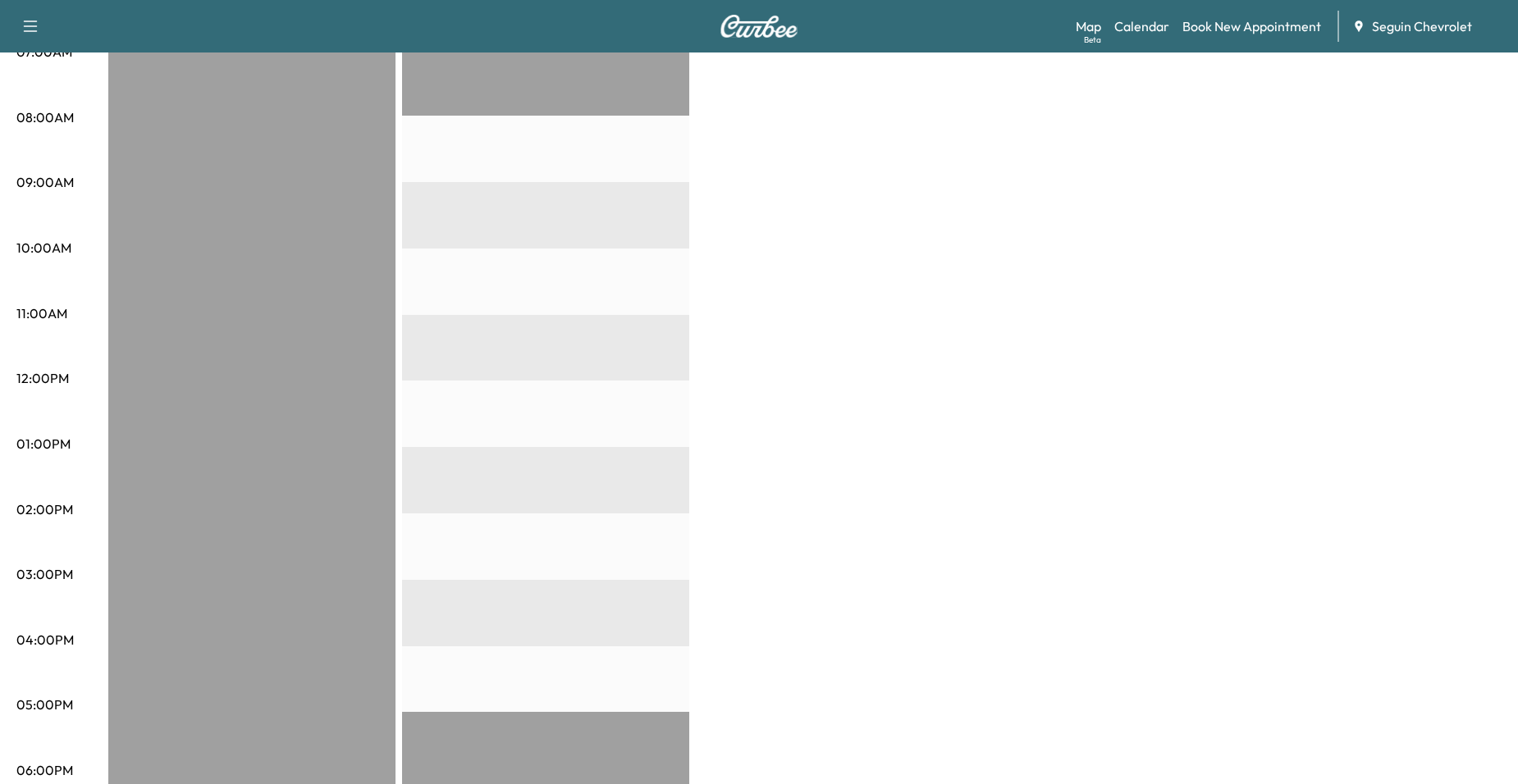
scroll to position [82, 0]
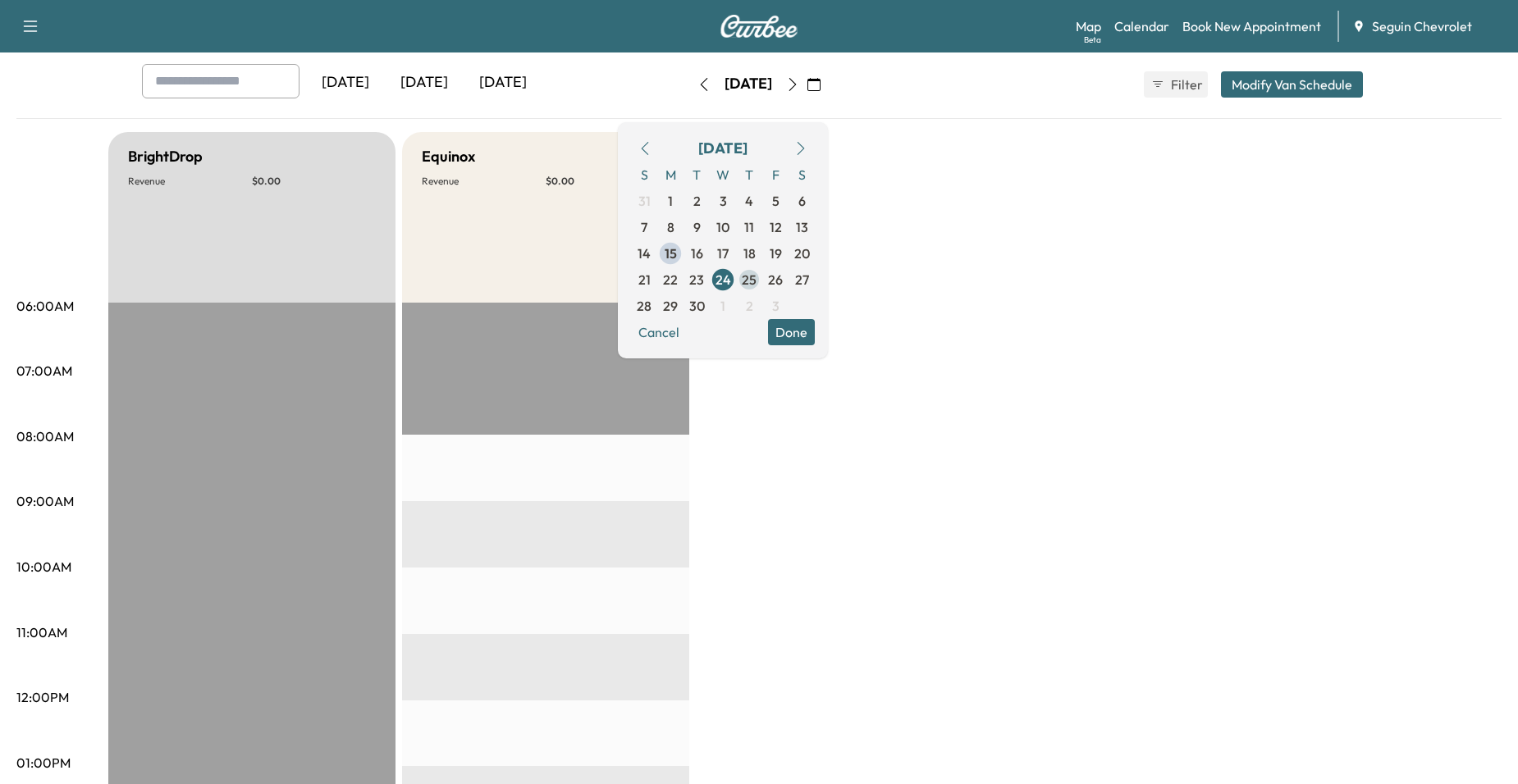
click at [762, 274] on span "25" at bounding box center [749, 279] width 26 height 26
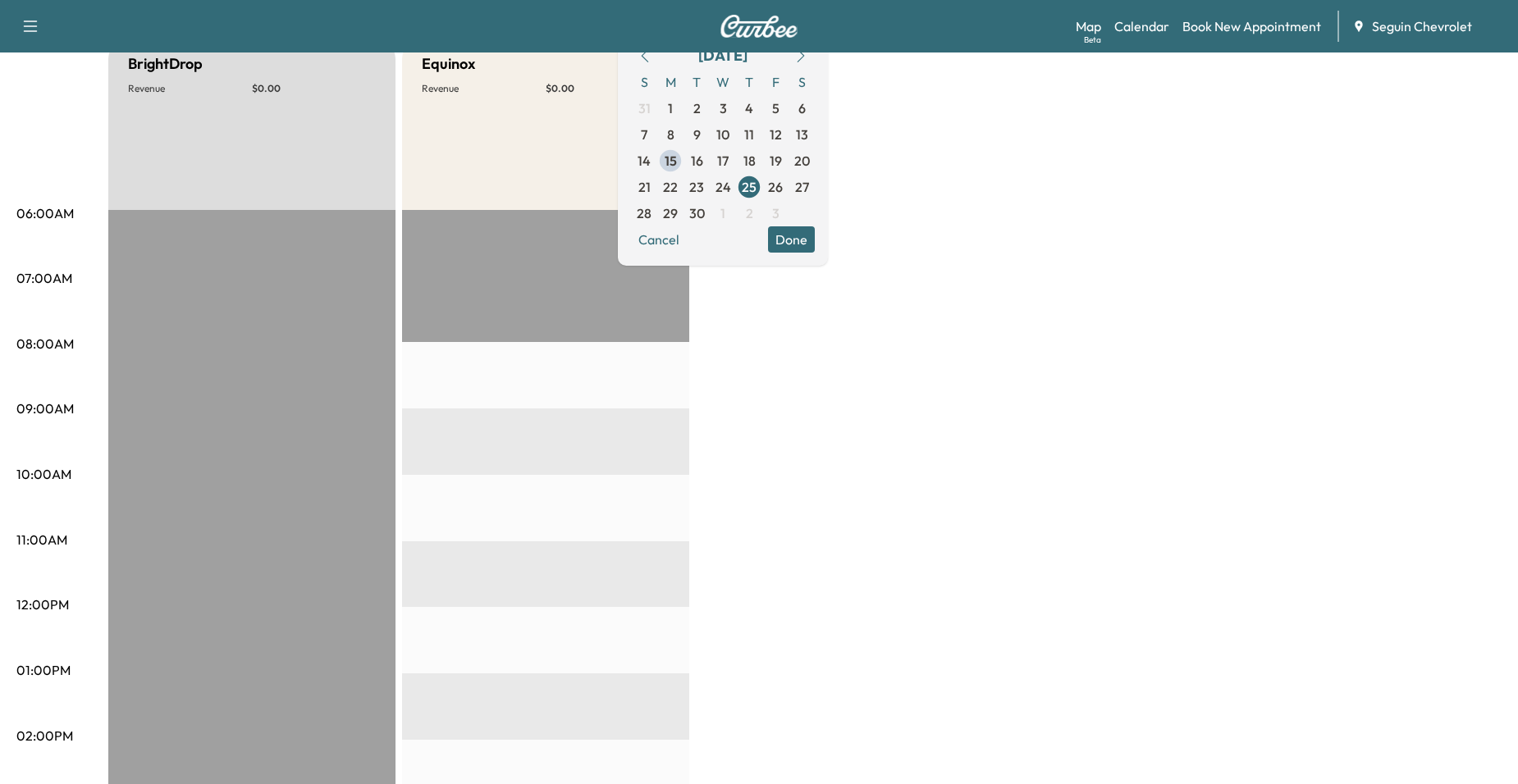
scroll to position [164, 0]
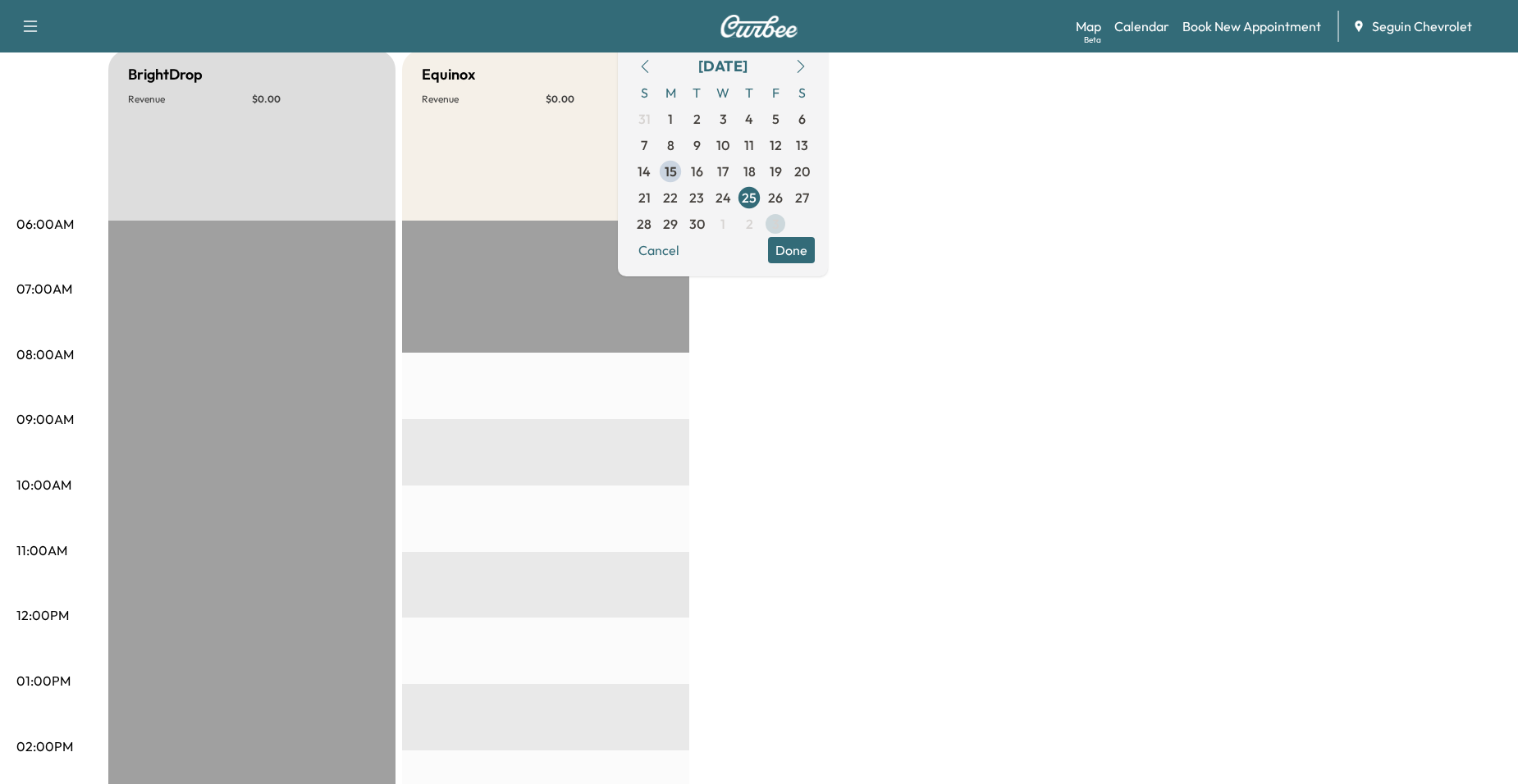
click at [788, 210] on span "3" at bounding box center [775, 223] width 26 height 26
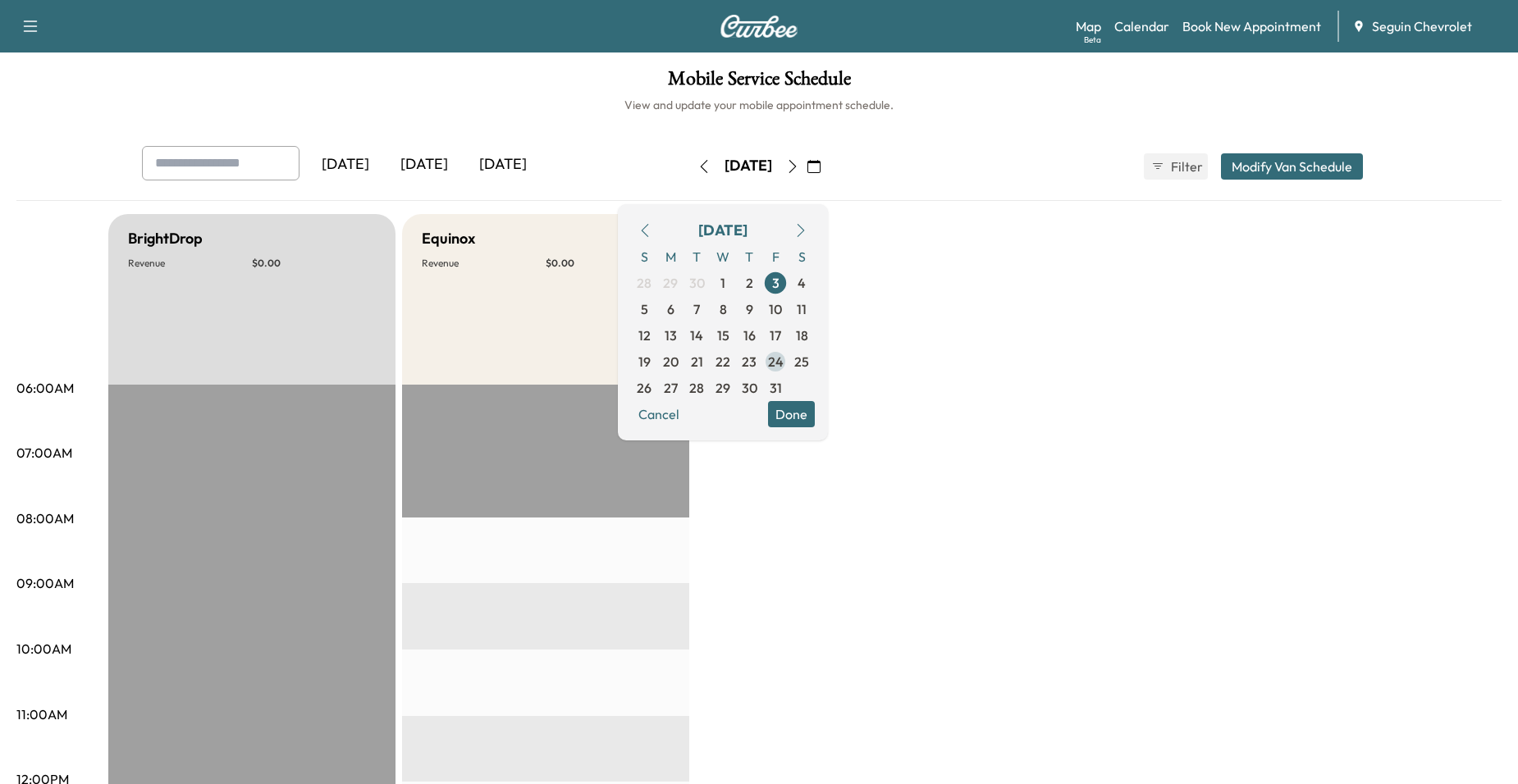
click at [788, 366] on span "24" at bounding box center [775, 361] width 26 height 26
click at [659, 232] on button "button" at bounding box center [645, 230] width 28 height 26
click at [652, 231] on icon "button" at bounding box center [645, 229] width 13 height 13
click at [782, 355] on span "26" at bounding box center [775, 362] width 15 height 20
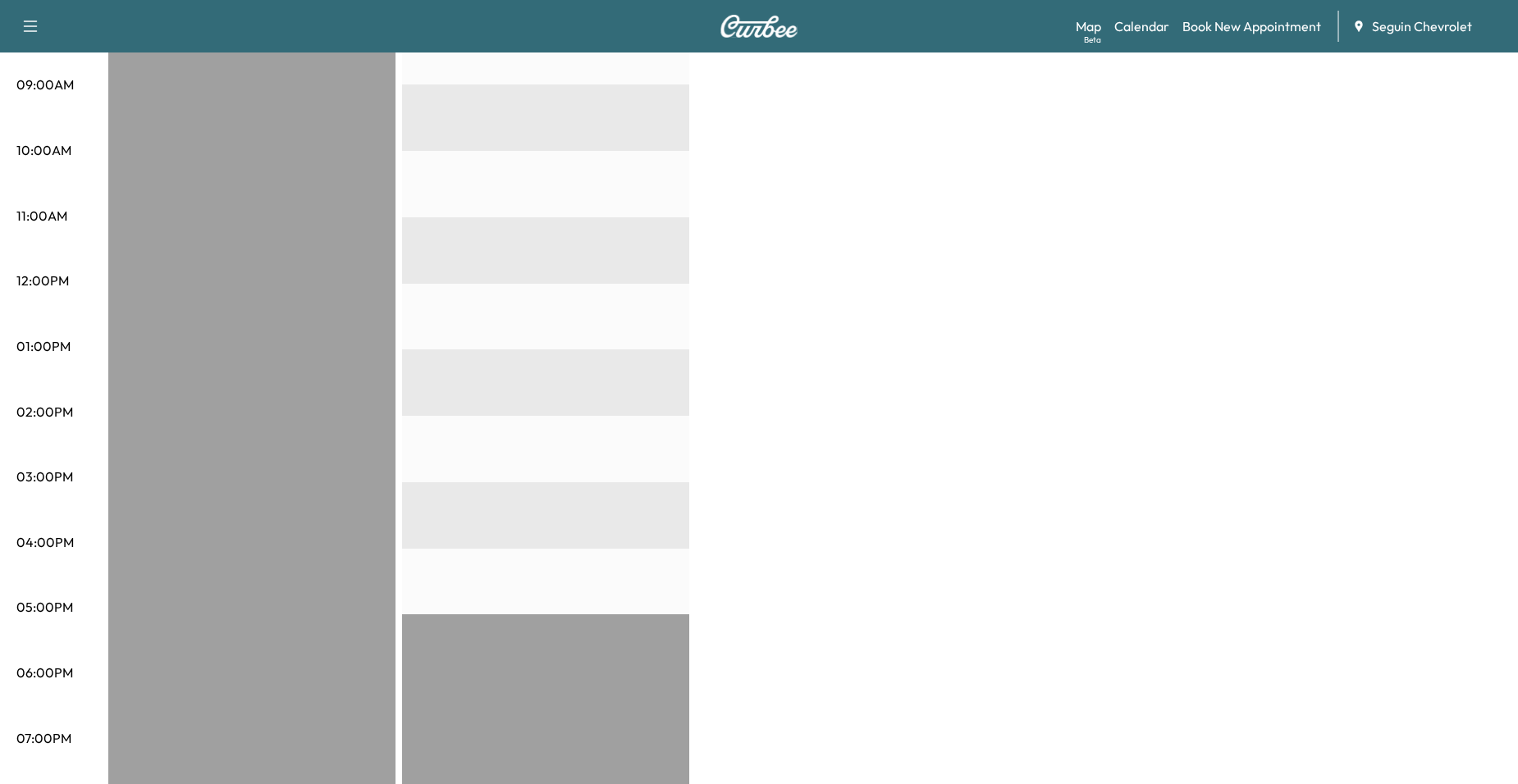
scroll to position [246, 0]
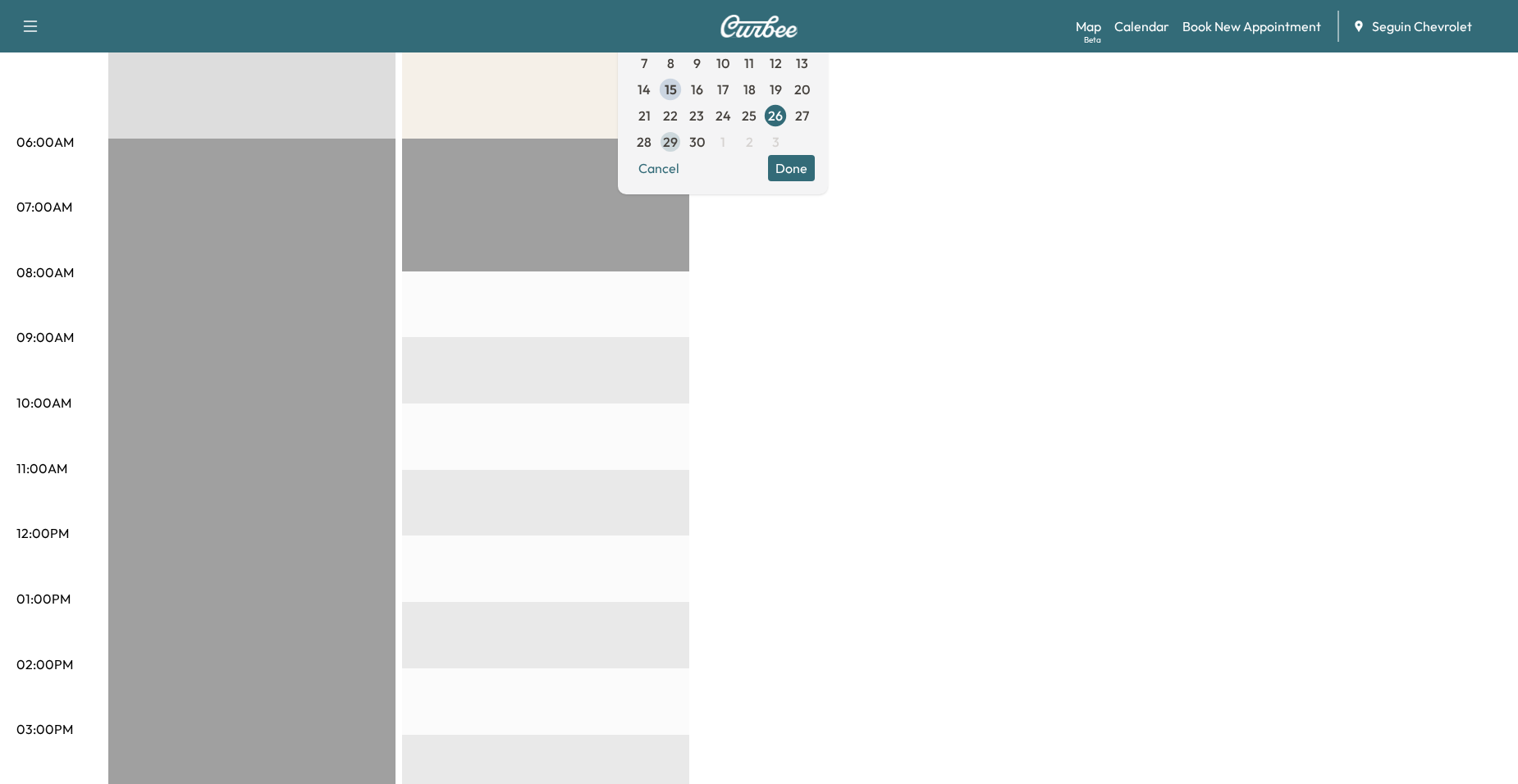
click at [678, 146] on span "29" at bounding box center [670, 142] width 15 height 20
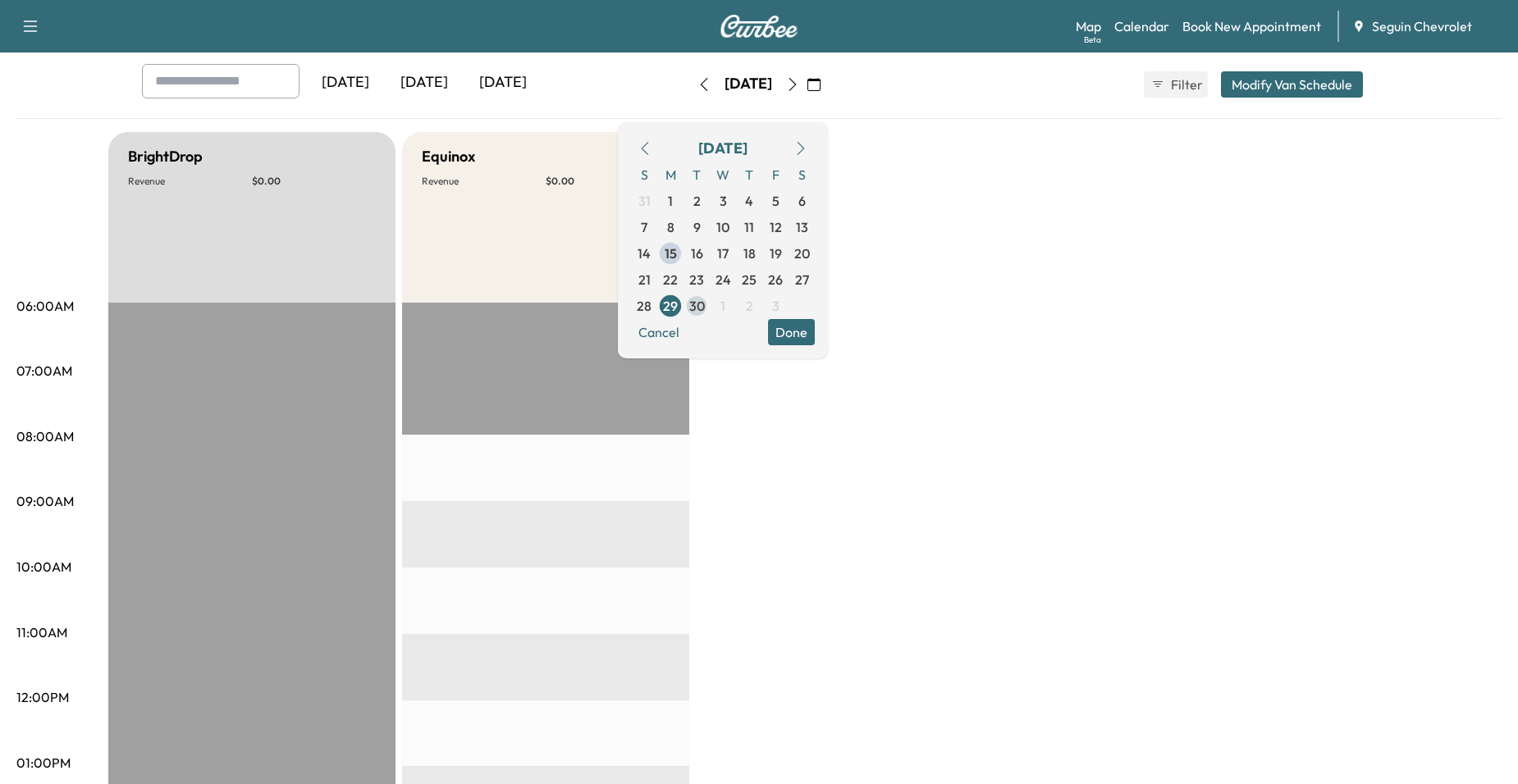
click at [705, 306] on span "30" at bounding box center [698, 306] width 16 height 20
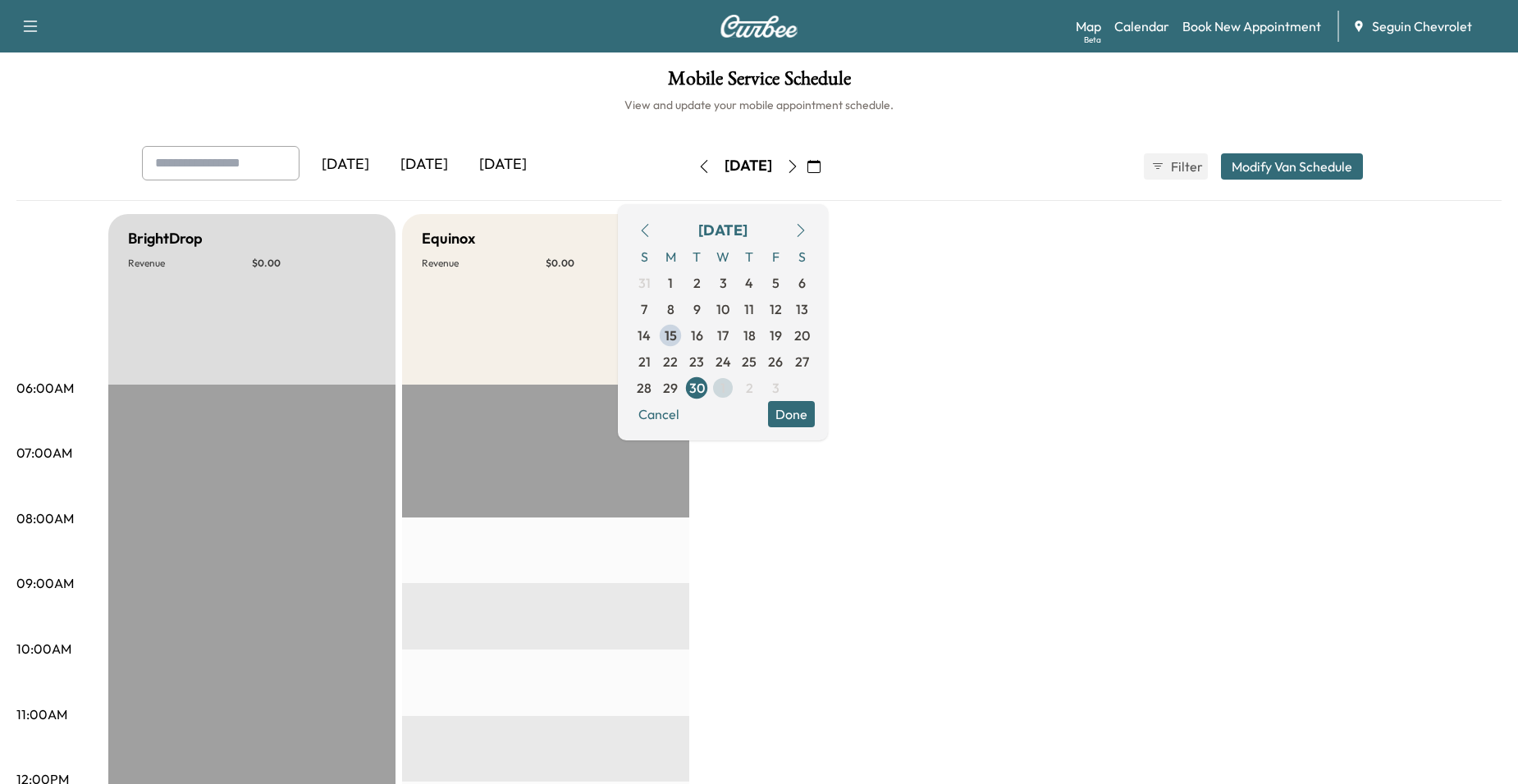
click at [736, 383] on span "1" at bounding box center [723, 388] width 26 height 26
click at [754, 281] on span "2" at bounding box center [749, 283] width 7 height 20
click at [788, 283] on span "3" at bounding box center [775, 282] width 26 height 26
click at [756, 339] on span "16" at bounding box center [750, 335] width 12 height 20
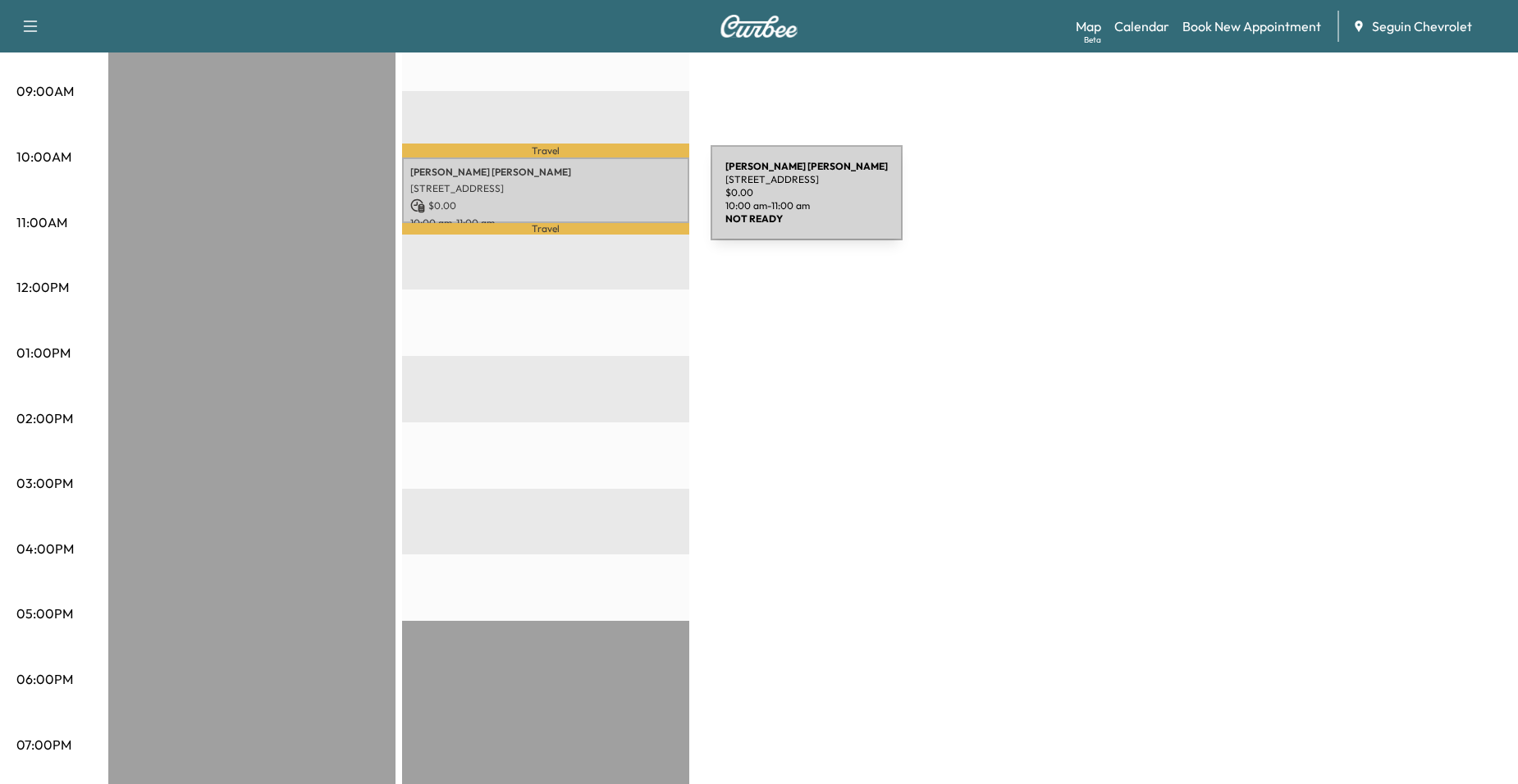
click at [588, 202] on p "$ 0.00" at bounding box center [545, 205] width 270 height 15
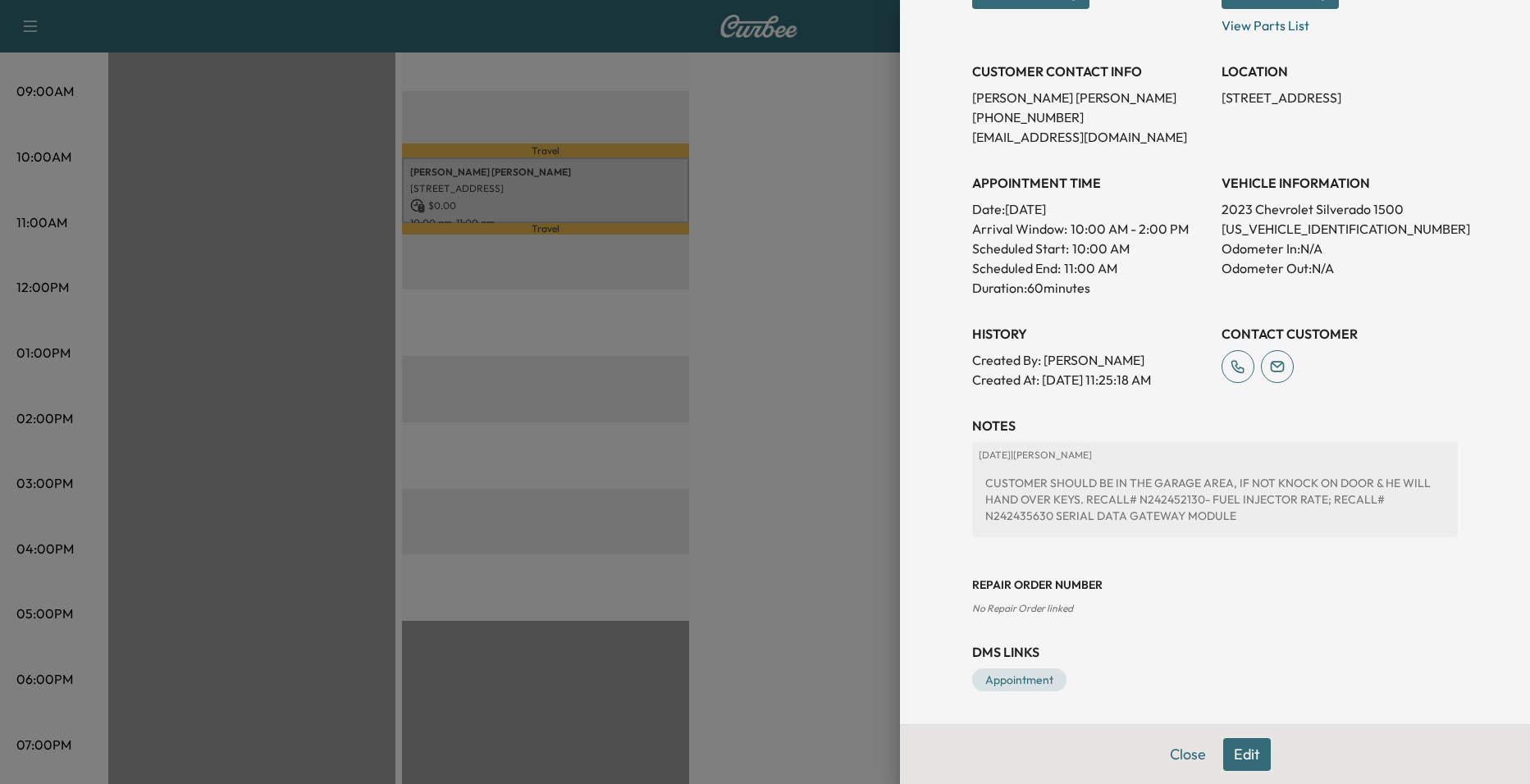
click at [788, 454] on div at bounding box center [765, 392] width 1530 height 784
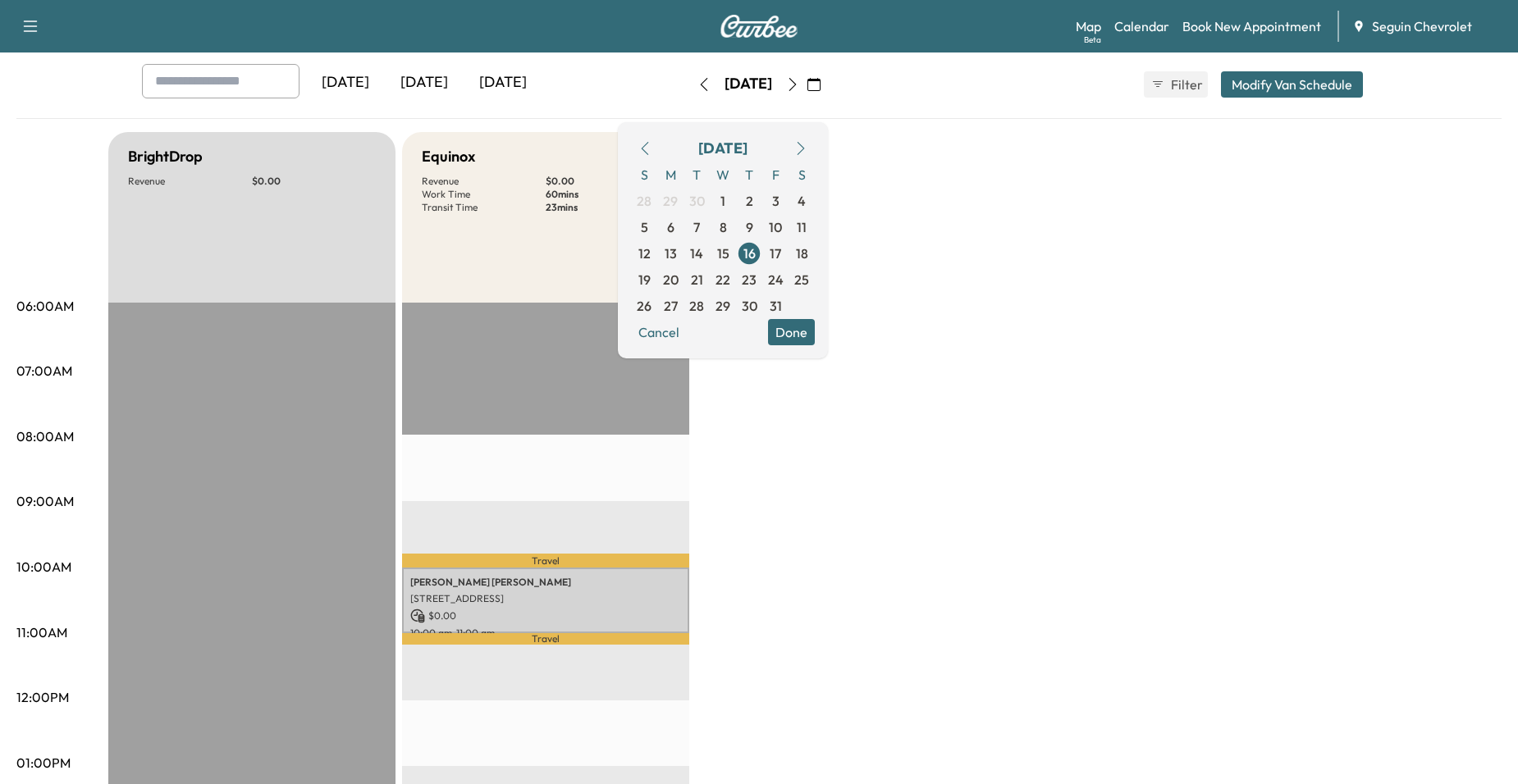
click at [198, 235] on div "BrightDrop Revenue $ 0.00" at bounding box center [253, 216] width 287 height 171
click at [72, 200] on div "06:00AM 07:00AM 08:00AM 09:00AM 10:00AM 11:00AM 12:00PM 01:00PM 02:00PM 03:00PM…" at bounding box center [62, 739] width 92 height 1215
click at [814, 336] on button "Done" at bounding box center [791, 332] width 47 height 26
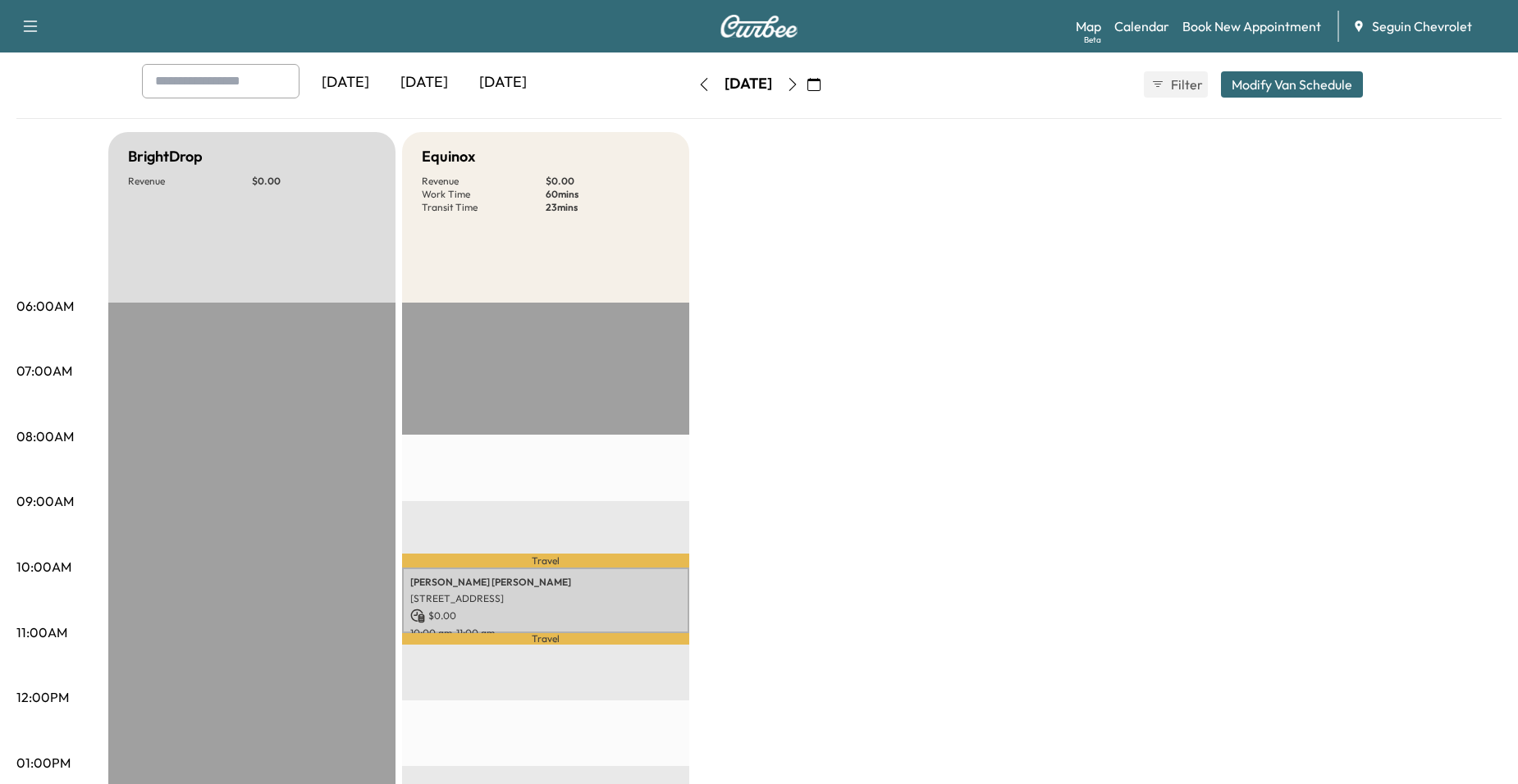
click at [820, 83] on icon "button" at bounding box center [813, 84] width 13 height 13
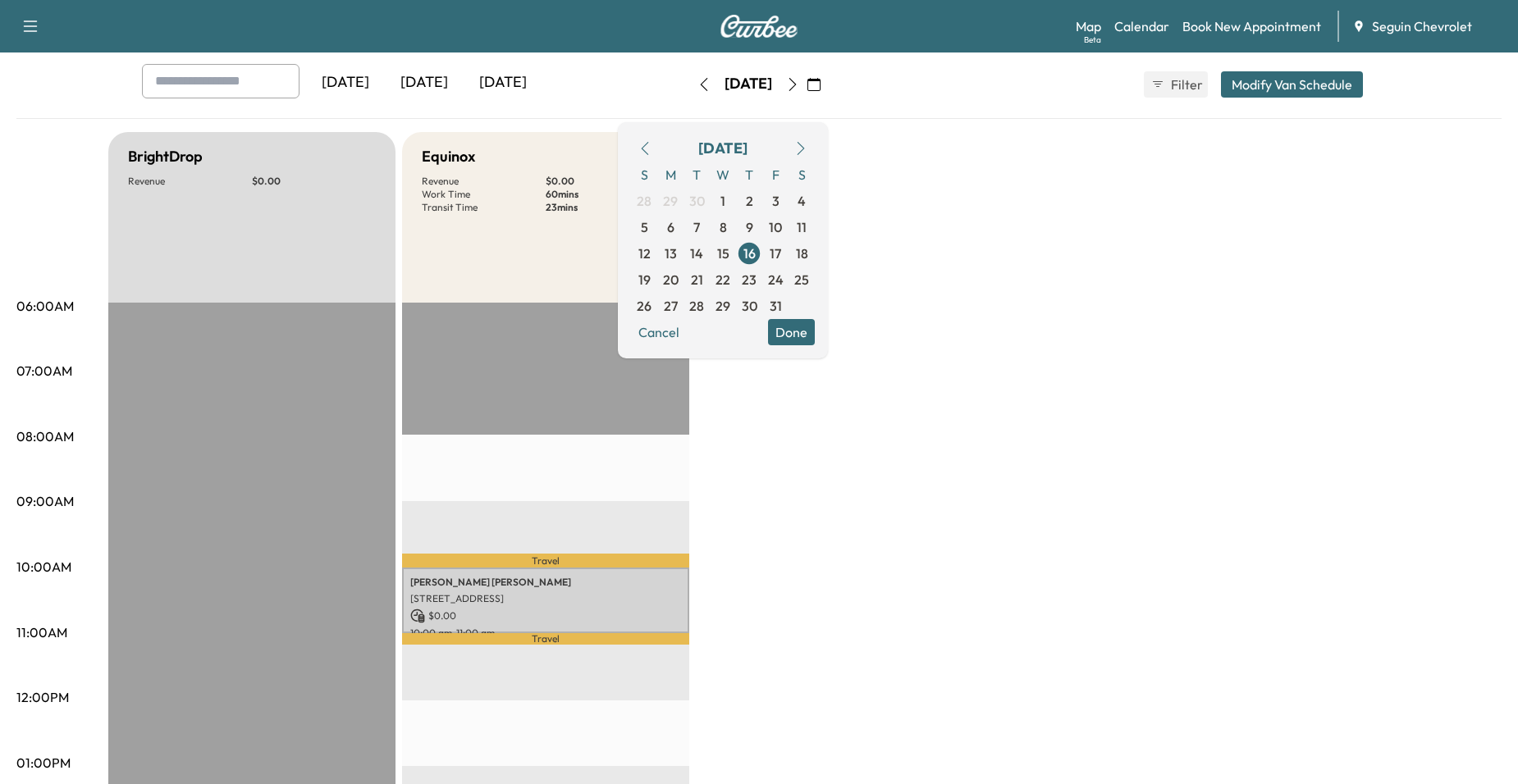
click at [709, 143] on div "[DATE]" at bounding box center [723, 149] width 184 height 26
click at [659, 143] on button "button" at bounding box center [645, 149] width 28 height 26
click at [652, 144] on icon "button" at bounding box center [645, 148] width 13 height 13
click at [788, 206] on span "5" at bounding box center [775, 200] width 26 height 26
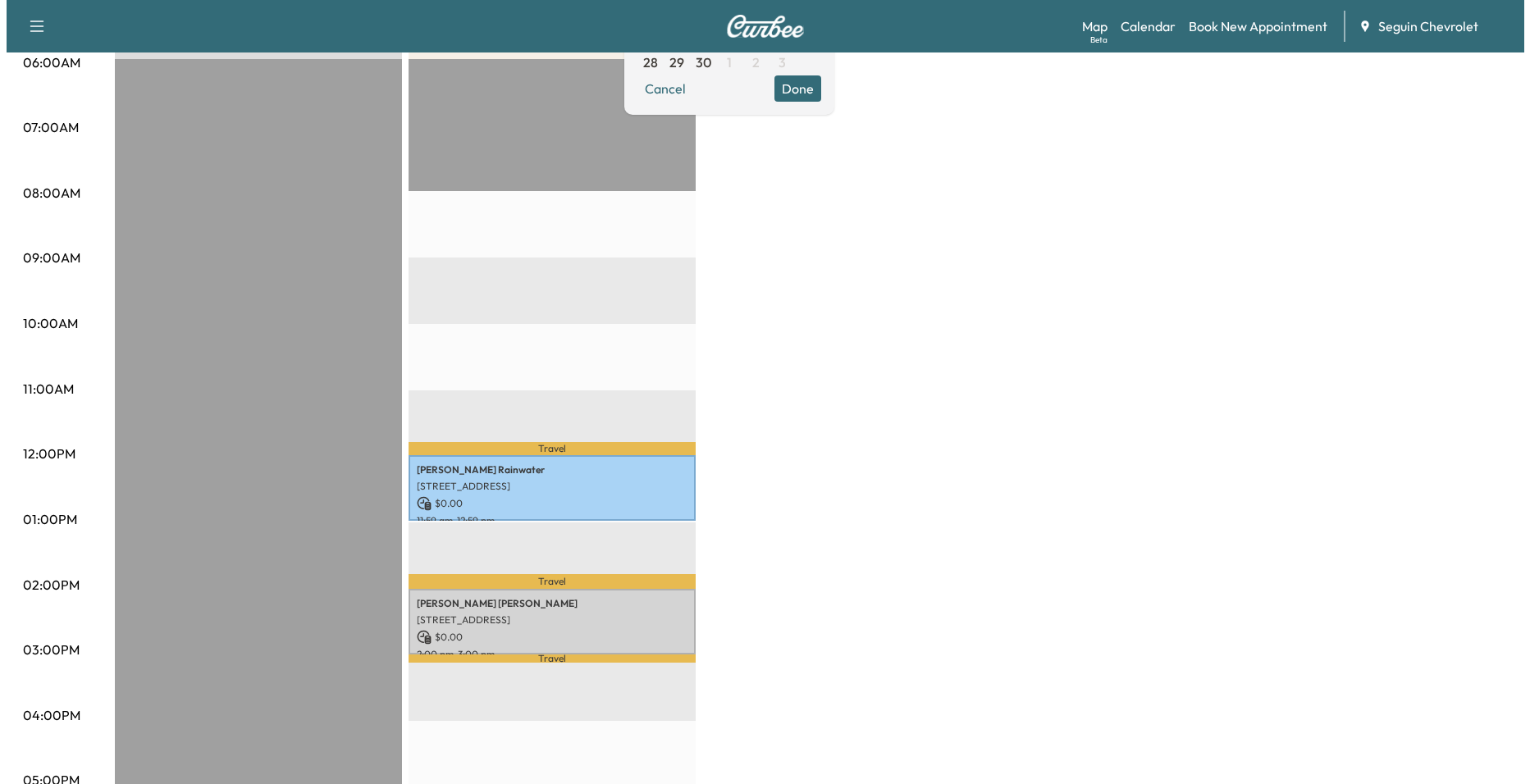
scroll to position [328, 0]
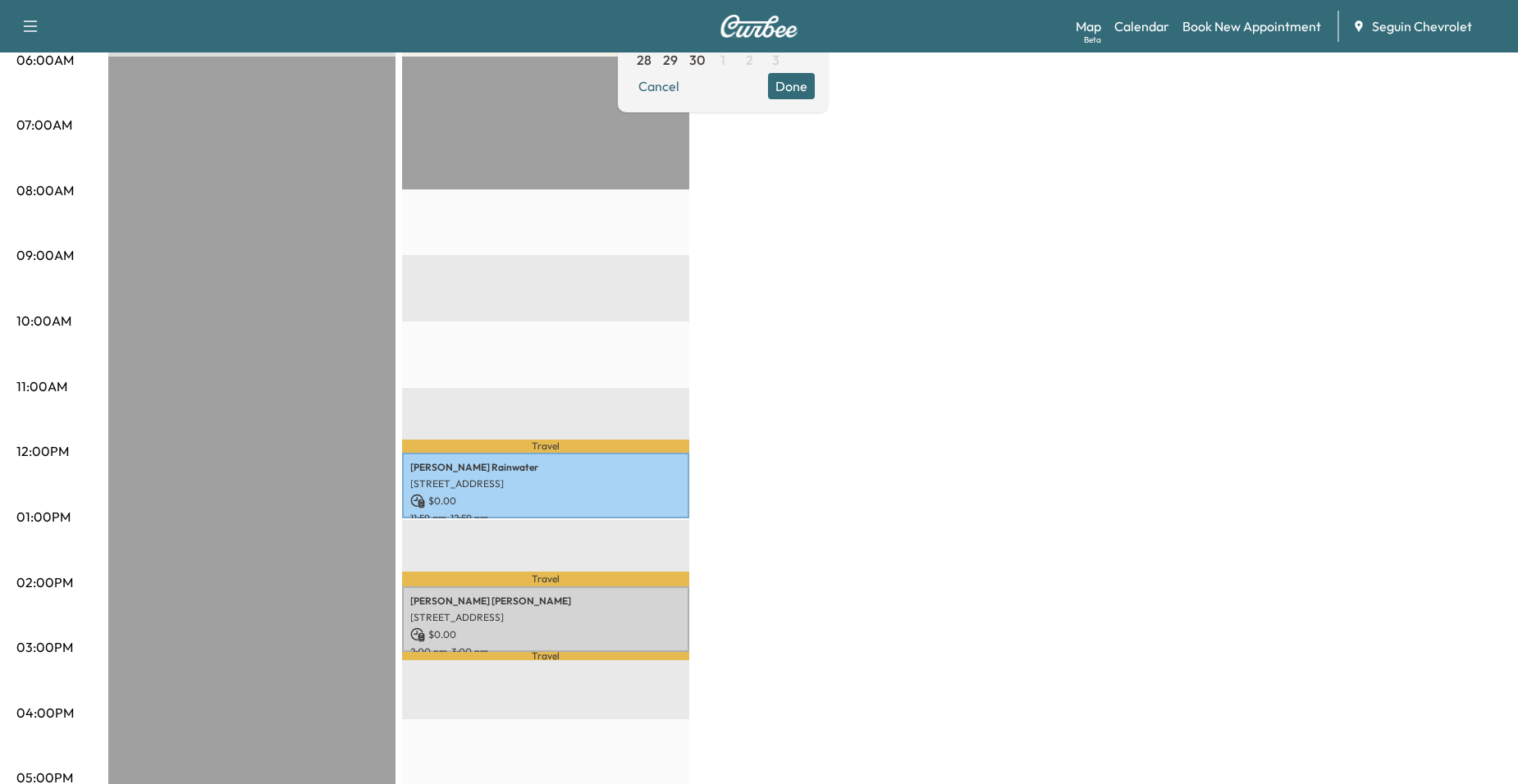
click at [735, 374] on div "BrightDrop Revenue $ 0.00 EST Start Equinox Revenue $ 0.00 Work Time 120 mins T…" at bounding box center [805, 501] width 1393 height 1230
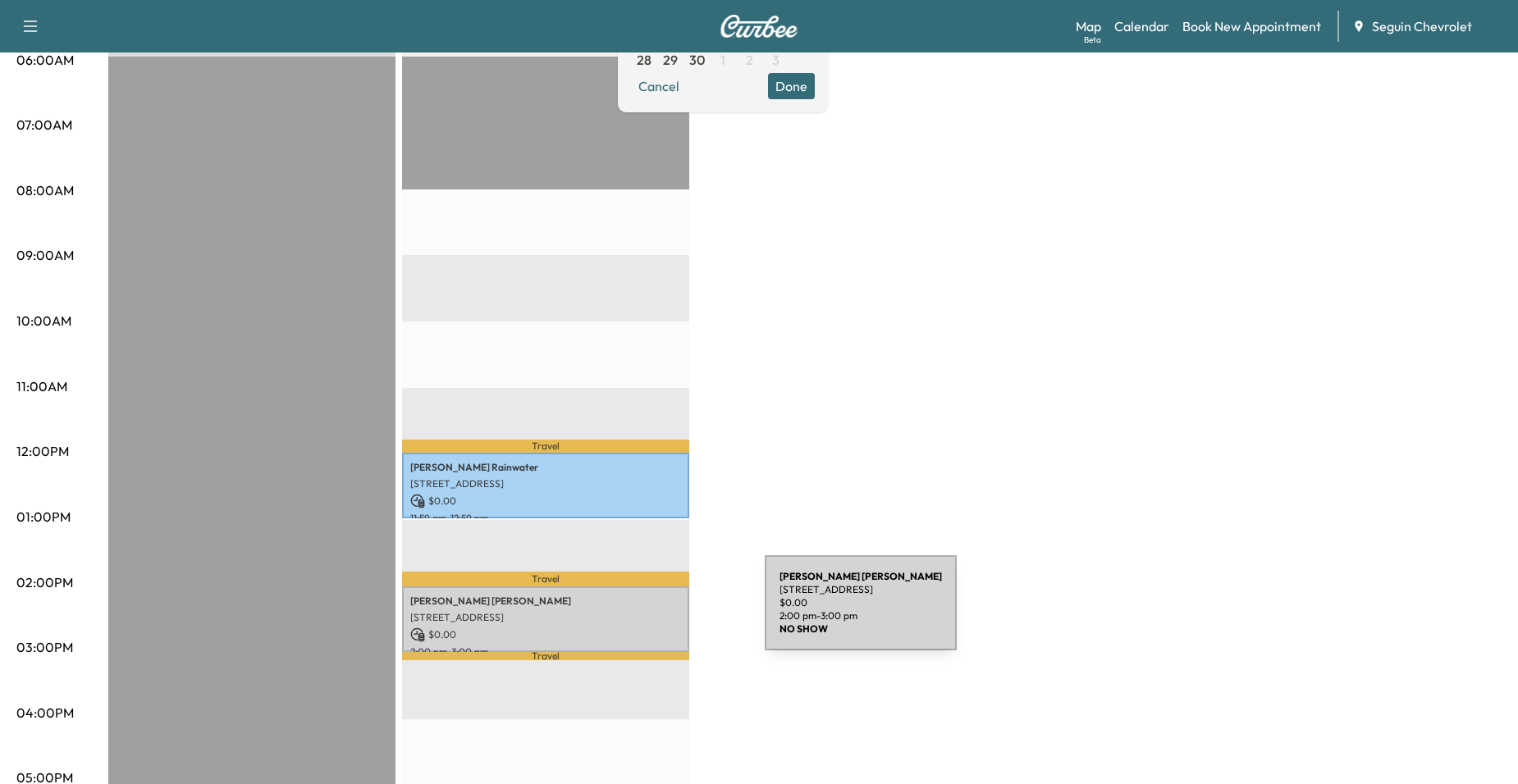
click at [642, 612] on p "[STREET_ADDRESS]" at bounding box center [545, 617] width 270 height 13
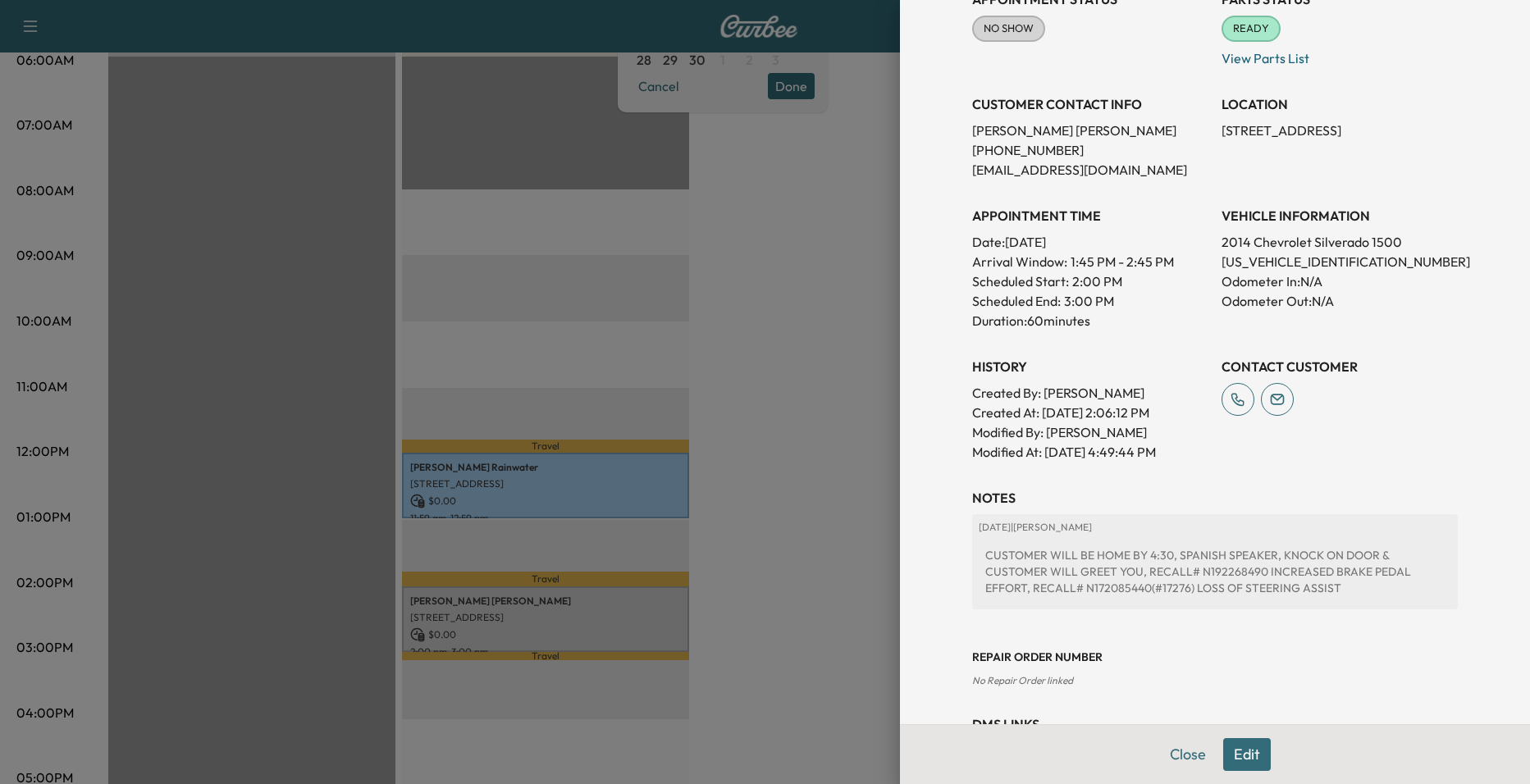
scroll to position [43, 0]
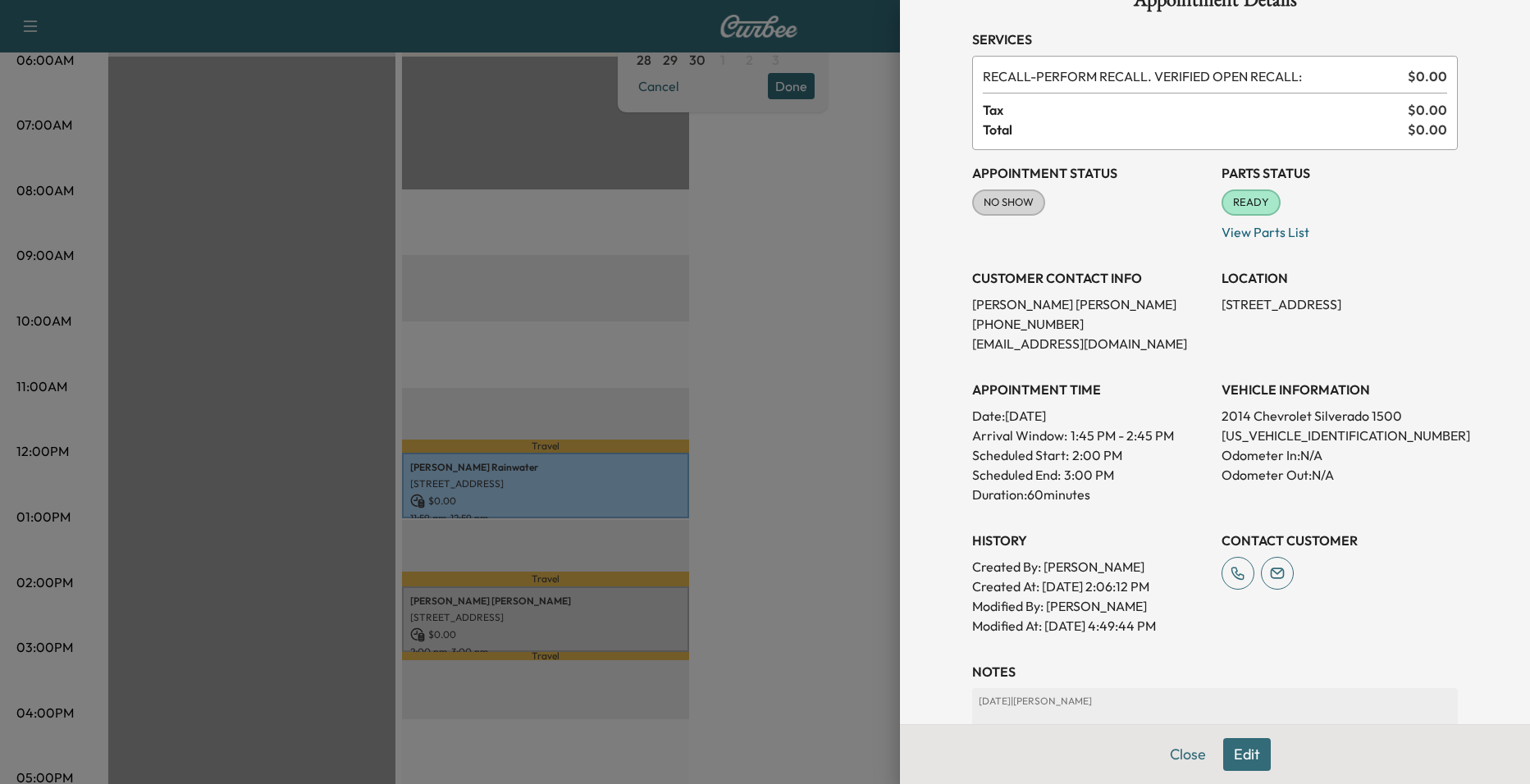
click at [832, 476] on div at bounding box center [765, 392] width 1530 height 784
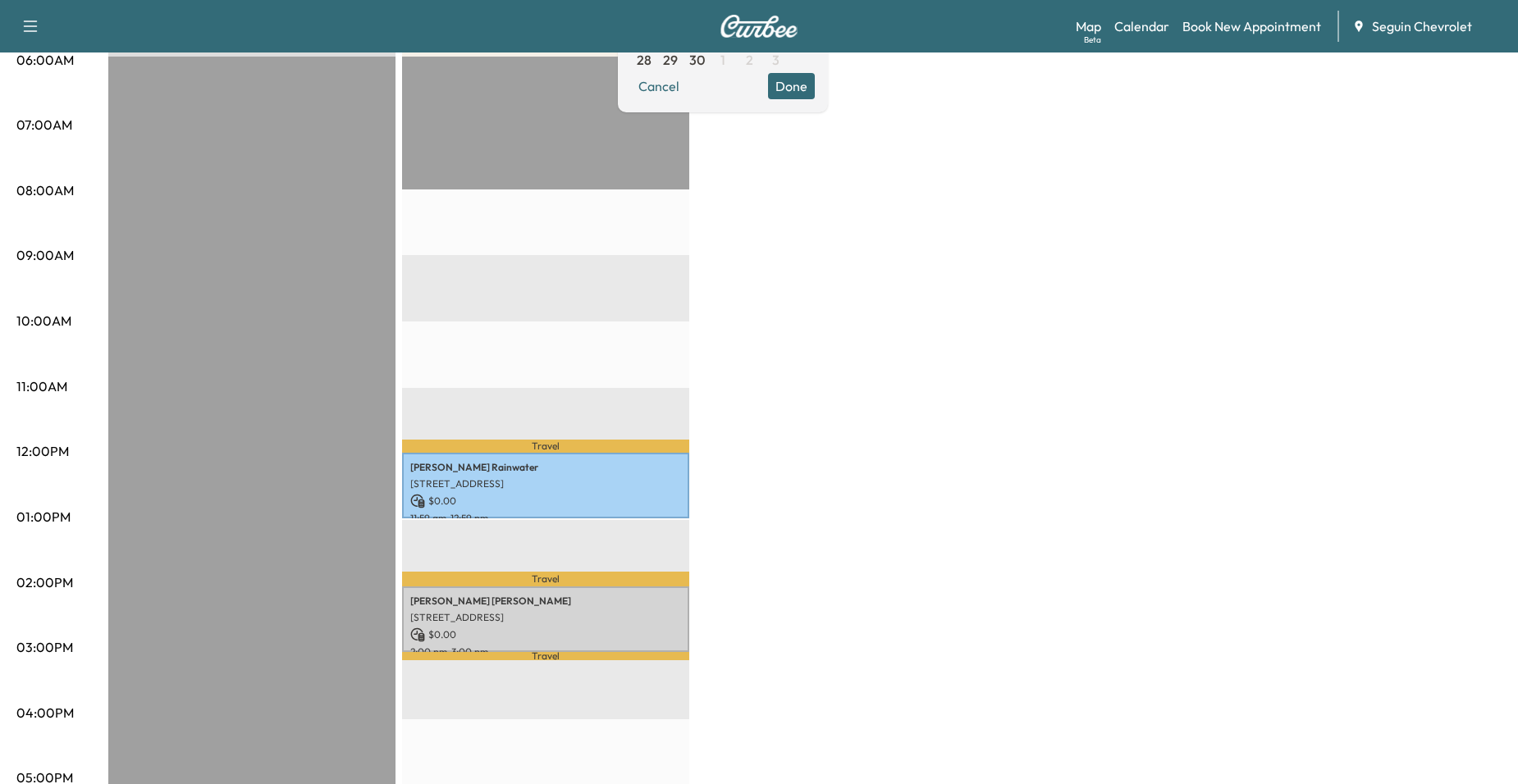
click at [609, 579] on p "Travel" at bounding box center [546, 579] width 287 height 14
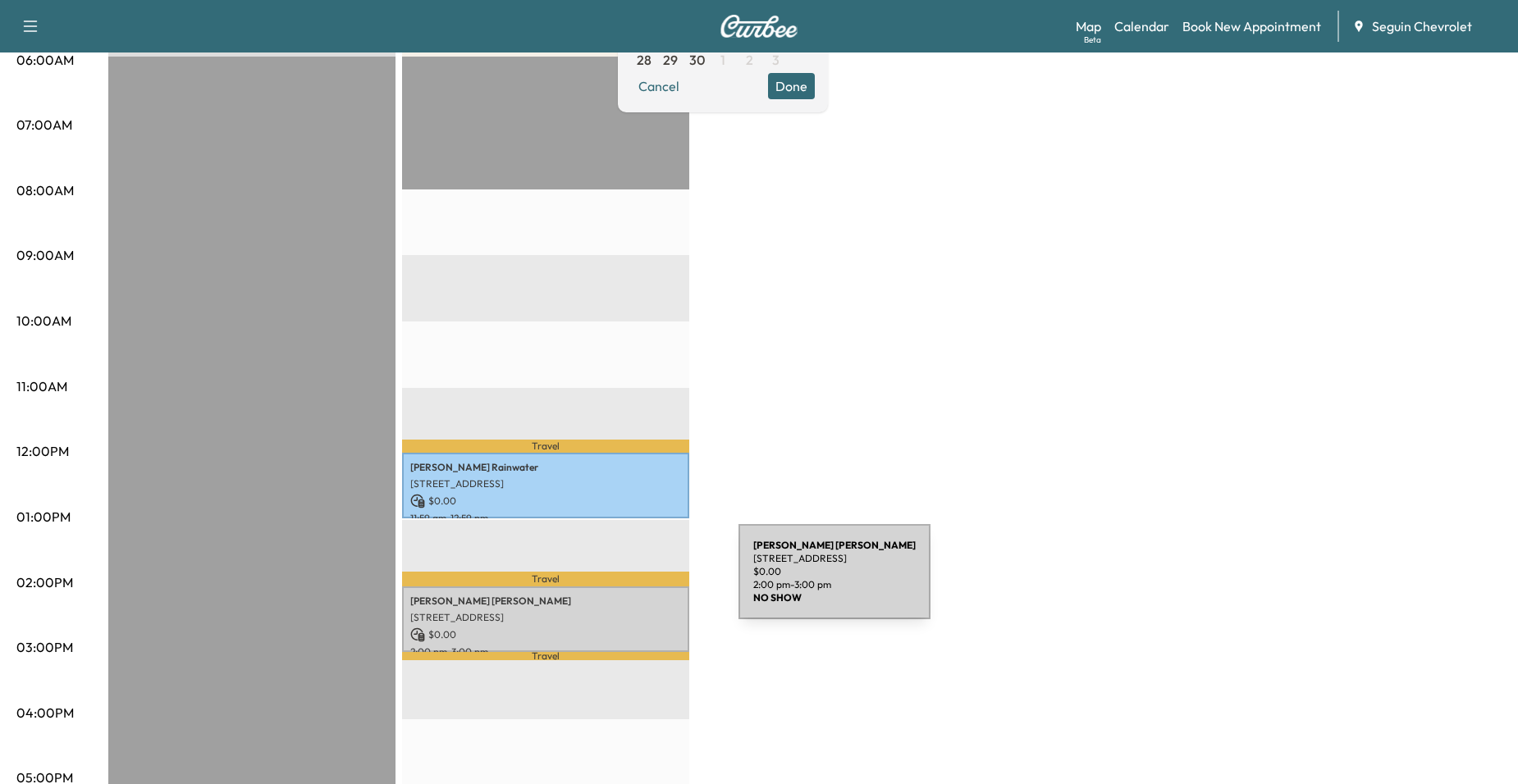
click at [616, 587] on div "[PERSON_NAME] [STREET_ADDRESS] $ 0.00 2:00 pm - 3:00 pm" at bounding box center [546, 619] width 287 height 67
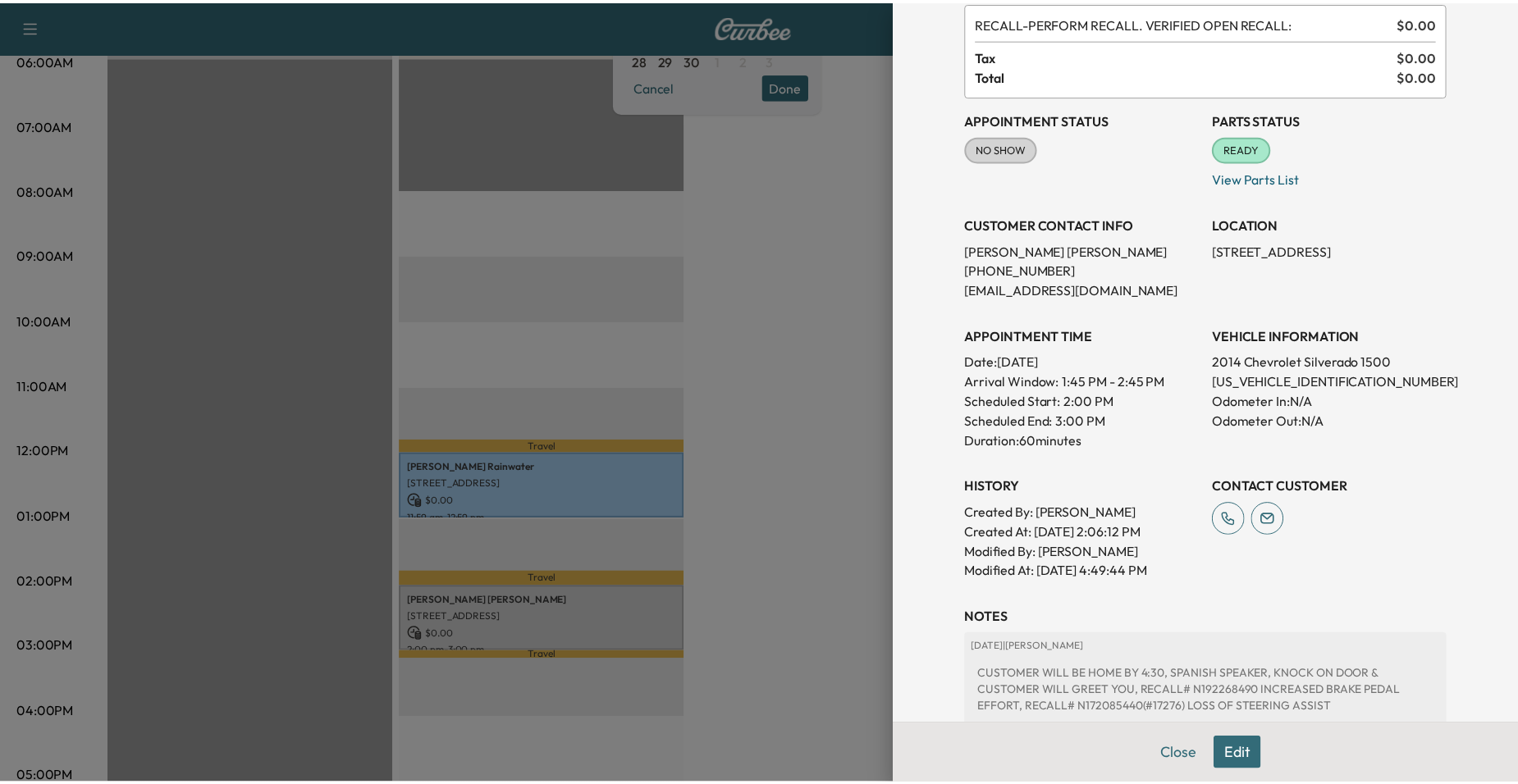
scroll to position [288, 0]
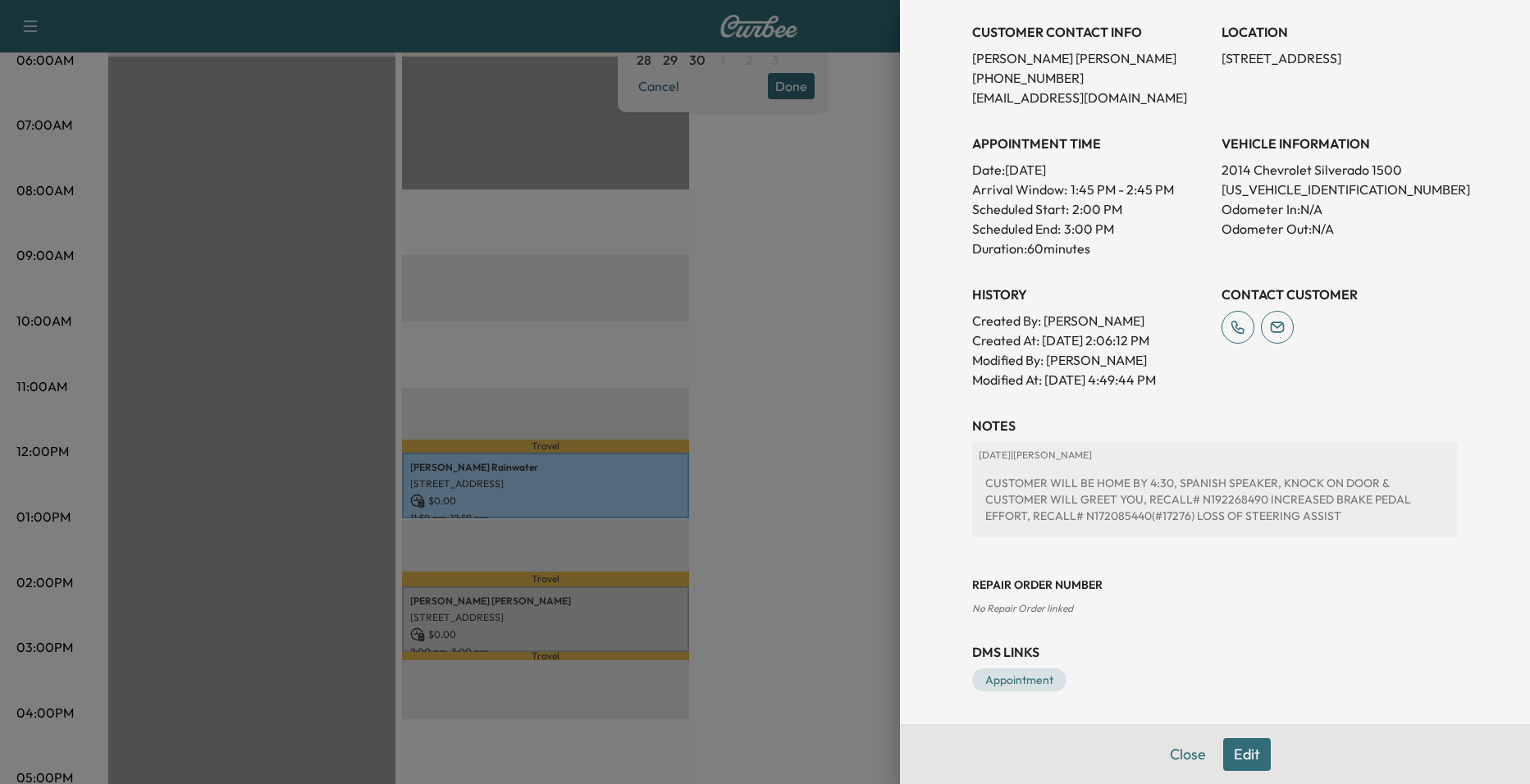
click at [852, 496] on div at bounding box center [765, 392] width 1530 height 784
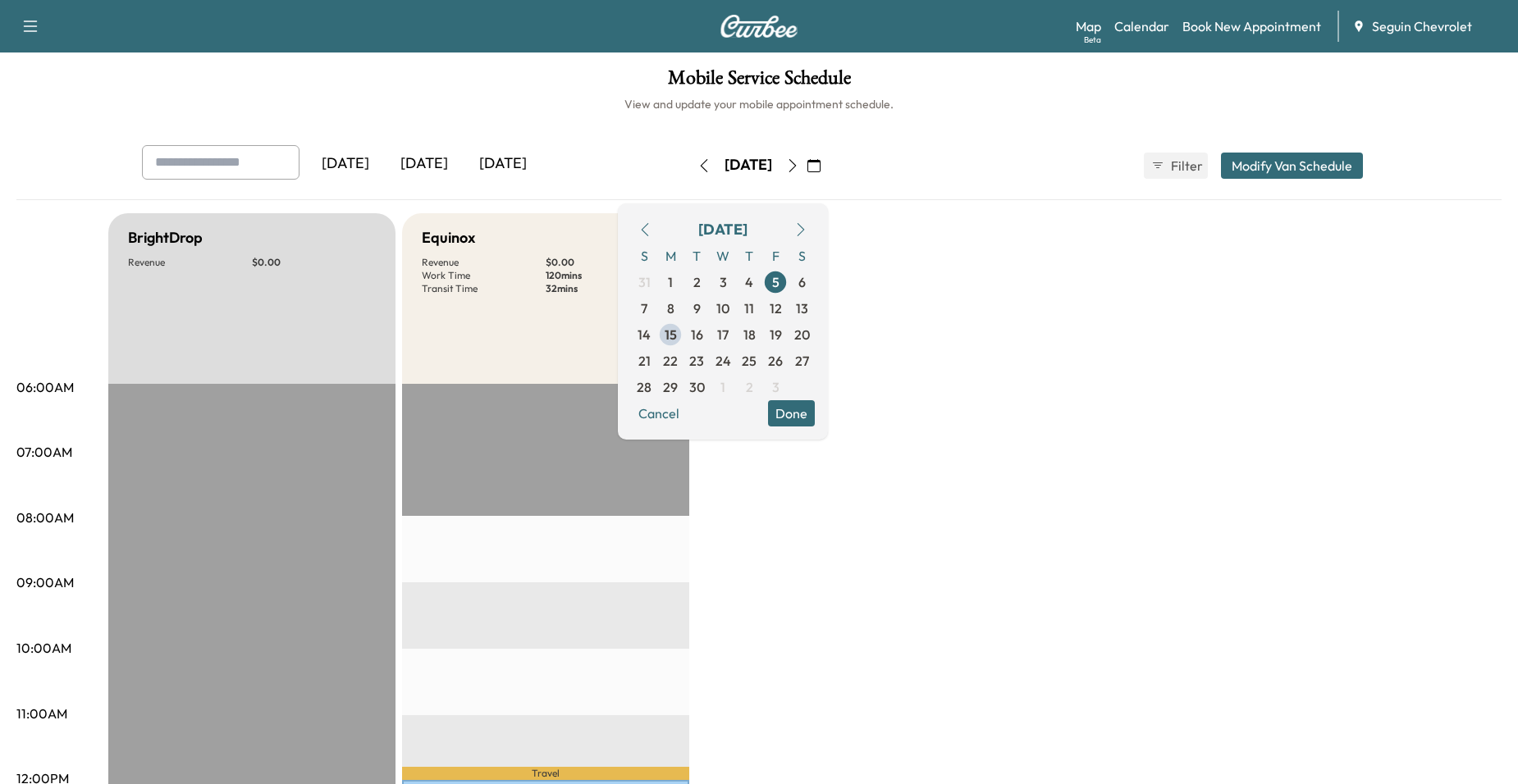
scroll to position [0, 0]
click at [677, 338] on span "15" at bounding box center [671, 335] width 12 height 20
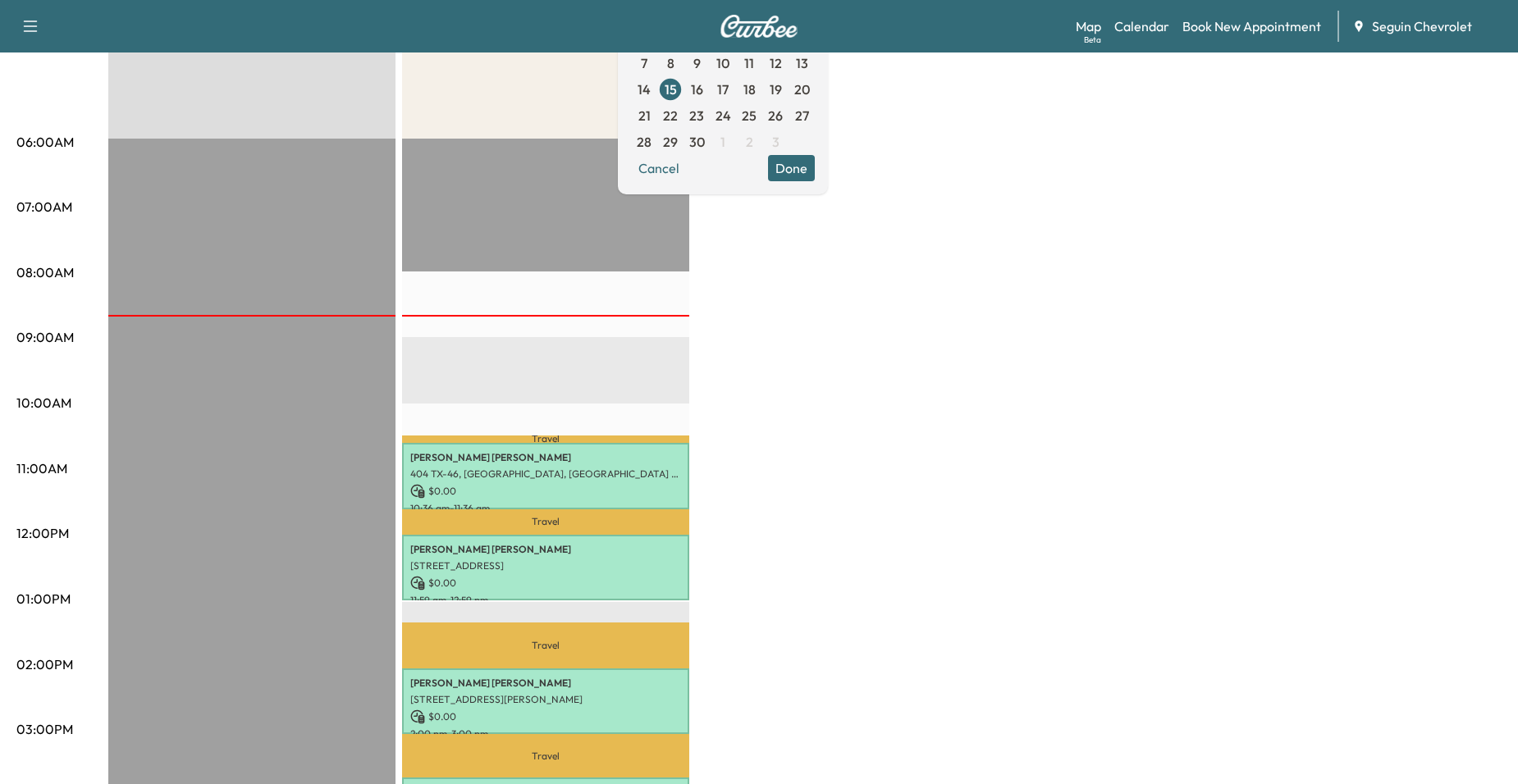
click at [813, 400] on div "BrightDrop Revenue $ 0.00 EST Start Equinox Revenue $ 0.00 Work Time 240 mins T…" at bounding box center [805, 583] width 1393 height 1230
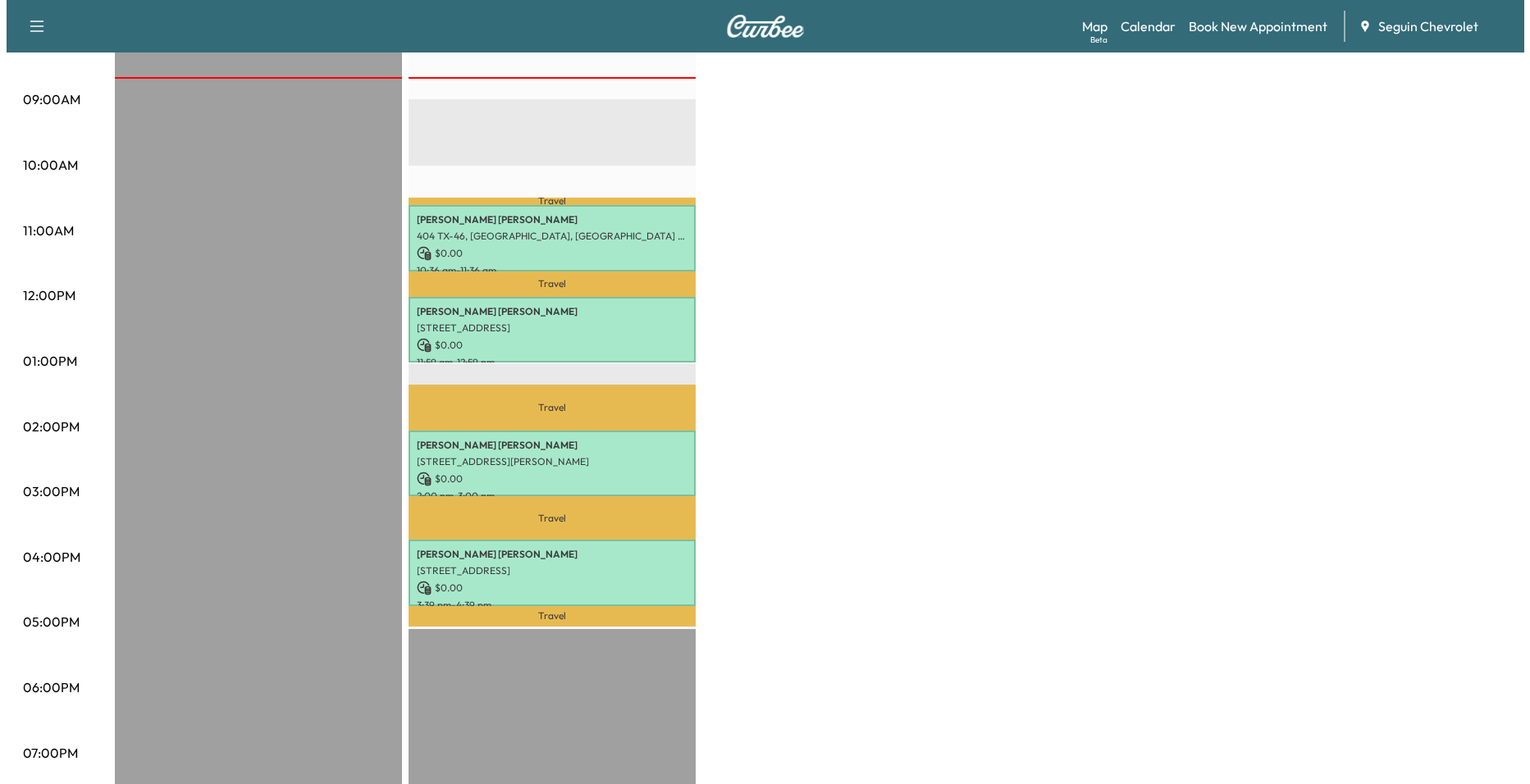
scroll to position [492, 0]
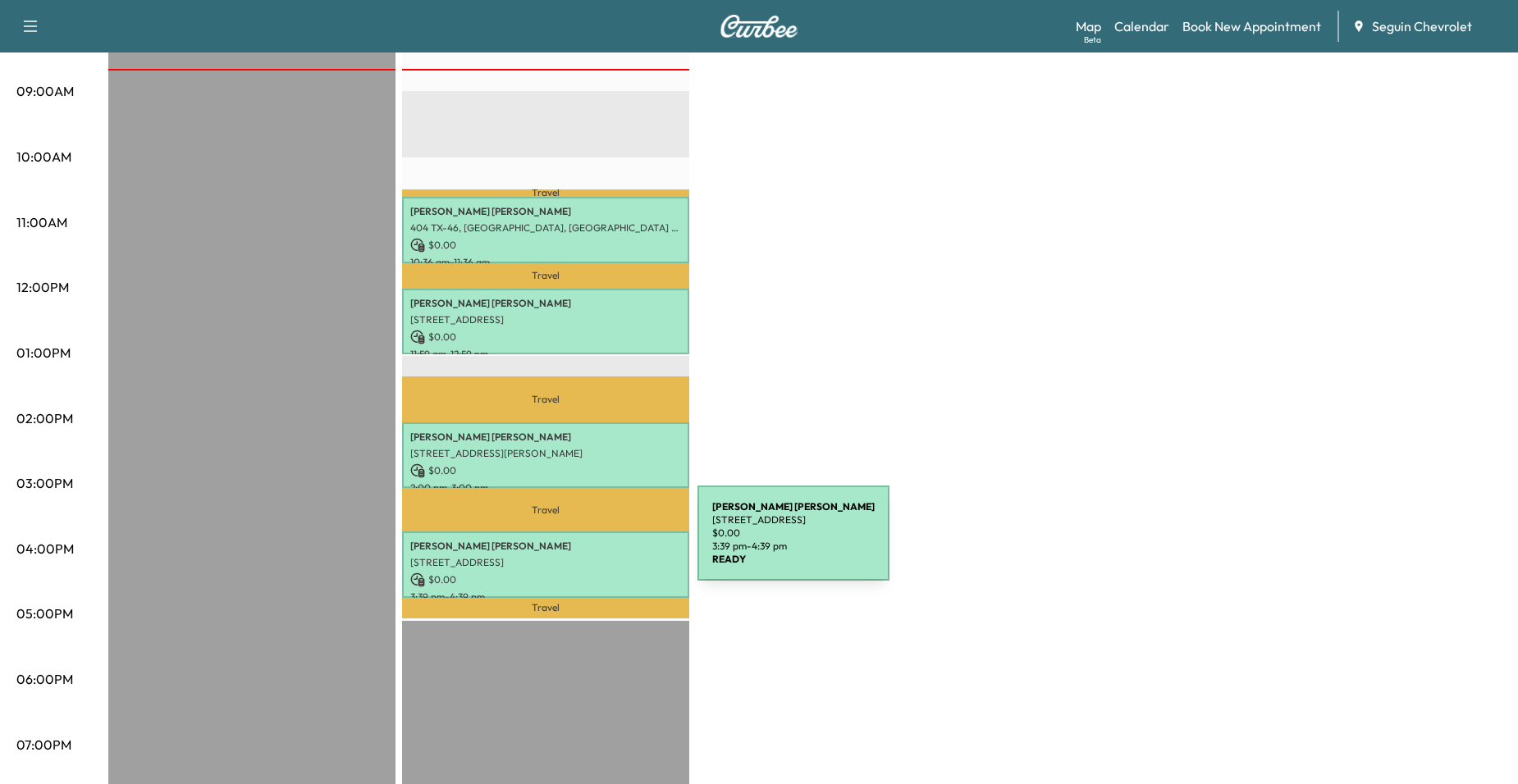
click at [571, 544] on p "[PERSON_NAME]" at bounding box center [545, 546] width 270 height 13
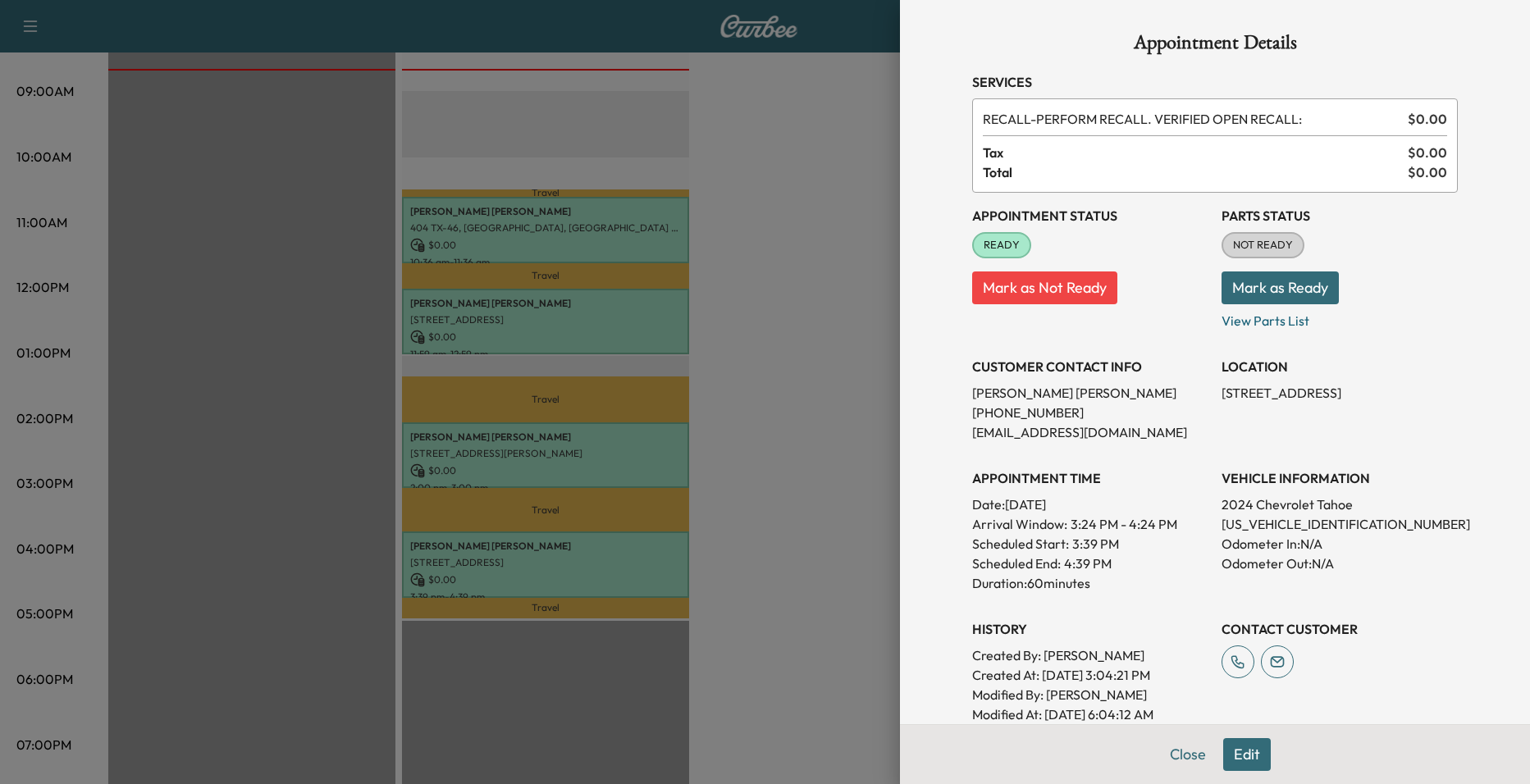
click at [585, 468] on div at bounding box center [765, 392] width 1530 height 784
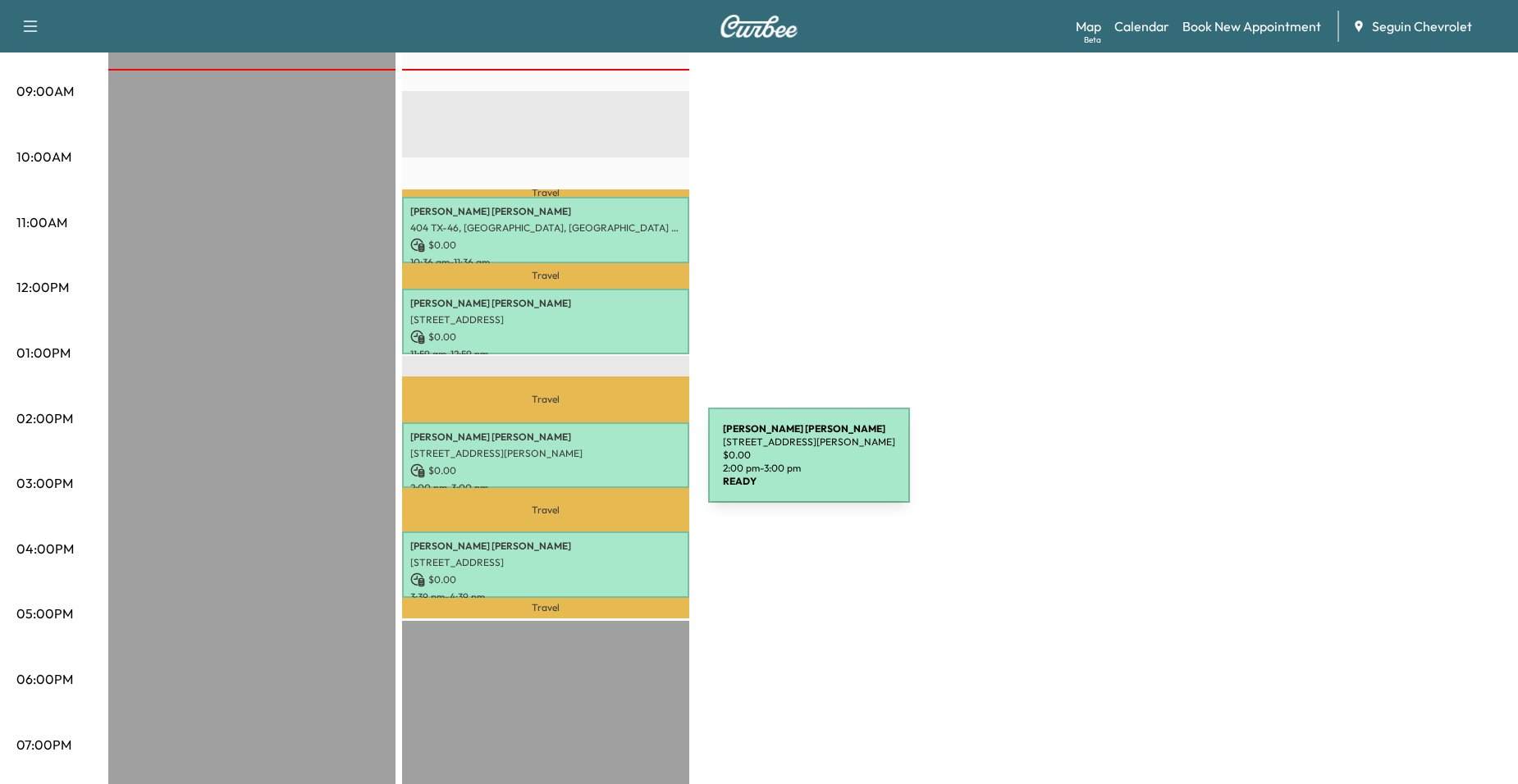
click at [585, 465] on p "$ 0.00" at bounding box center [545, 471] width 270 height 15
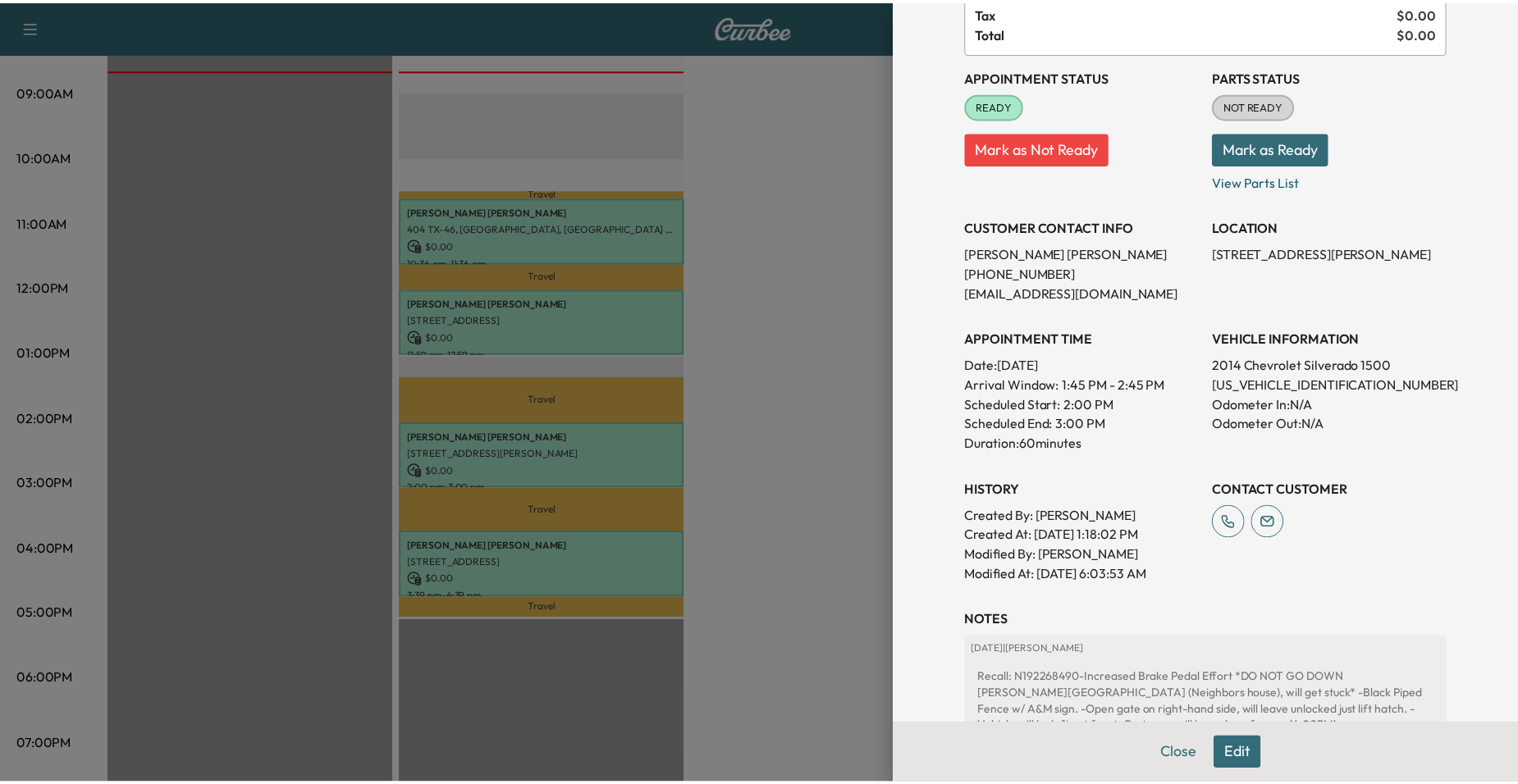
scroll to position [351, 0]
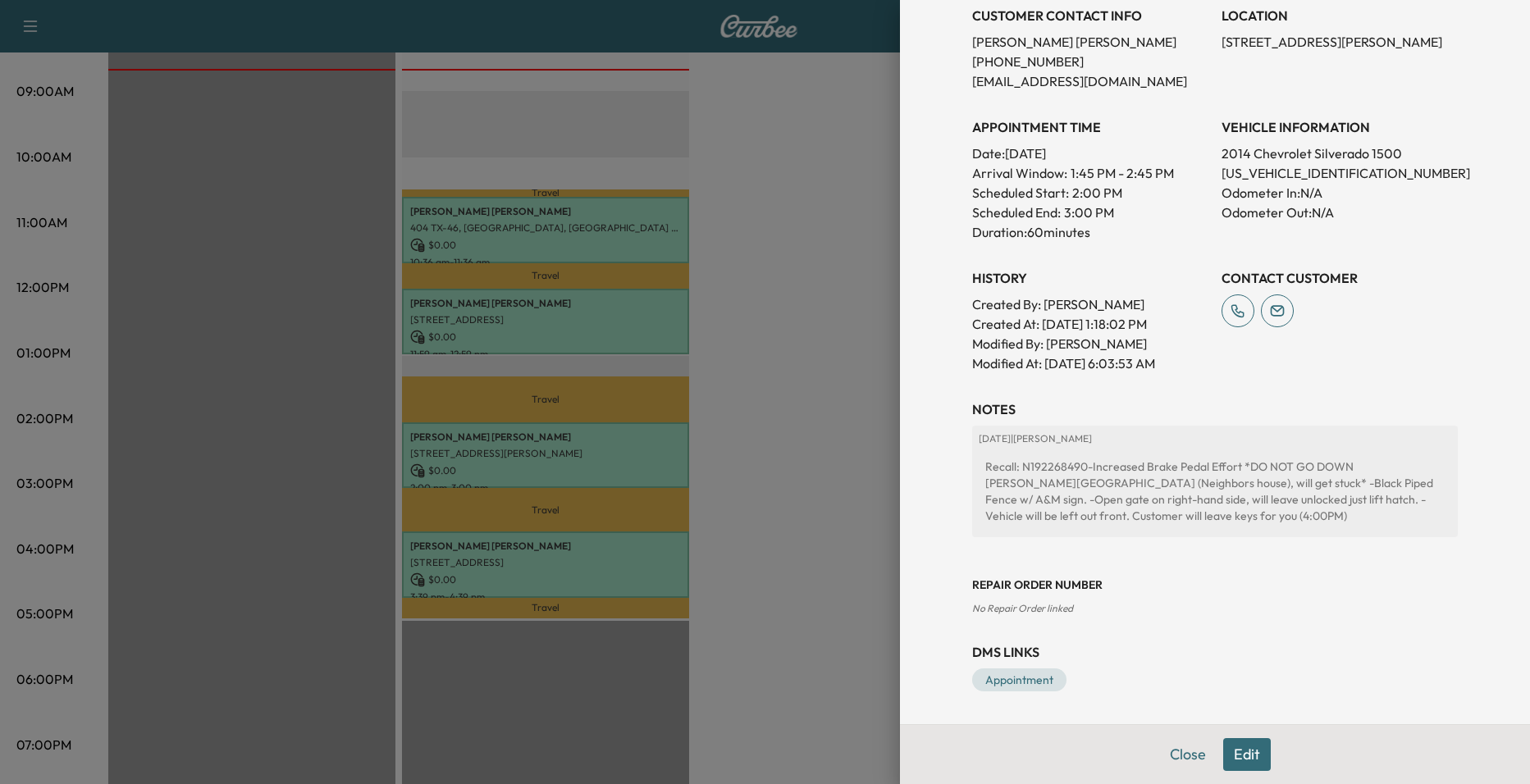
click at [823, 343] on div at bounding box center [765, 392] width 1530 height 784
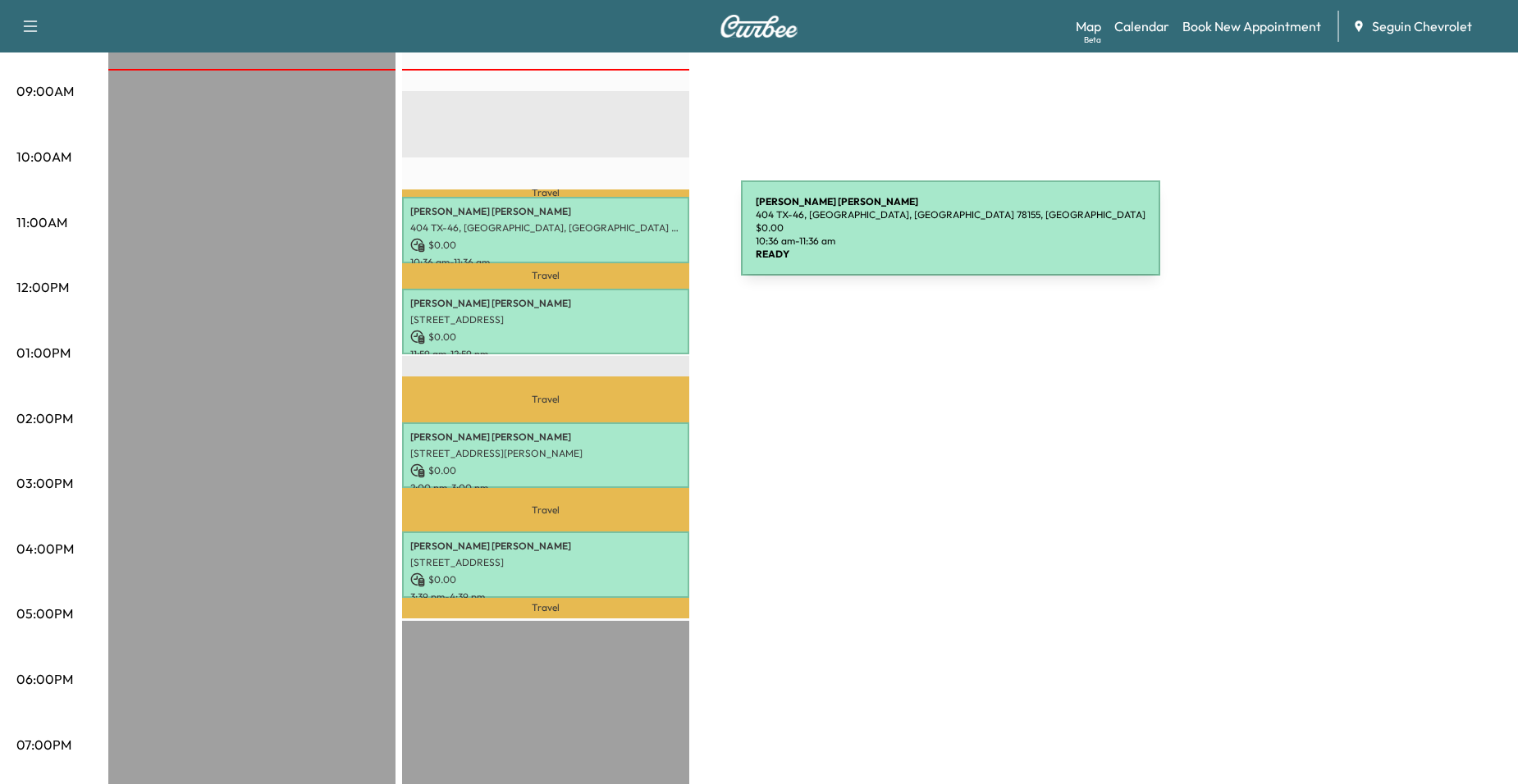
click at [618, 237] on p "$ 0.00" at bounding box center [545, 244] width 270 height 15
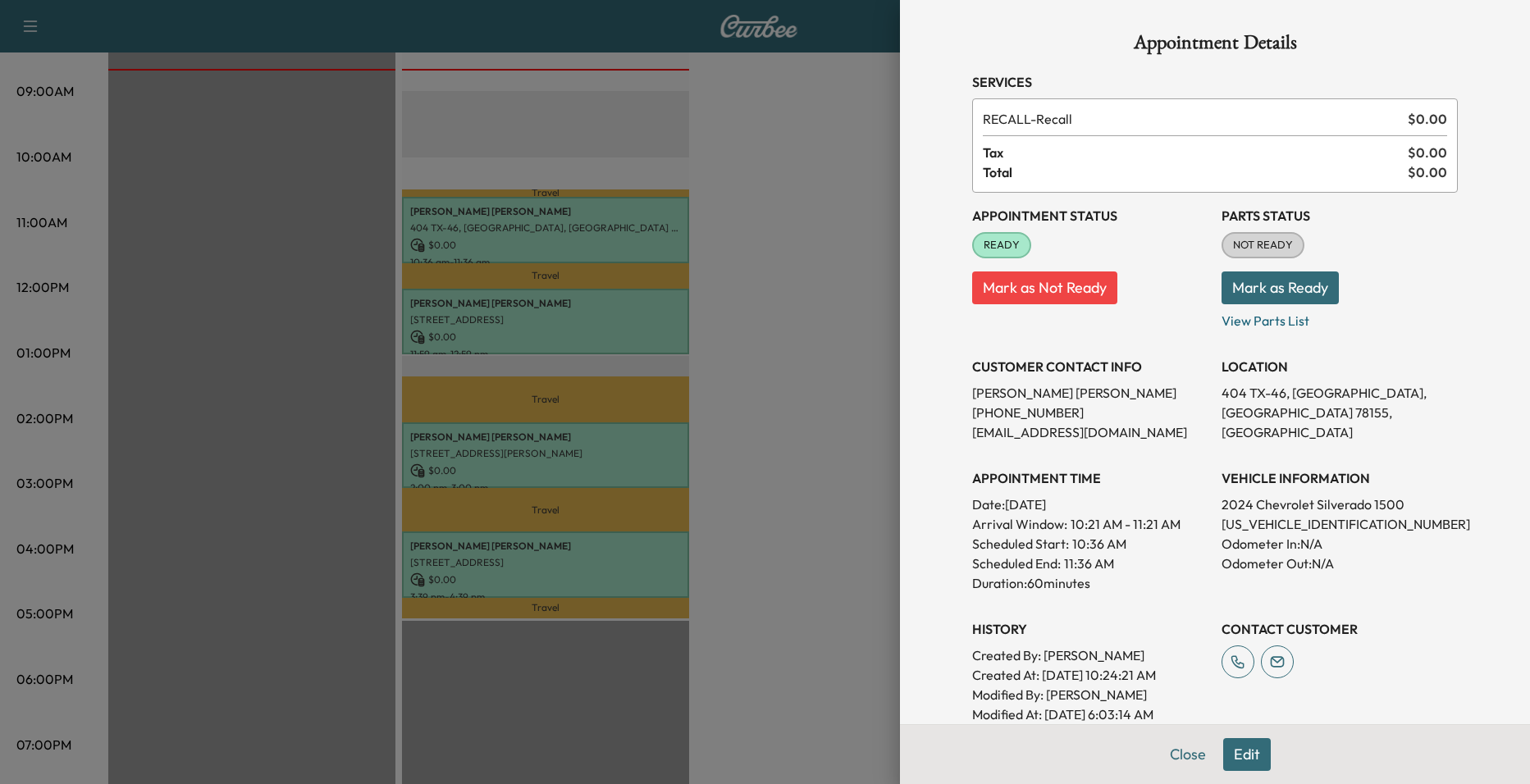
click at [720, 279] on div at bounding box center [765, 392] width 1530 height 784
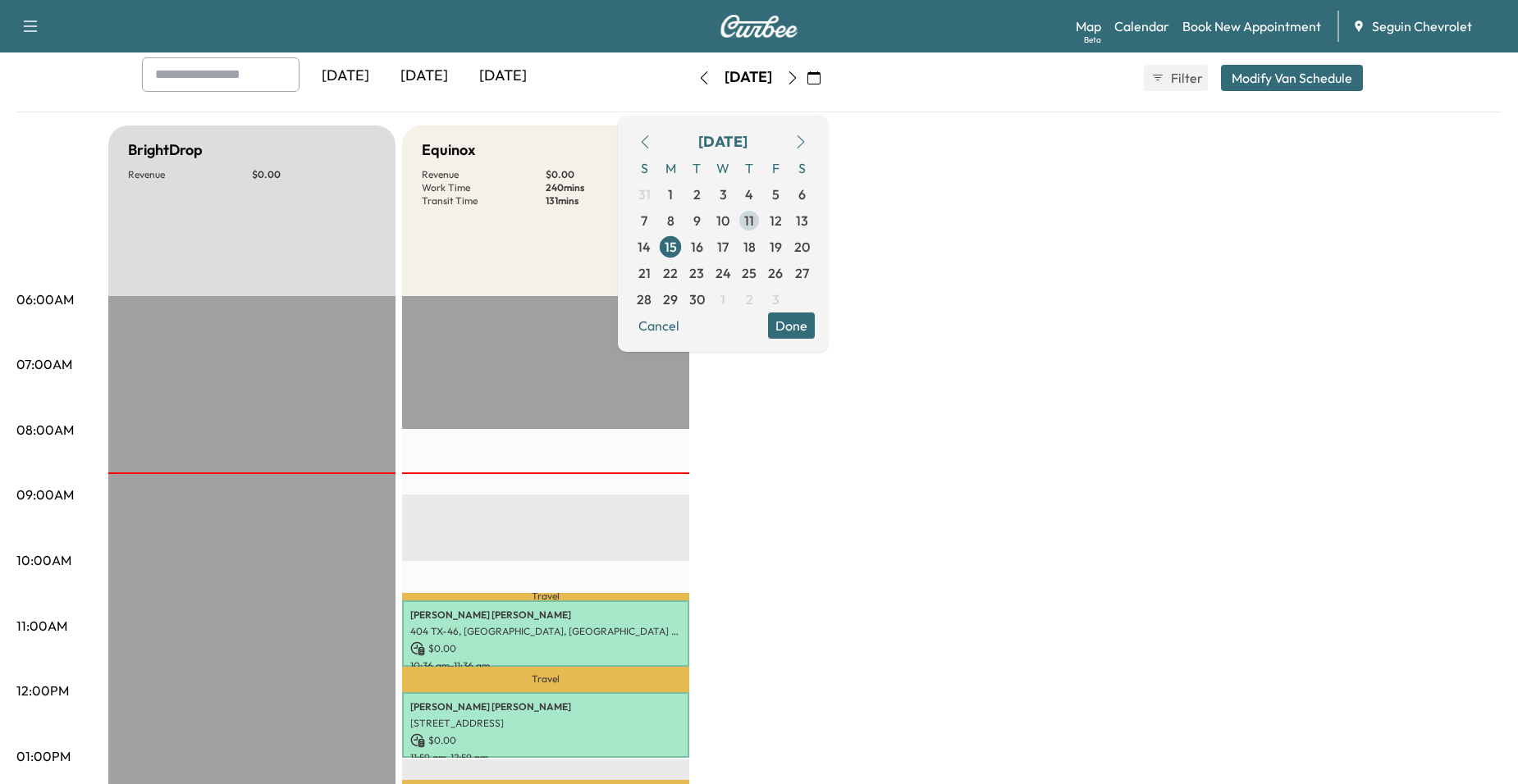
scroll to position [82, 0]
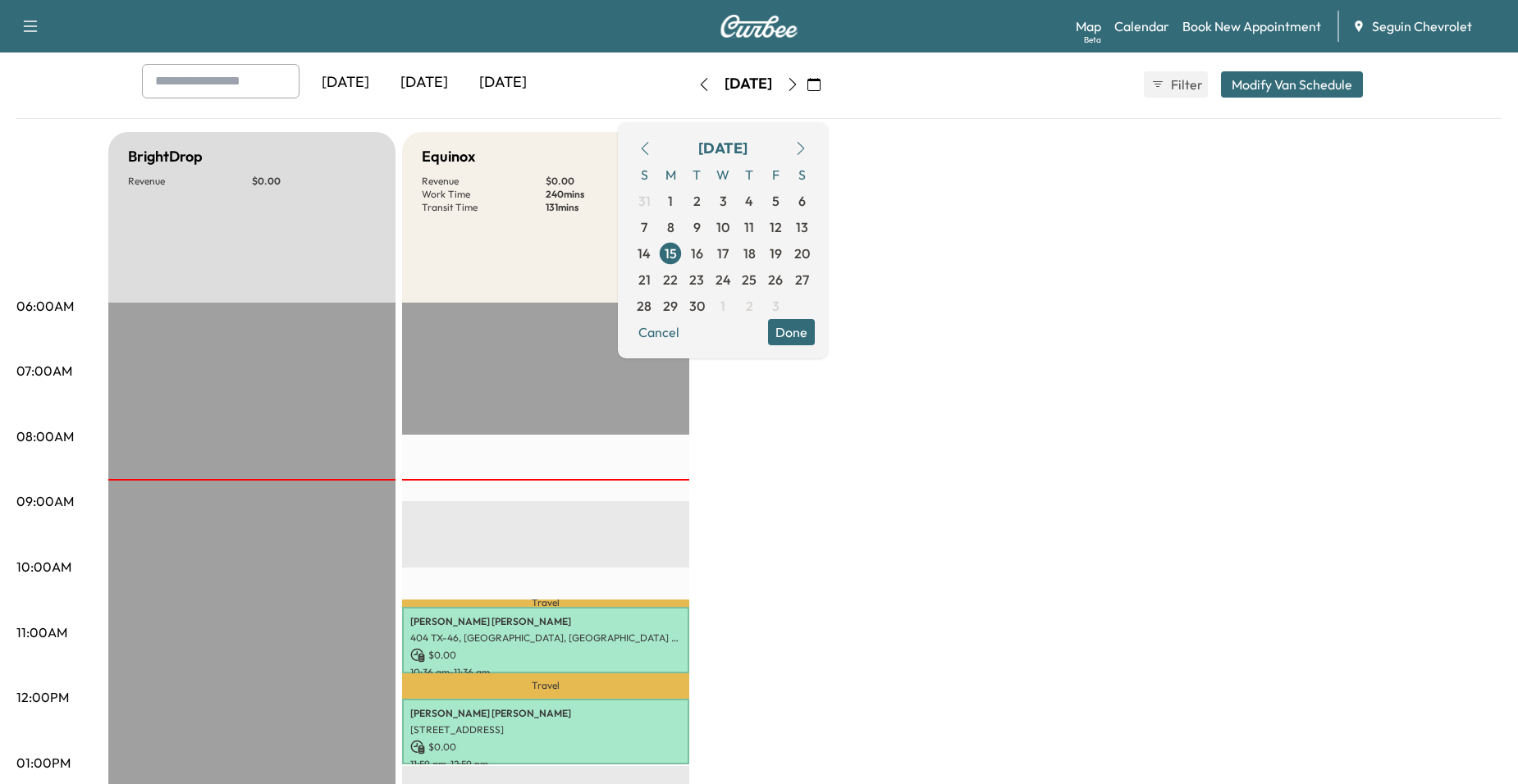
click at [1018, 380] on div "BrightDrop Revenue $ 0.00 EST Start Equinox Revenue $ 0.00 Work Time 240 mins T…" at bounding box center [805, 746] width 1393 height 1230
click at [975, 305] on div "BrightDrop Revenue $ 0.00 EST Start Equinox Revenue $ 0.00 Work Time 240 mins T…" at bounding box center [805, 746] width 1393 height 1230
click at [687, 334] on button "Cancel" at bounding box center [659, 332] width 56 height 26
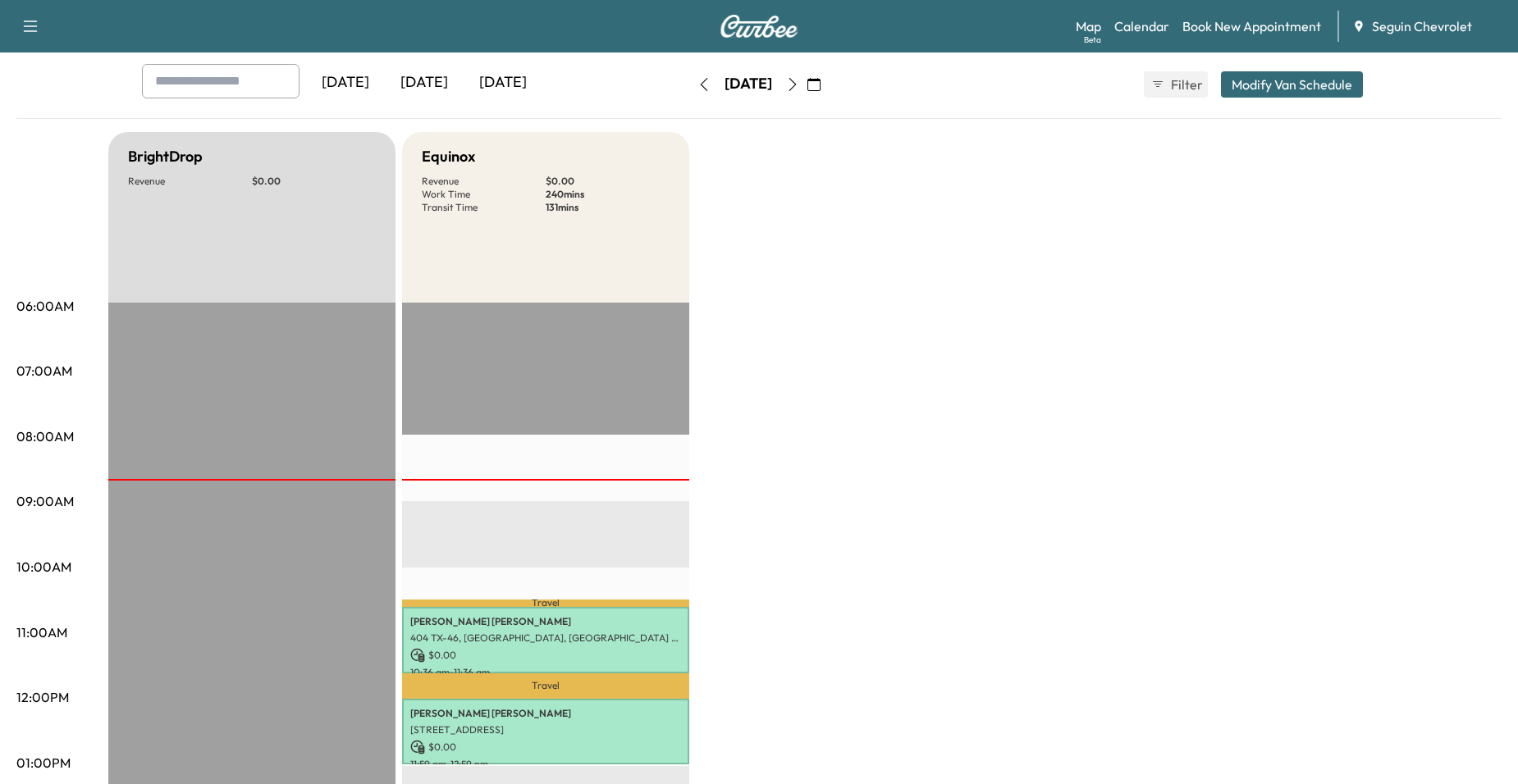
click at [820, 83] on icon "button" at bounding box center [813, 84] width 13 height 13
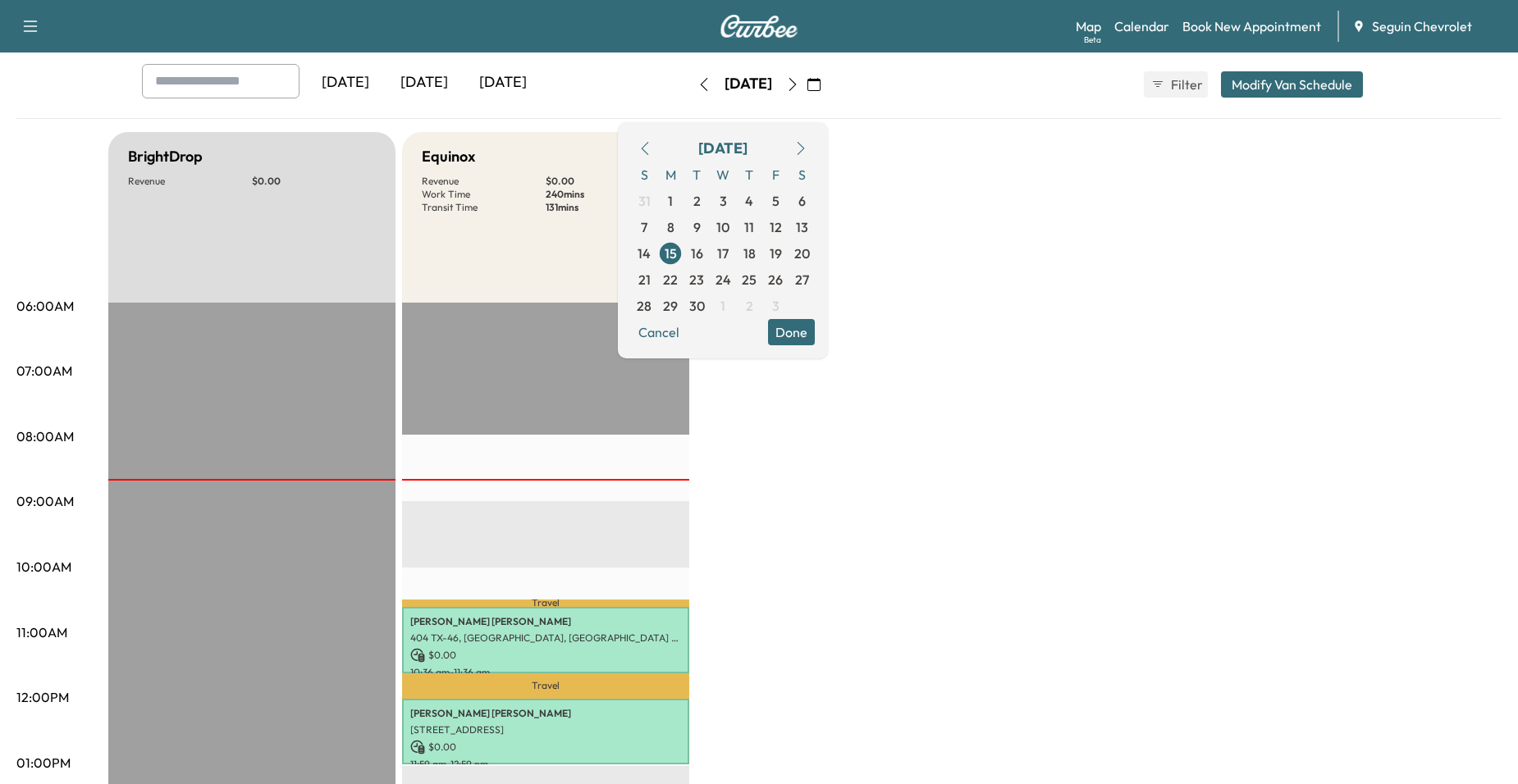
click at [944, 274] on div "BrightDrop Revenue $ 0.00 EST Start Equinox Revenue $ 0.00 Work Time 240 mins T…" at bounding box center [805, 746] width 1393 height 1230
click at [814, 343] on button "Done" at bounding box center [791, 332] width 47 height 26
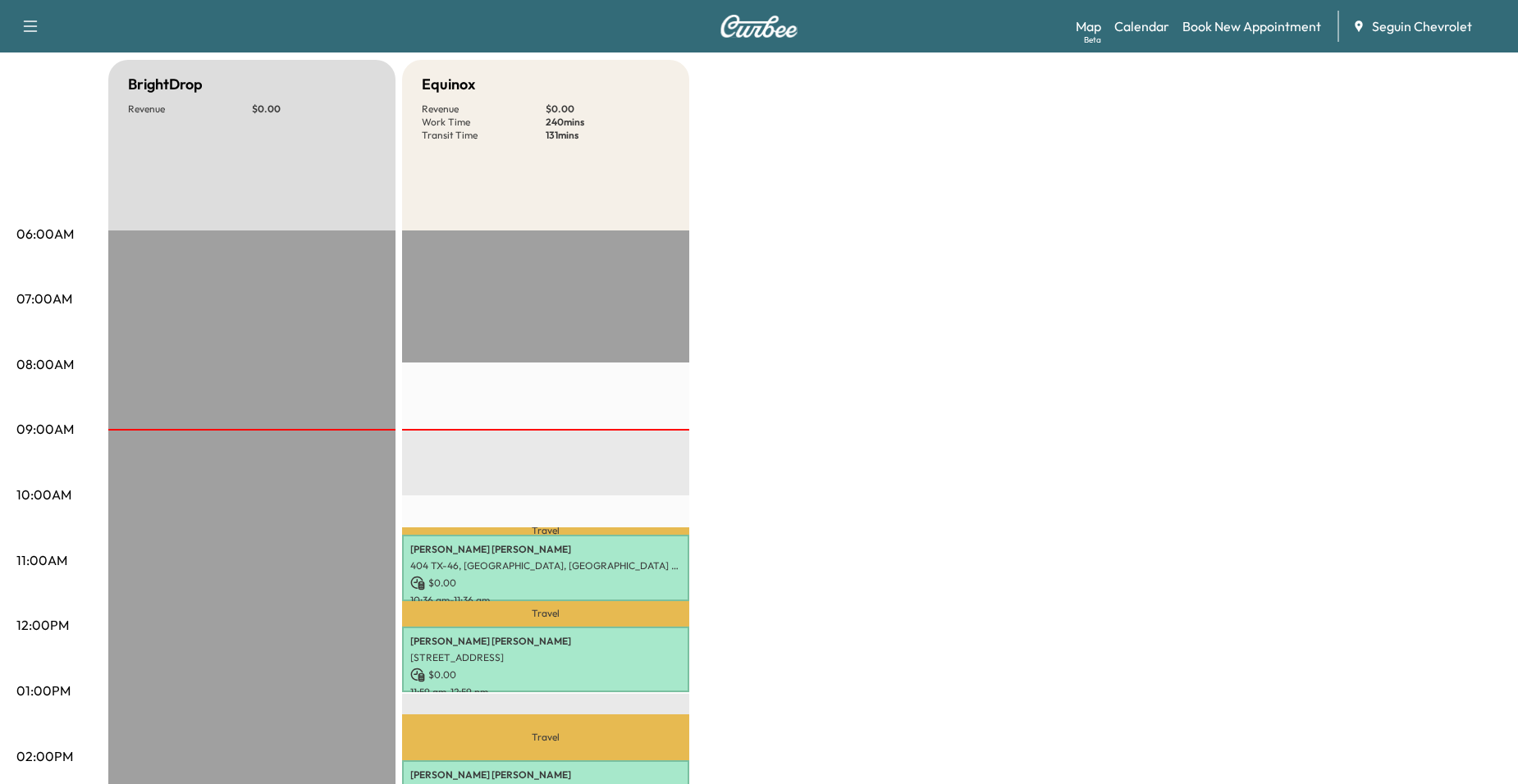
scroll to position [0, 0]
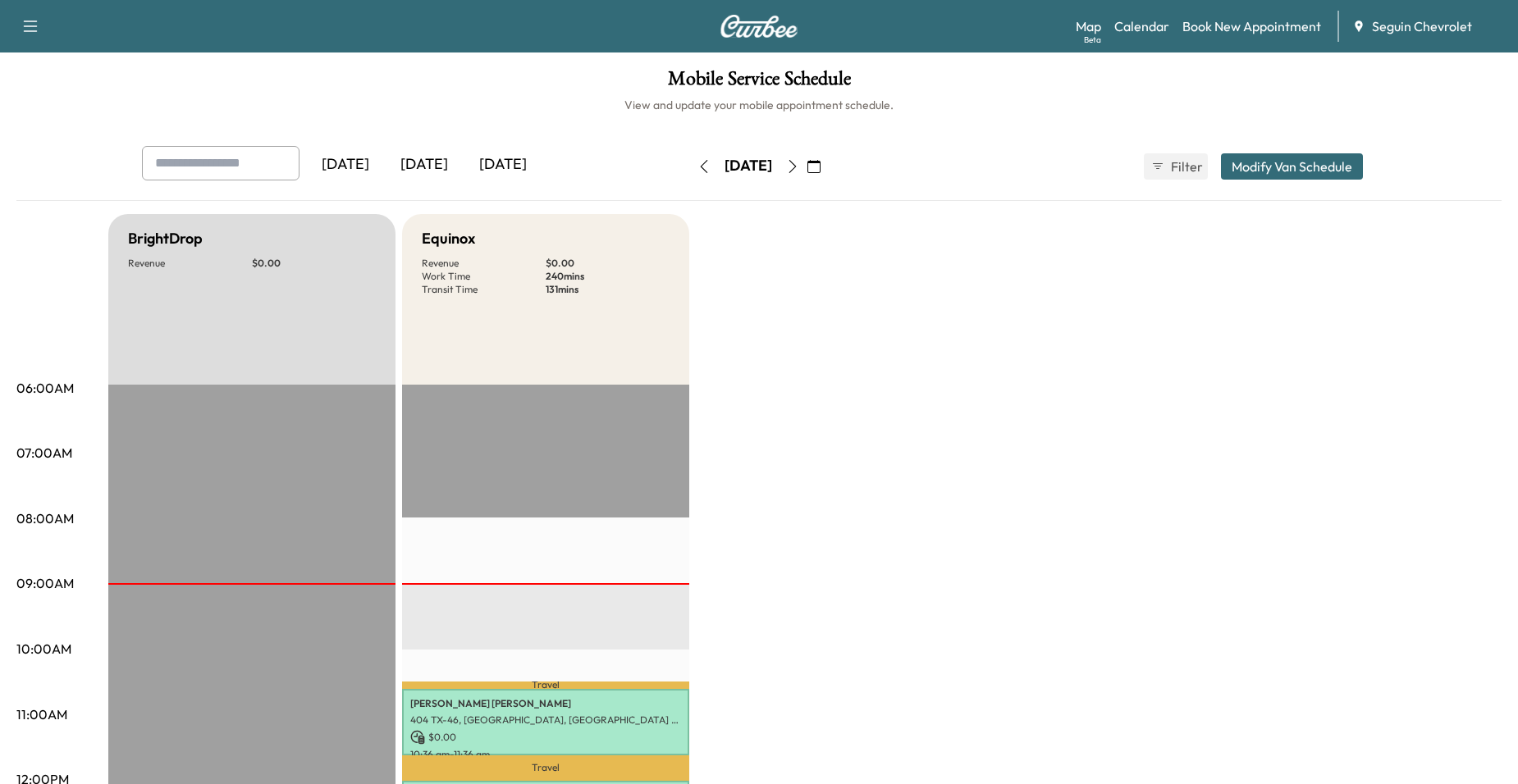
click at [806, 164] on button "button" at bounding box center [792, 167] width 28 height 26
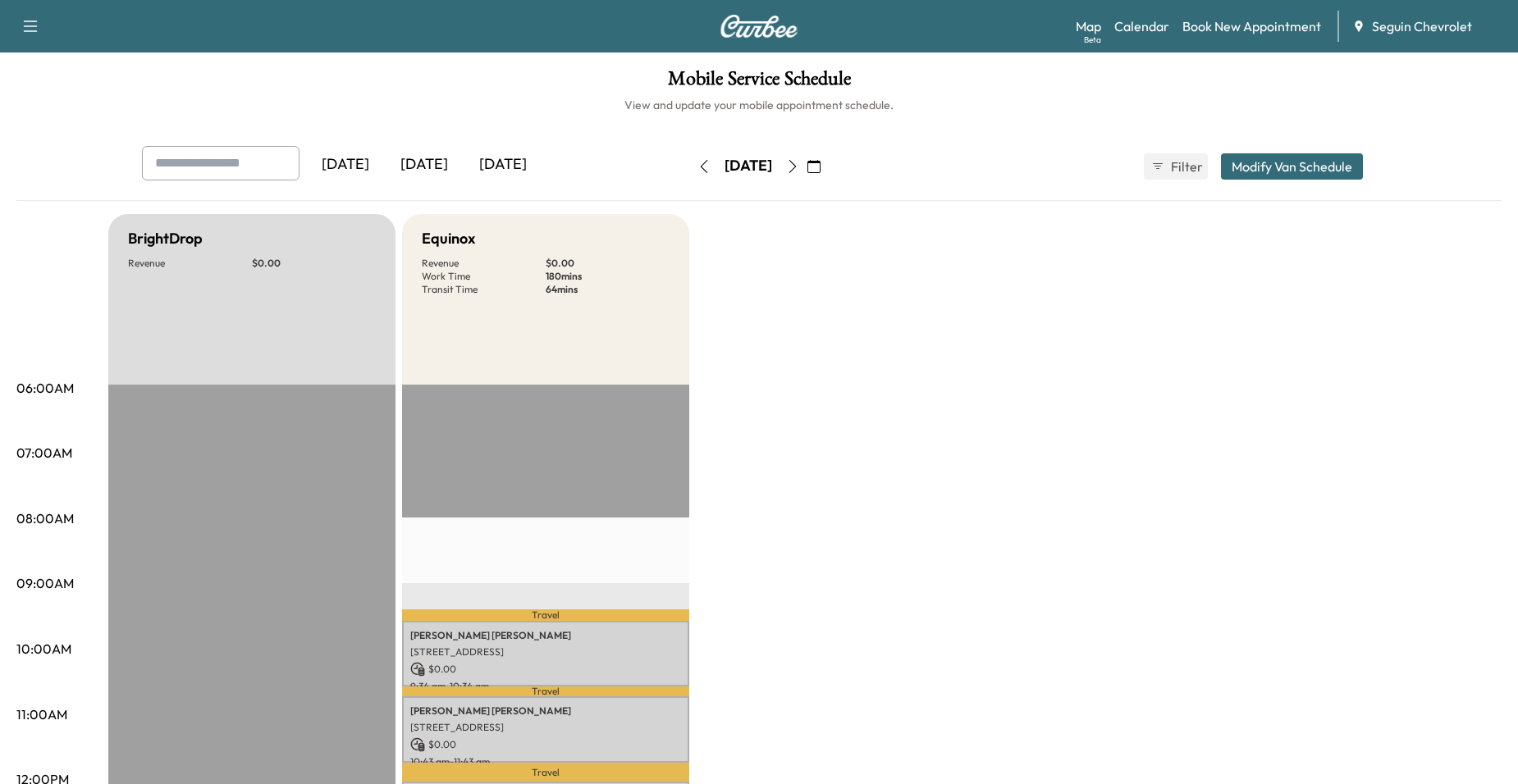
click at [828, 163] on button "button" at bounding box center [814, 167] width 28 height 26
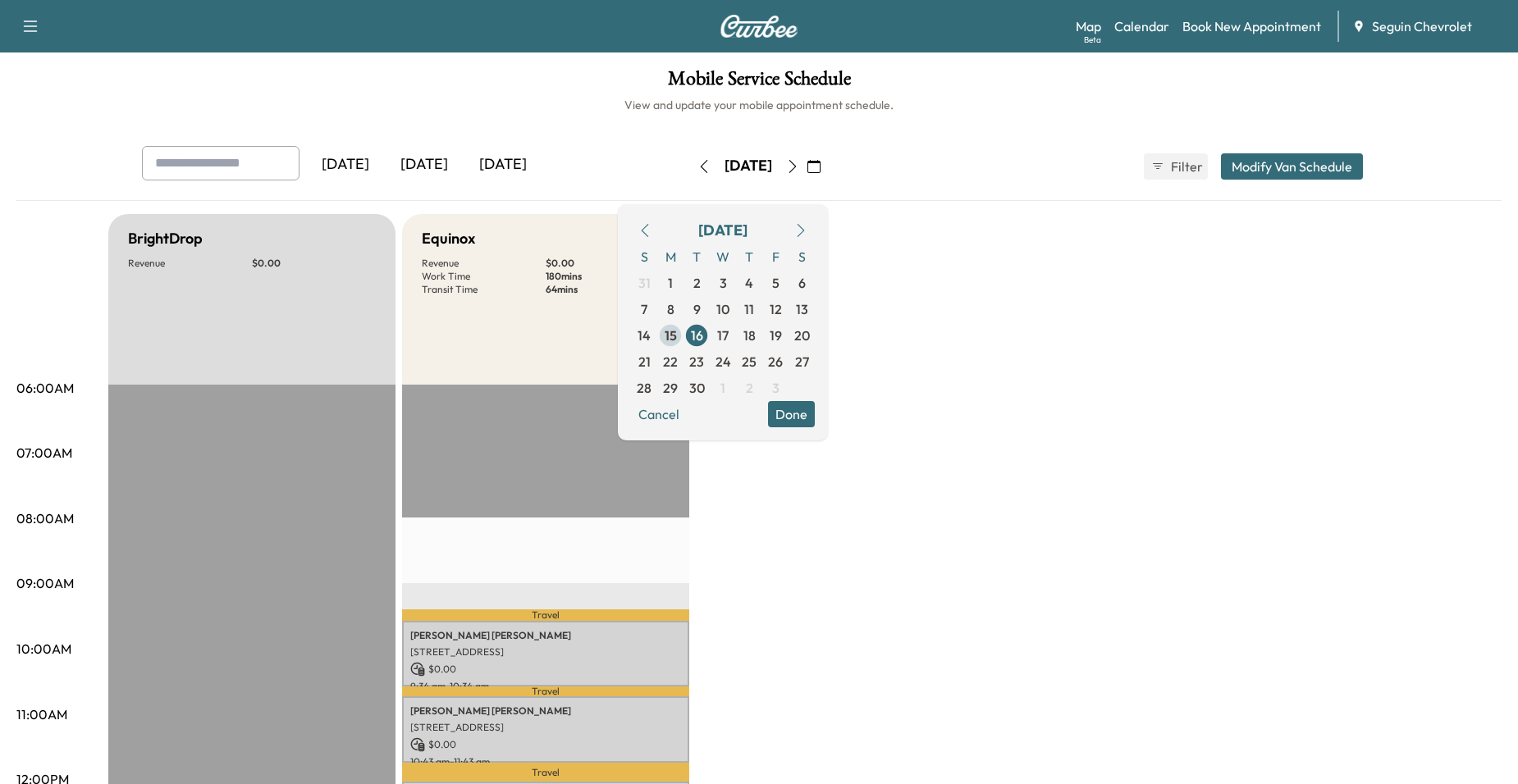
click at [677, 330] on span "15" at bounding box center [671, 335] width 12 height 20
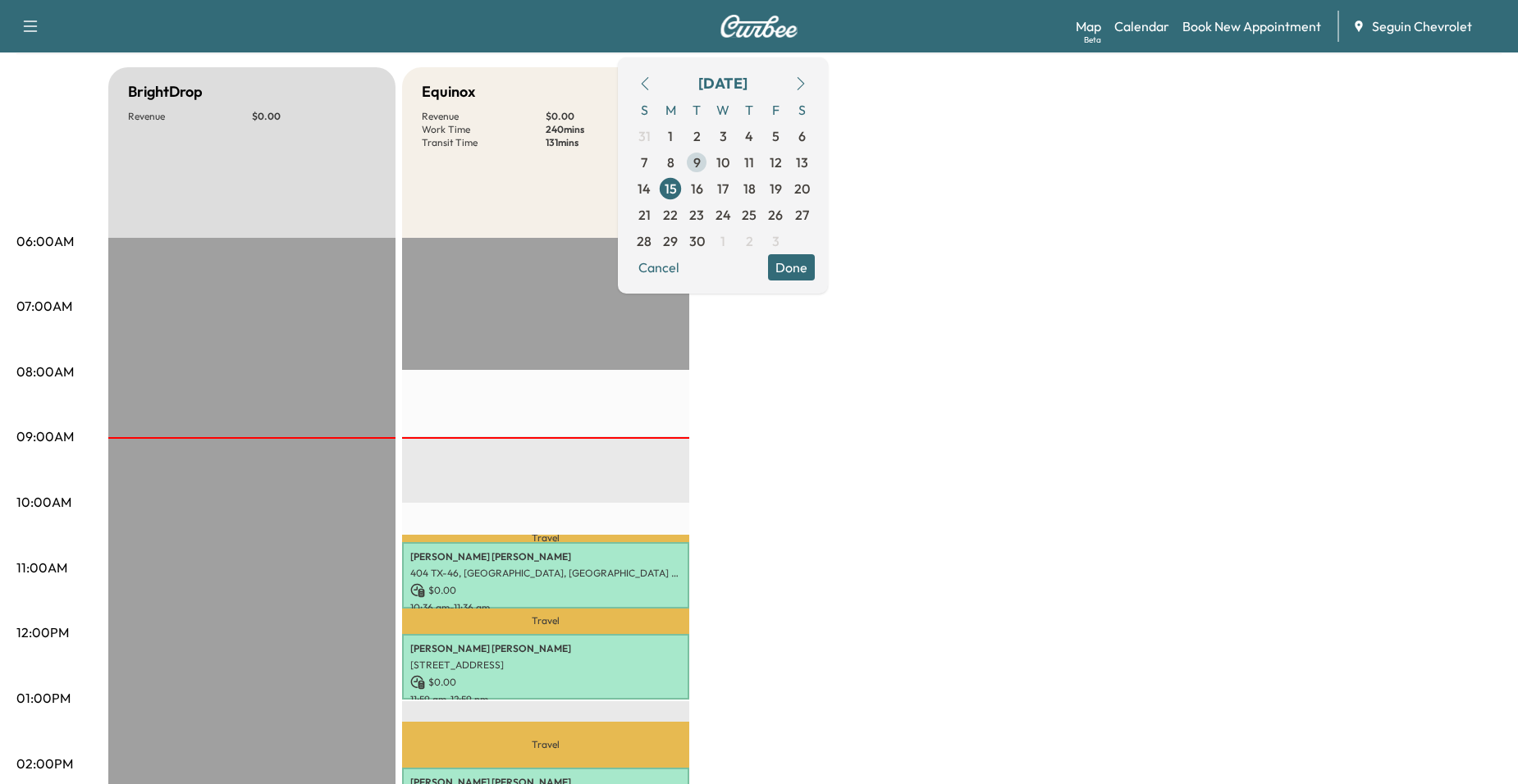
scroll to position [82, 0]
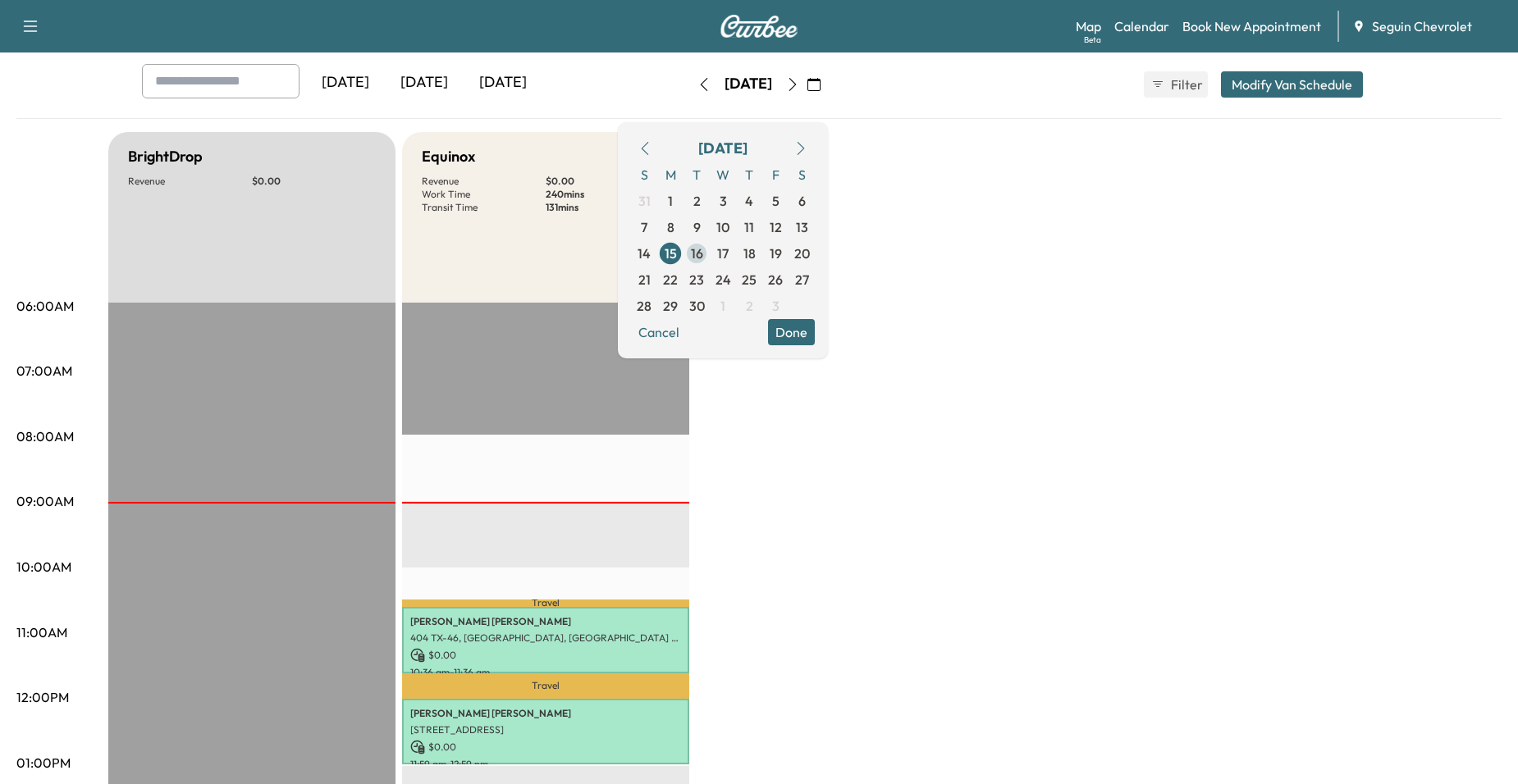
click at [704, 250] on span "16" at bounding box center [697, 253] width 12 height 20
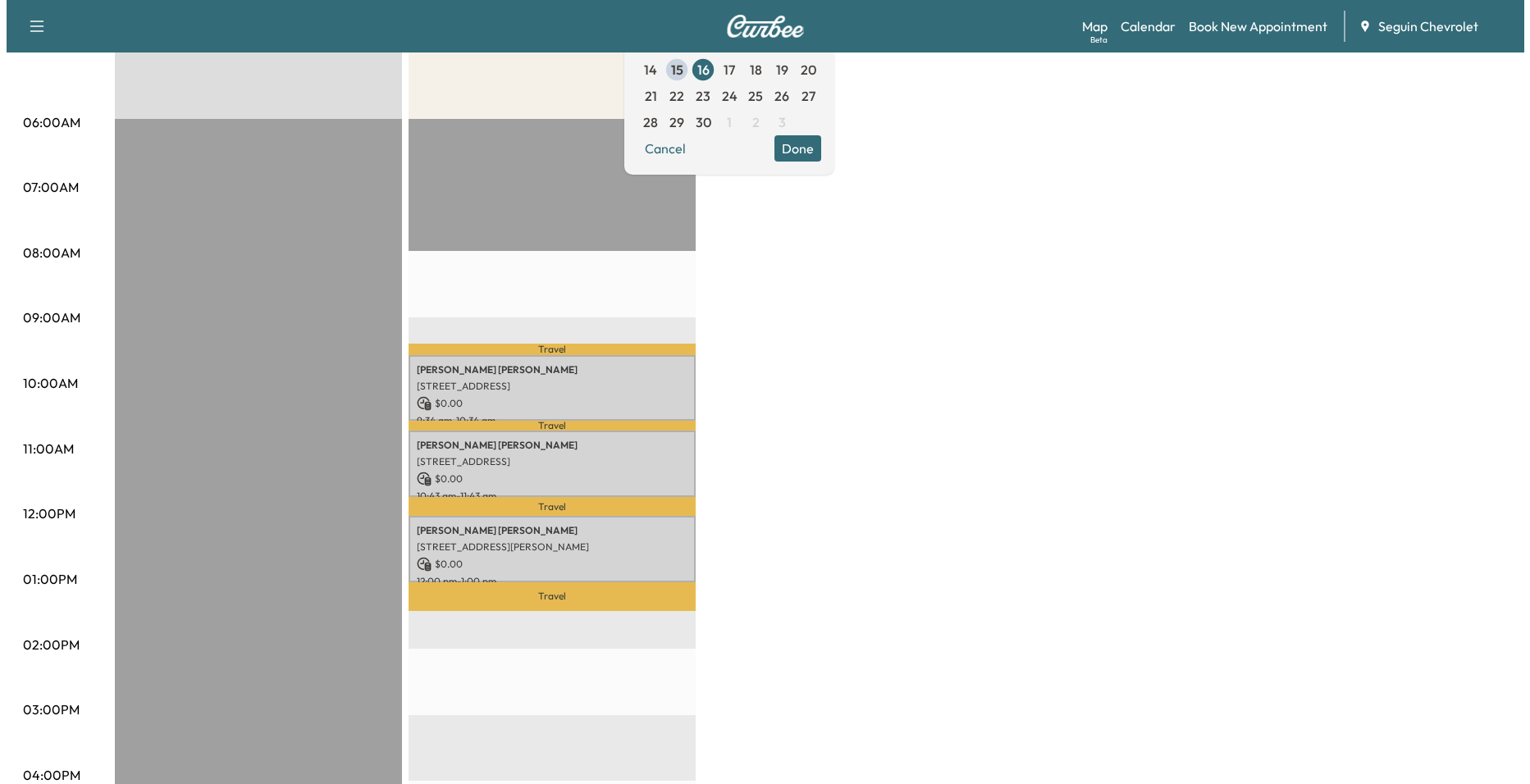
scroll to position [492, 0]
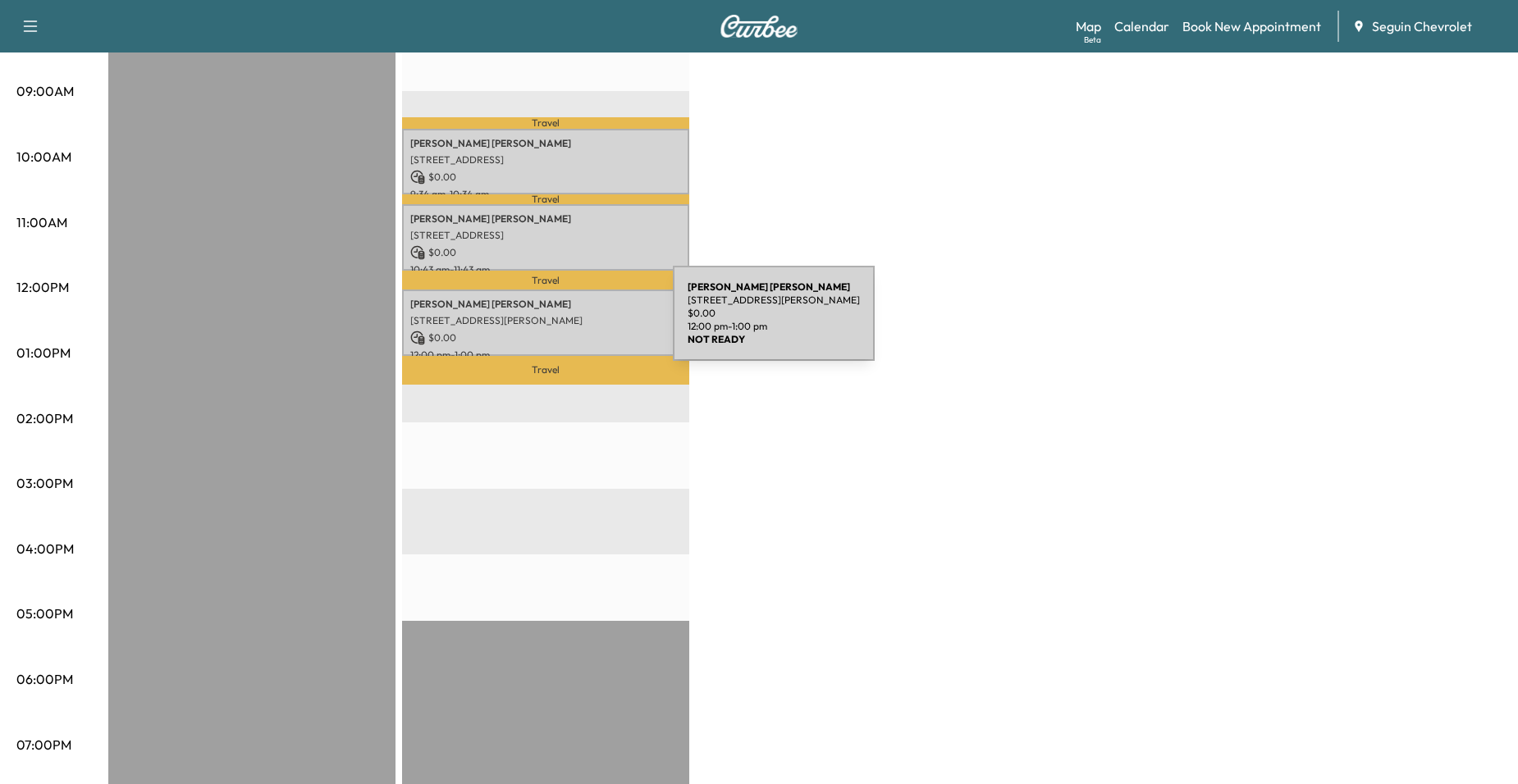
click at [550, 323] on div "[PERSON_NAME] [PERSON_NAME] [STREET_ADDRESS][PERSON_NAME] $ 0.00 12:00 pm - 1:0…" at bounding box center [546, 322] width 287 height 67
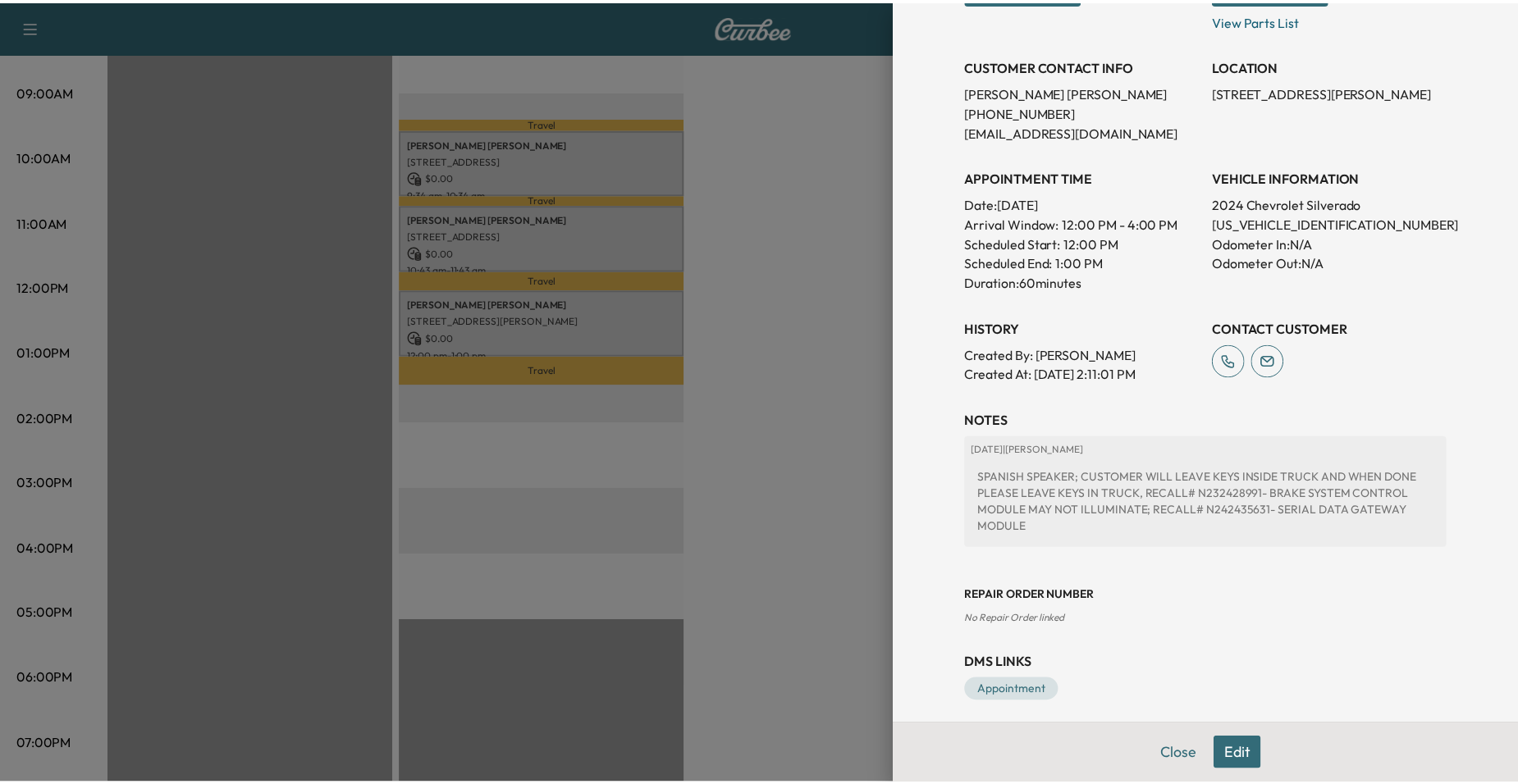
scroll to position [311, 0]
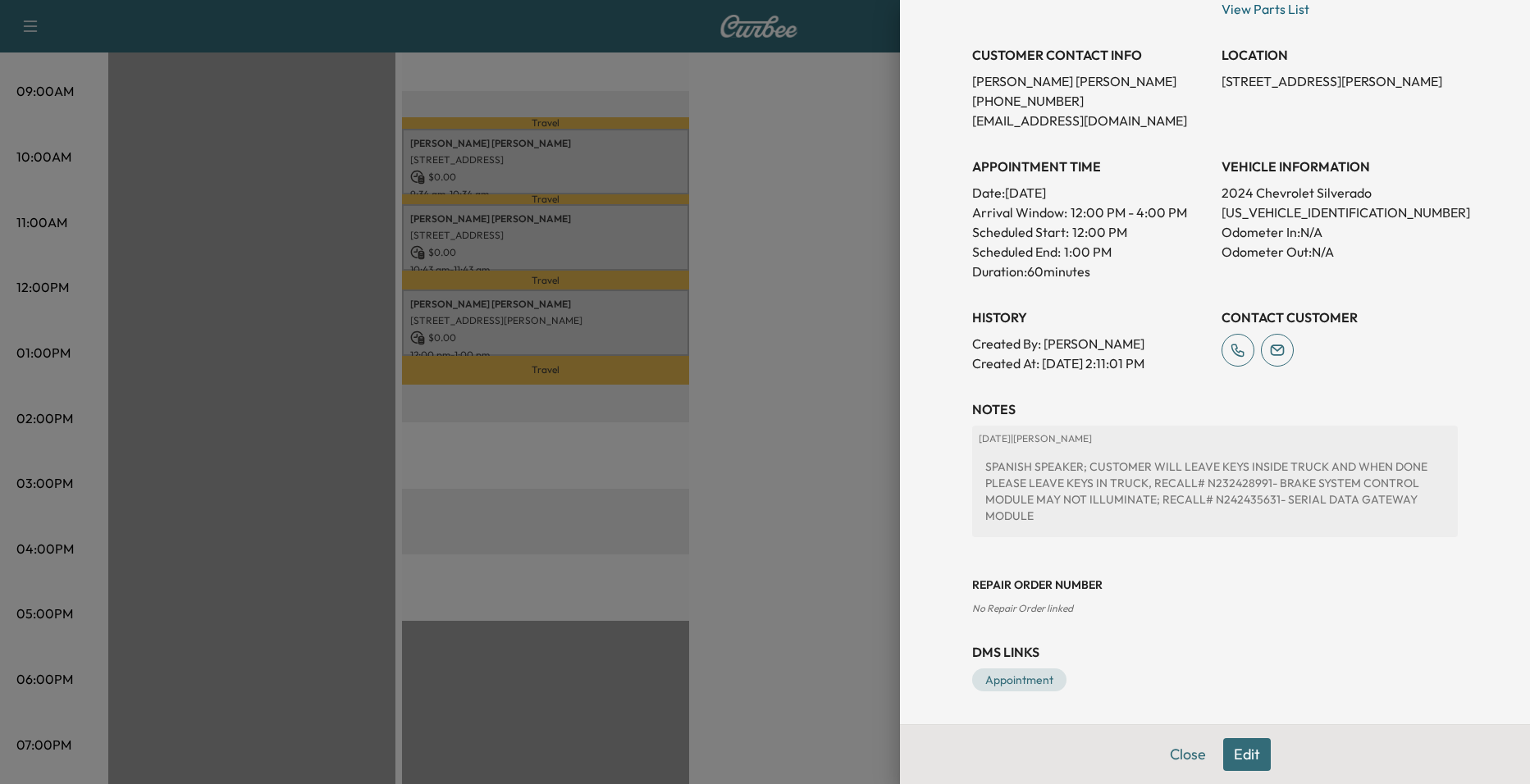
click at [842, 357] on div at bounding box center [765, 392] width 1530 height 784
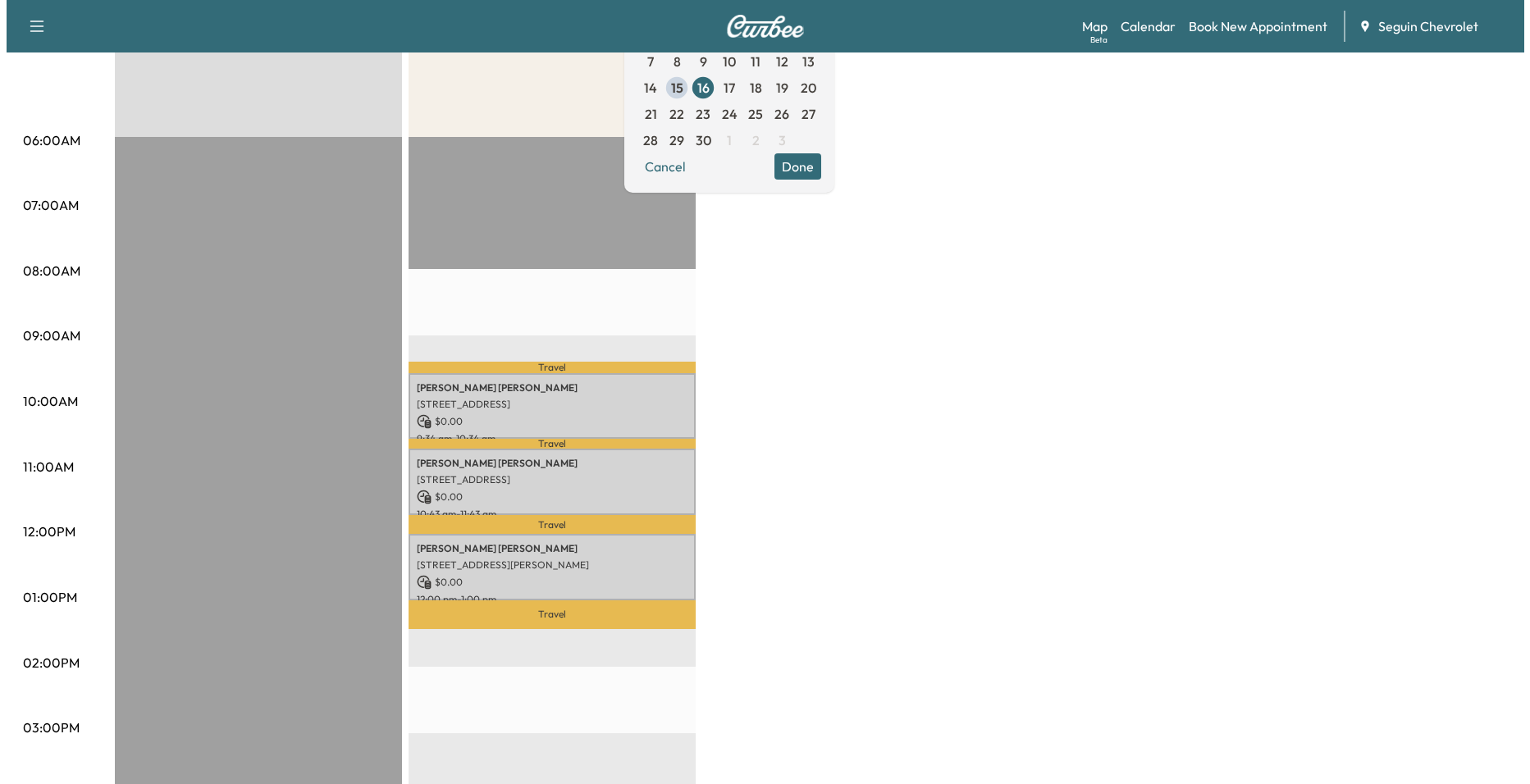
scroll to position [246, 0]
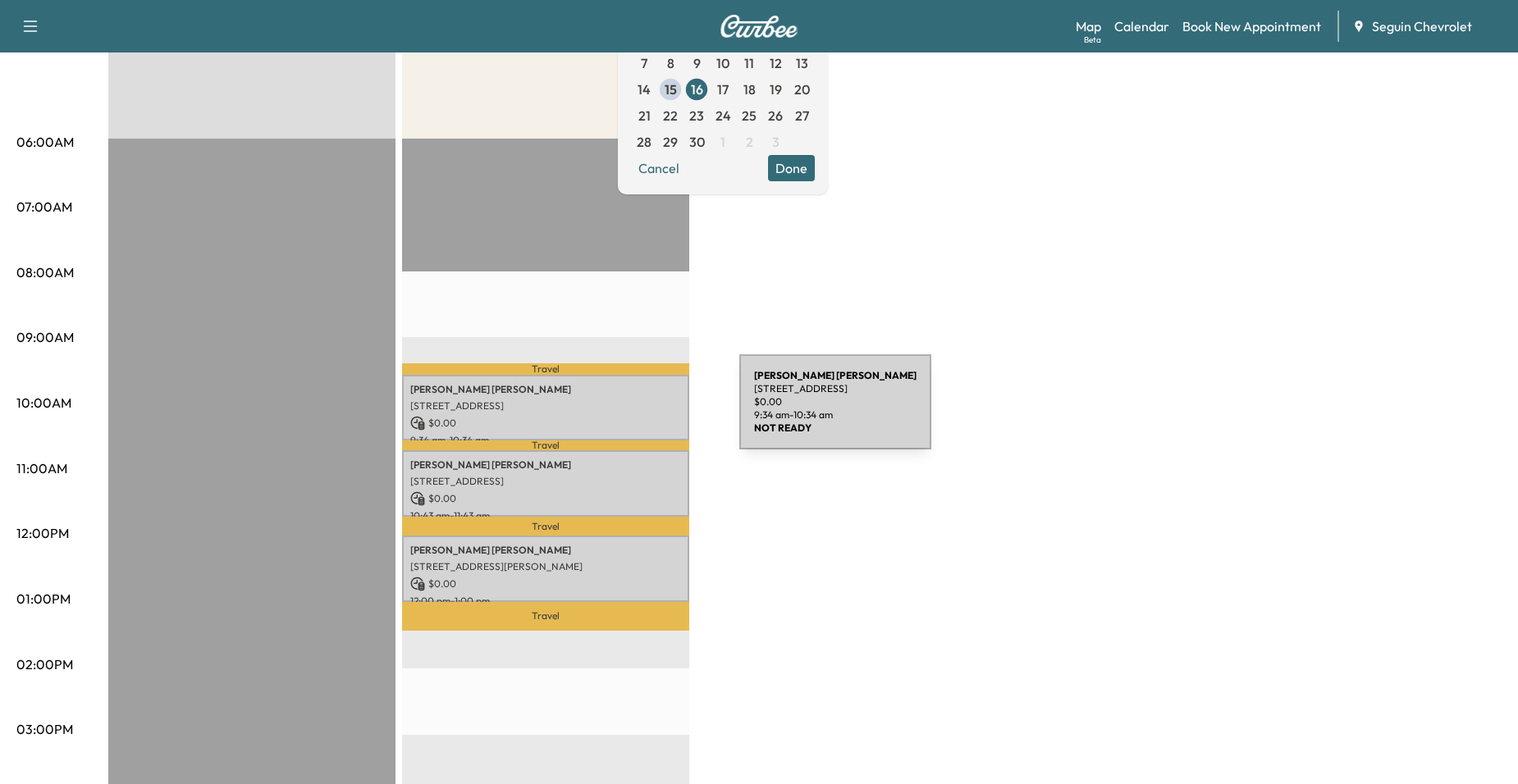
click at [616, 412] on div "Martin Arguello 2158 AUTUMN VISTA, SEGUIN, TX 78155, US $ 0.00 9:34 am - 10:34 …" at bounding box center [546, 408] width 287 height 67
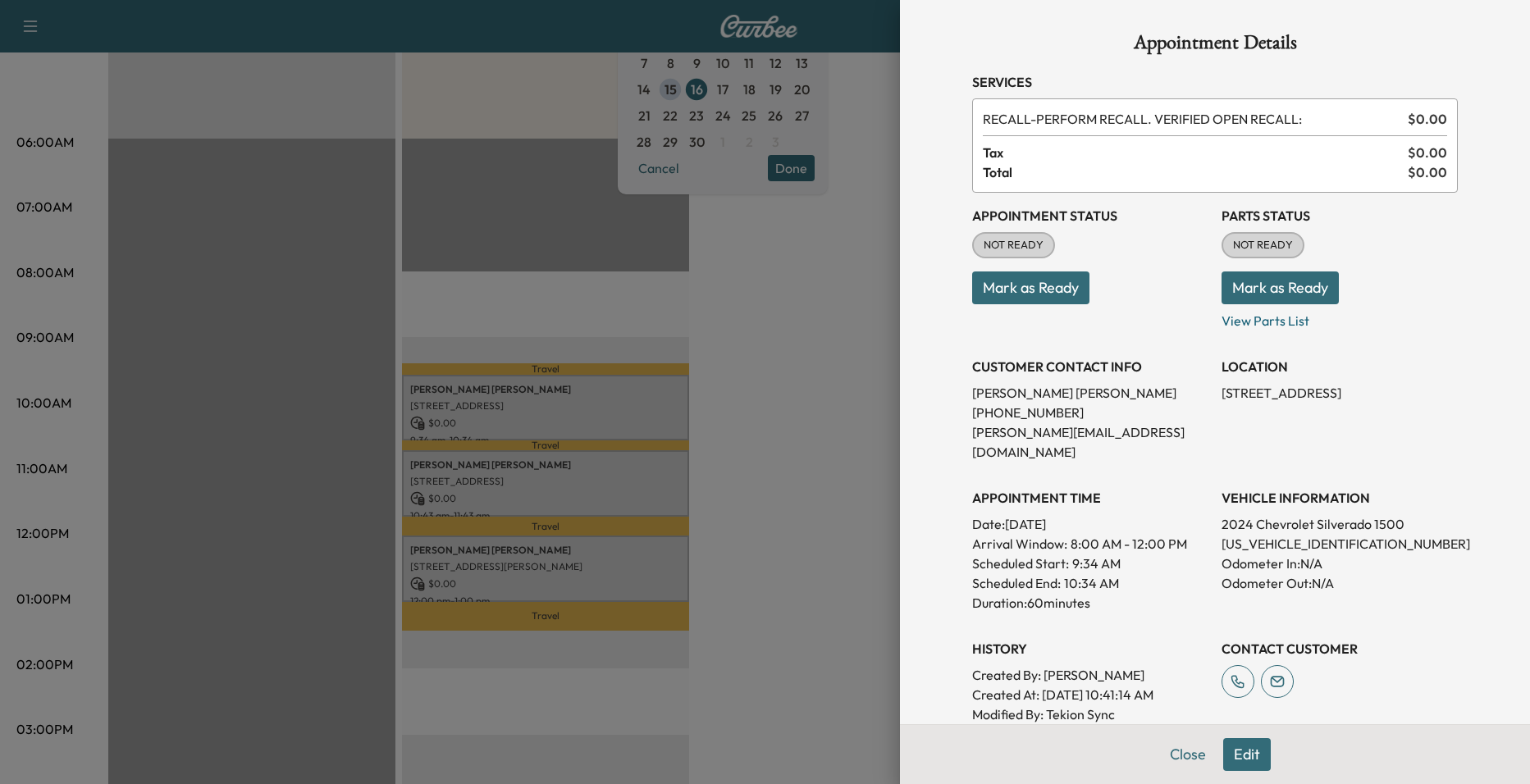
scroll to position [351, 0]
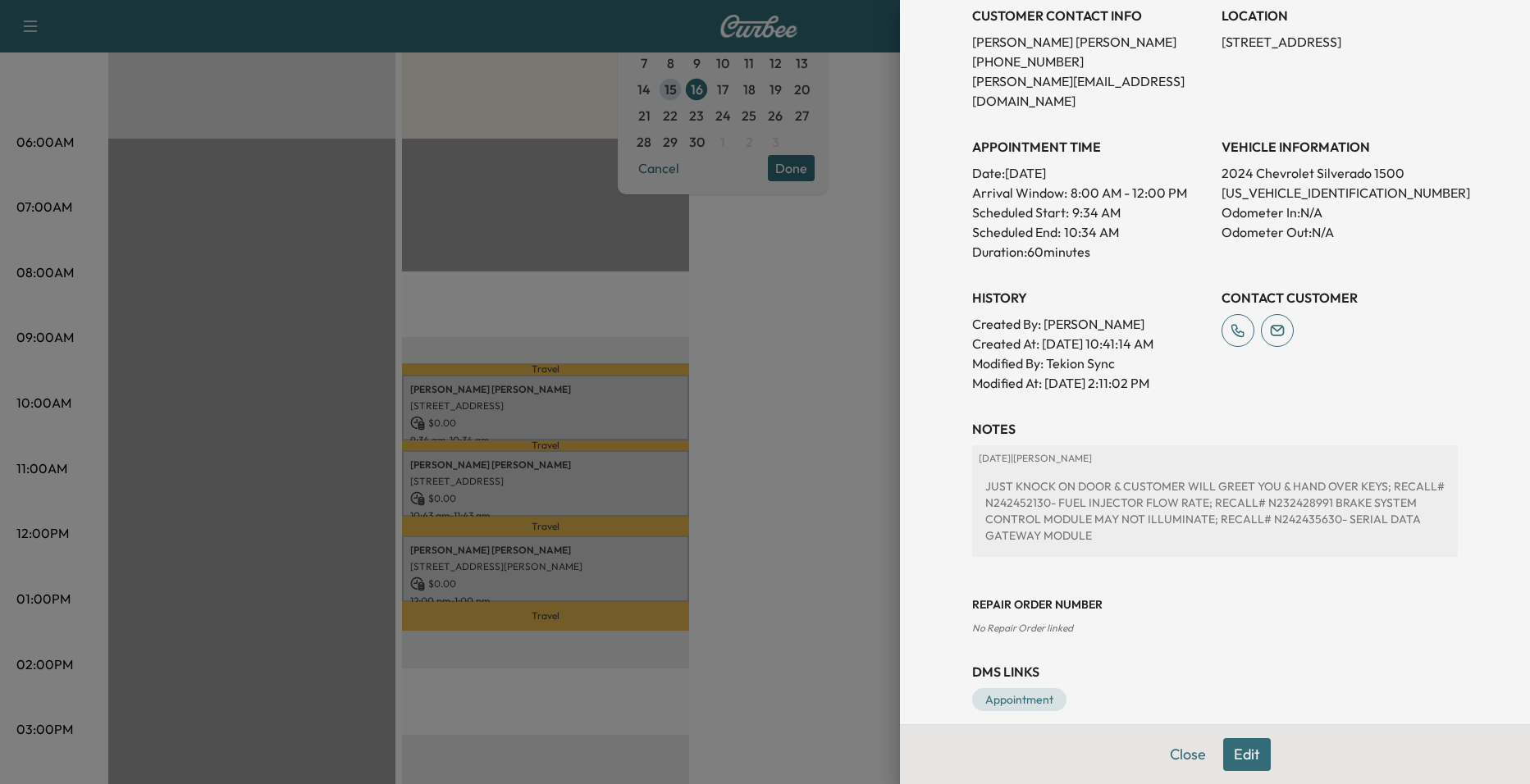
click at [750, 404] on div at bounding box center [765, 392] width 1530 height 784
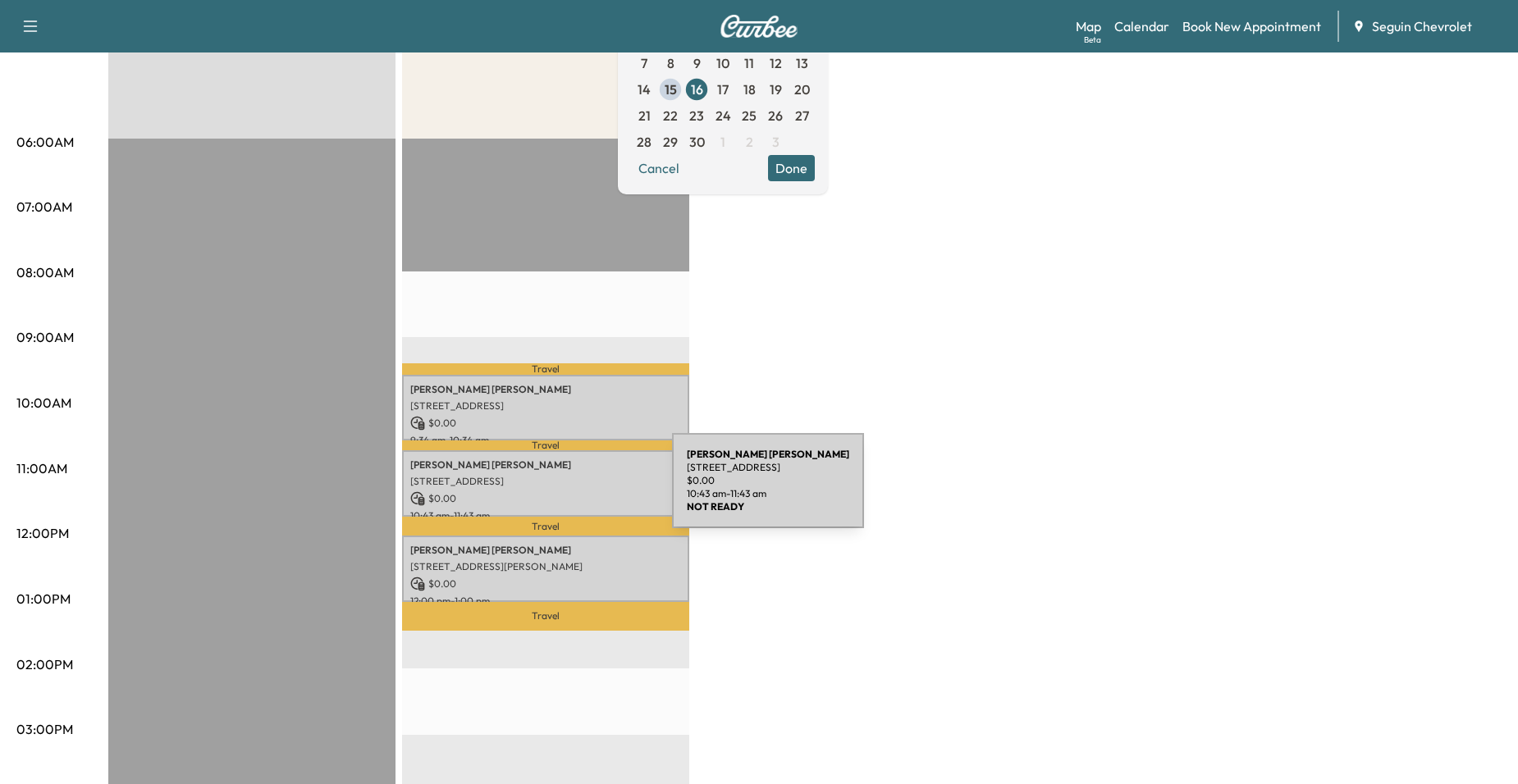
click at [549, 491] on p "$ 0.00" at bounding box center [545, 498] width 270 height 15
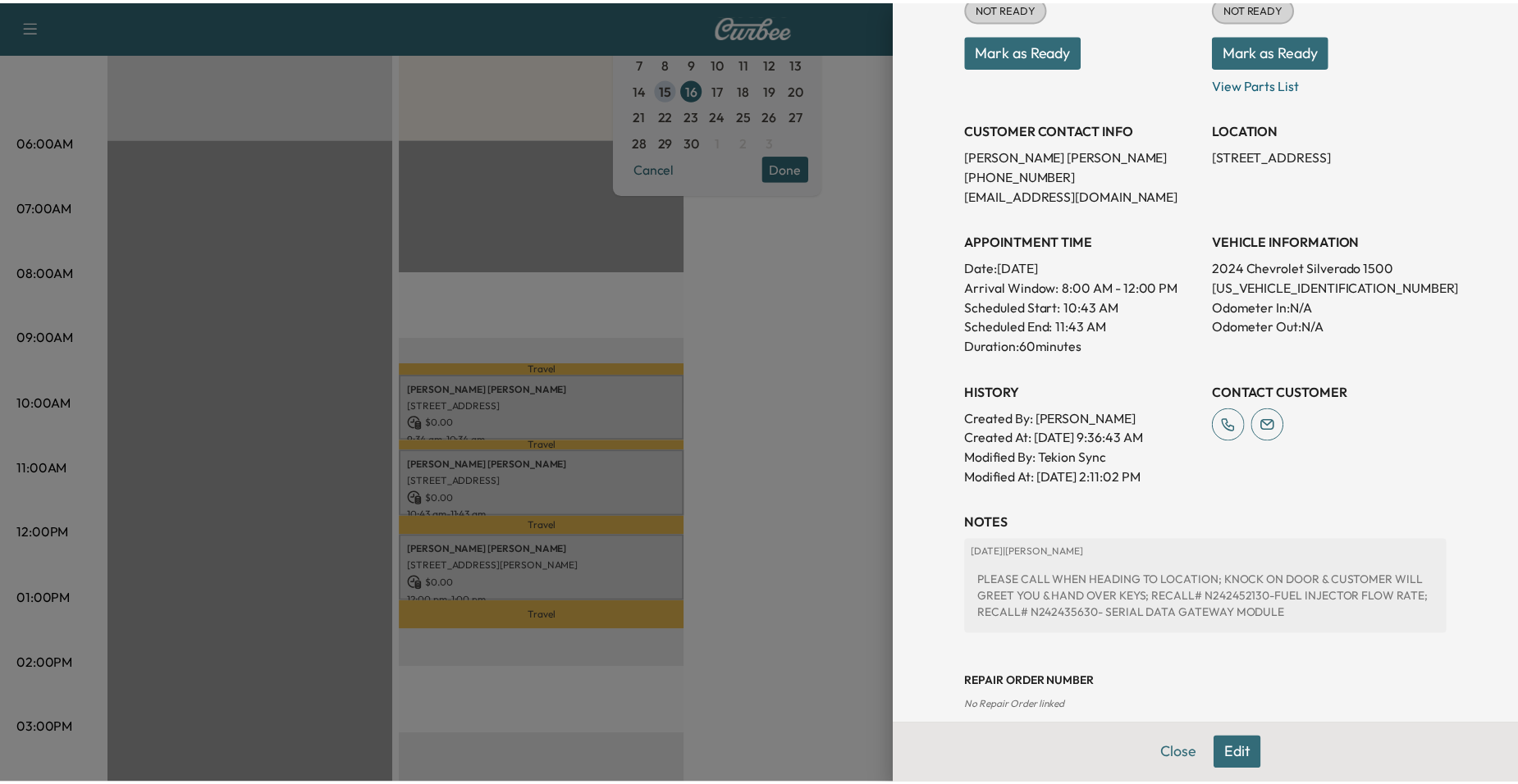
scroll to position [246, 0]
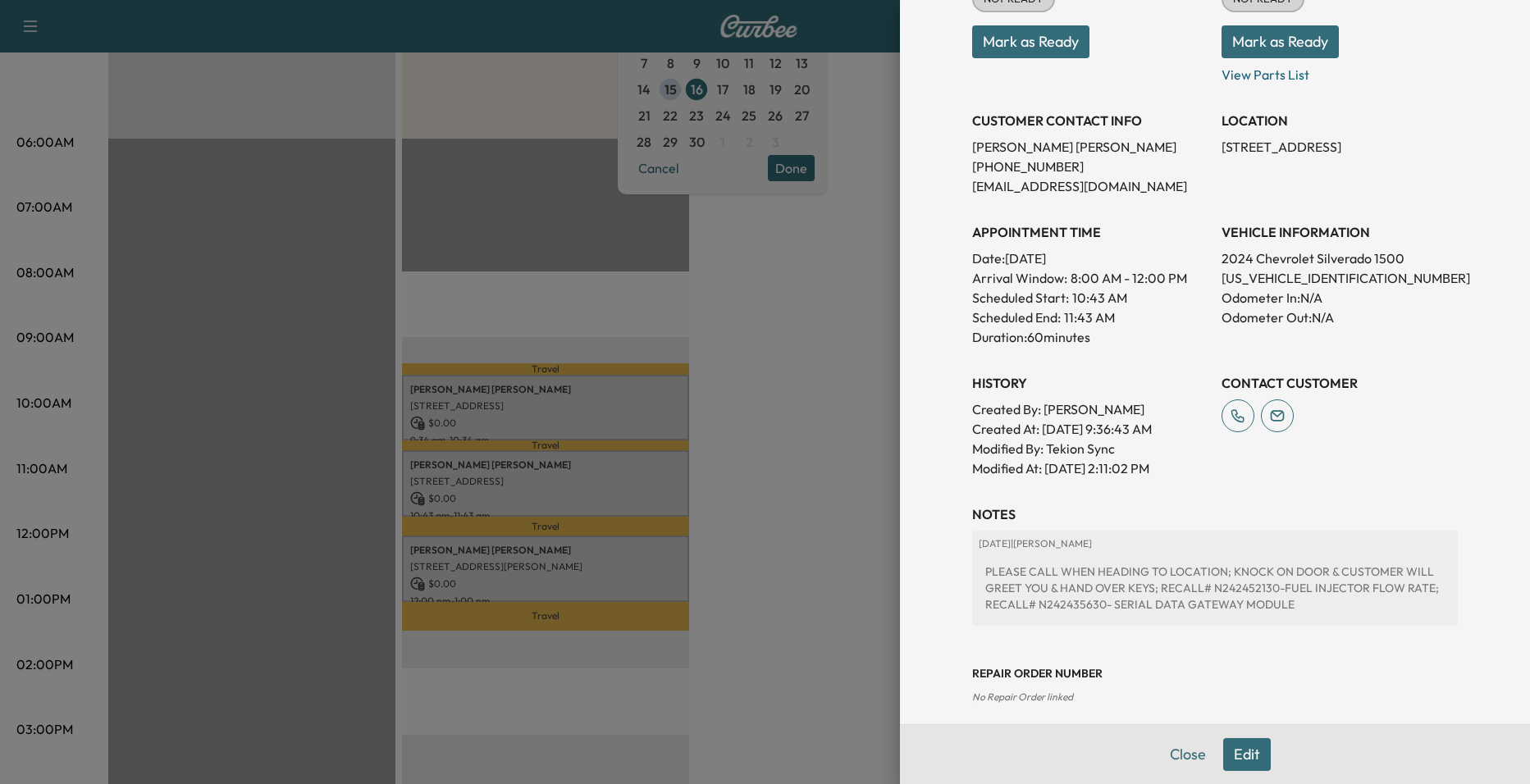
click at [790, 376] on div at bounding box center [765, 392] width 1530 height 784
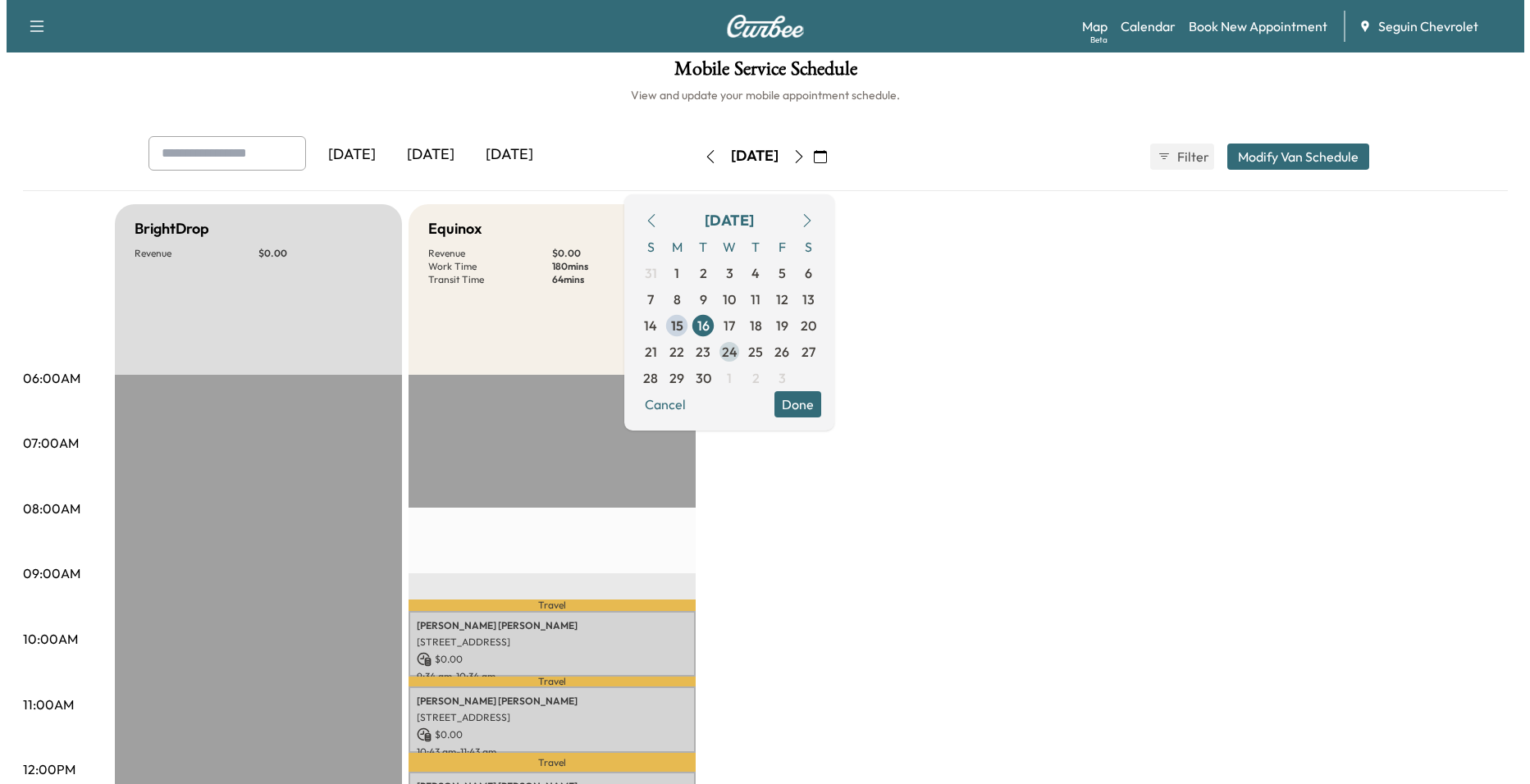
scroll to position [0, 0]
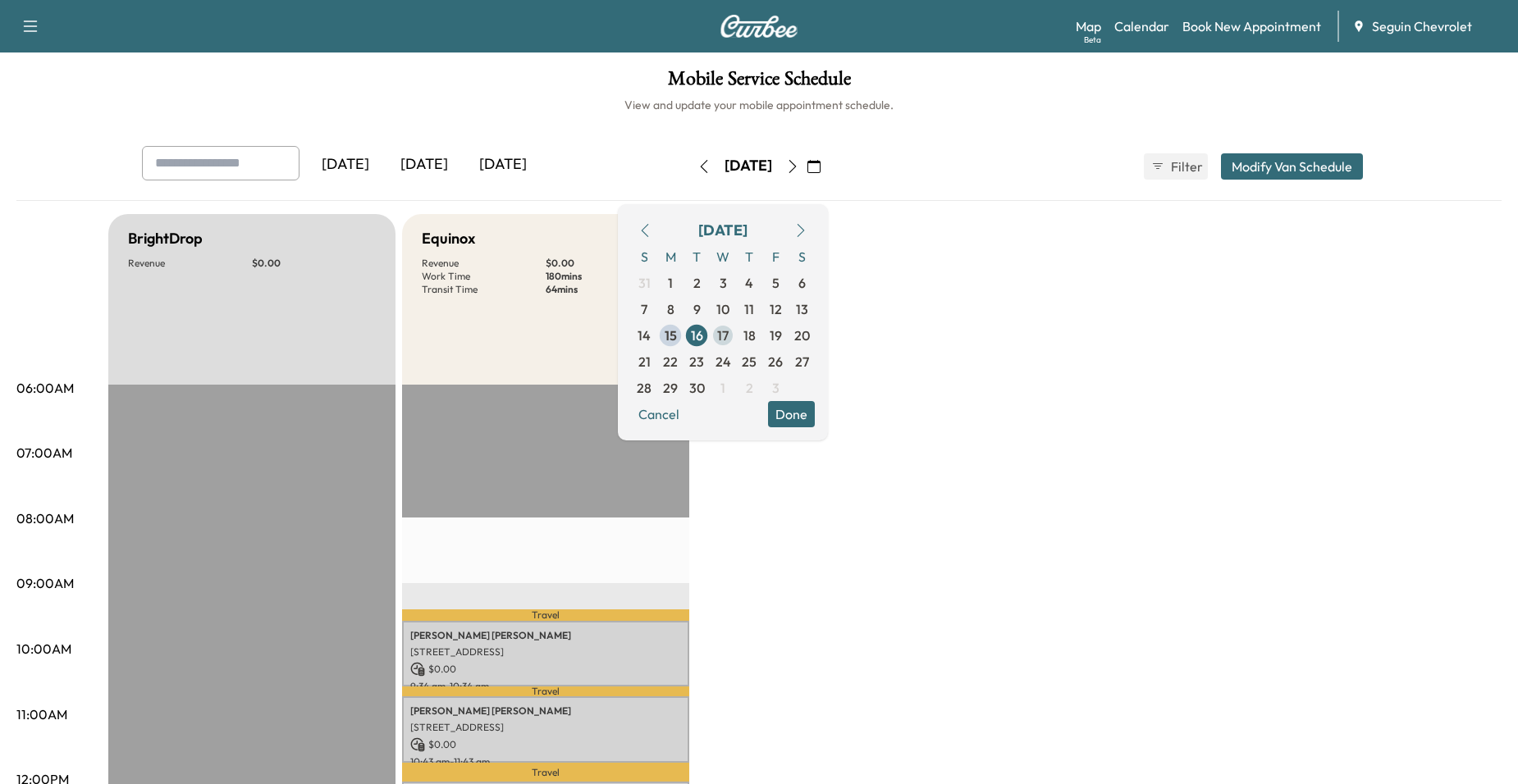
click at [729, 338] on span "17" at bounding box center [724, 335] width 12 height 20
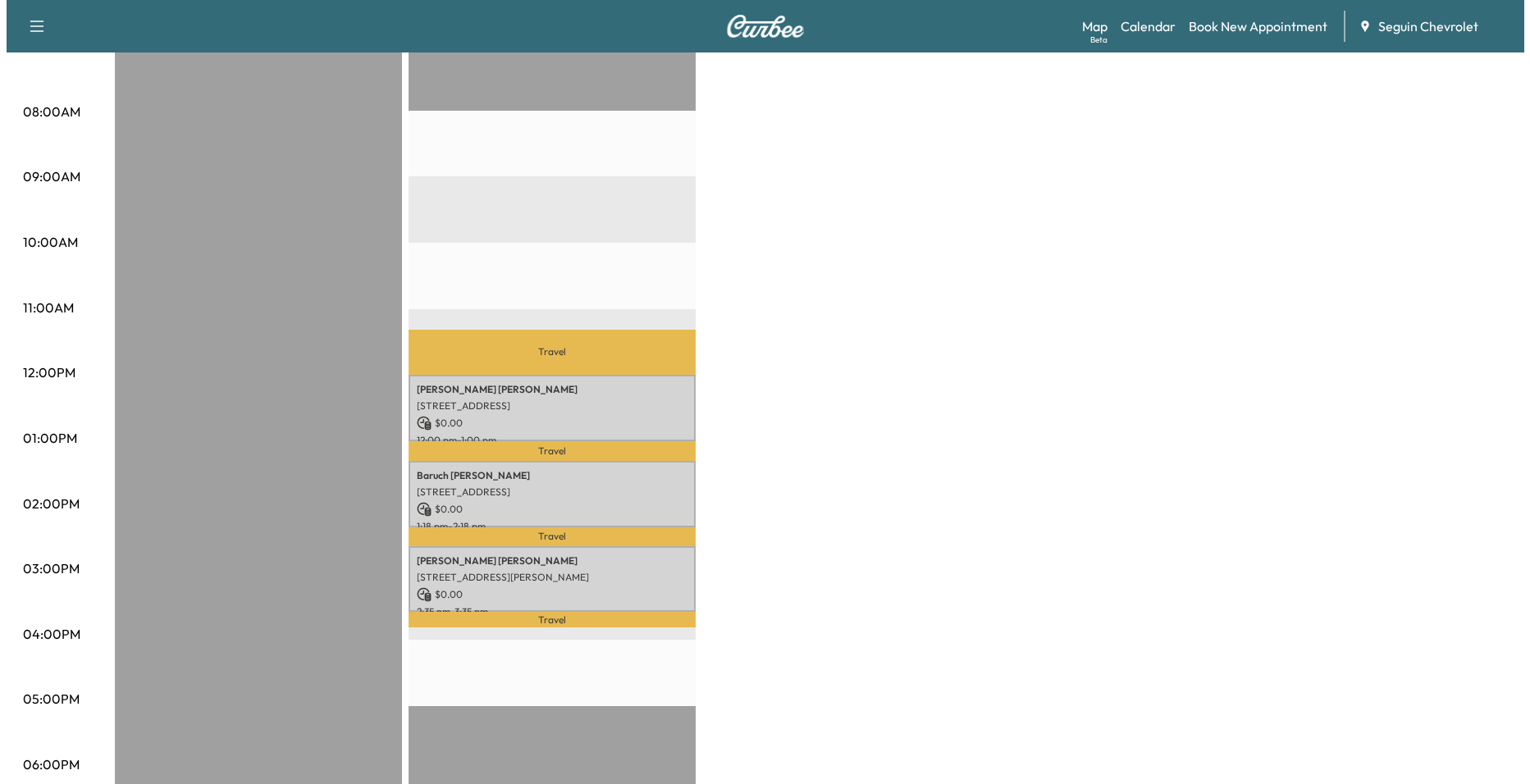
scroll to position [410, 0]
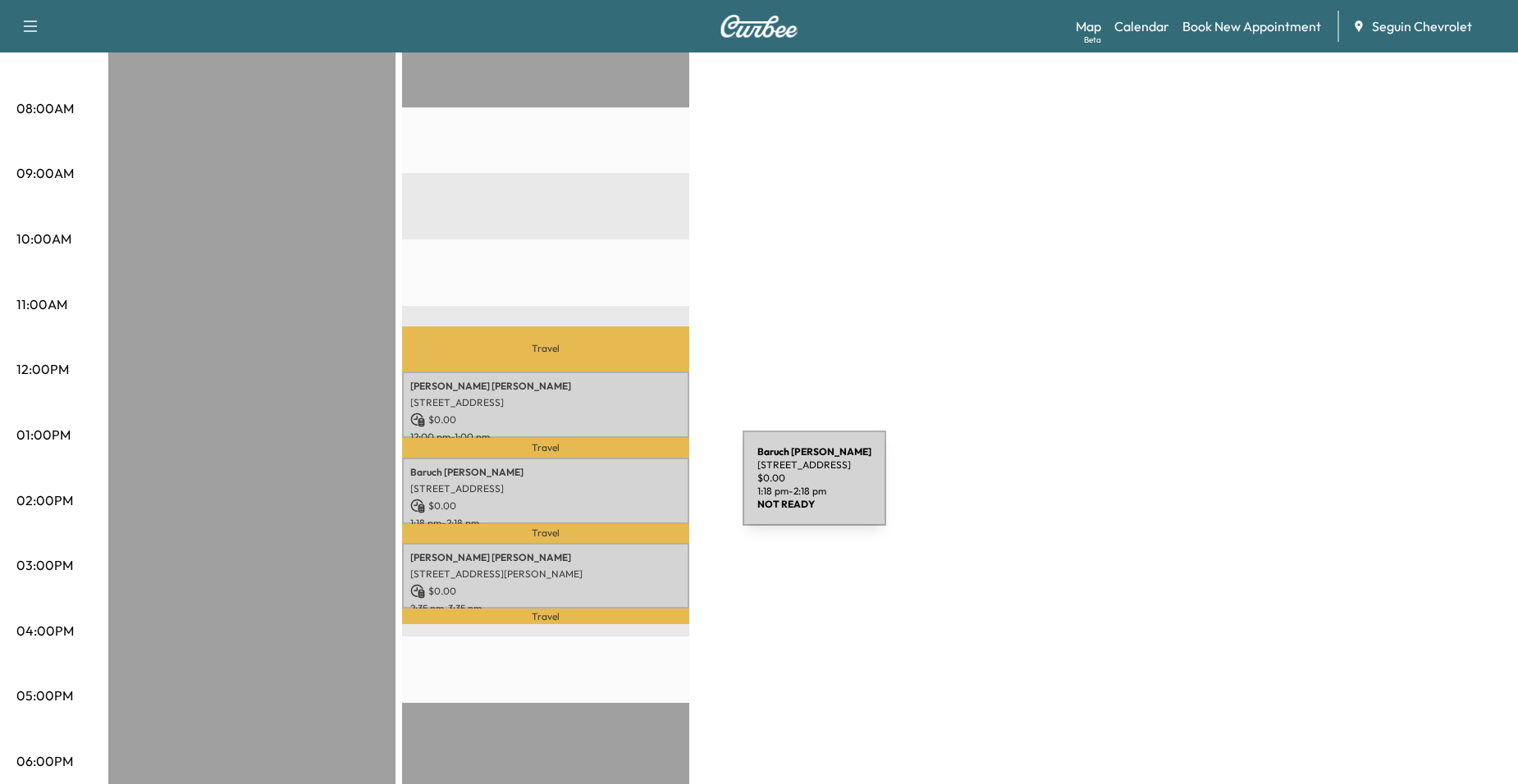
click at [616, 488] on p "[STREET_ADDRESS]" at bounding box center [545, 488] width 270 height 13
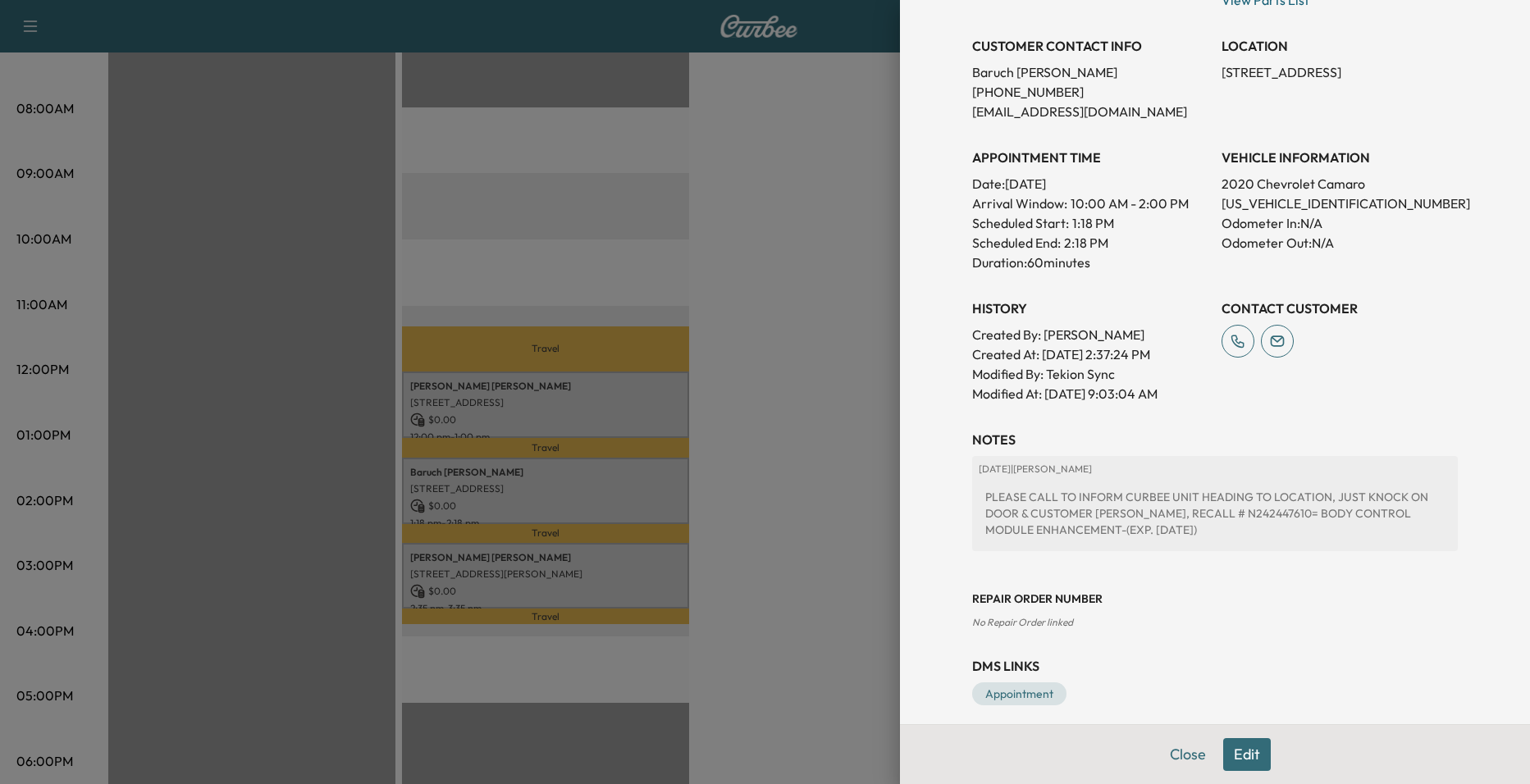
scroll to position [328, 0]
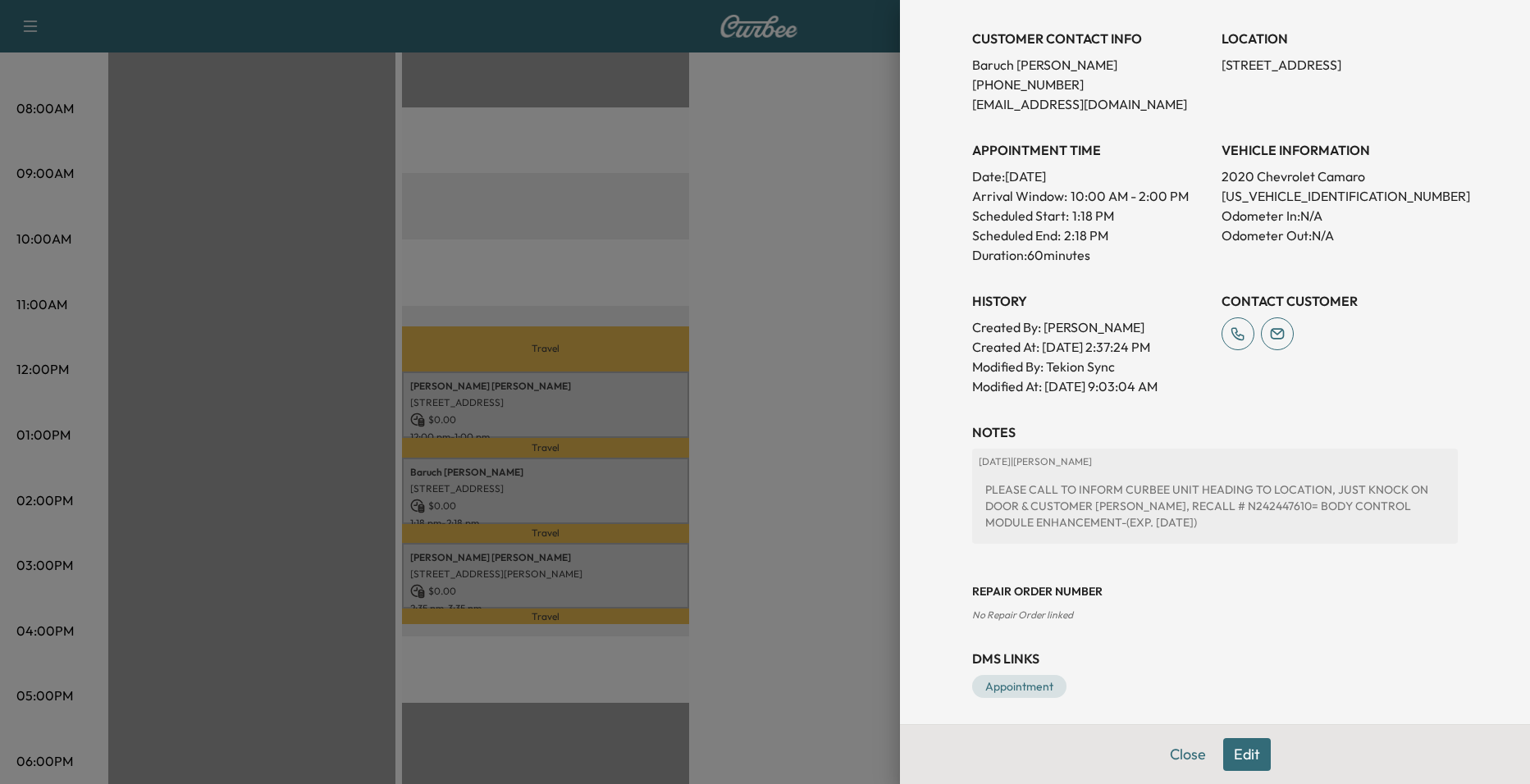
click at [564, 542] on div at bounding box center [765, 392] width 1530 height 784
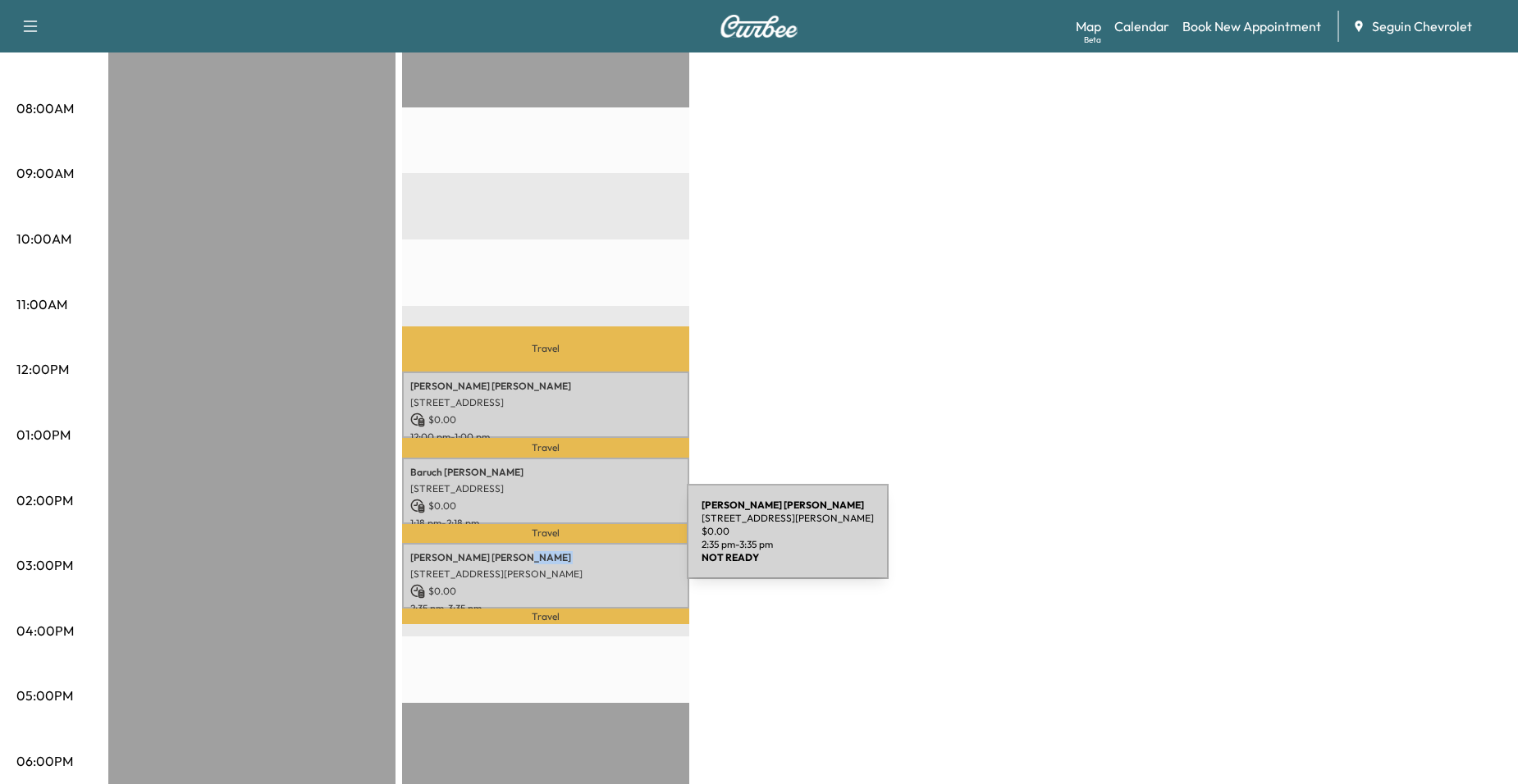
click at [564, 543] on div "Jose Jimenez 1348 Krause Ln, New Braunfels, TX 78130, USA $ 0.00 2:35 pm - 3:35…" at bounding box center [546, 576] width 287 height 67
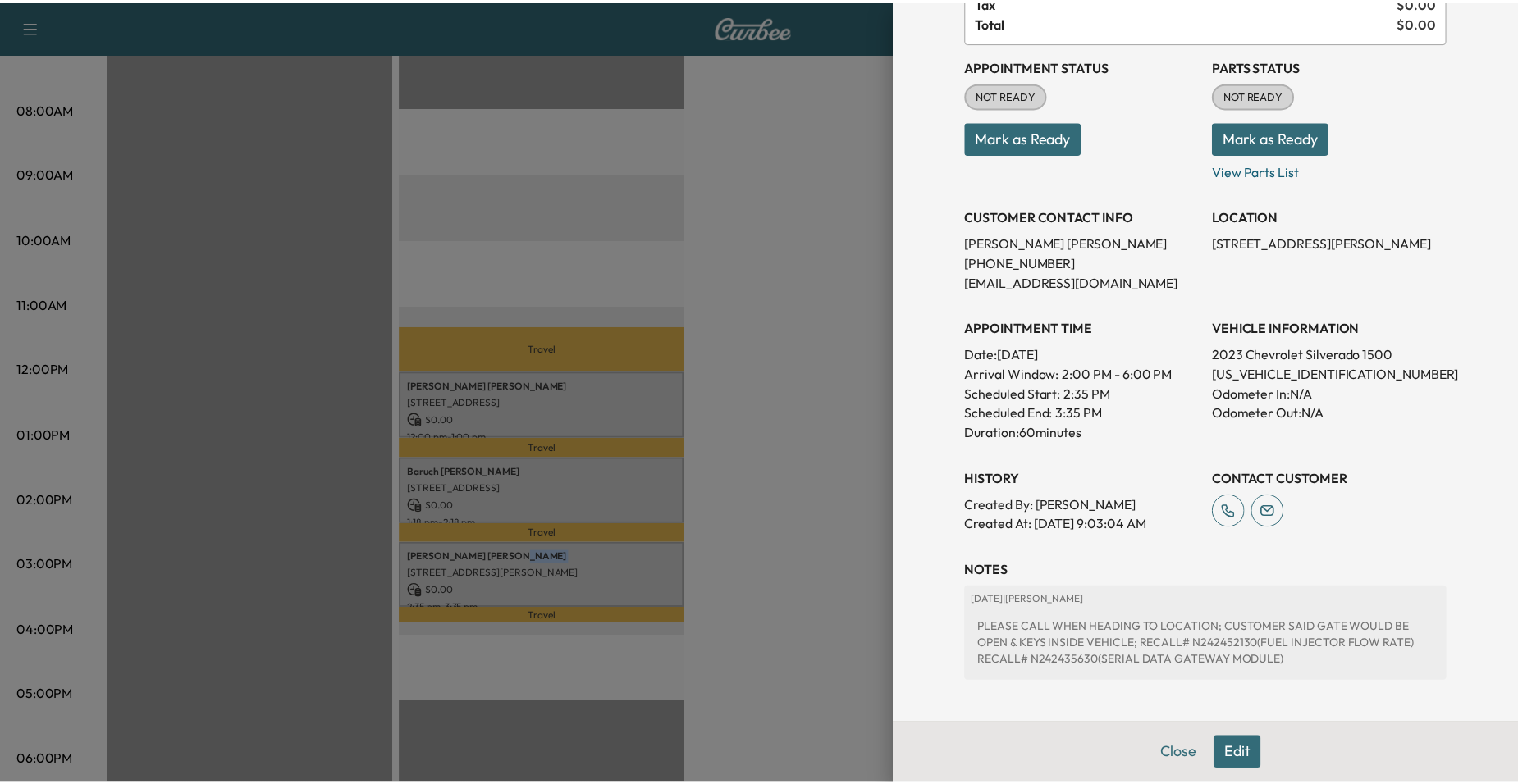
scroll to position [164, 0]
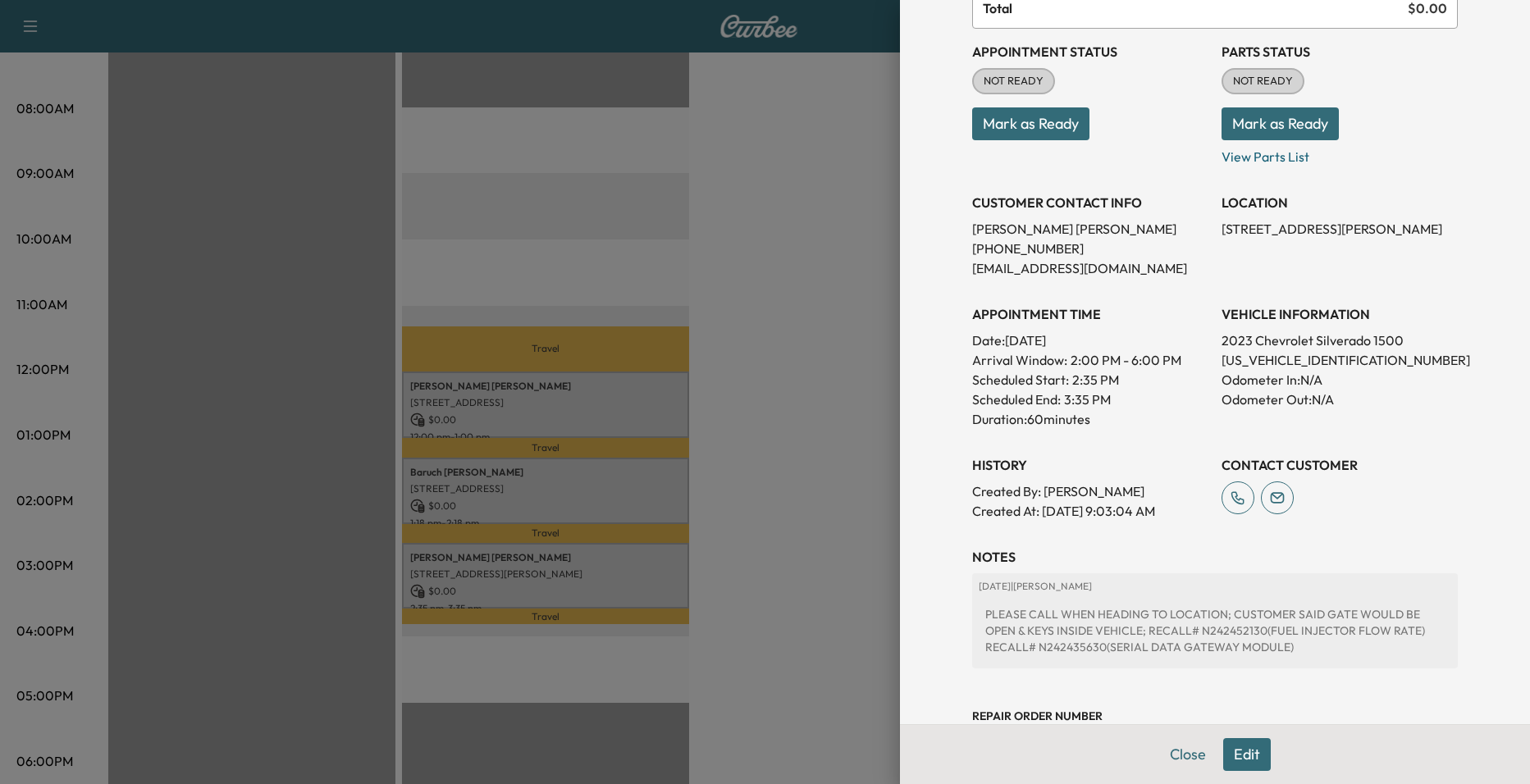
click at [814, 441] on div at bounding box center [765, 392] width 1530 height 784
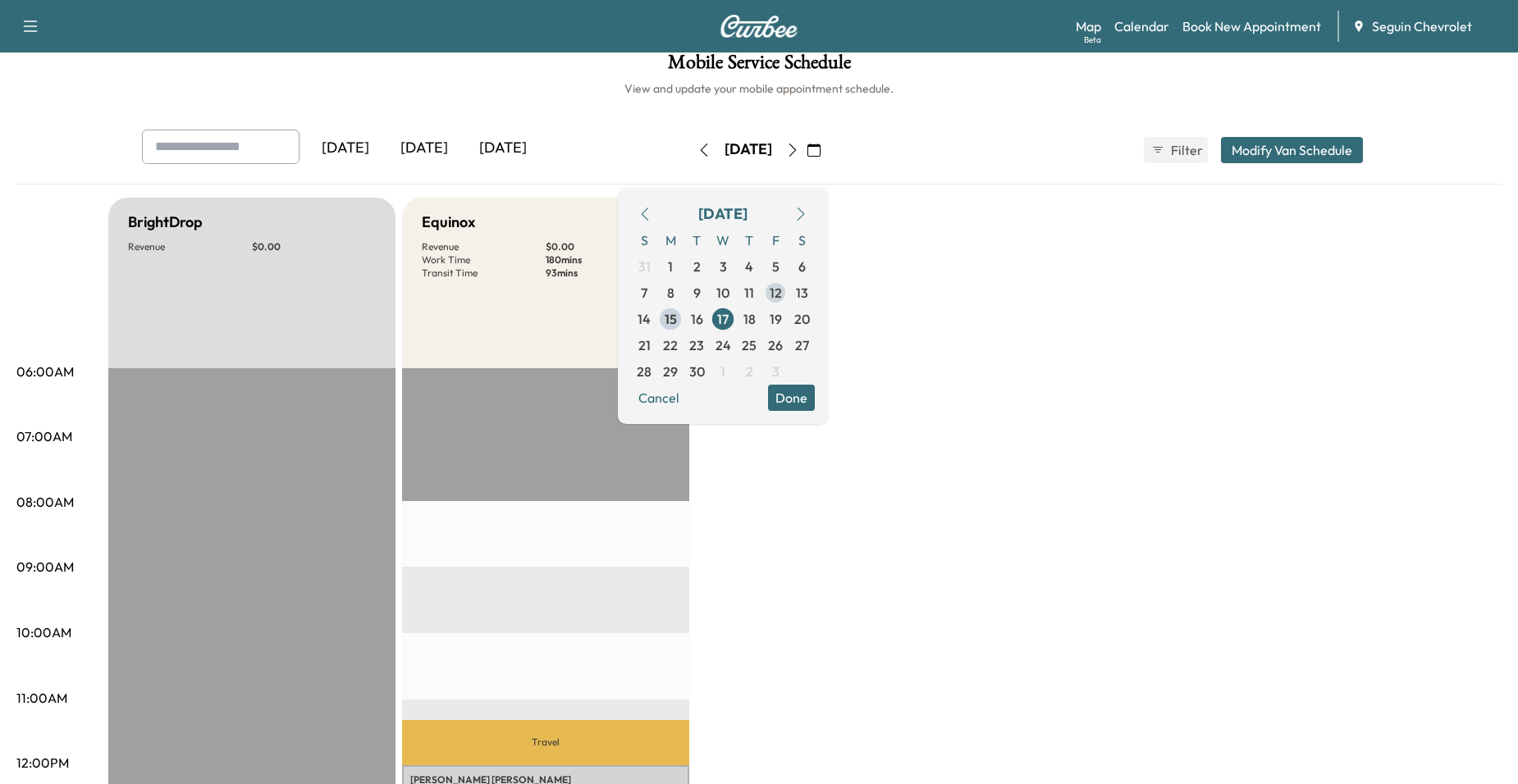
scroll to position [0, 0]
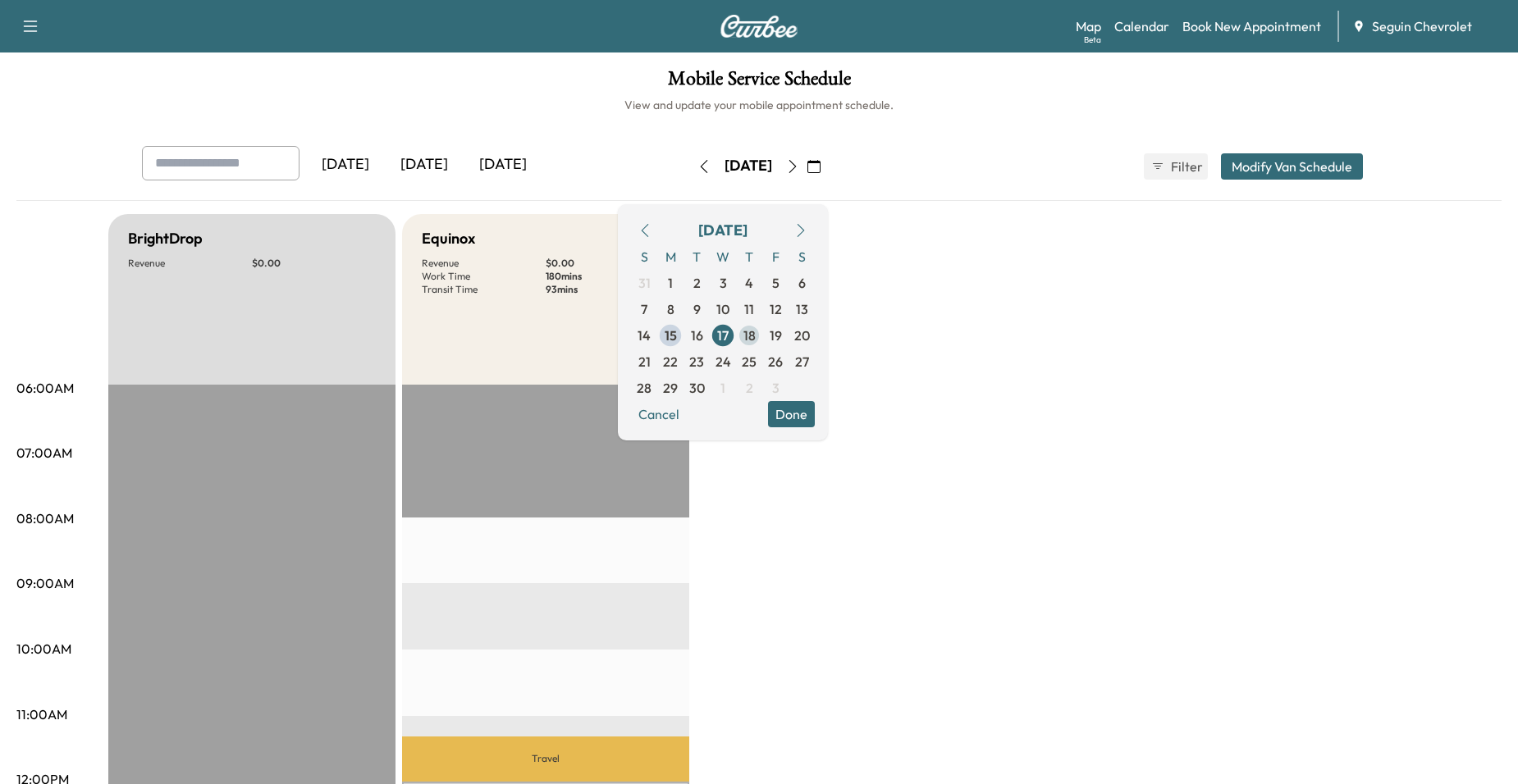
click at [756, 333] on span "18" at bounding box center [750, 335] width 12 height 20
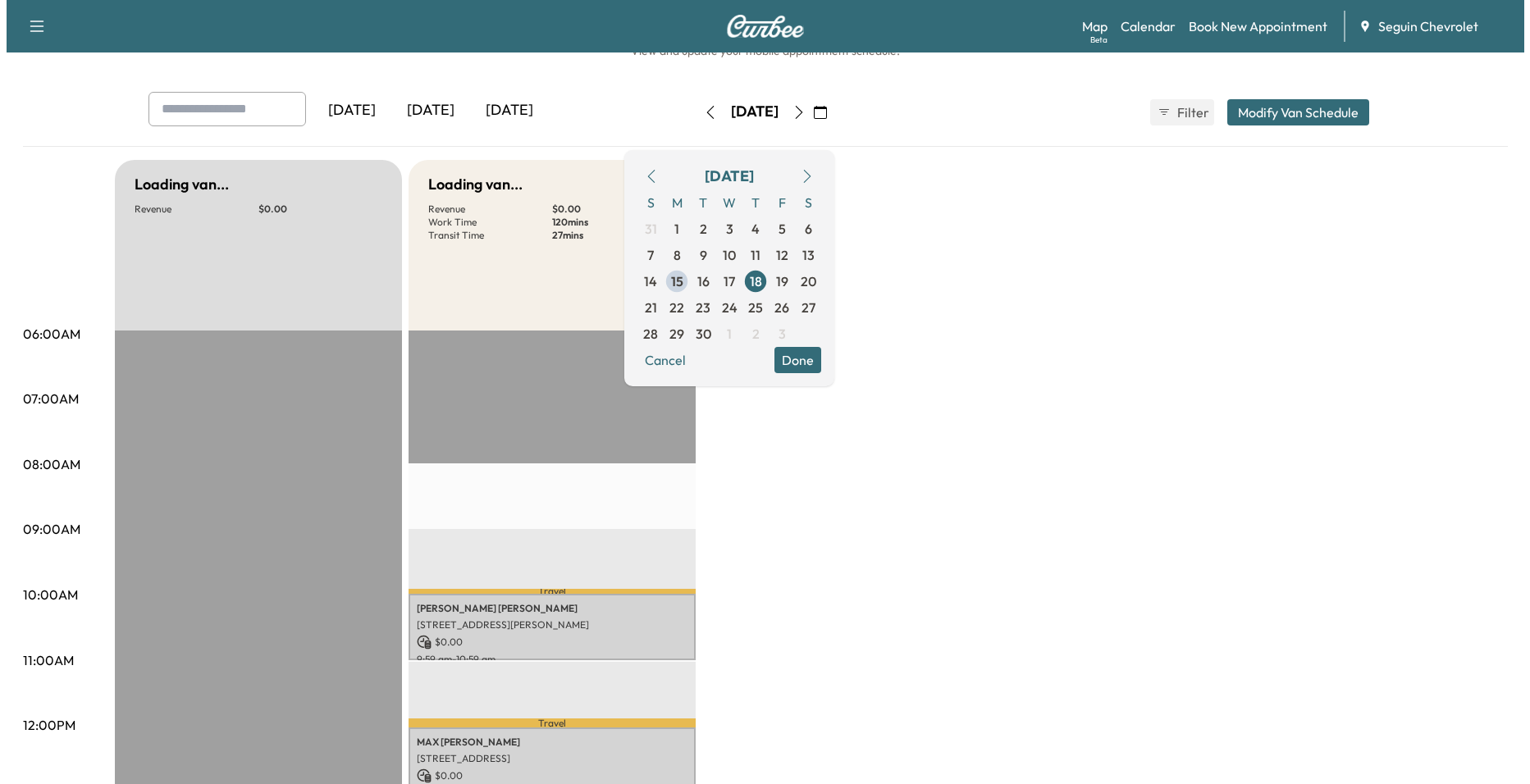
scroll to position [246, 0]
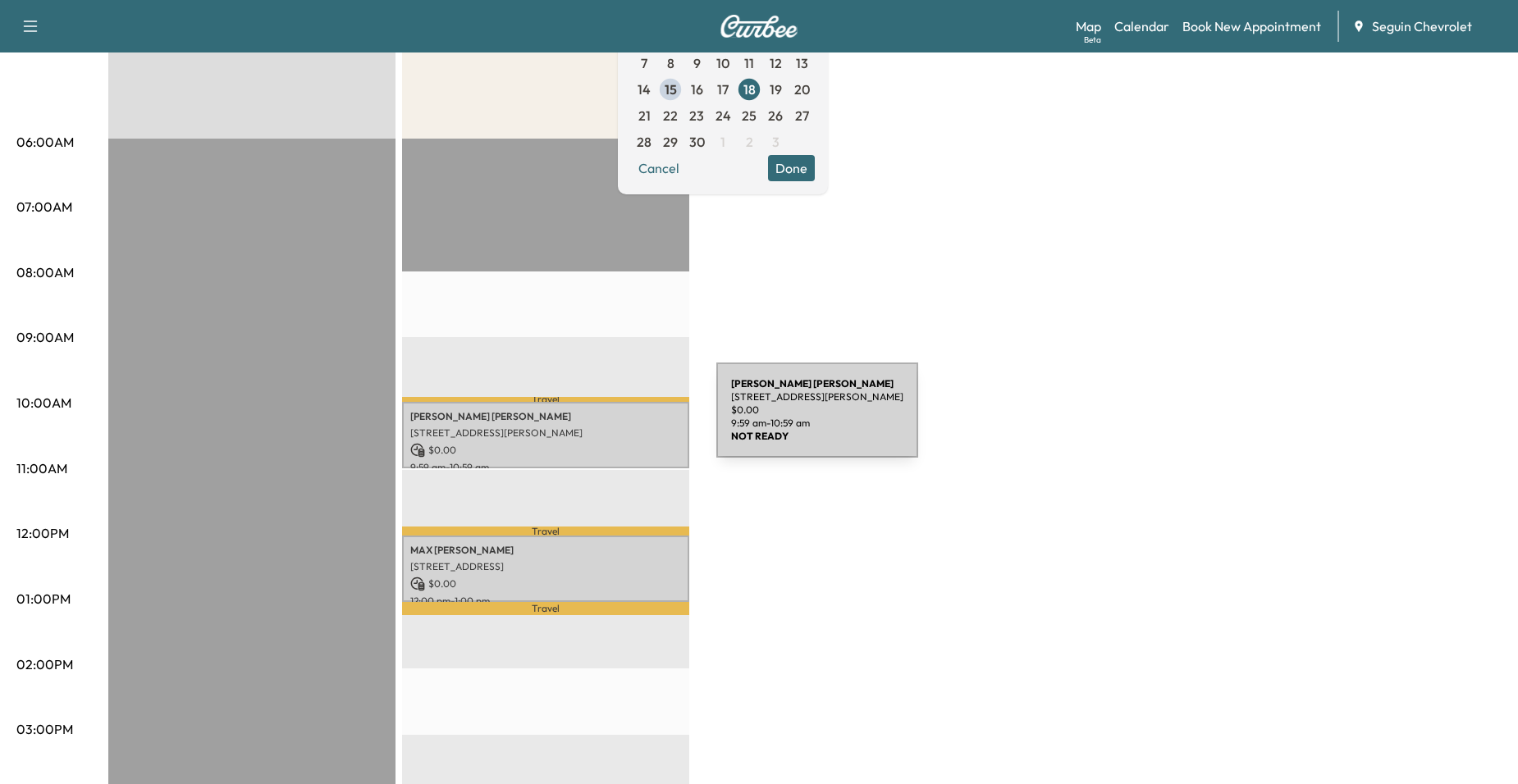
click at [592, 422] on div "Tony Flores 716 ROOSEVELT, SEGUIN, TX 78155, US $ 0.00 9:59 am - 10:59 am" at bounding box center [546, 435] width 287 height 67
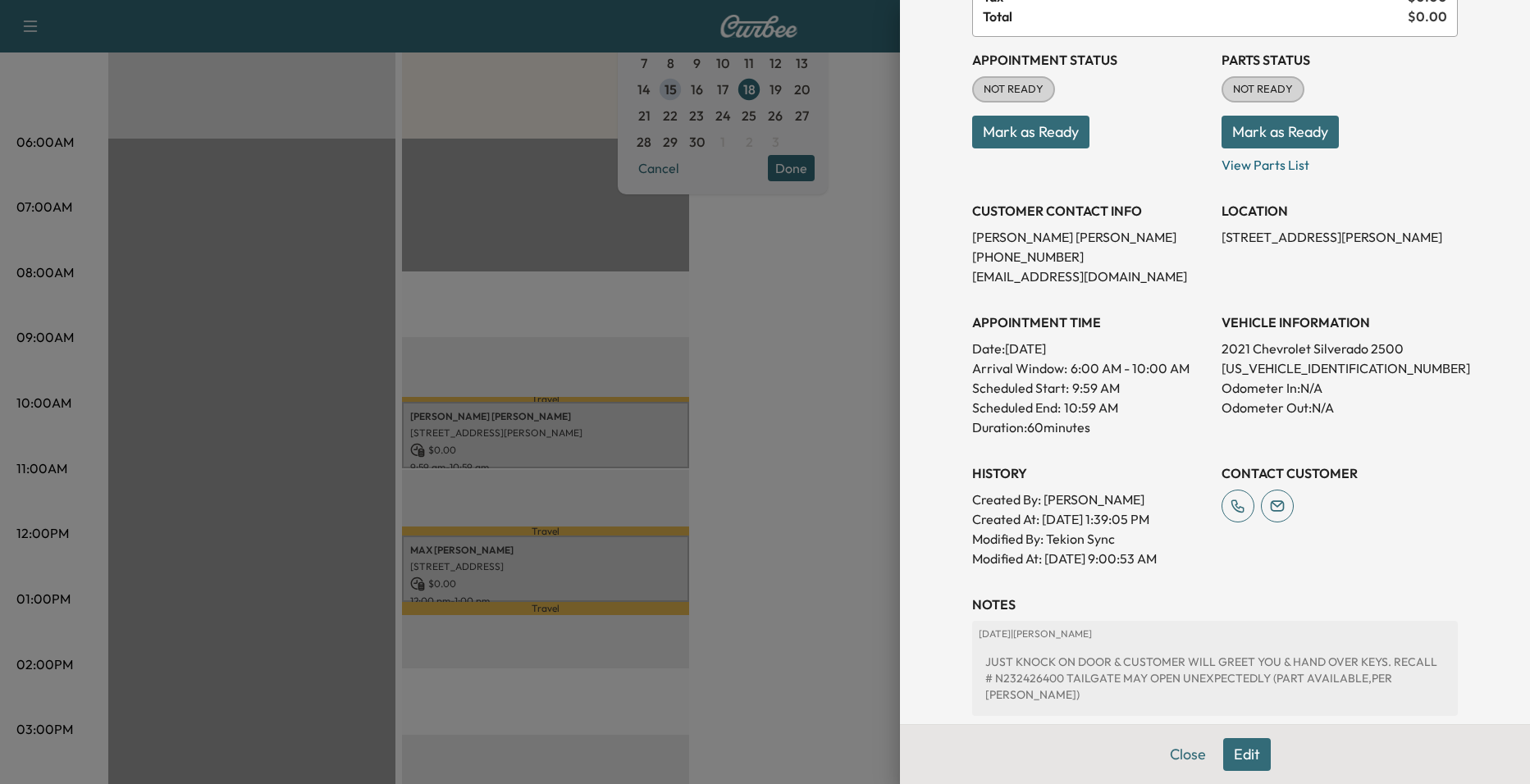
scroll to position [318, 0]
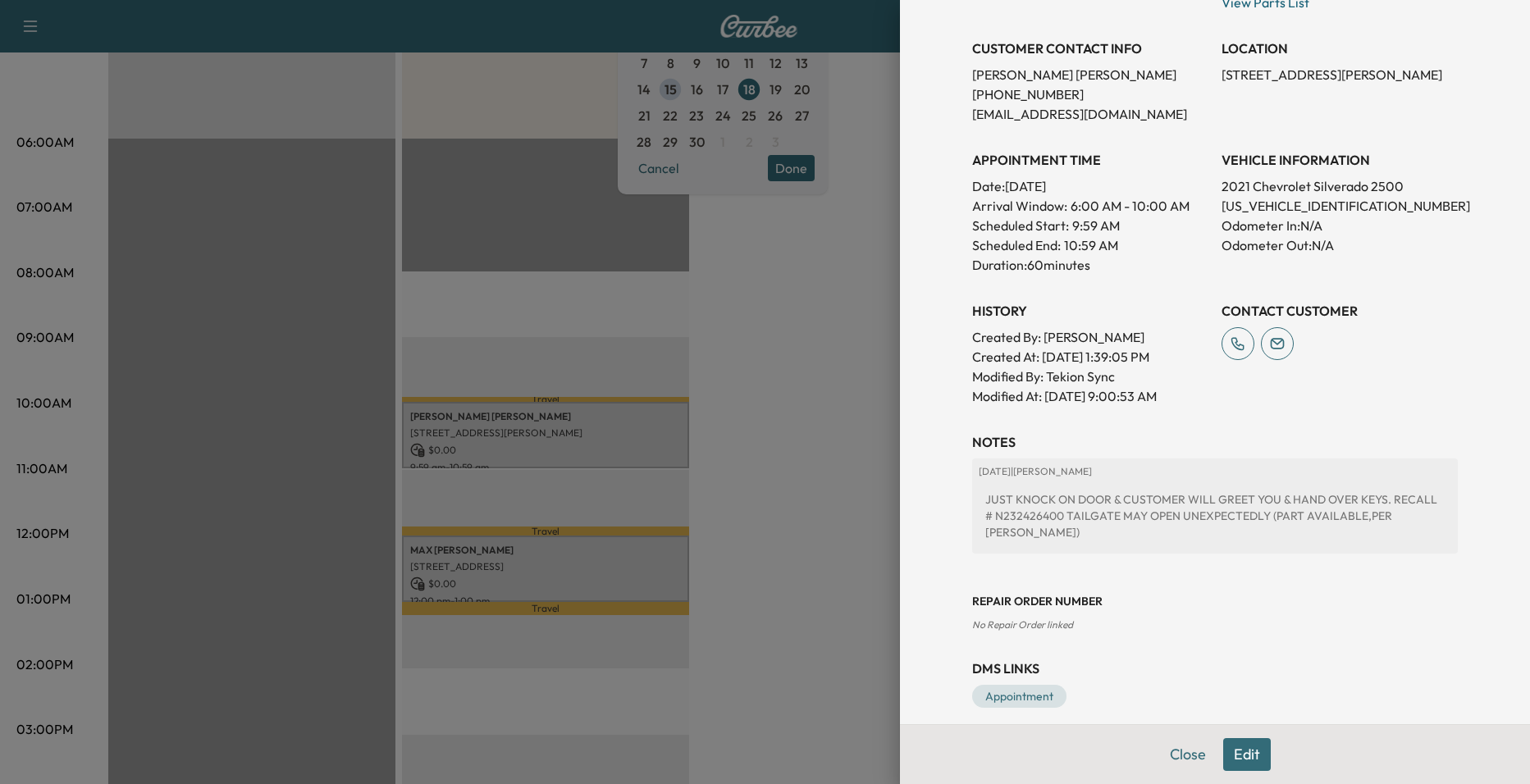
click at [814, 391] on div at bounding box center [765, 392] width 1530 height 784
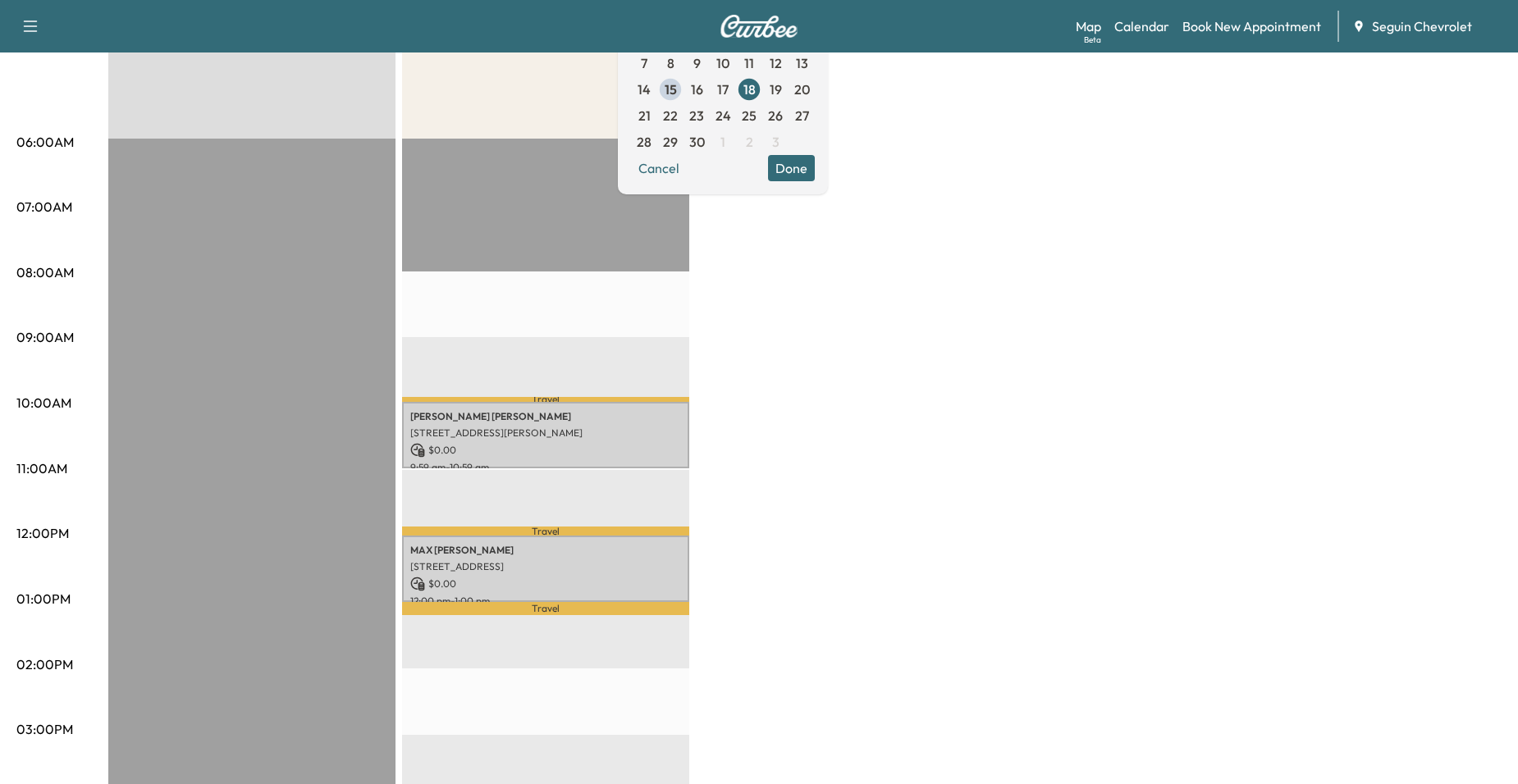
click at [629, 527] on p "Travel" at bounding box center [546, 531] width 287 height 9
click at [622, 542] on div "[PERSON_NAME] [STREET_ADDRESS][PERSON_NAME] $ 0.00 12:00 pm - 1:00 pm" at bounding box center [546, 569] width 287 height 67
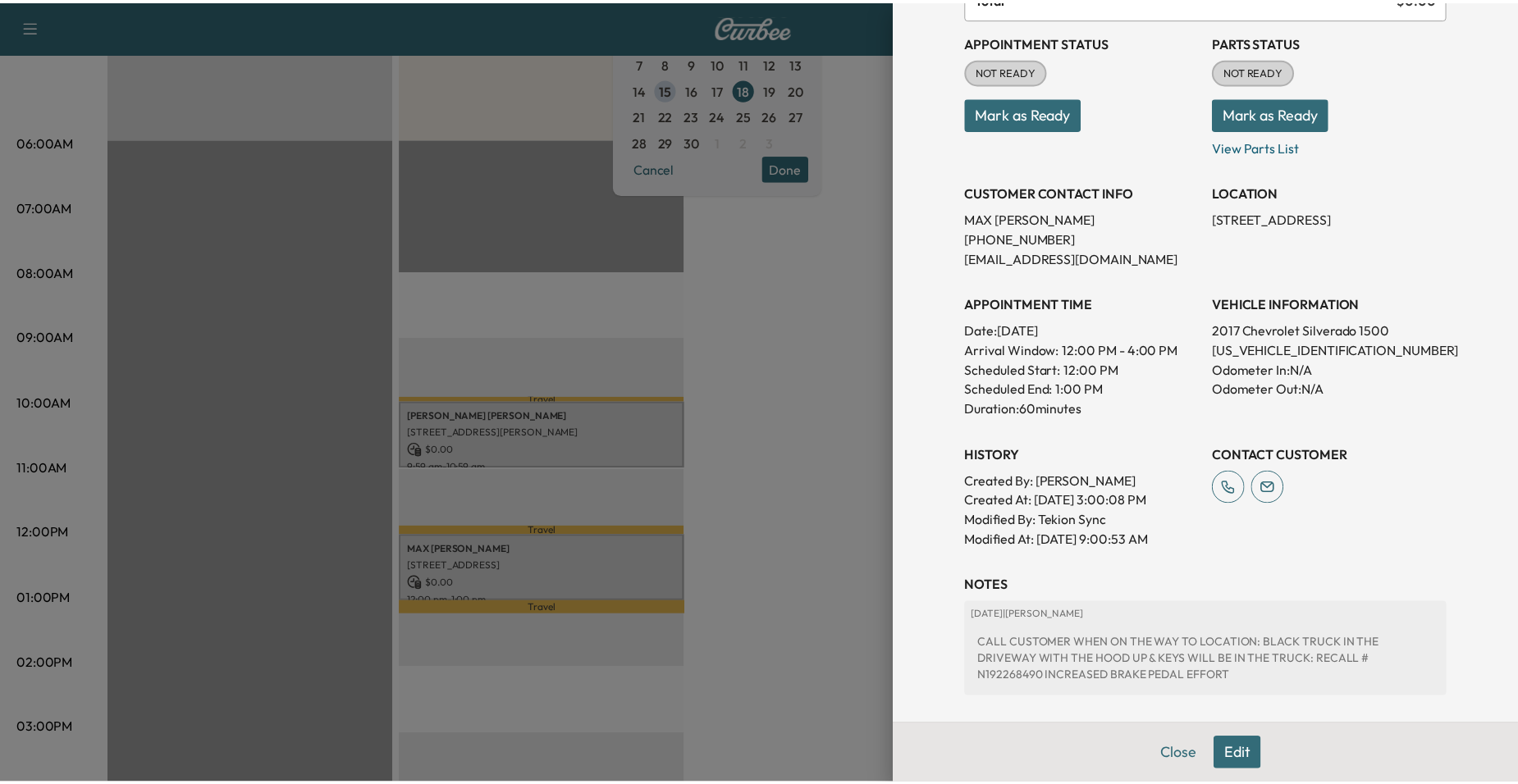
scroll to position [334, 0]
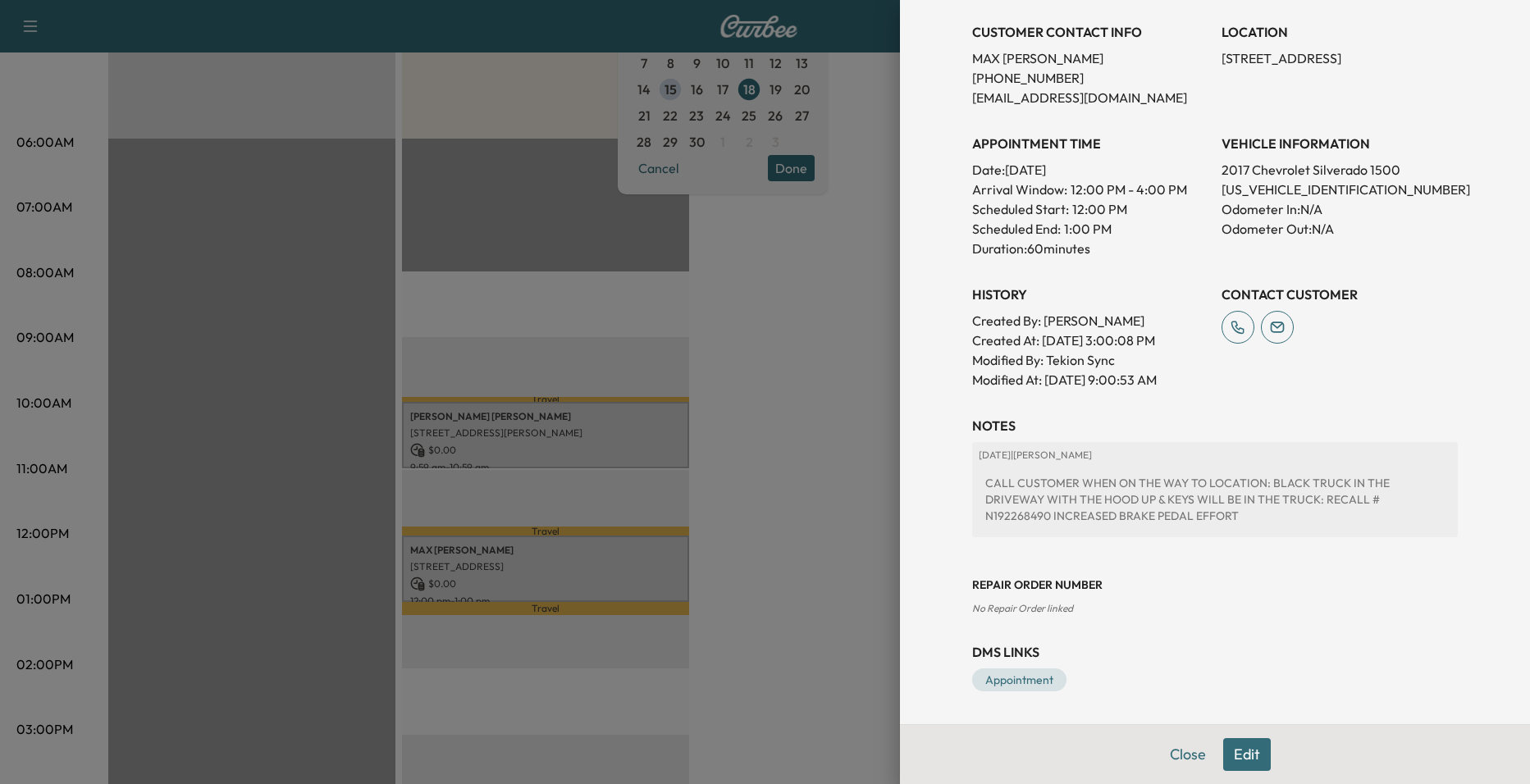
click at [800, 352] on div at bounding box center [765, 392] width 1530 height 784
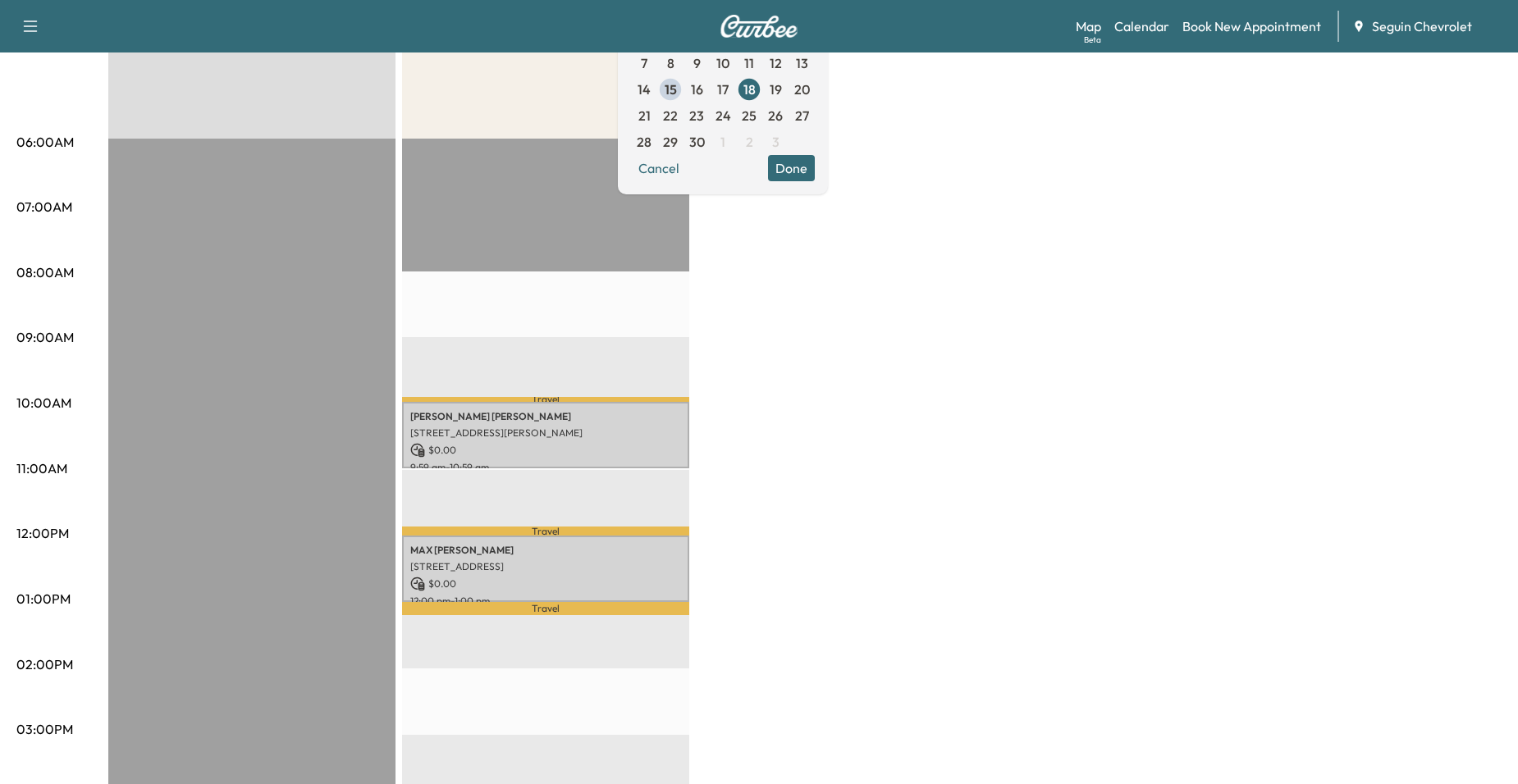
scroll to position [0, 0]
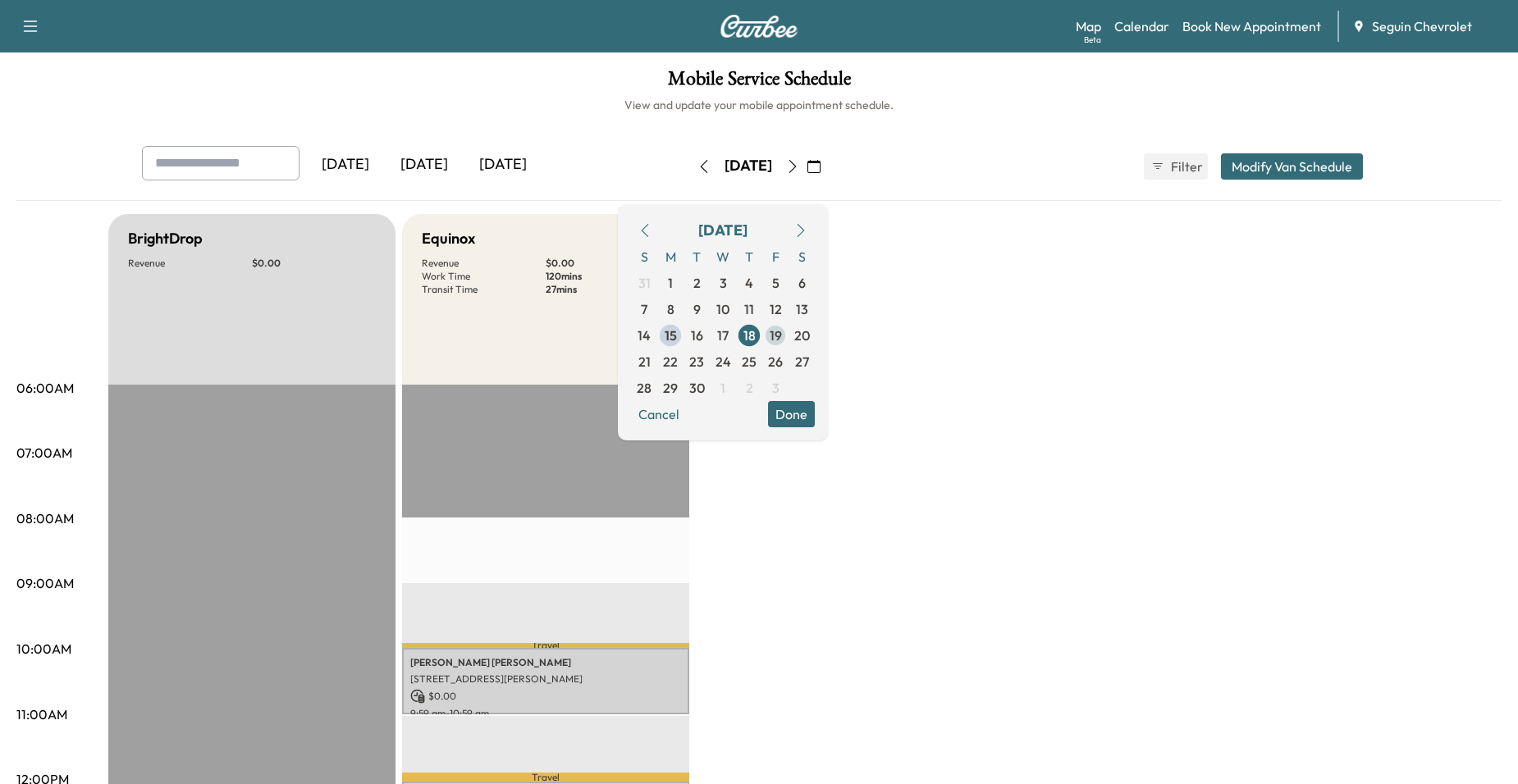
click at [788, 330] on span "19" at bounding box center [775, 335] width 26 height 26
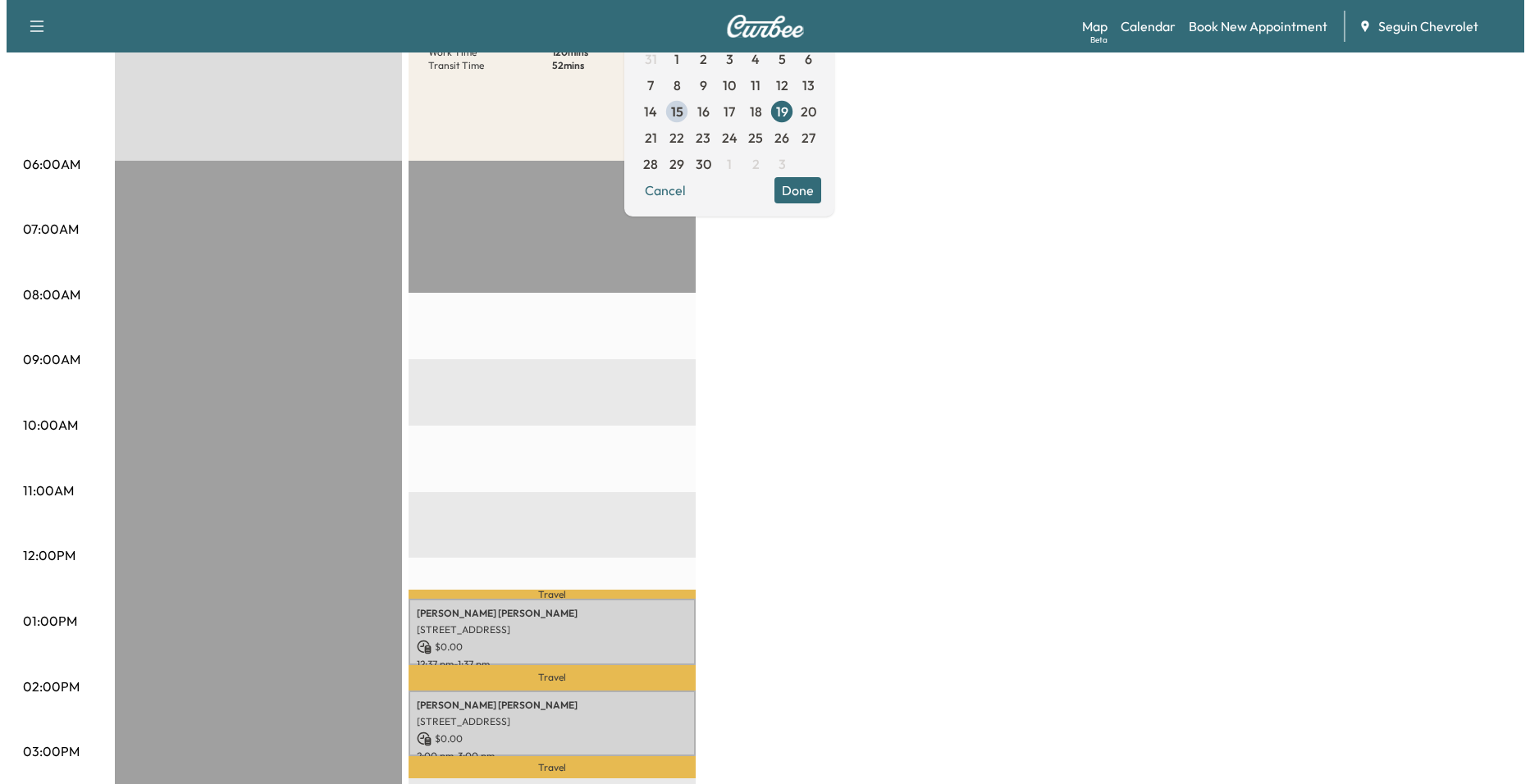
scroll to position [575, 0]
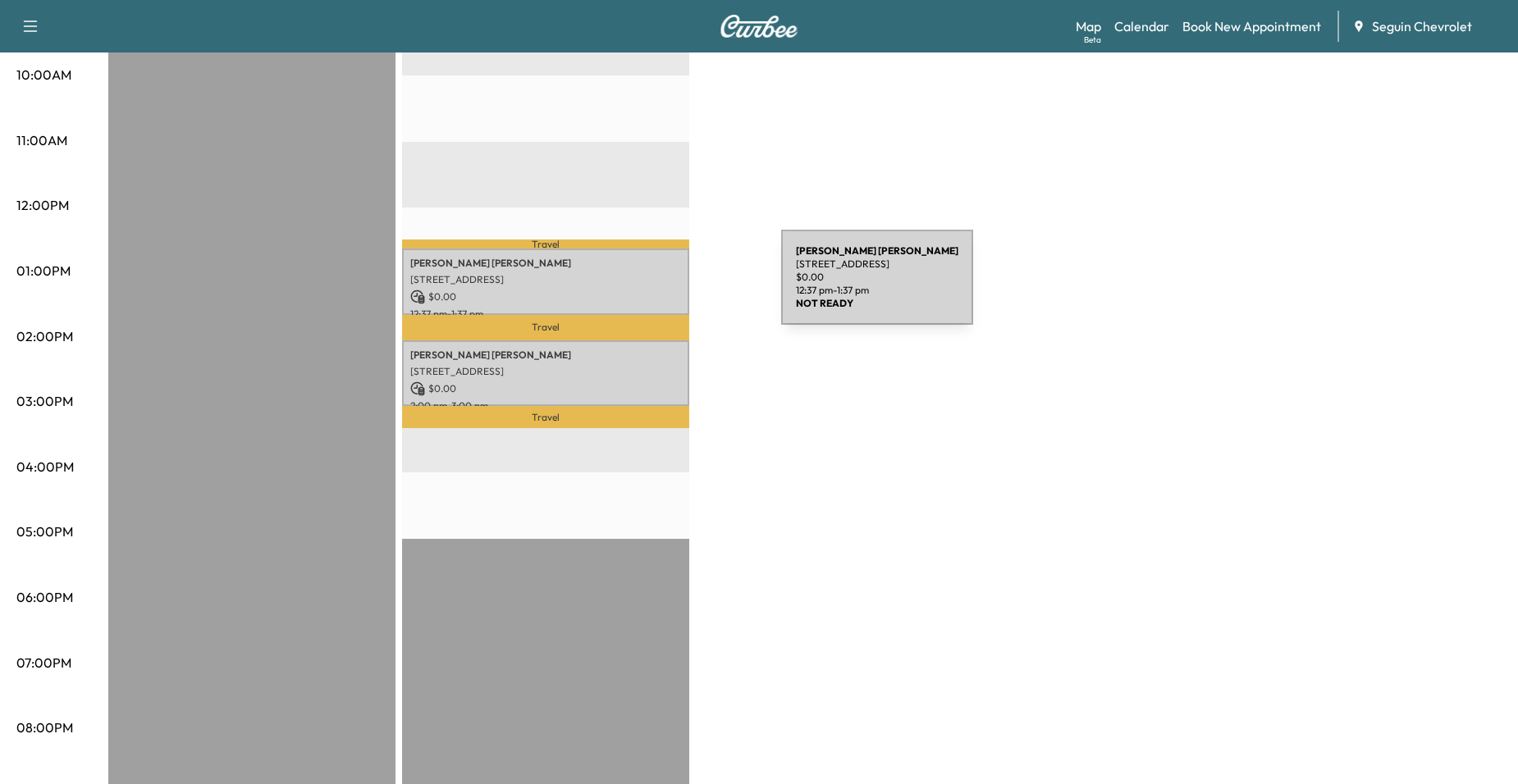
click at [658, 289] on p "$ 0.00" at bounding box center [545, 296] width 270 height 15
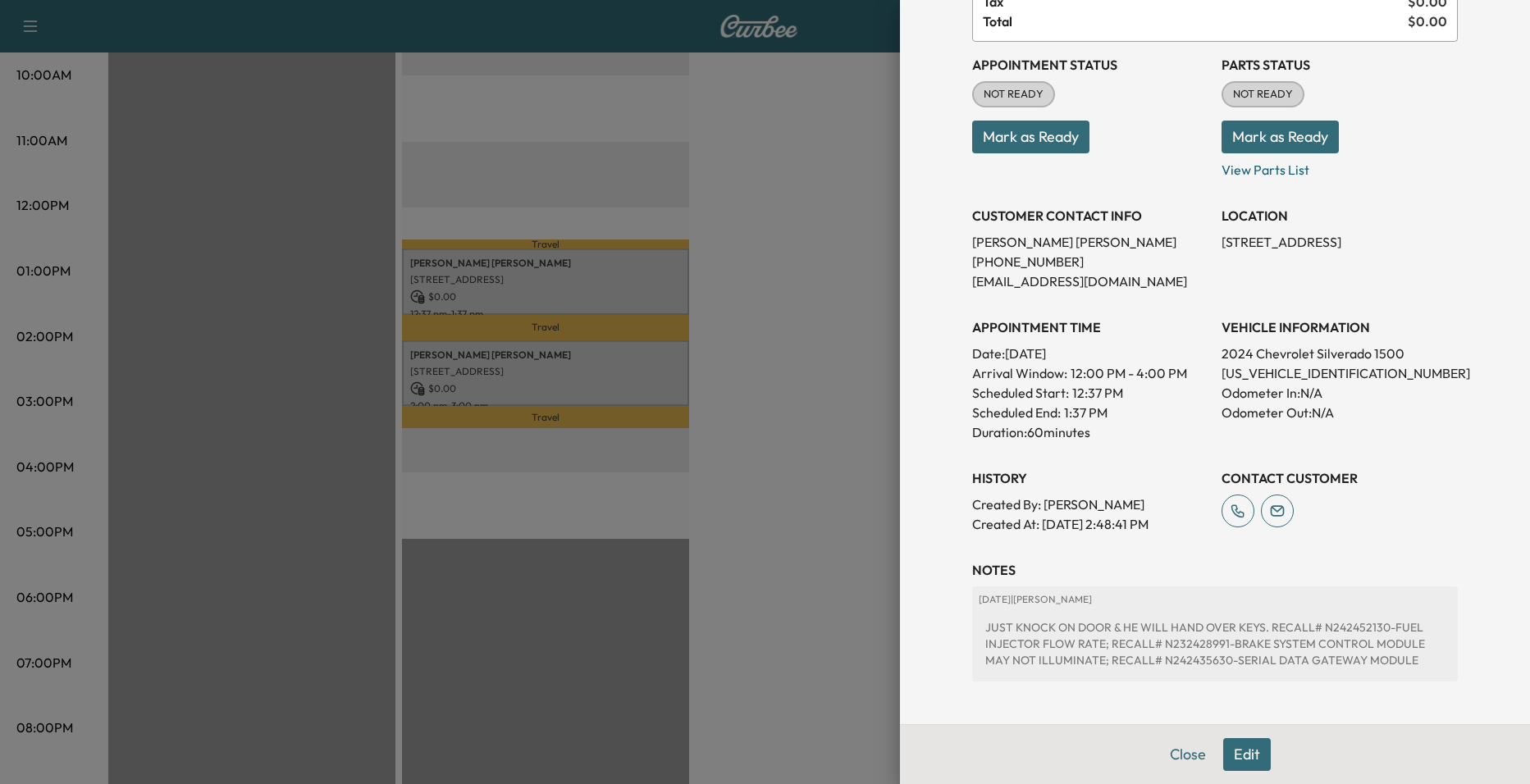
scroll to position [164, 0]
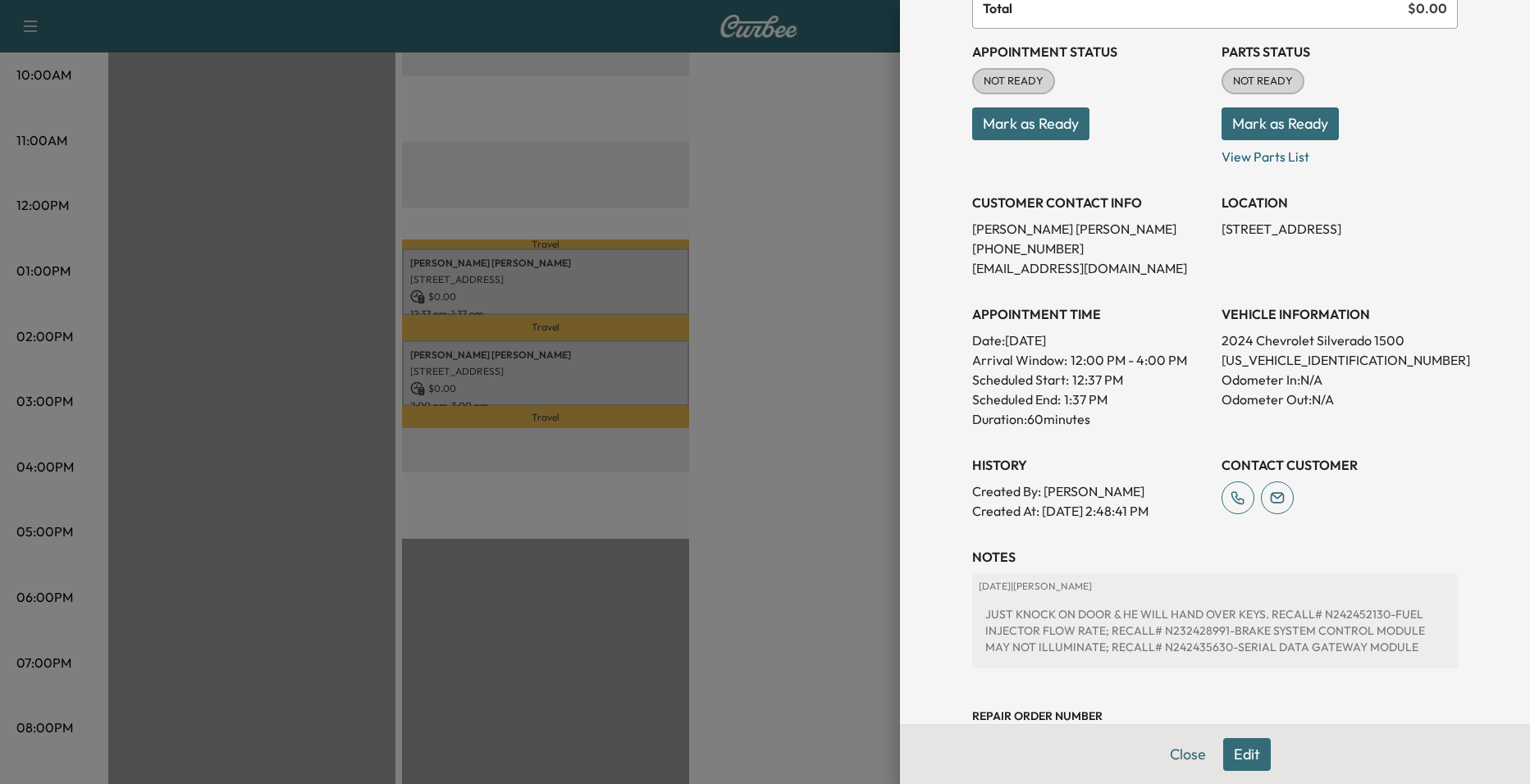
click at [834, 378] on div at bounding box center [765, 392] width 1530 height 784
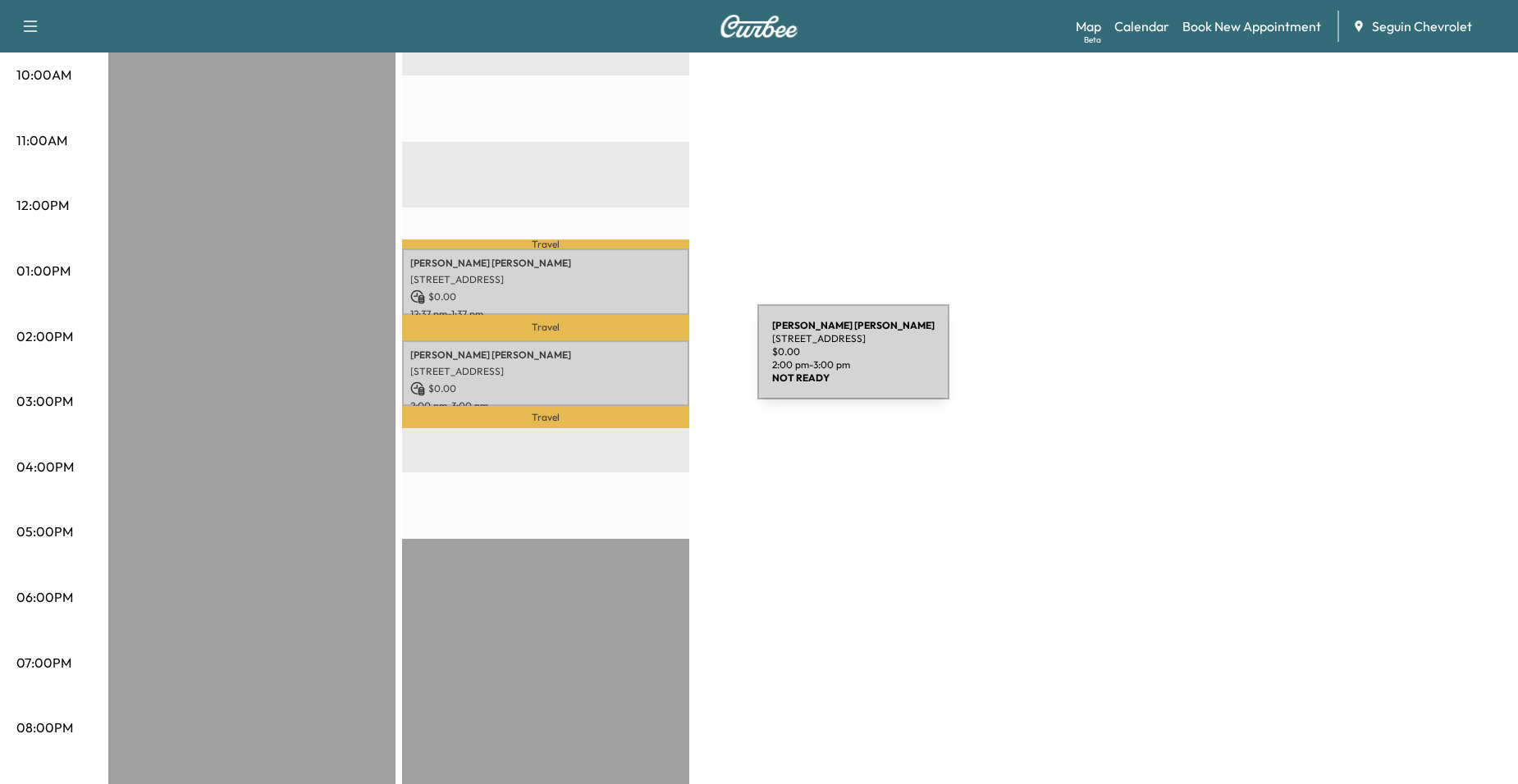
click at [635, 365] on p "[STREET_ADDRESS]" at bounding box center [545, 371] width 270 height 13
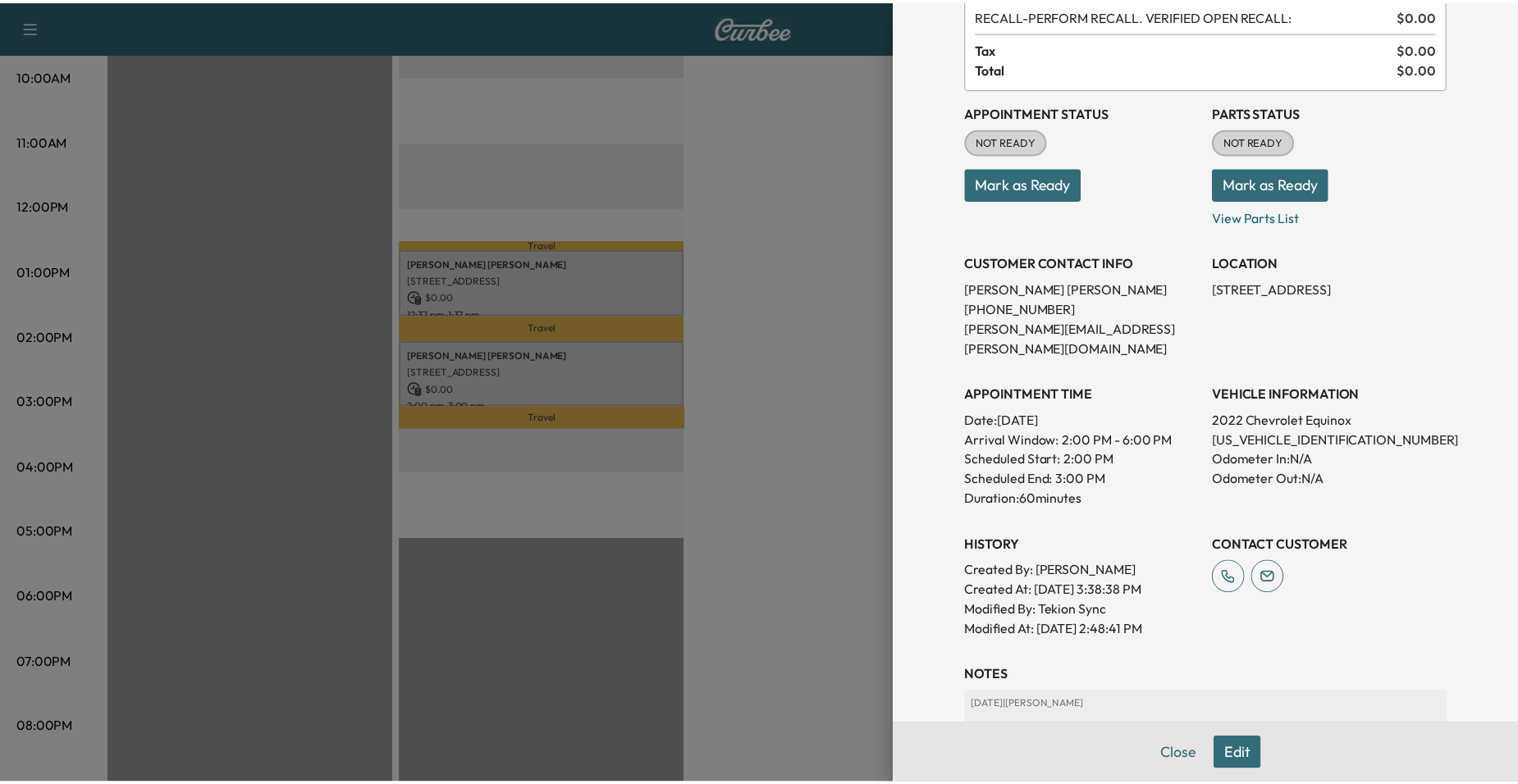
scroll to position [318, 0]
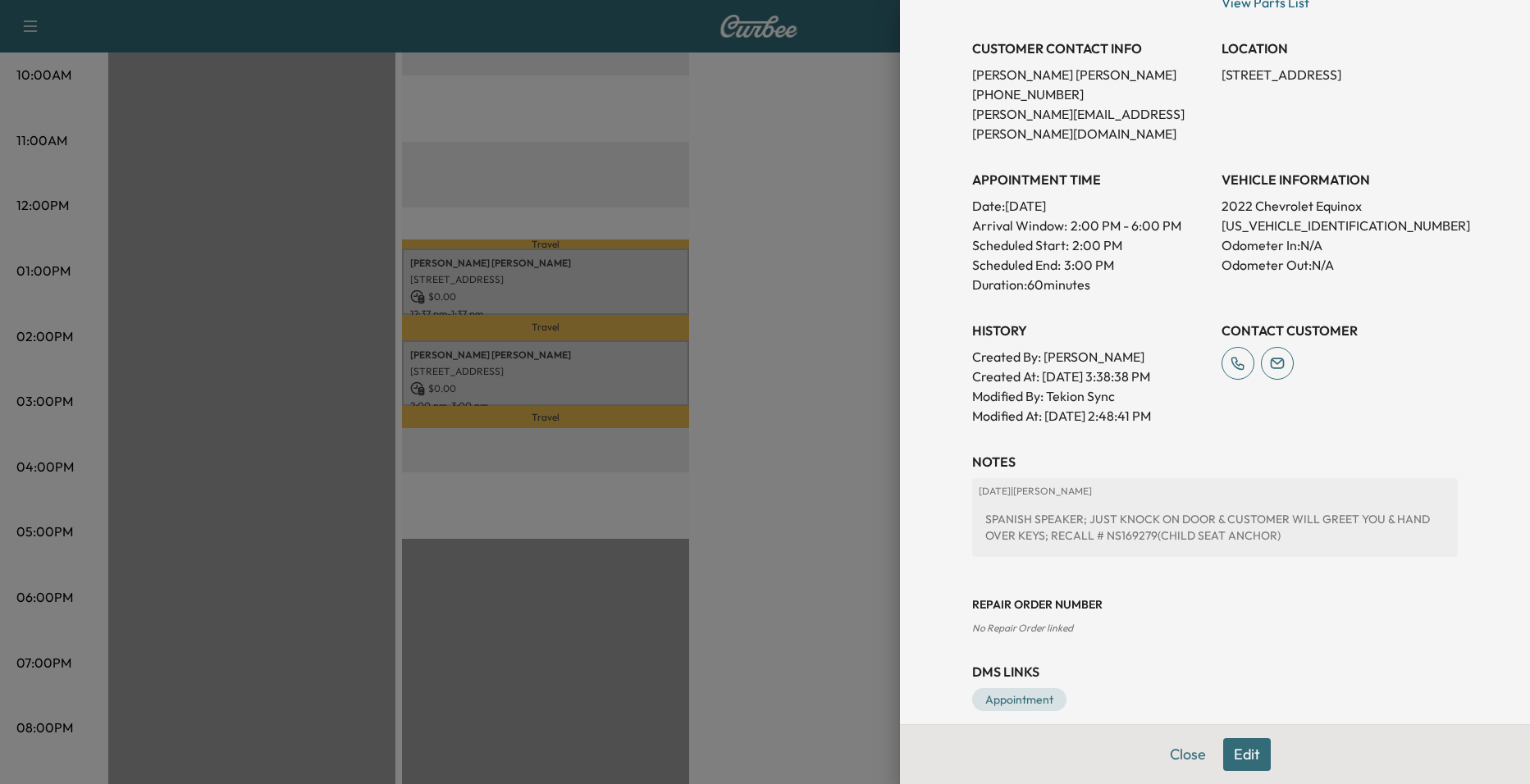
click at [833, 353] on div at bounding box center [765, 392] width 1530 height 784
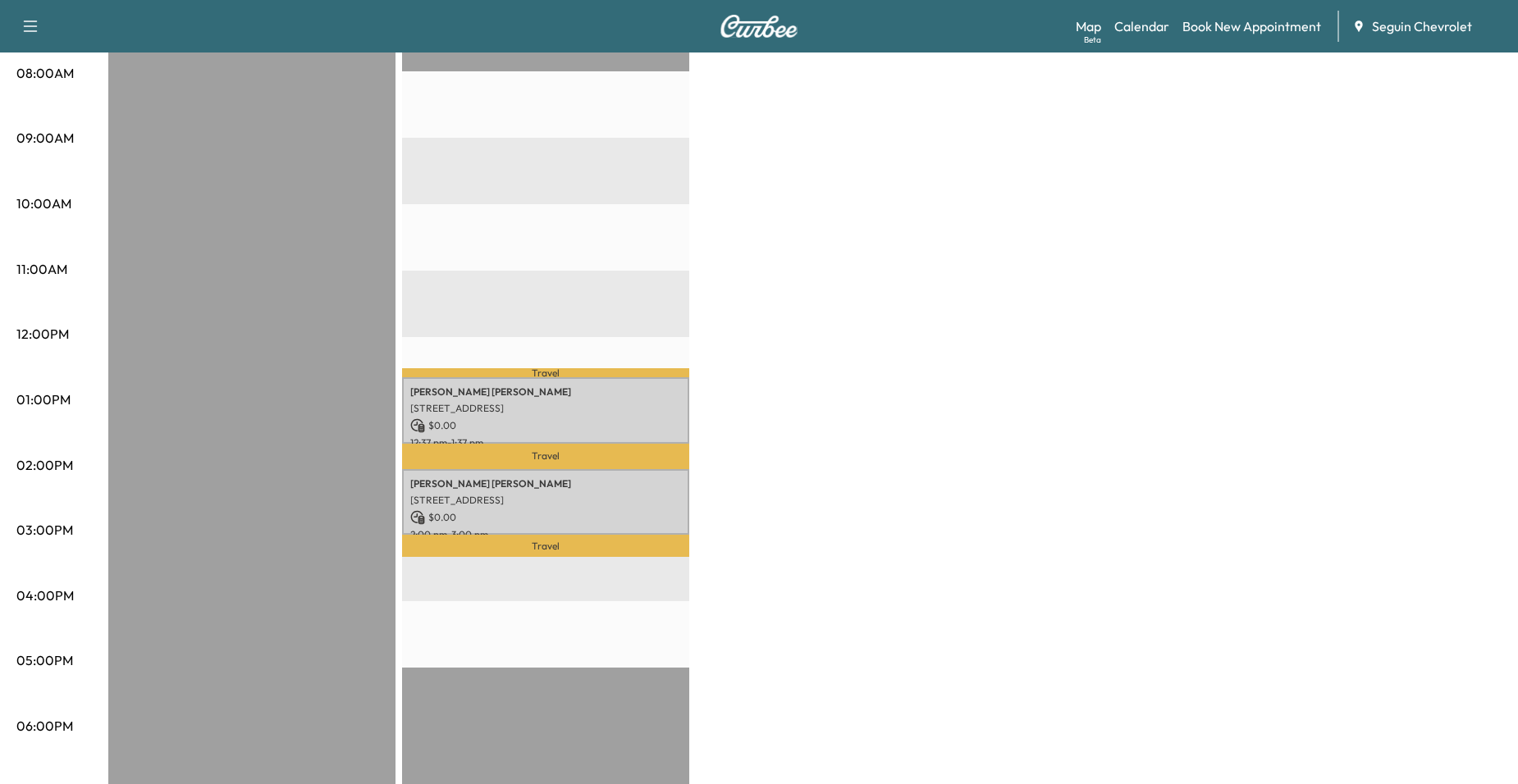
scroll to position [246, 0]
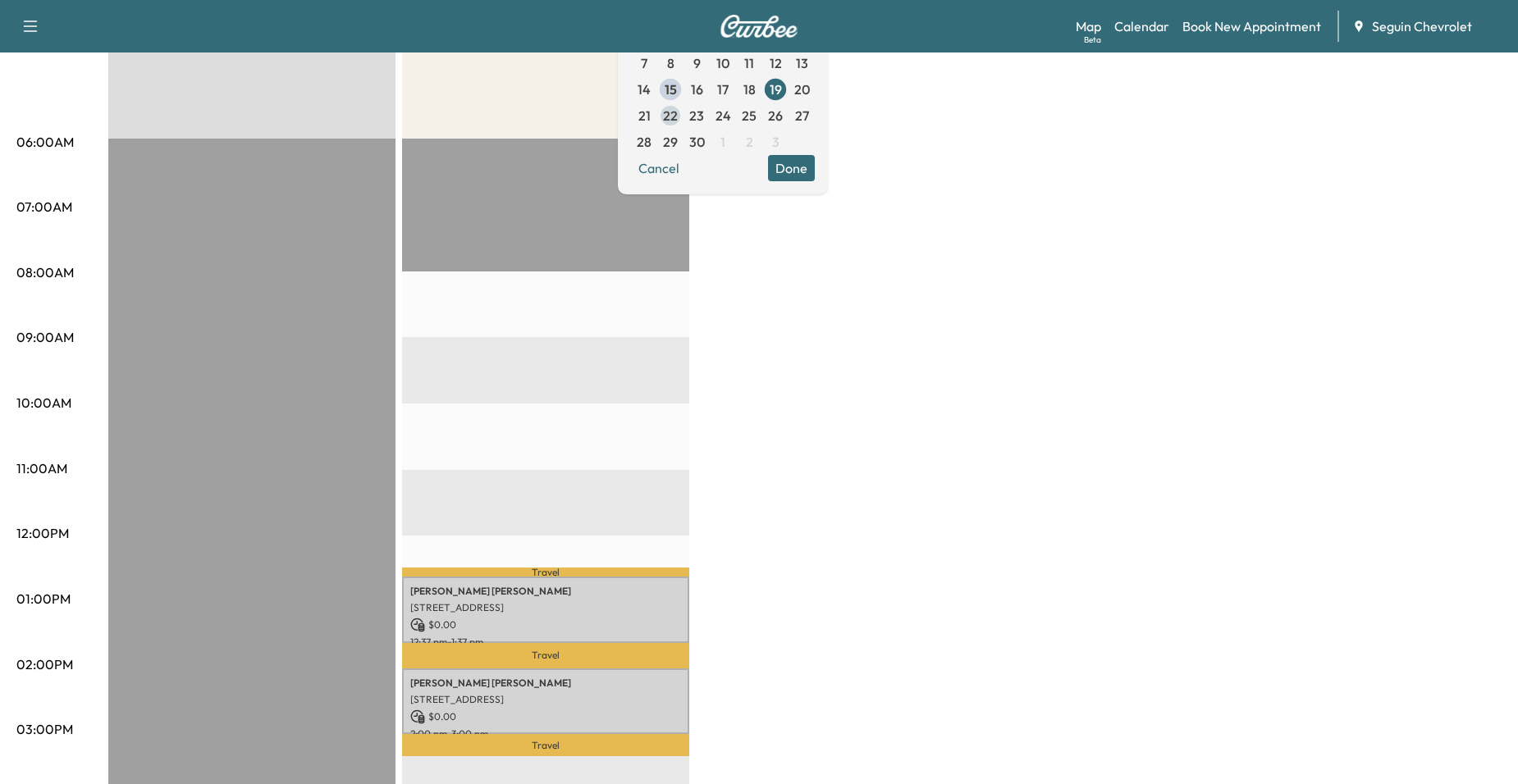
click at [684, 120] on span "22" at bounding box center [671, 116] width 26 height 26
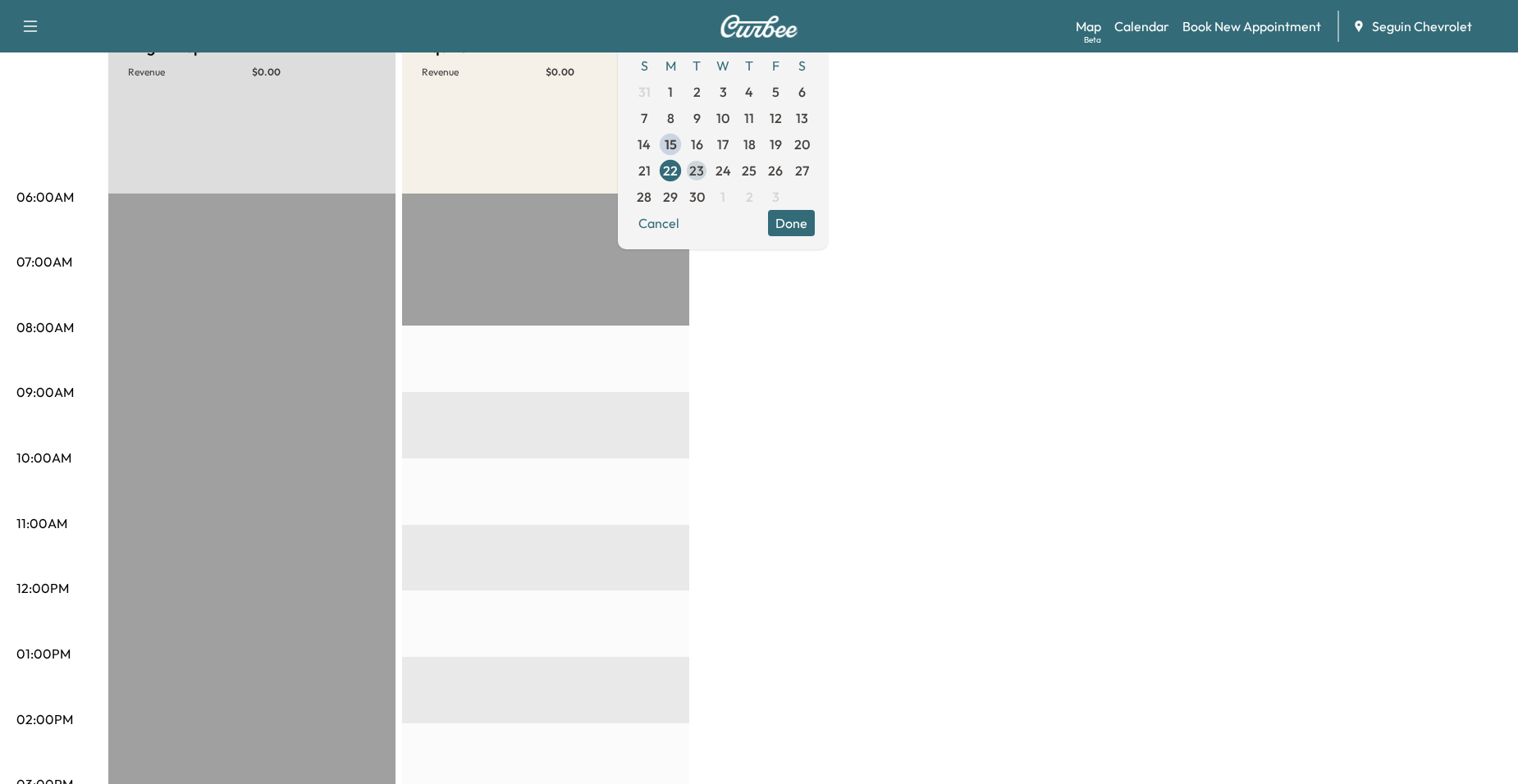
scroll to position [164, 0]
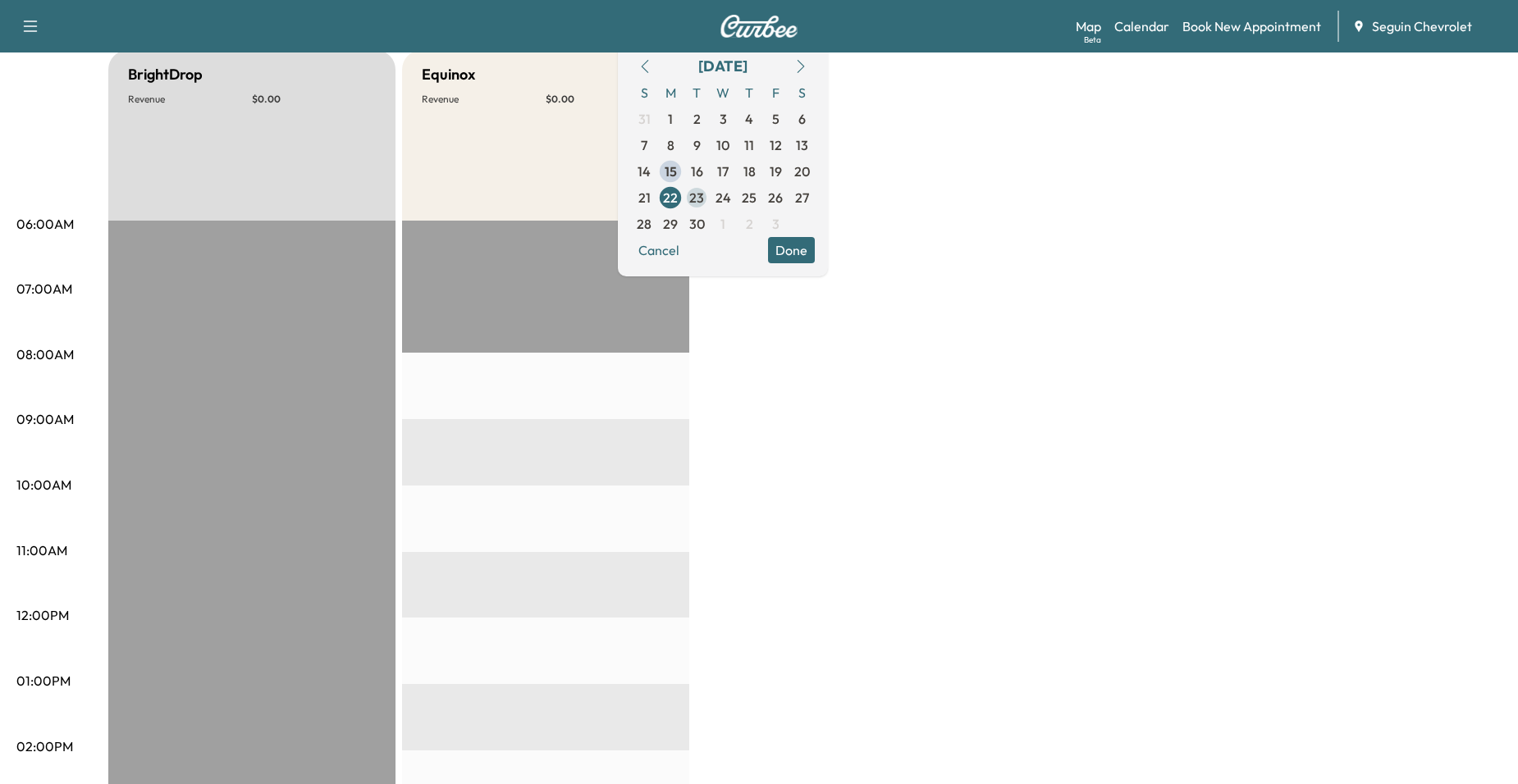
click at [704, 188] on span "23" at bounding box center [697, 197] width 15 height 20
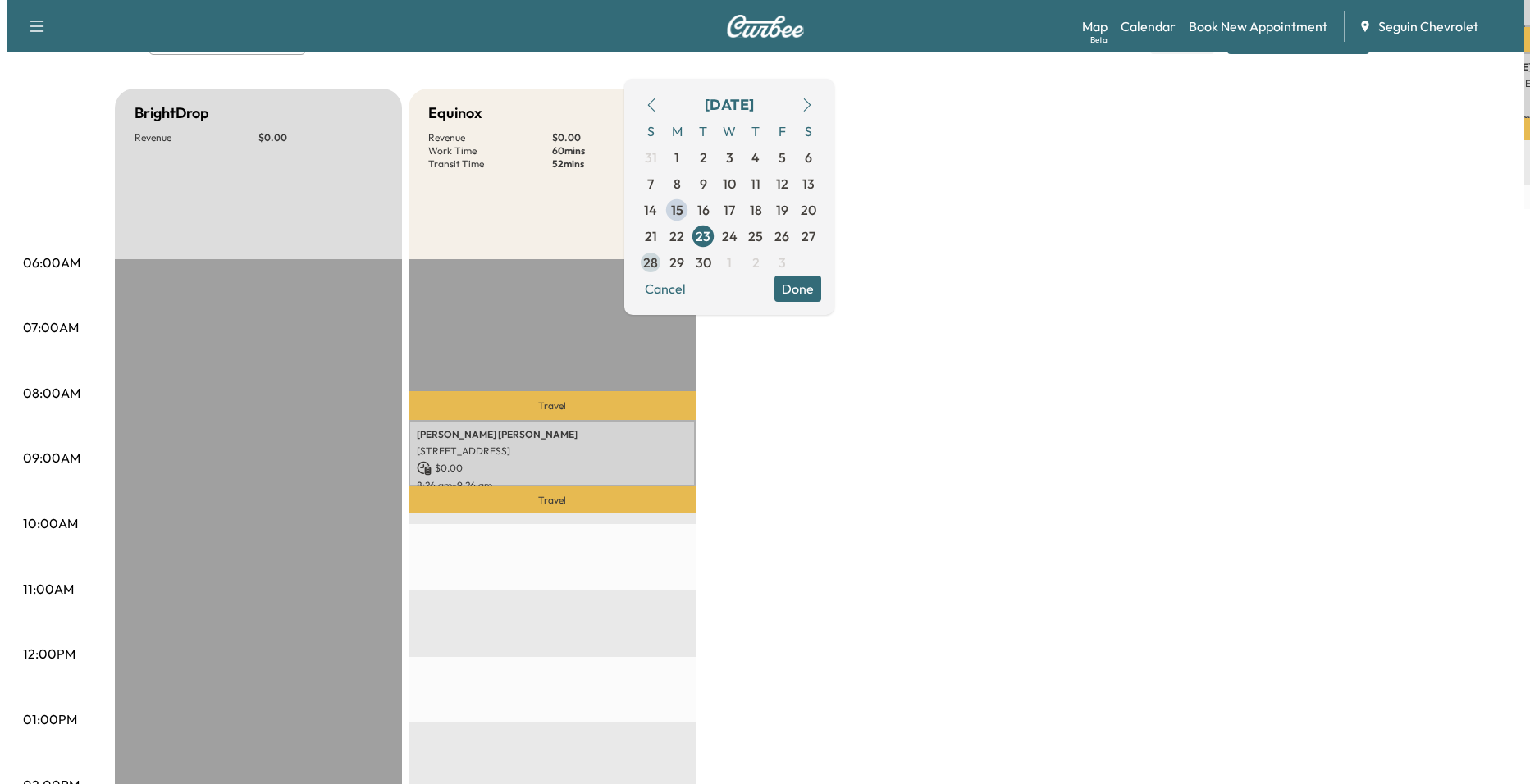
scroll to position [328, 0]
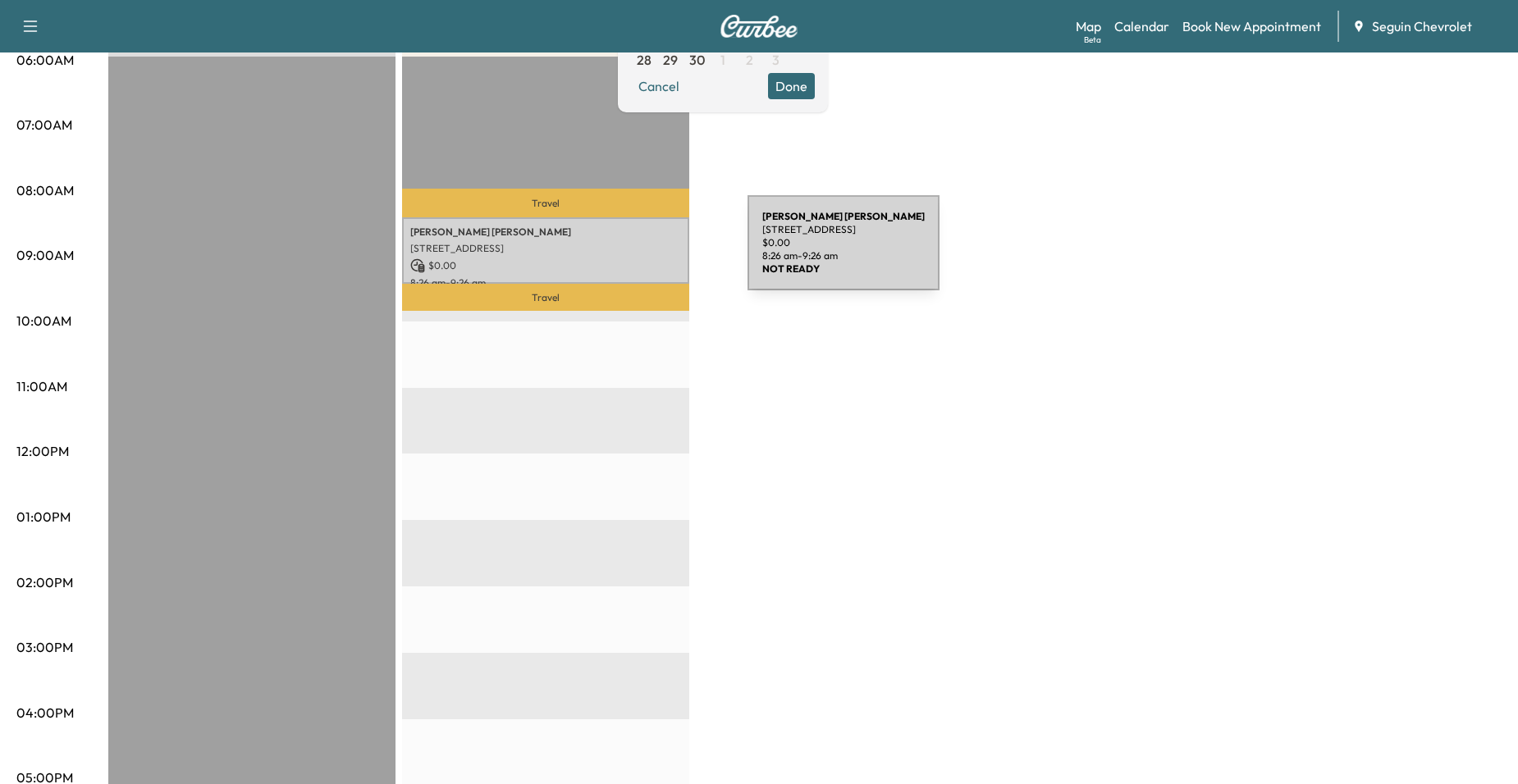
click at [625, 252] on p "[STREET_ADDRESS]" at bounding box center [545, 248] width 270 height 13
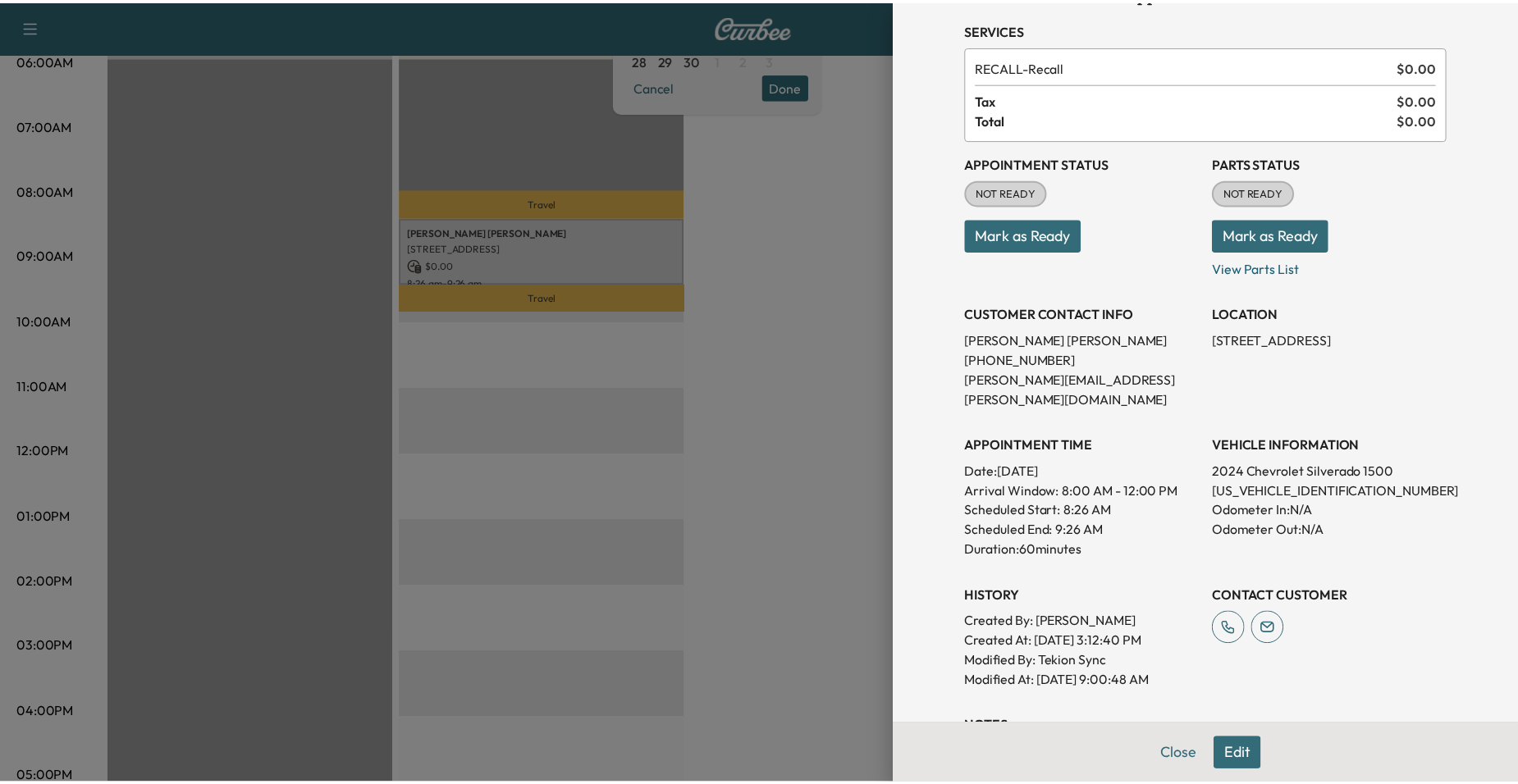
scroll to position [82, 0]
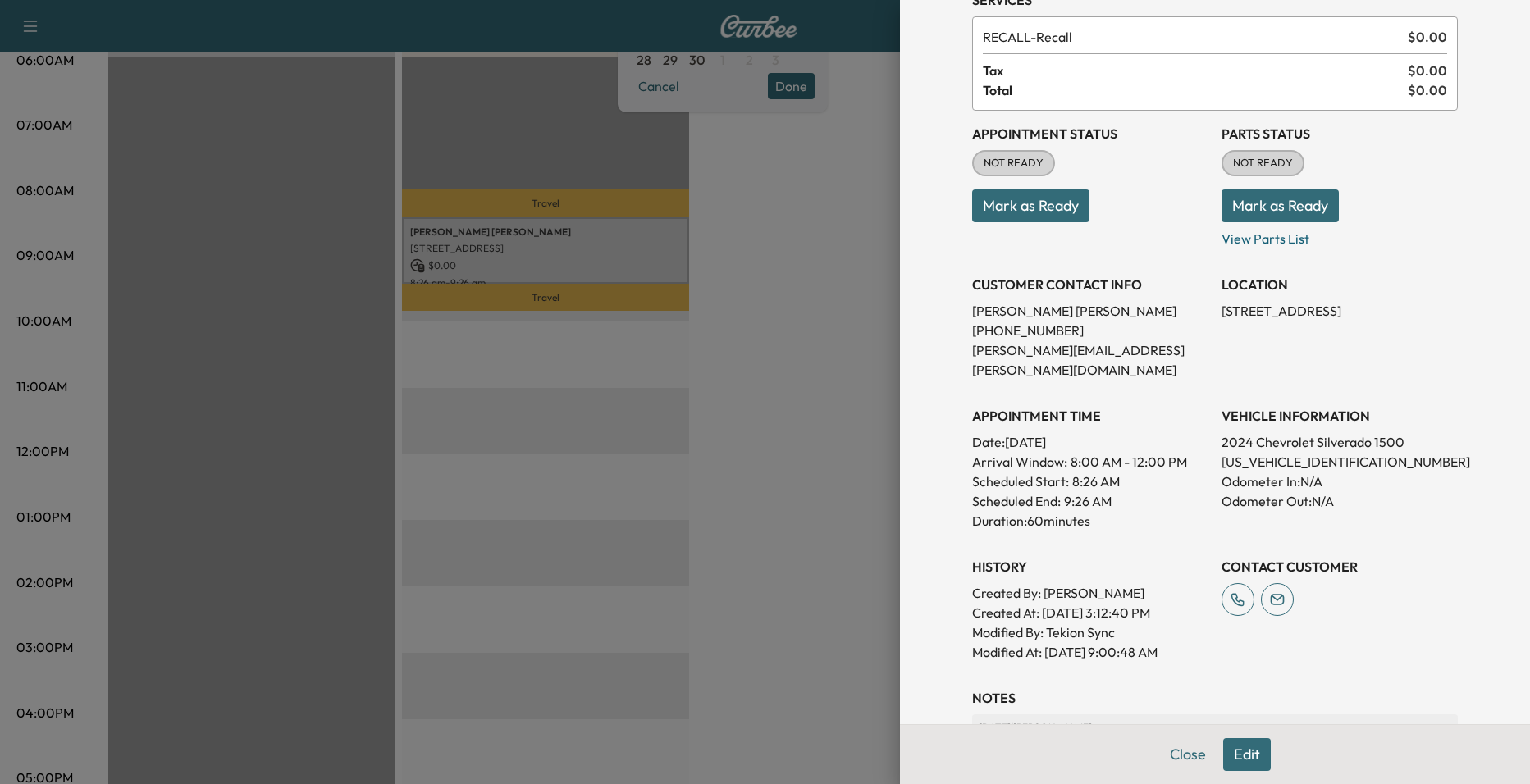
click at [833, 325] on div at bounding box center [765, 392] width 1530 height 784
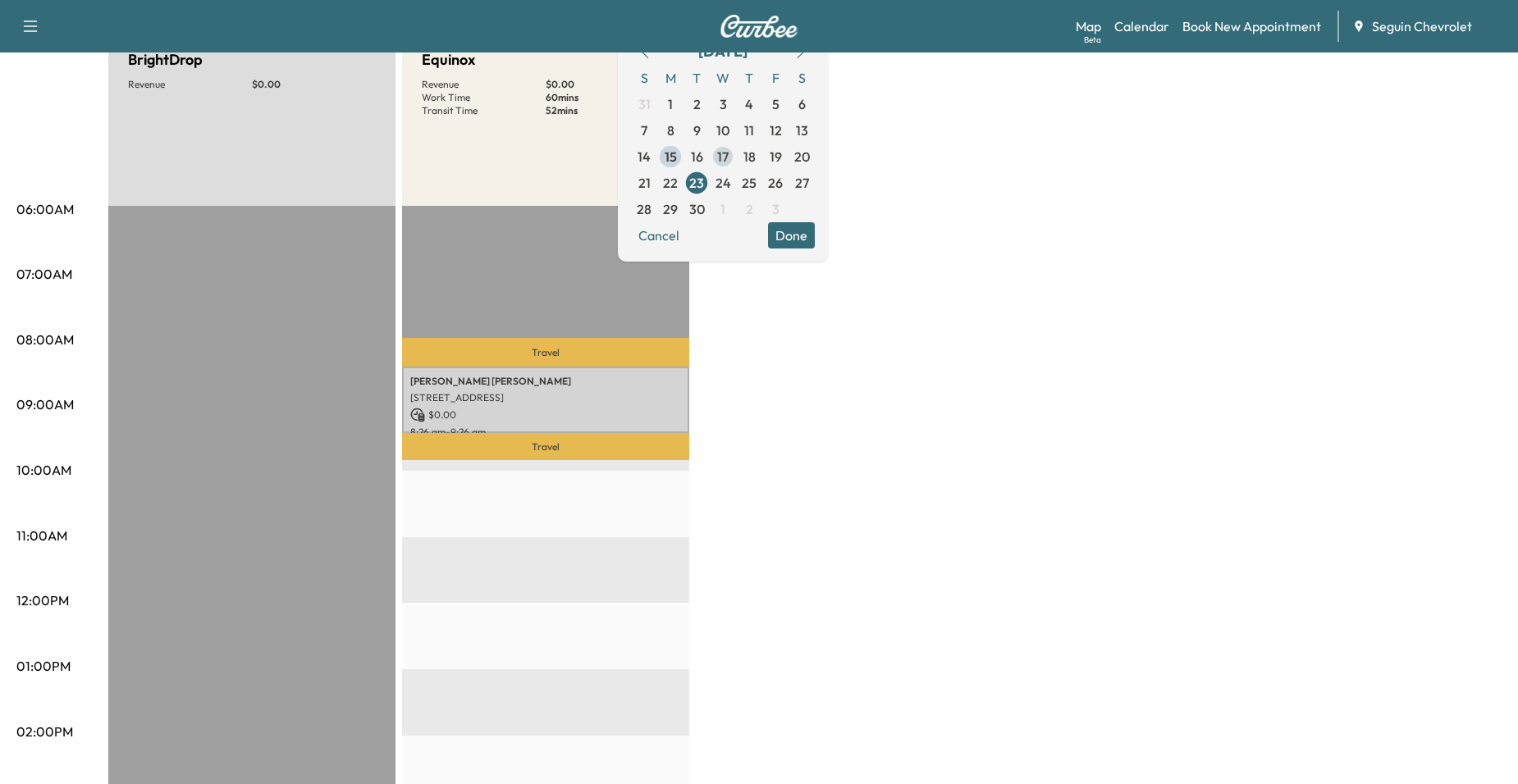
scroll to position [0, 0]
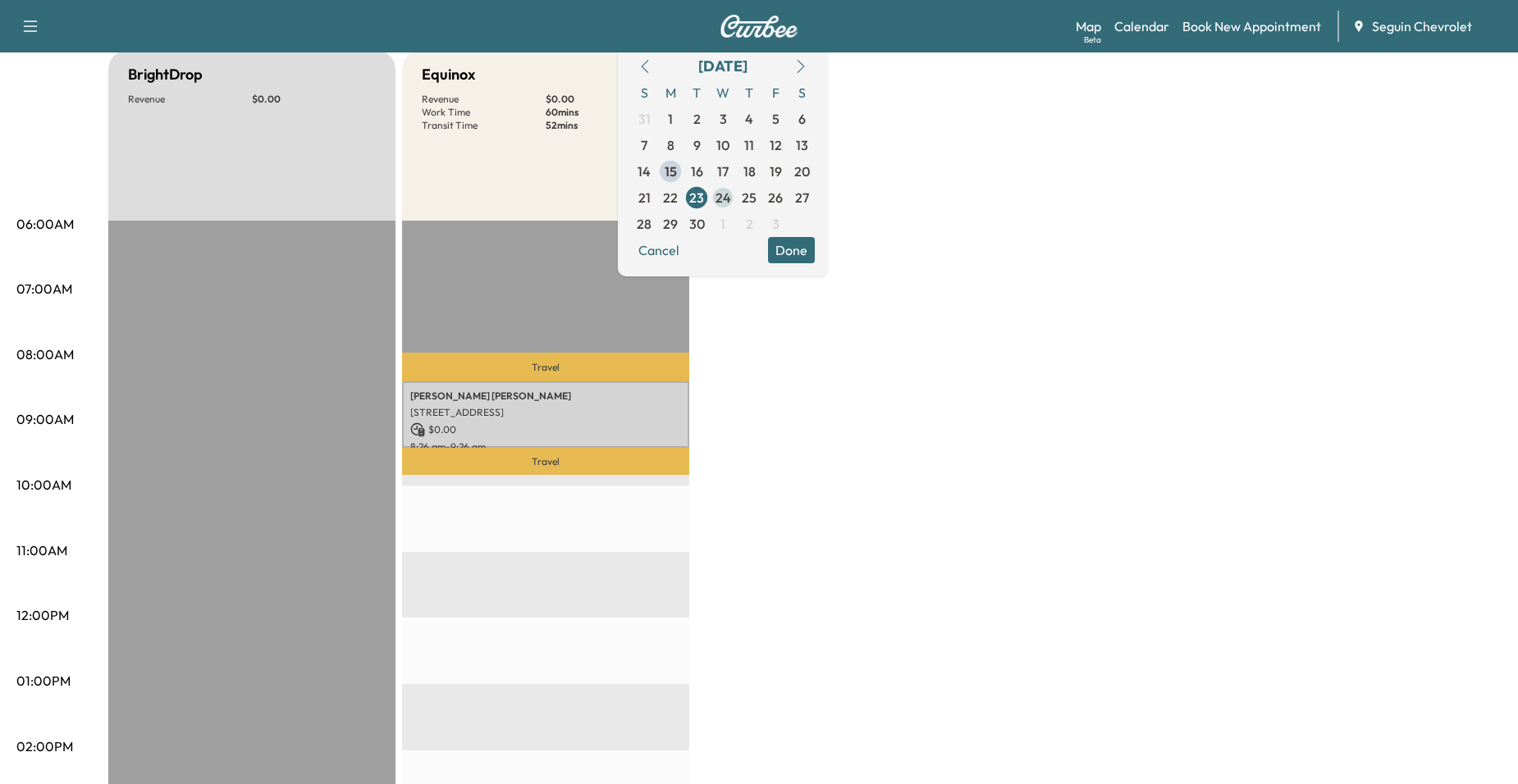
click at [732, 199] on span "24" at bounding box center [724, 197] width 16 height 20
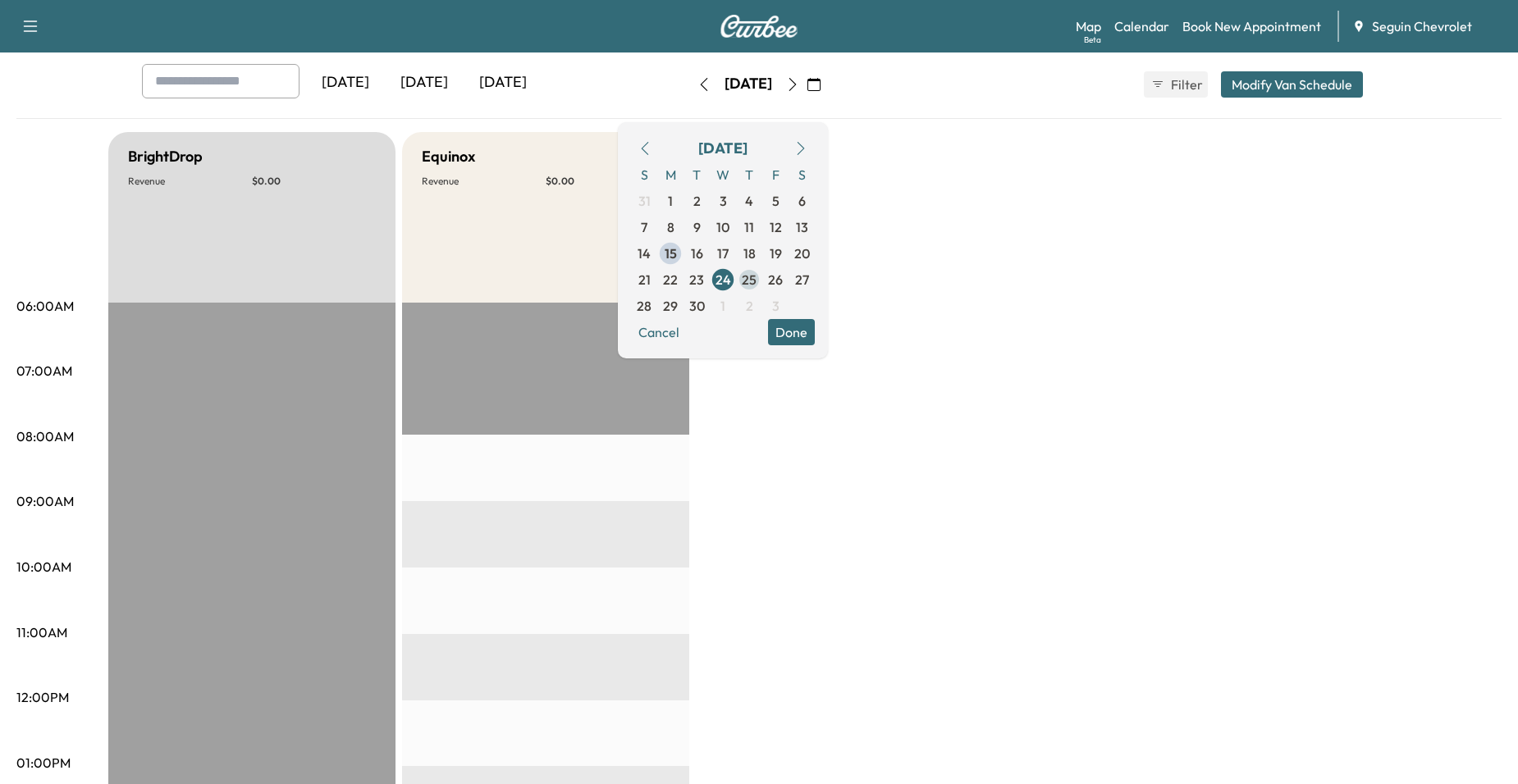
click at [762, 279] on span "25" at bounding box center [749, 279] width 26 height 26
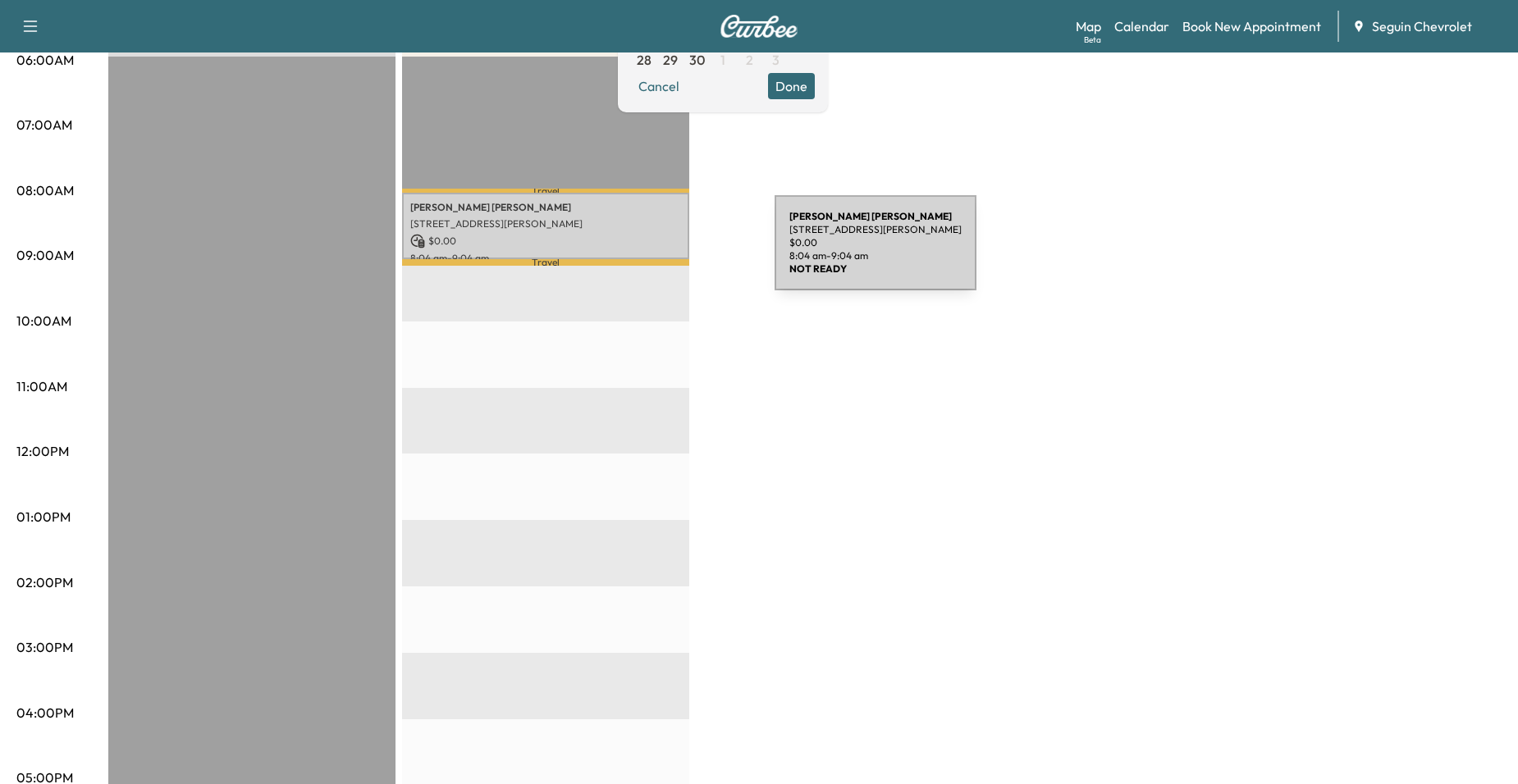
click at [652, 252] on p "8:04 am - 9:04 am" at bounding box center [545, 257] width 270 height 13
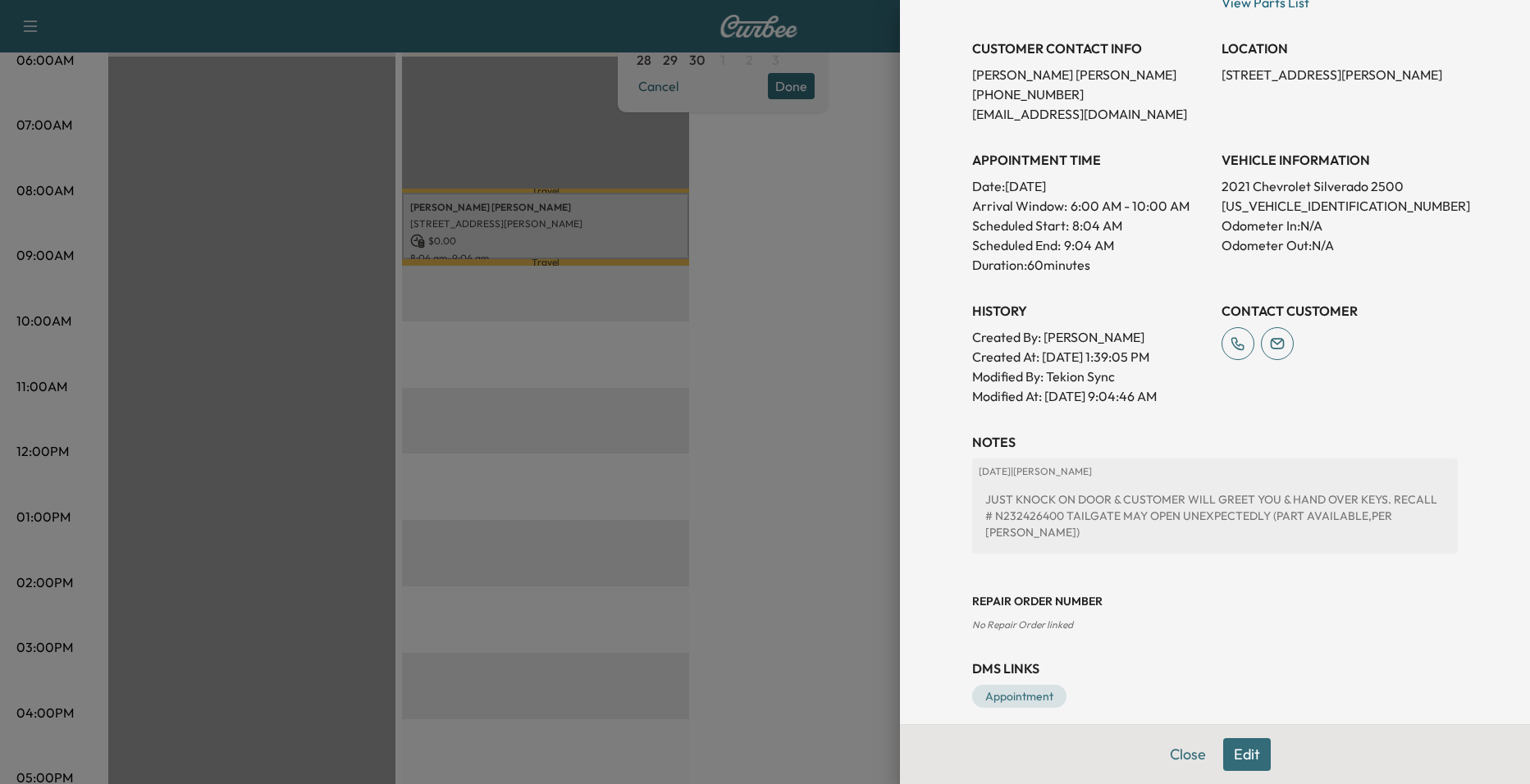
click at [868, 385] on div at bounding box center [765, 392] width 1530 height 784
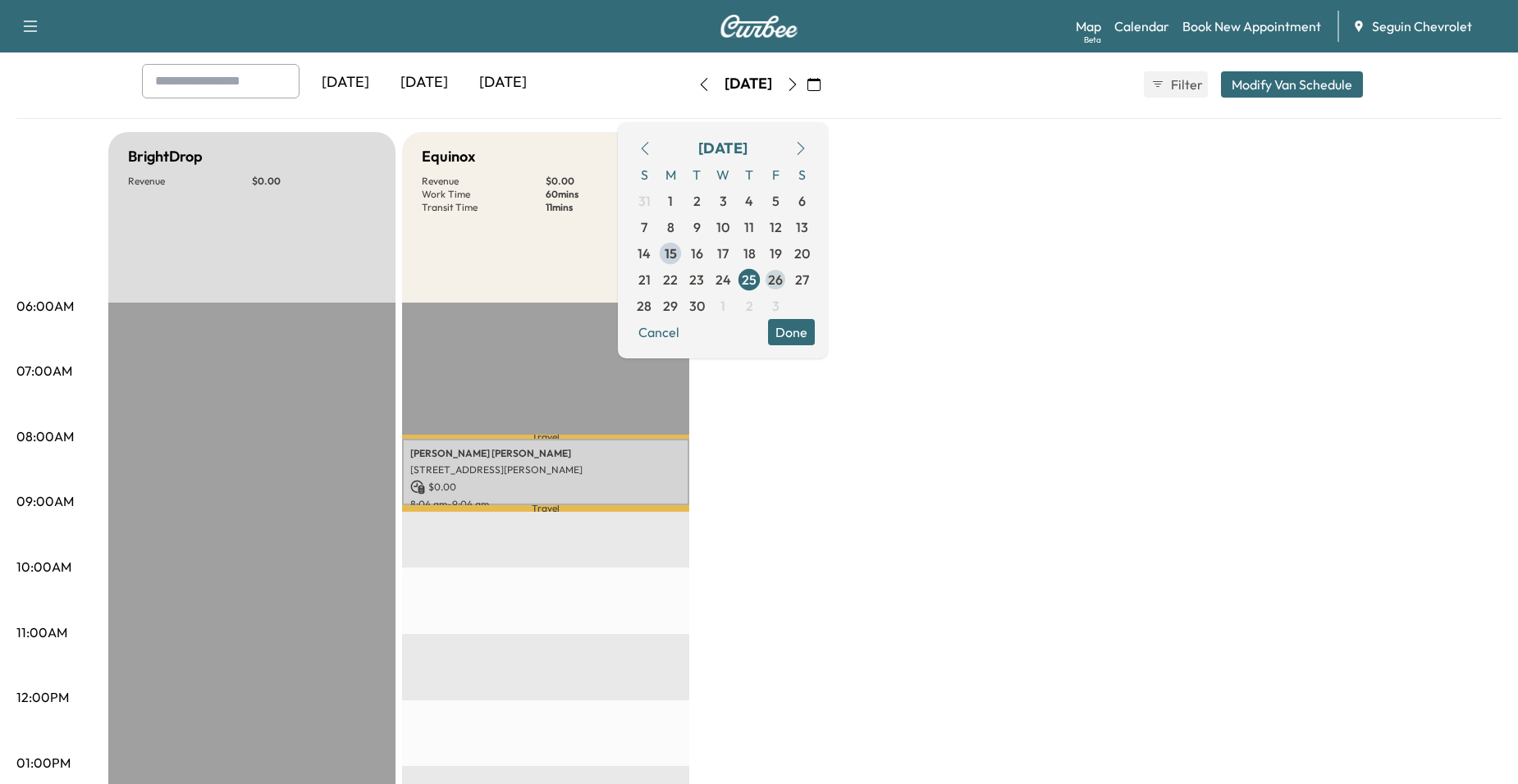
click at [782, 276] on span "26" at bounding box center [775, 279] width 15 height 20
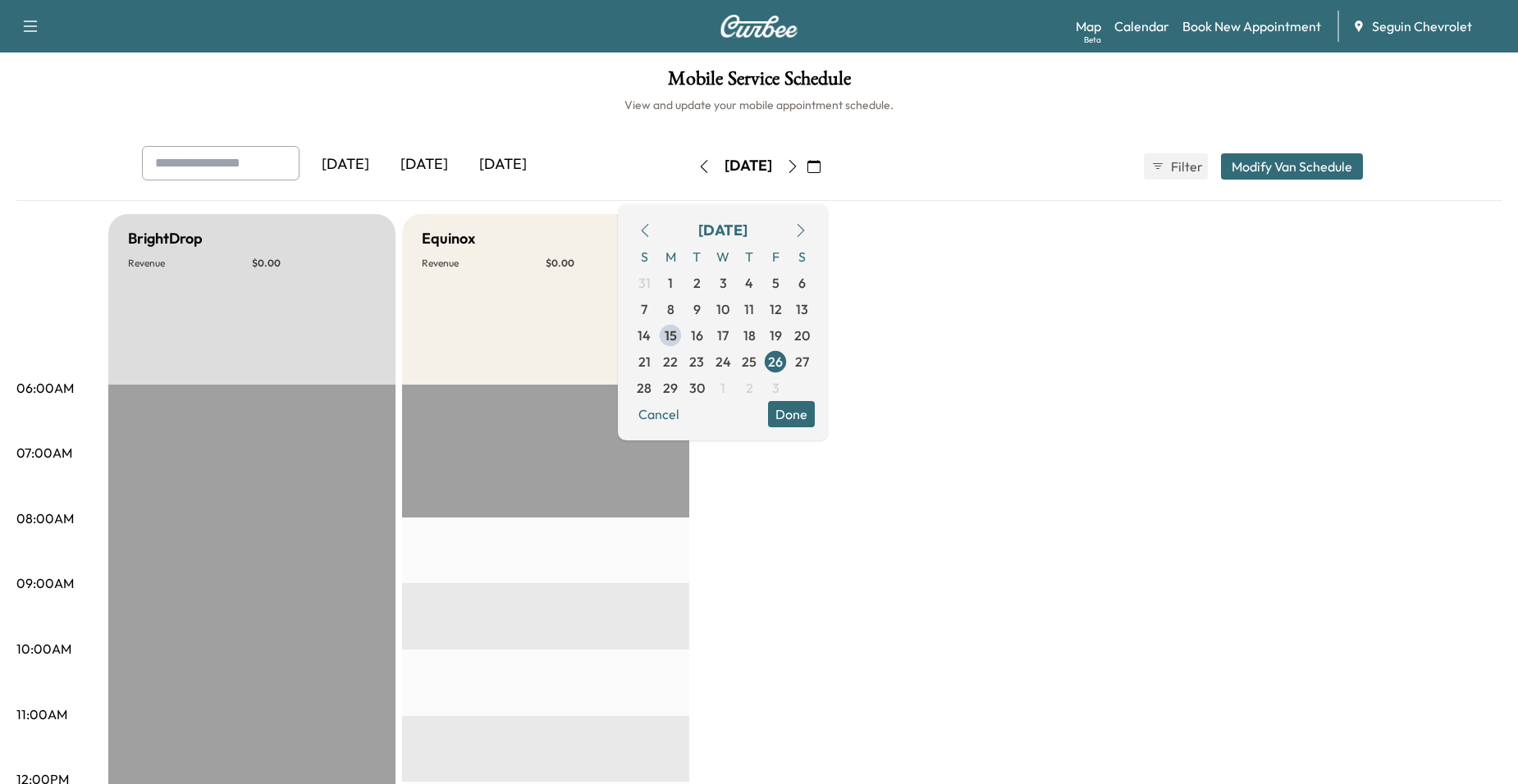
click at [814, 424] on button "Done" at bounding box center [791, 414] width 47 height 26
